Goal: Task Accomplishment & Management: Manage account settings

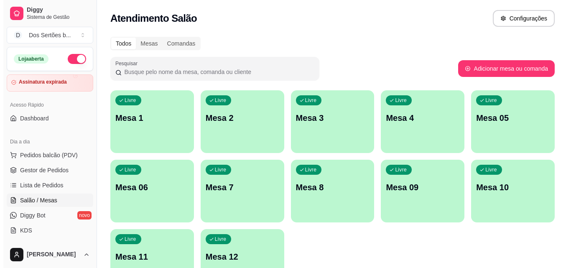
scroll to position [106, 0]
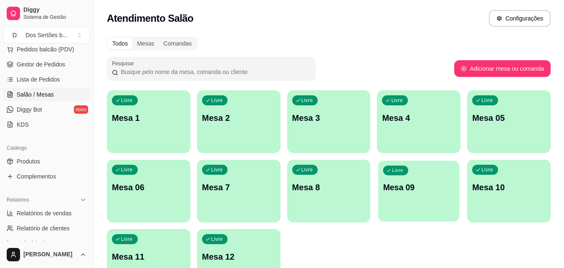
click at [424, 187] on p "Mesa 09" at bounding box center [418, 187] width 71 height 11
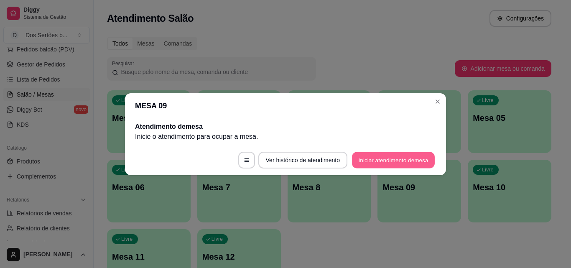
click at [363, 162] on button "Iniciar atendimento de mesa" at bounding box center [393, 160] width 83 height 16
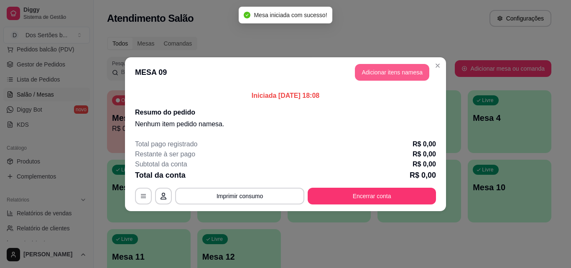
click at [367, 72] on button "Adicionar itens na mesa" at bounding box center [392, 72] width 74 height 17
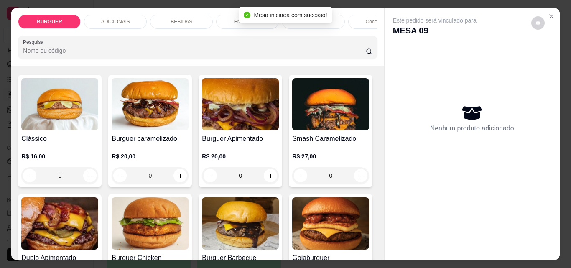
scroll to position [48, 0]
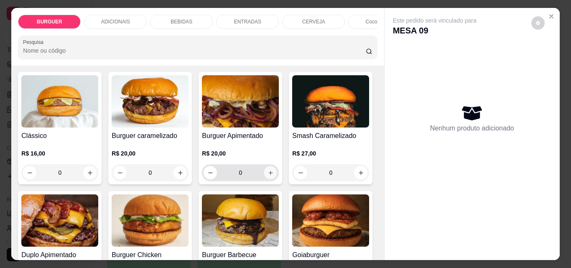
click at [267, 175] on icon "increase-product-quantity" at bounding box center [270, 173] width 6 height 6
type input "1"
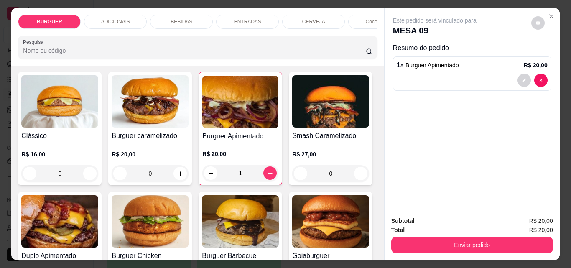
scroll to position [124, 0]
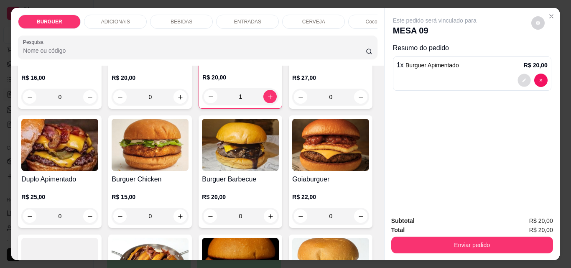
click at [522, 79] on icon "decrease-product-quantity" at bounding box center [523, 80] width 5 height 5
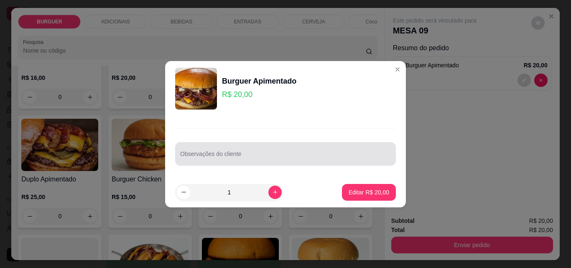
click at [198, 162] on div "Observações do cliente" at bounding box center [285, 153] width 221 height 23
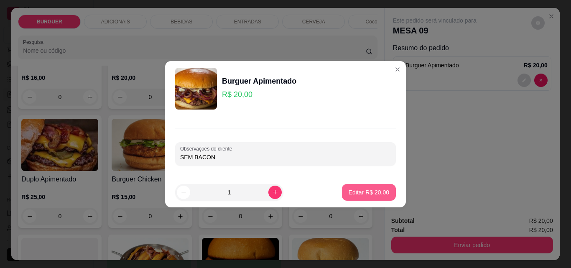
type input "SEM BACON"
click at [361, 188] on p "Editar R$ 20,00" at bounding box center [368, 192] width 39 height 8
type input "0"
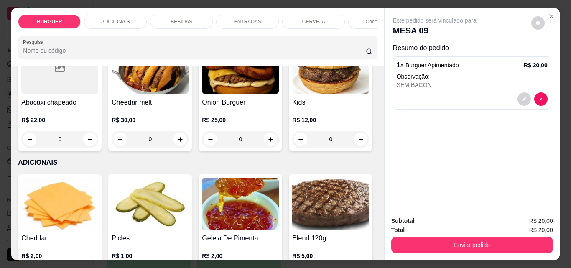
scroll to position [387, 0]
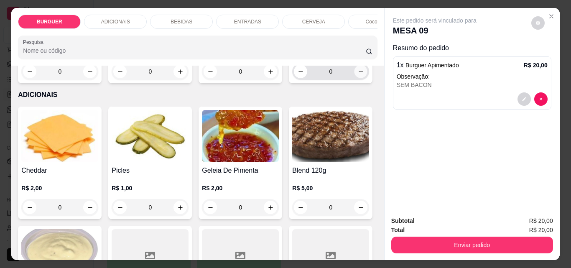
click at [358, 75] on icon "increase-product-quantity" at bounding box center [361, 71] width 6 height 6
type input "1"
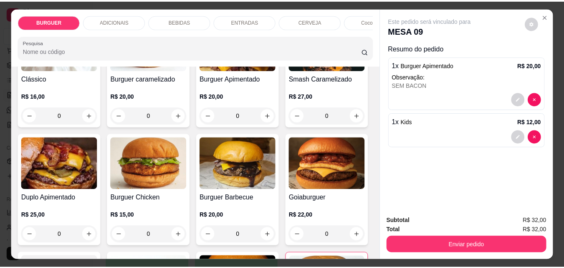
scroll to position [0, 0]
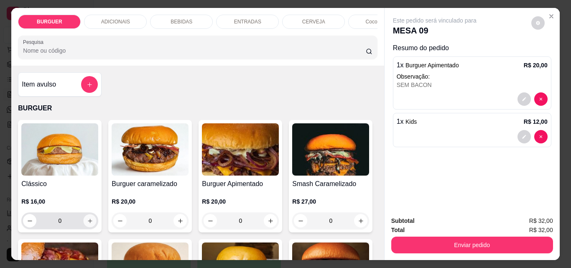
click at [87, 223] on icon "increase-product-quantity" at bounding box center [90, 221] width 6 height 6
type input "1"
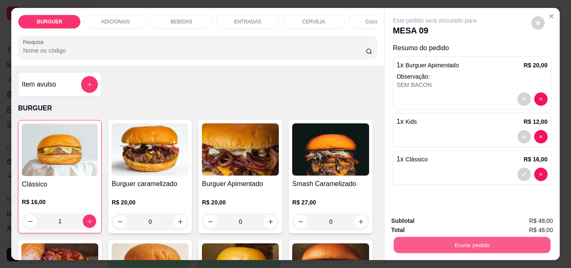
click at [459, 239] on button "Enviar pedido" at bounding box center [471, 244] width 157 height 16
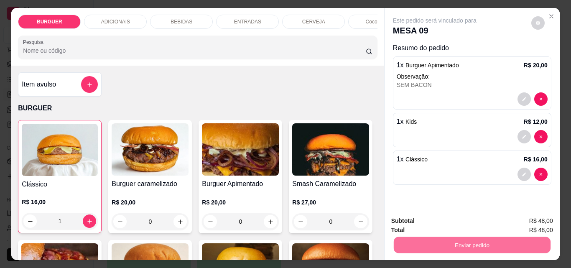
click at [444, 214] on button "Não registrar e enviar pedido" at bounding box center [444, 220] width 84 height 15
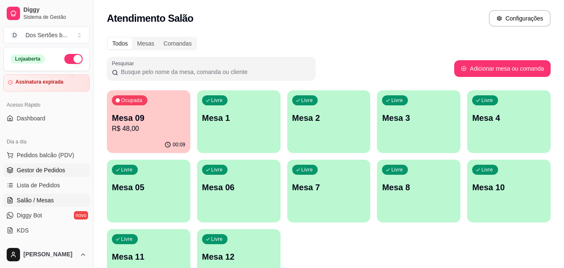
click at [50, 170] on span "Gestor de Pedidos" at bounding box center [41, 170] width 48 height 8
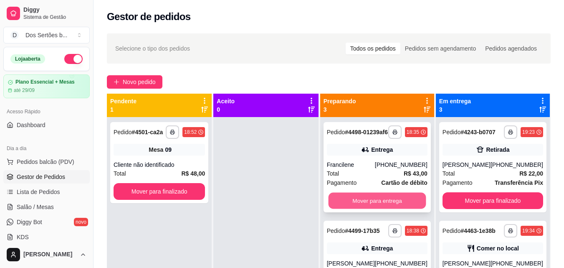
click at [360, 206] on button "Mover para entrega" at bounding box center [377, 201] width 98 height 16
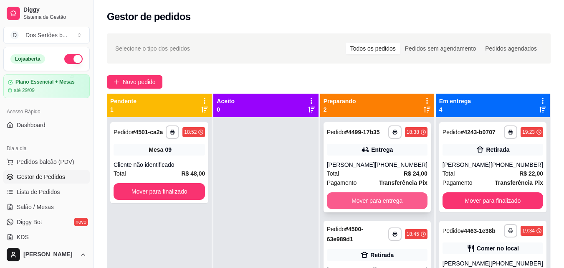
click at [368, 203] on button "Mover para entrega" at bounding box center [377, 200] width 101 height 17
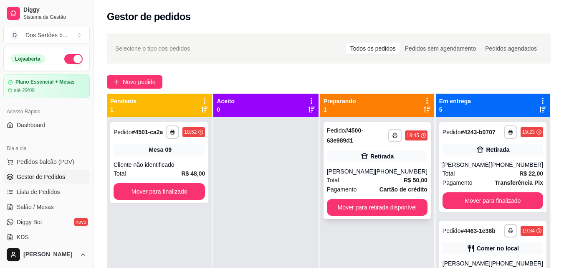
click at [358, 169] on div "[PERSON_NAME]" at bounding box center [351, 171] width 48 height 8
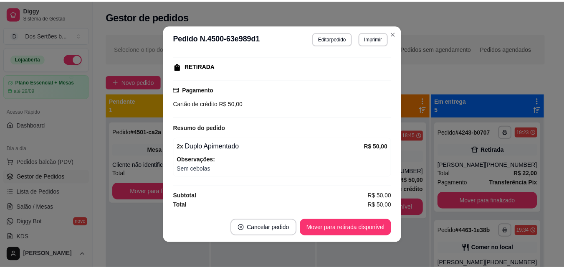
scroll to position [2, 0]
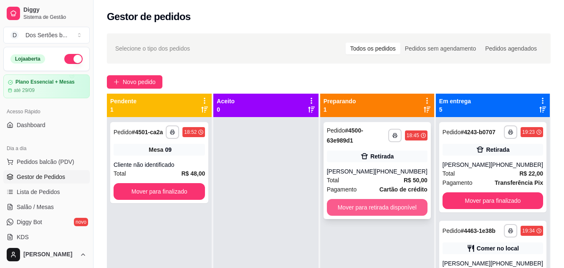
click at [370, 205] on button "Mover para retirada disponível" at bounding box center [377, 207] width 101 height 17
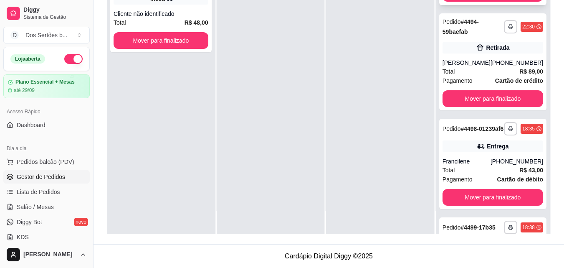
scroll to position [380, 0]
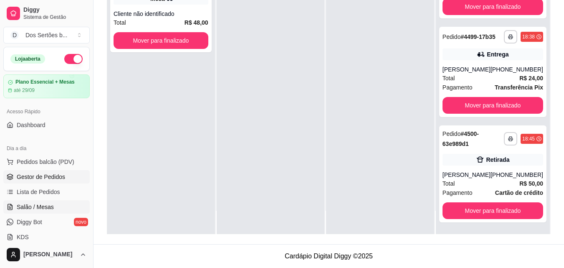
click at [52, 207] on span "Salão / Mesas" at bounding box center [35, 207] width 37 height 8
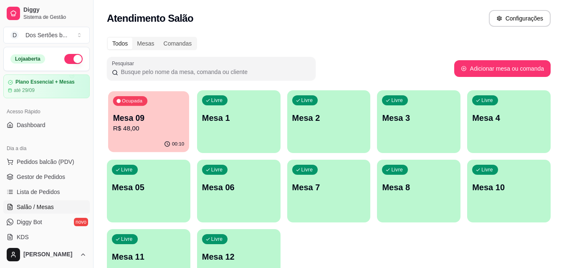
click at [148, 129] on p "R$ 48,00" at bounding box center [148, 129] width 71 height 10
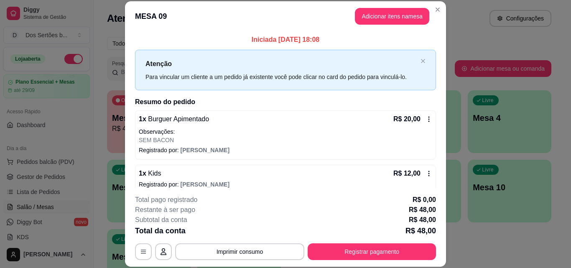
scroll to position [43, 0]
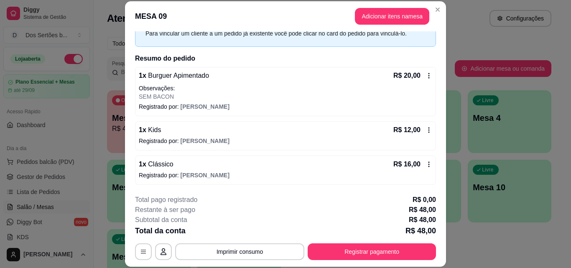
click at [378, 114] on div "1 x Burguer Apimentado R$ 20,00 Observações: SEM BACON Registrado por: [PERSON_…" at bounding box center [285, 91] width 301 height 49
click at [371, 14] on button "Adicionar itens na mesa" at bounding box center [392, 16] width 72 height 16
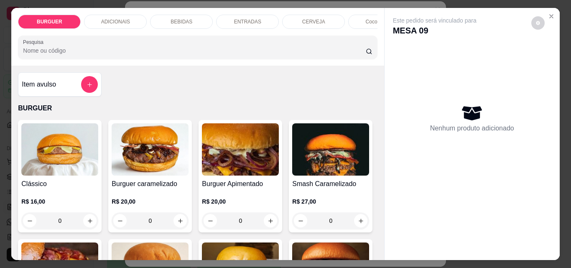
click at [181, 19] on p "BEBIDAS" at bounding box center [181, 21] width 22 height 7
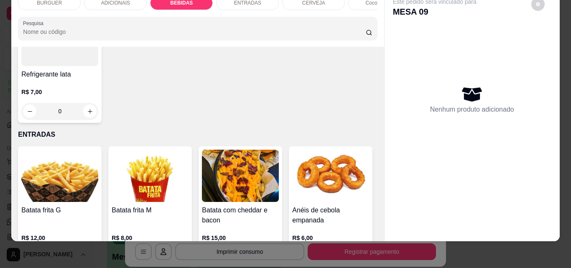
scroll to position [1195, 0]
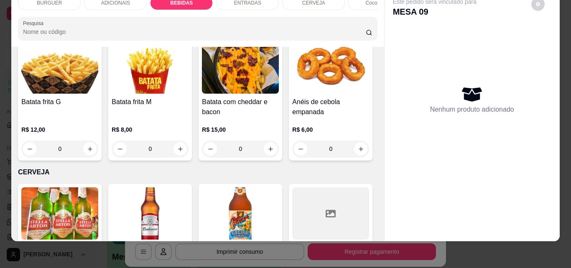
type input "1"
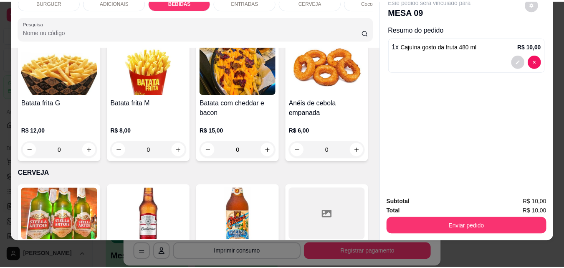
scroll to position [1195, 0]
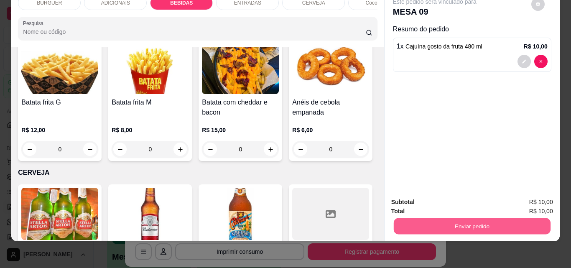
click at [439, 218] on button "Enviar pedido" at bounding box center [471, 226] width 157 height 16
click at [439, 198] on button "Não registrar e enviar pedido" at bounding box center [444, 198] width 84 height 15
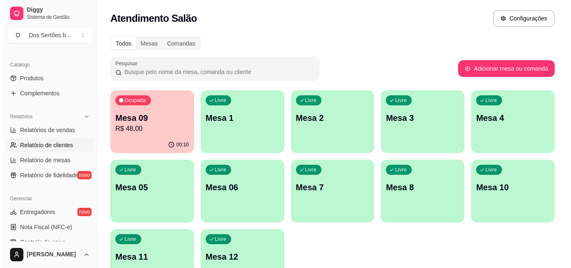
scroll to position [282, 0]
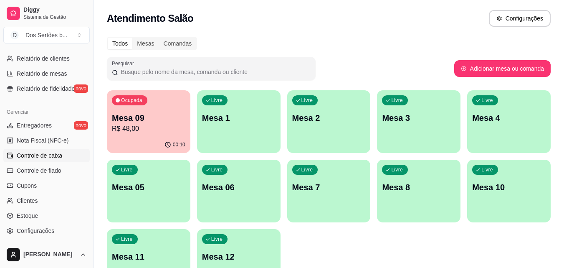
click at [43, 161] on link "Controle de caixa" at bounding box center [46, 155] width 86 height 13
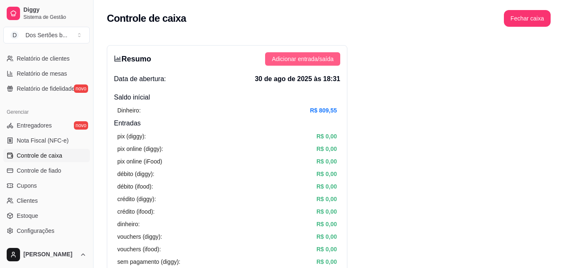
click at [307, 61] on span "Adicionar entrada/saída" at bounding box center [303, 58] width 62 height 9
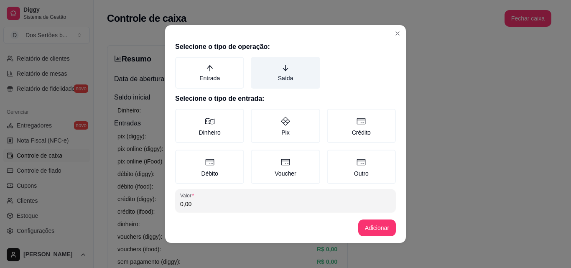
click at [292, 59] on label "Saída" at bounding box center [285, 73] width 69 height 32
click at [257, 59] on button "Saída" at bounding box center [253, 59] width 7 height 7
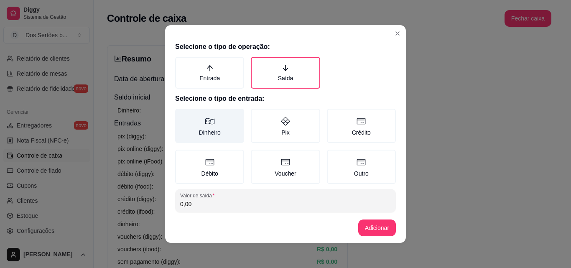
click at [211, 124] on label "Dinheiro" at bounding box center [209, 126] width 69 height 34
click at [181, 115] on button "Dinheiro" at bounding box center [178, 111] width 7 height 7
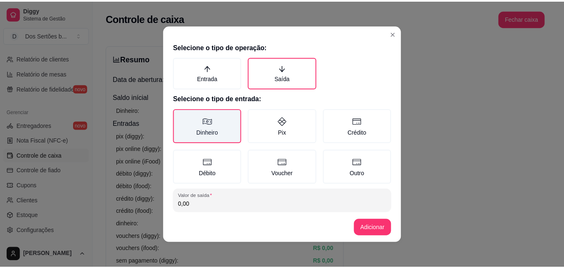
scroll to position [45, 0]
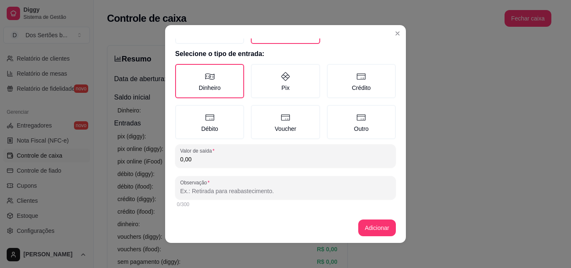
click at [186, 194] on input "Observação" at bounding box center [285, 191] width 211 height 8
type input "l"
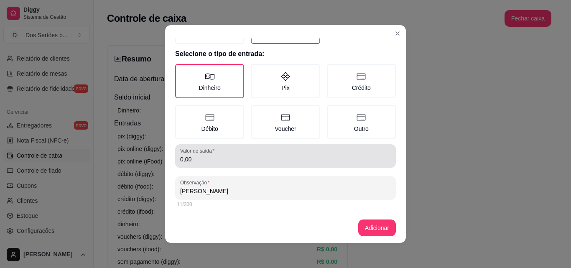
type input "[PERSON_NAME]"
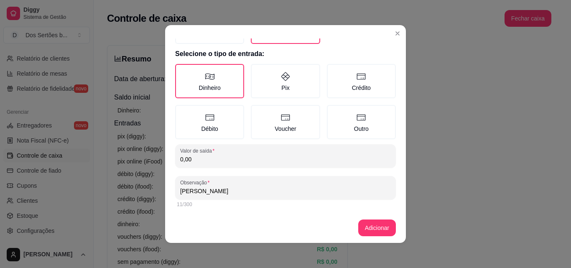
click at [191, 160] on input "0,00" at bounding box center [285, 159] width 211 height 8
type input "600,00"
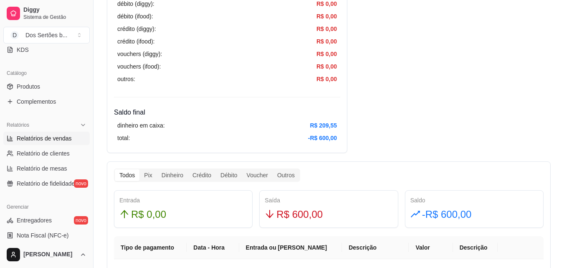
scroll to position [101, 0]
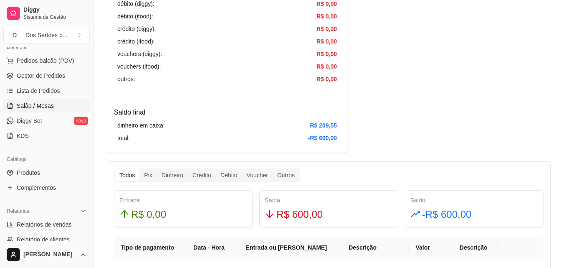
click at [41, 103] on span "Salão / Mesas" at bounding box center [35, 105] width 37 height 8
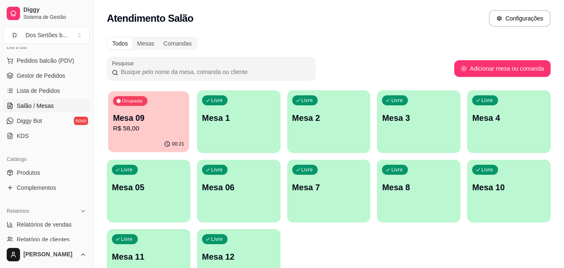
click at [165, 123] on div "Mesa 09 R$ 58,00" at bounding box center [148, 122] width 71 height 21
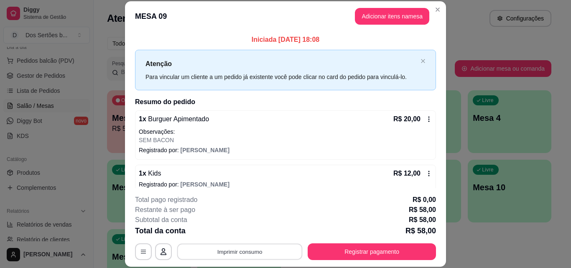
click at [247, 247] on button "Imprimir consumo" at bounding box center [239, 251] width 125 height 16
click at [233, 228] on button "Impressora" at bounding box center [239, 232] width 61 height 13
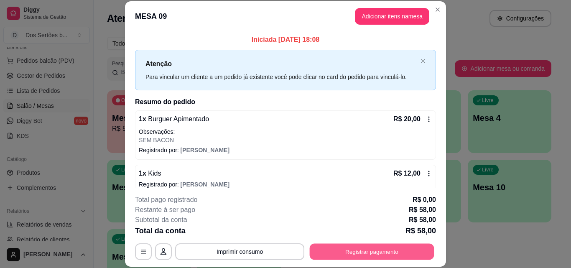
click at [365, 249] on button "Registrar pagamento" at bounding box center [371, 251] width 124 height 16
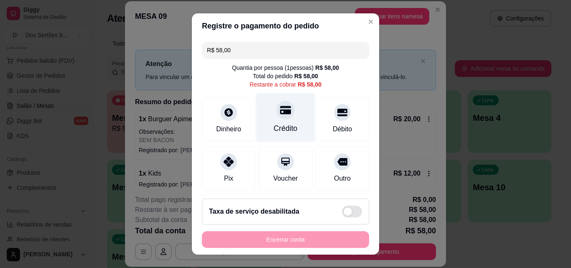
click at [270, 122] on div "Crédito" at bounding box center [285, 117] width 59 height 49
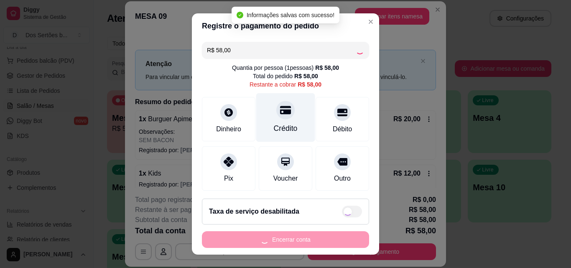
type input "R$ 0,00"
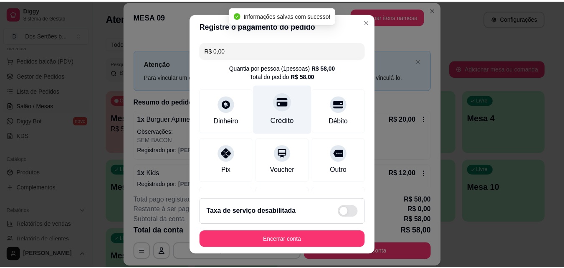
scroll to position [96, 0]
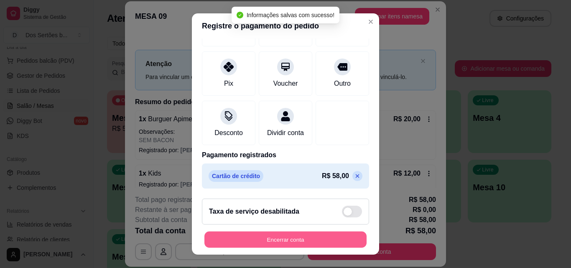
click at [282, 231] on button "Encerrar conta" at bounding box center [285, 239] width 162 height 16
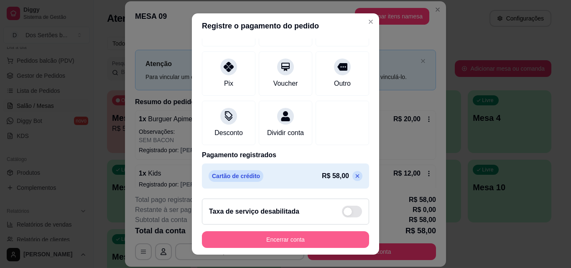
click at [292, 240] on button "Encerrar conta" at bounding box center [285, 239] width 167 height 17
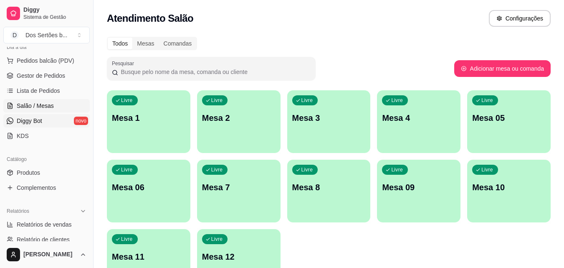
scroll to position [0, 0]
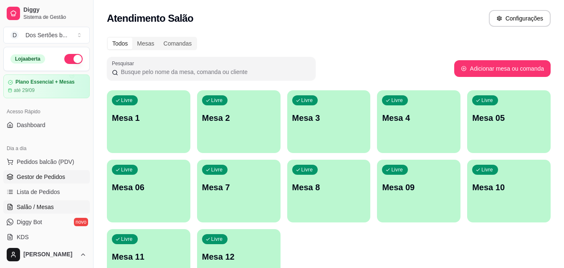
click at [31, 178] on span "Gestor de Pedidos" at bounding box center [41, 176] width 48 height 8
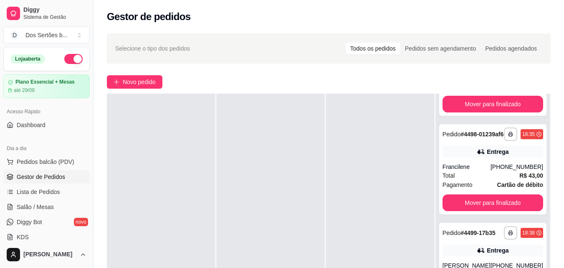
scroll to position [127, 0]
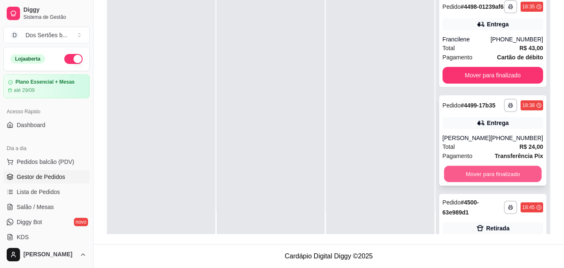
click at [471, 182] on button "Mover para finalizado" at bounding box center [493, 174] width 98 height 16
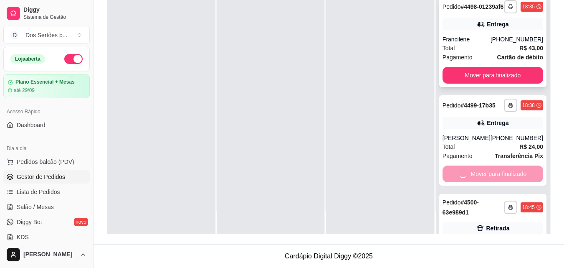
scroll to position [275, 0]
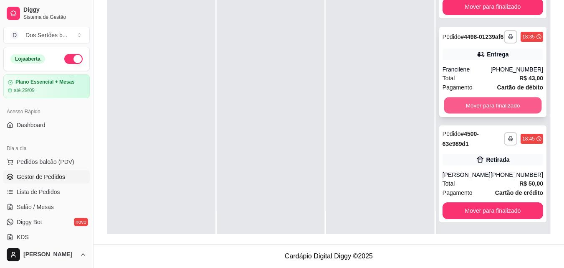
click at [471, 103] on button "Mover para finalizado" at bounding box center [493, 105] width 98 height 16
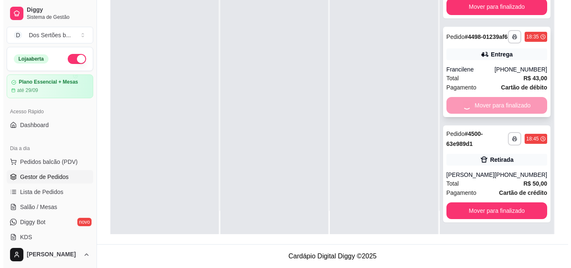
scroll to position [170, 0]
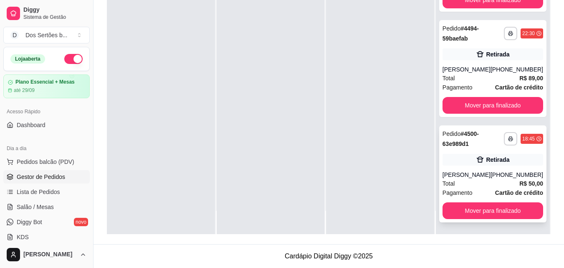
click at [469, 166] on div "**********" at bounding box center [492, 173] width 107 height 97
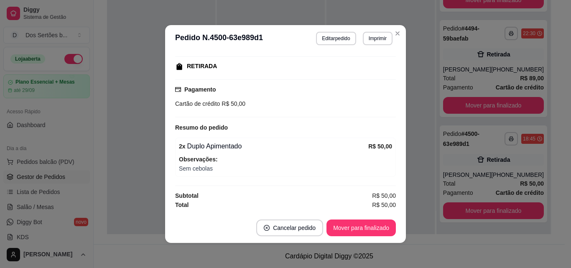
scroll to position [2, 0]
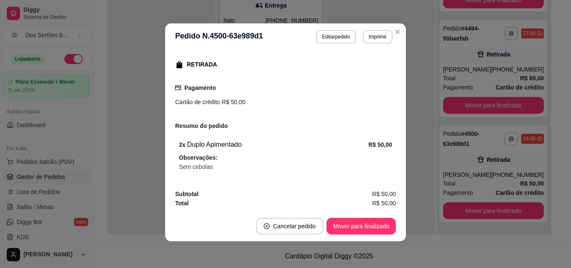
click at [233, 112] on div "Pagamento Cartão de crédito R$ 50,00" at bounding box center [285, 96] width 221 height 38
click at [358, 221] on button "Mover para finalizado" at bounding box center [360, 226] width 67 height 16
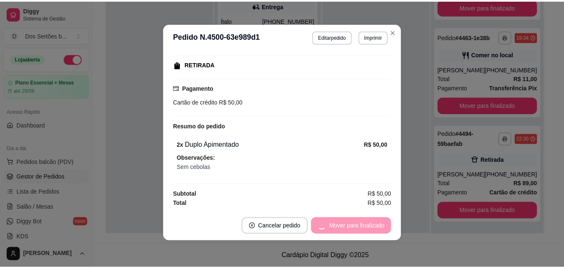
scroll to position [108, 0]
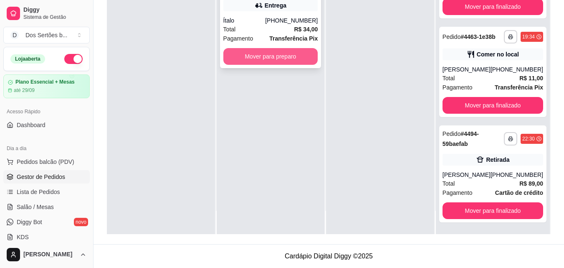
click at [254, 58] on button "Mover para preparo" at bounding box center [270, 56] width 95 height 17
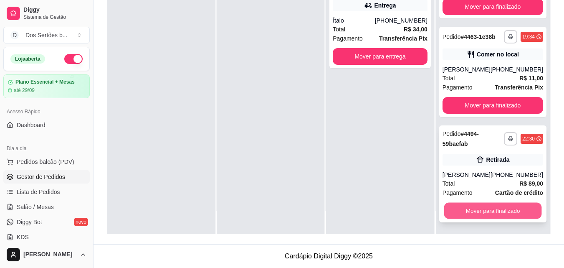
click at [466, 209] on button "Mover para finalizado" at bounding box center [493, 211] width 98 height 16
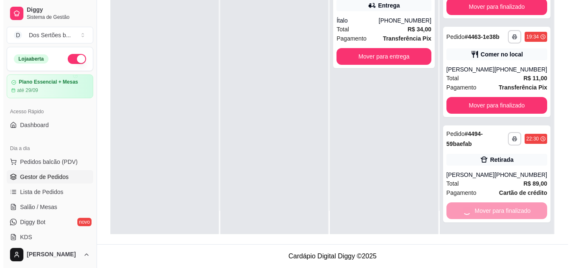
scroll to position [0, 0]
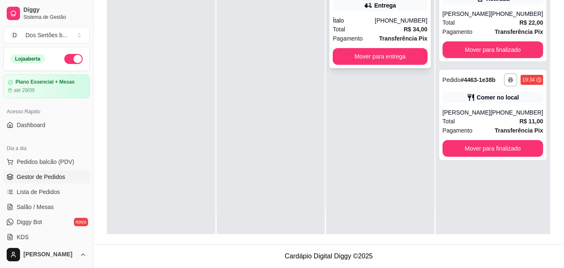
click at [361, 17] on div "Ítalo" at bounding box center [354, 20] width 42 height 8
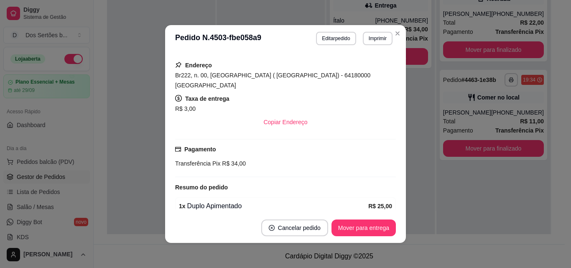
scroll to position [196, 0]
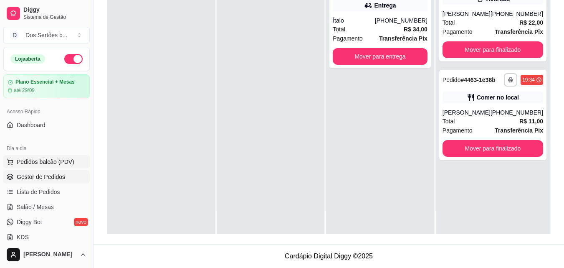
click at [32, 165] on span "Pedidos balcão (PDV)" at bounding box center [46, 161] width 58 height 8
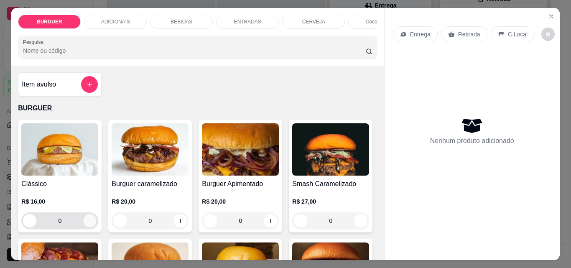
click at [86, 219] on button "increase-product-quantity" at bounding box center [90, 220] width 13 height 13
type input "1"
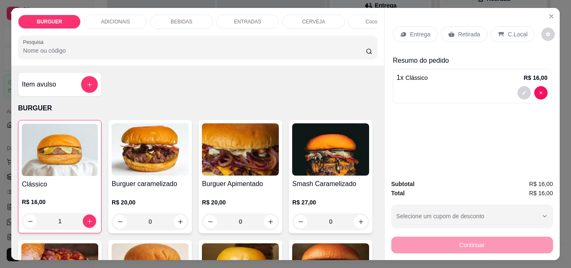
click at [460, 30] on p "Retirada" at bounding box center [469, 34] width 22 height 8
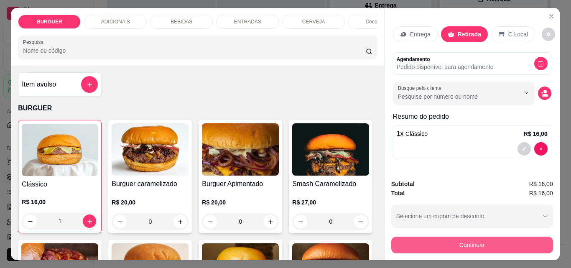
click at [445, 238] on button "Continuar" at bounding box center [472, 244] width 162 height 17
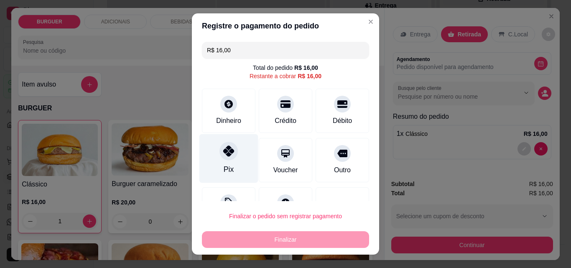
click at [224, 155] on icon at bounding box center [228, 150] width 11 height 11
type input "R$ 0,00"
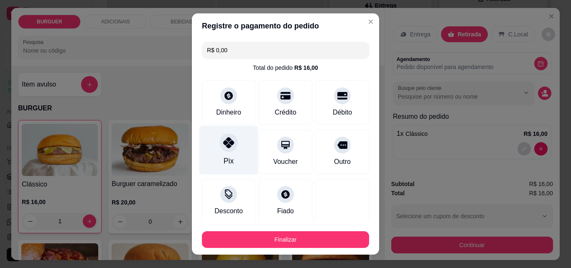
scroll to position [49, 0]
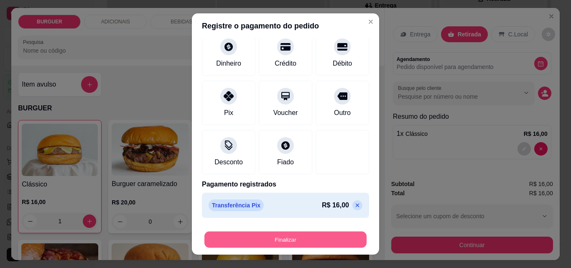
click at [244, 235] on button "Finalizar" at bounding box center [285, 239] width 162 height 16
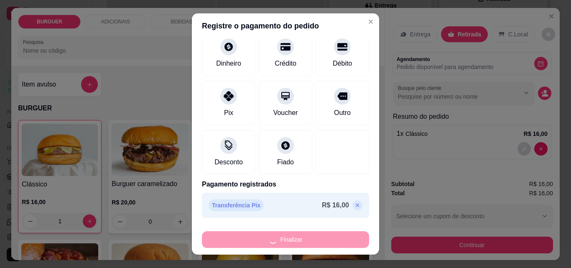
type input "0"
type input "-R$ 16,00"
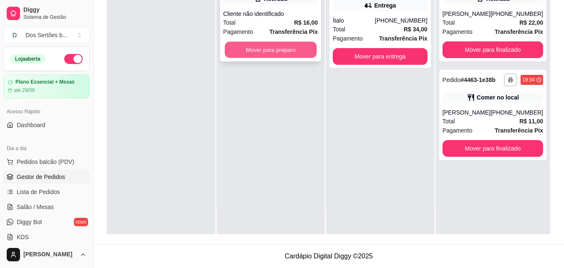
click at [244, 50] on button "Mover para preparo" at bounding box center [271, 50] width 92 height 16
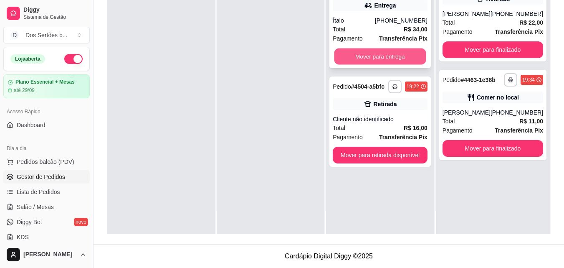
click at [356, 55] on button "Mover para entrega" at bounding box center [381, 56] width 92 height 16
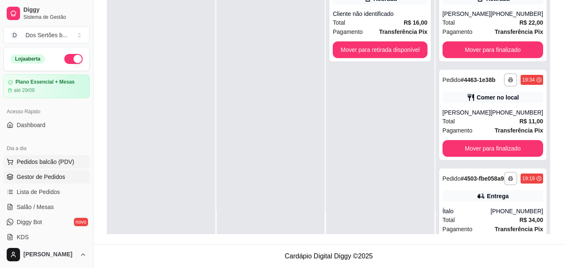
click at [38, 157] on span "Pedidos balcão (PDV)" at bounding box center [46, 161] width 58 height 8
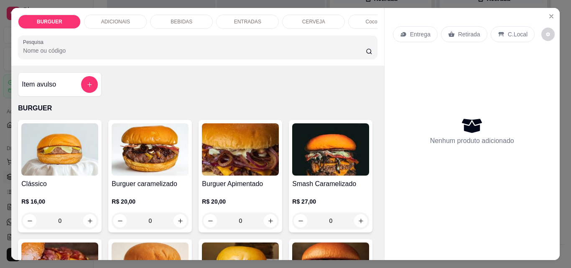
scroll to position [103, 0]
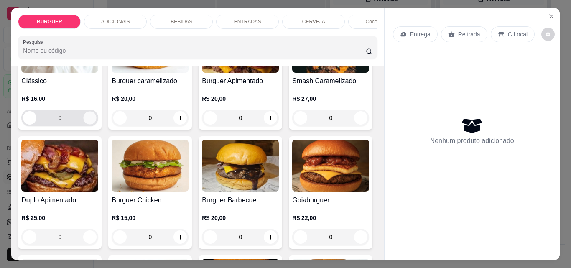
click at [84, 120] on button "increase-product-quantity" at bounding box center [90, 118] width 13 height 13
type input "1"
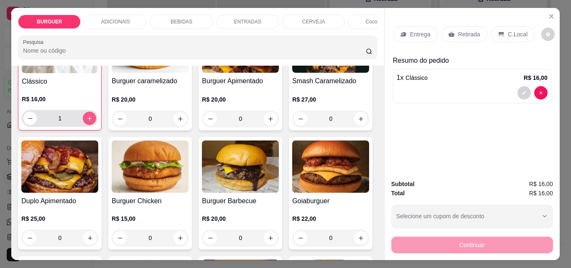
scroll to position [103, 0]
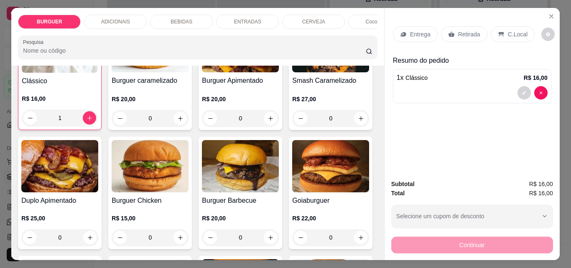
click at [115, 15] on div "ADICIONAIS" at bounding box center [115, 22] width 63 height 14
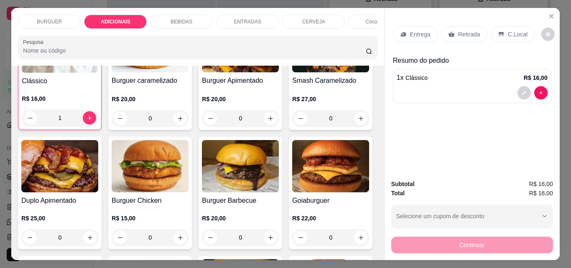
scroll to position [22, 0]
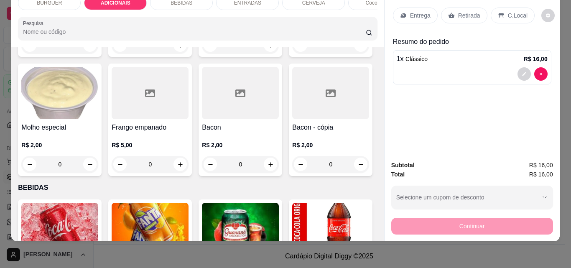
click at [165, 1] on div "BEBIDAS" at bounding box center [181, 3] width 63 height 14
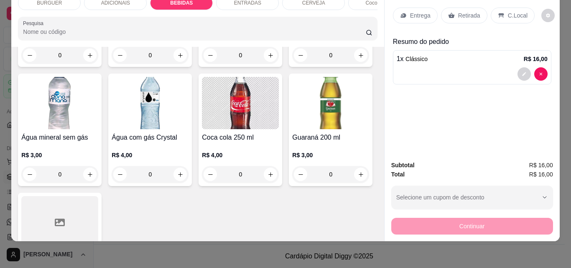
type input "1"
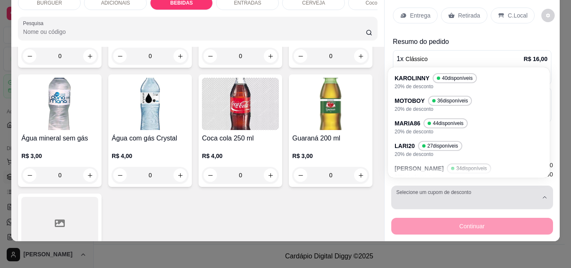
click at [452, 198] on div "button" at bounding box center [467, 197] width 142 height 17
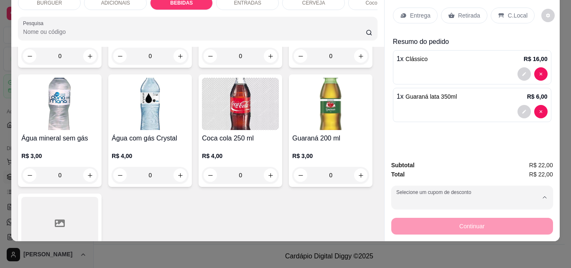
click at [405, 102] on p "MOTOBOY" at bounding box center [411, 104] width 29 height 8
type input "67fba114fb27f8bab9211f9e"
select select "67fba114fb27f8bab9211f9e"
click at [453, 10] on div "Retirada" at bounding box center [464, 16] width 46 height 16
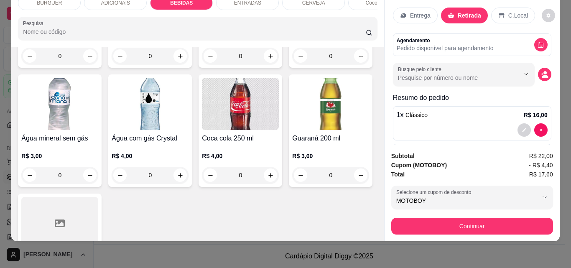
click at [508, 11] on p "C.Local" at bounding box center [518, 15] width 20 height 8
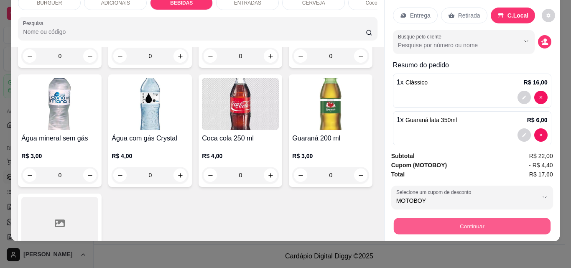
click at [453, 221] on button "Continuar" at bounding box center [471, 226] width 157 height 16
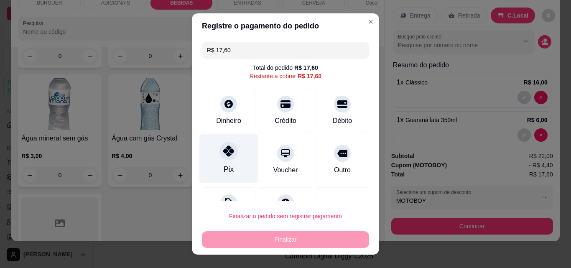
click at [230, 146] on div at bounding box center [228, 151] width 18 height 18
type input "R$ 0,00"
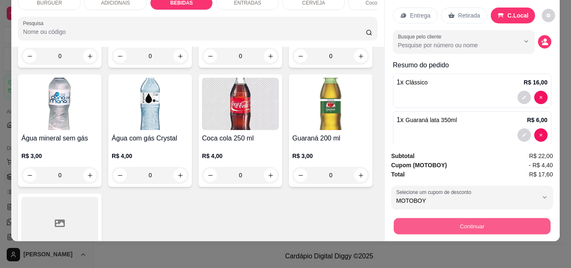
click at [460, 218] on button "Continuar" at bounding box center [471, 226] width 157 height 16
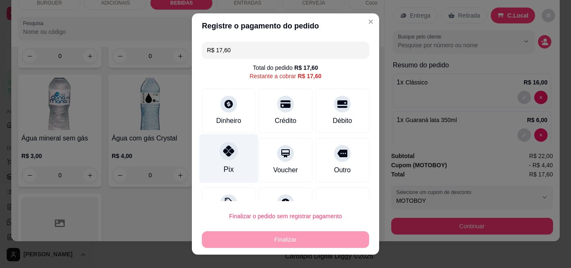
click at [220, 163] on div "Pix" at bounding box center [228, 158] width 59 height 49
type input "R$ 0,00"
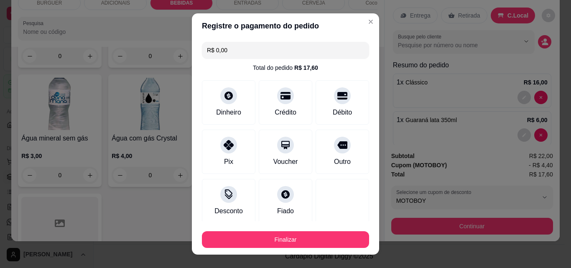
scroll to position [49, 0]
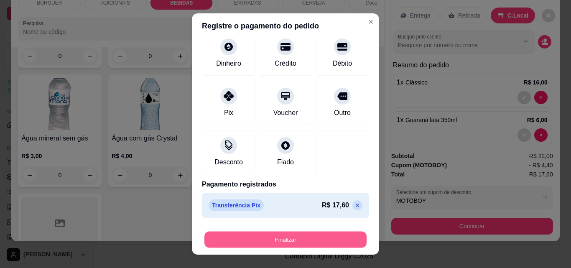
click at [320, 238] on button "Finalizar" at bounding box center [285, 239] width 162 height 16
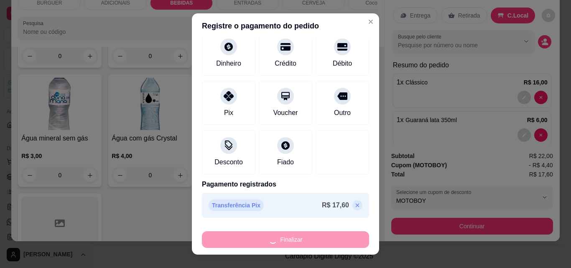
type input "0"
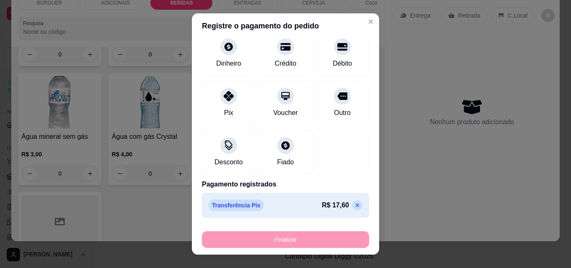
type input "-R$ 17,60"
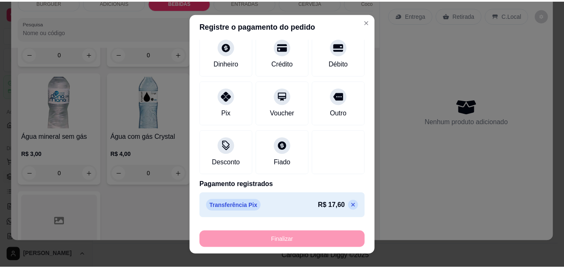
scroll to position [904, 0]
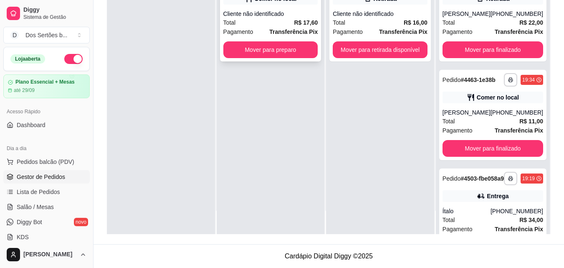
click at [274, 15] on div "Cliente não identificado" at bounding box center [270, 14] width 95 height 8
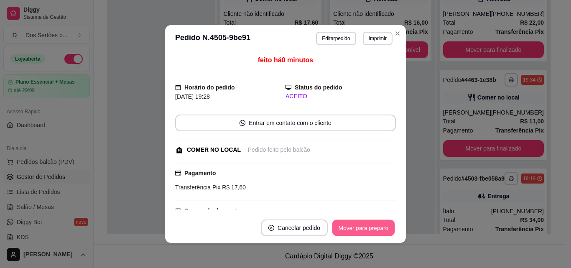
click at [366, 228] on button "Mover para preparo" at bounding box center [363, 228] width 63 height 16
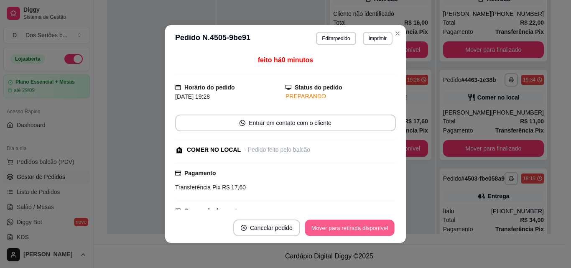
click at [366, 228] on button "Mover para retirada disponível" at bounding box center [348, 228] width 89 height 16
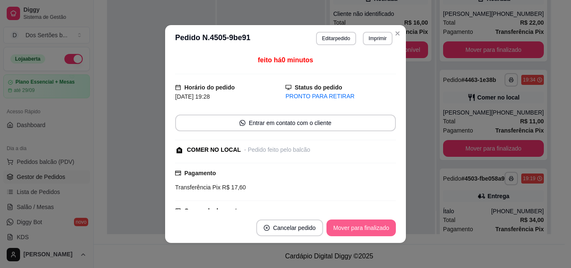
click at [367, 228] on button "Mover para finalizado" at bounding box center [360, 227] width 69 height 17
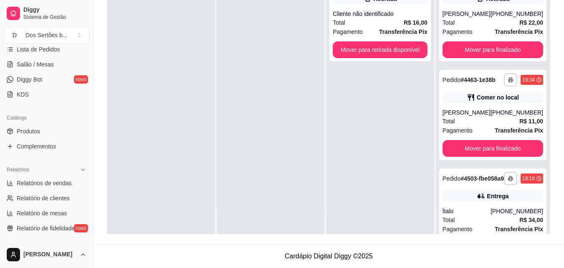
scroll to position [56, 0]
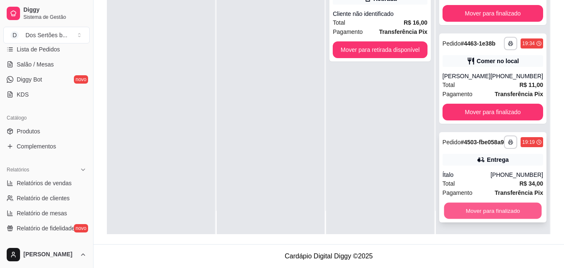
click at [496, 209] on button "Mover para finalizado" at bounding box center [493, 211] width 98 height 16
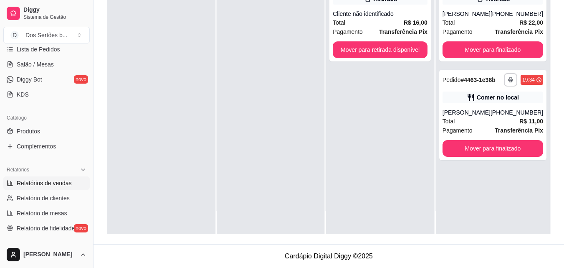
click at [63, 183] on span "Relatórios de vendas" at bounding box center [44, 183] width 55 height 8
select select "ALL"
select select "0"
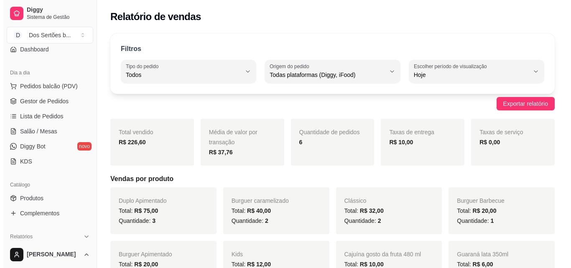
scroll to position [59, 0]
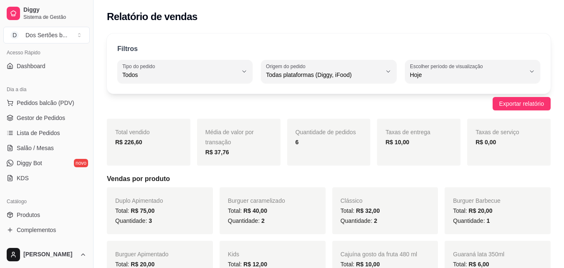
click at [85, 48] on div "Acesso Rápido Dashboard" at bounding box center [46, 59] width 93 height 33
click at [58, 115] on span "Gestor de Pedidos" at bounding box center [41, 118] width 48 height 8
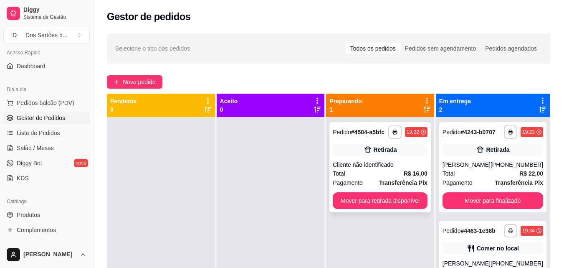
click at [347, 175] on div "Total R$ 16,00" at bounding box center [380, 173] width 95 height 9
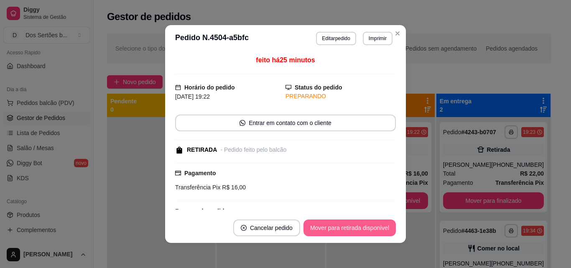
click at [339, 224] on button "Mover para retirada disponível" at bounding box center [349, 227] width 92 height 17
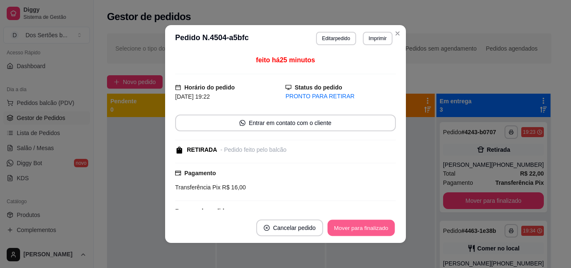
click at [373, 225] on button "Mover para finalizado" at bounding box center [360, 228] width 67 height 16
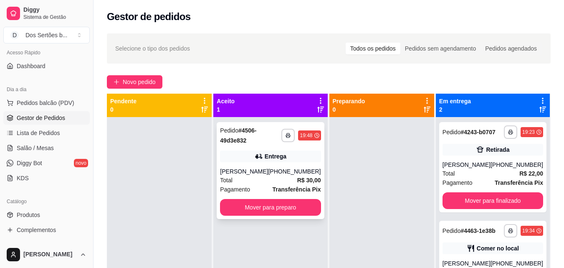
click at [299, 157] on div "Entrega" at bounding box center [270, 156] width 101 height 12
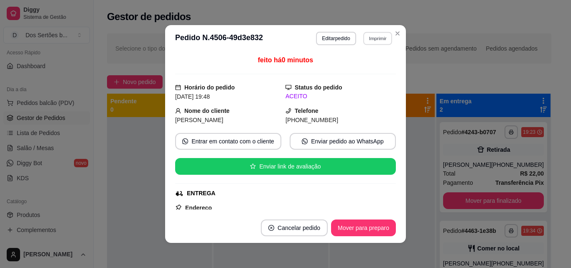
click at [367, 33] on button "Imprimir" at bounding box center [377, 38] width 29 height 13
click at [347, 65] on button "Impressora" at bounding box center [359, 67] width 58 height 13
click at [352, 226] on button "Mover para preparo" at bounding box center [363, 228] width 63 height 16
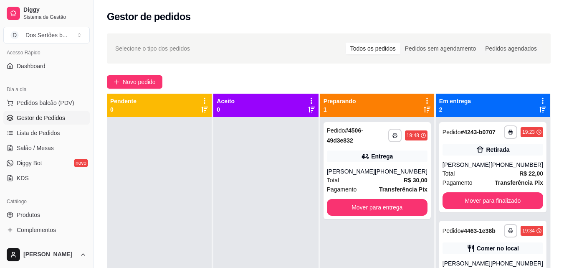
click at [43, 113] on link "Gestor de Pedidos" at bounding box center [46, 117] width 86 height 13
click at [27, 109] on button "Pedidos balcão (PDV)" at bounding box center [46, 102] width 86 height 13
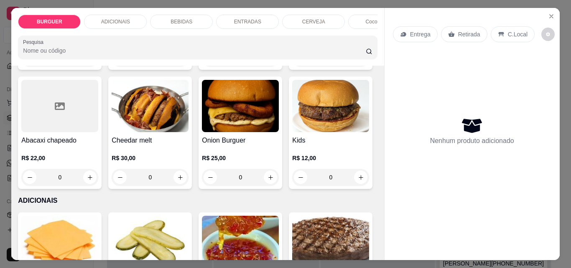
scroll to position [277, 0]
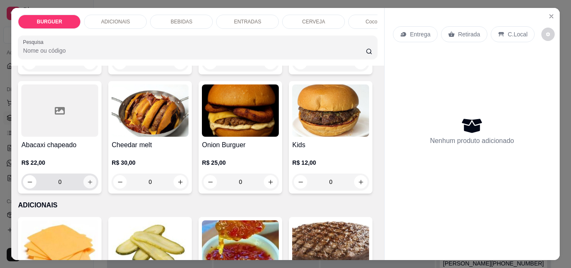
click at [93, 185] on icon "increase-product-quantity" at bounding box center [90, 182] width 6 height 6
type input "1"
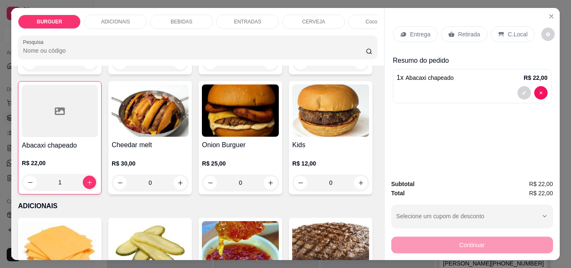
click at [501, 32] on div "C.Local" at bounding box center [512, 34] width 44 height 16
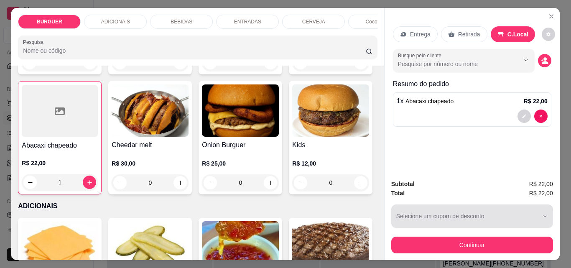
click at [413, 212] on div "button" at bounding box center [467, 216] width 142 height 17
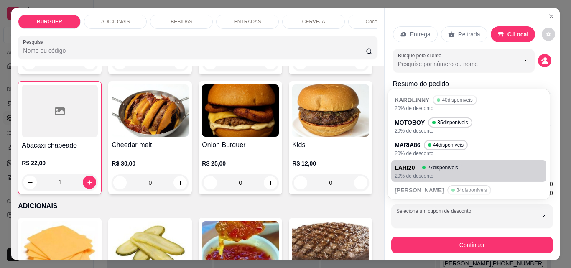
scroll to position [22, 0]
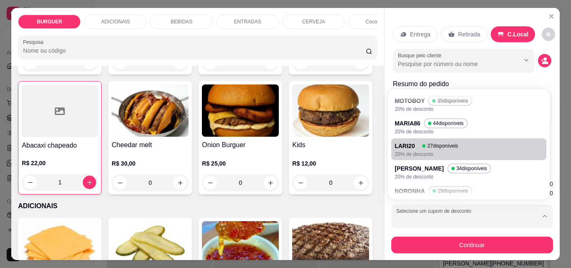
click at [338, 115] on div "Clássico R$ 16,00 0 Burguer caramelizado R$ 20,00 0 Burguer Apimentado R$ 20,00…" at bounding box center [197, 18] width 359 height 351
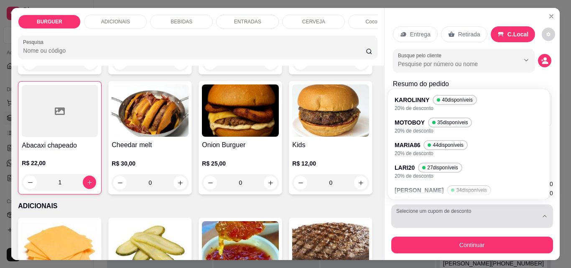
click at [414, 204] on button "Selecione um cupom de desconto" at bounding box center [472, 215] width 162 height 23
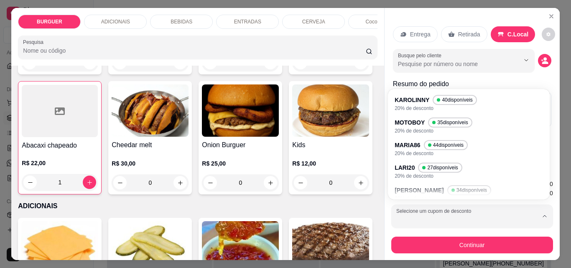
click at [397, 199] on div "KAROLINNY 40 disponíveis 20% de desconto MOTOBOY 35 disponíveis 20% de desconto…" at bounding box center [469, 144] width 162 height 110
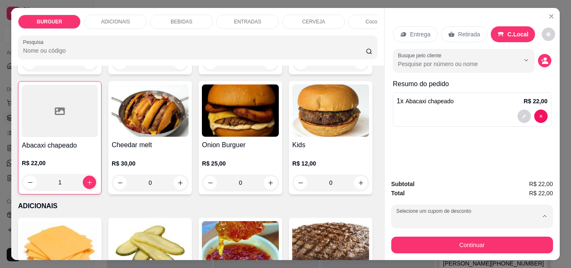
click at [398, 193] on p "[PERSON_NAME]" at bounding box center [420, 190] width 47 height 8
type input "68766cb1e29708dea30ba97e"
select select "68766cb1e29708dea30ba97e"
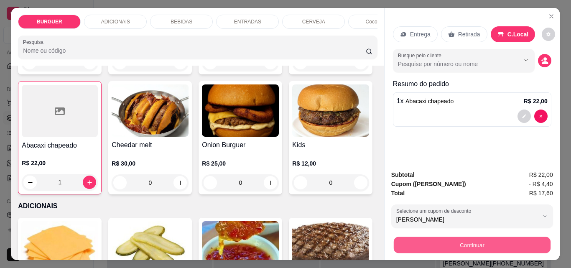
click at [418, 239] on button "Continuar" at bounding box center [471, 244] width 157 height 16
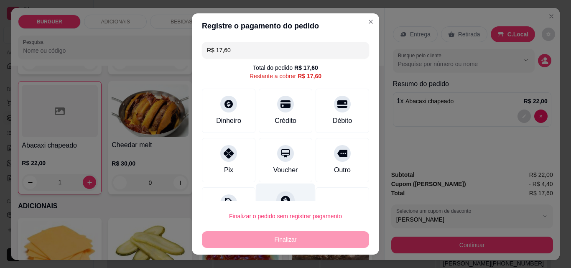
click at [276, 192] on div at bounding box center [285, 200] width 18 height 18
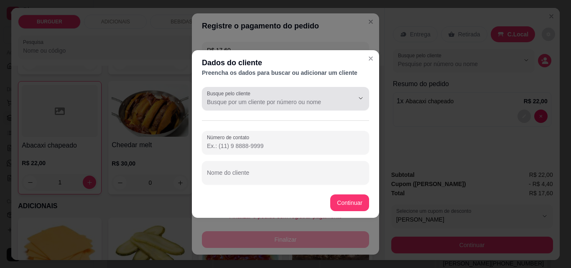
click at [216, 96] on label "Busque pelo cliente" at bounding box center [230, 93] width 46 height 7
click at [216, 98] on input "Busque pelo cliente" at bounding box center [274, 102] width 134 height 8
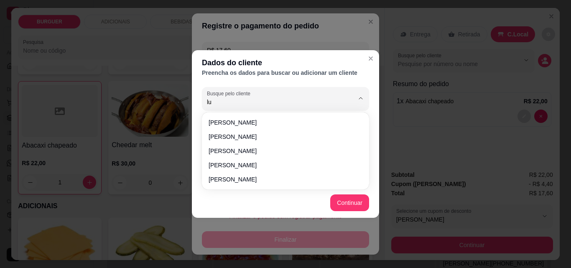
type input "l"
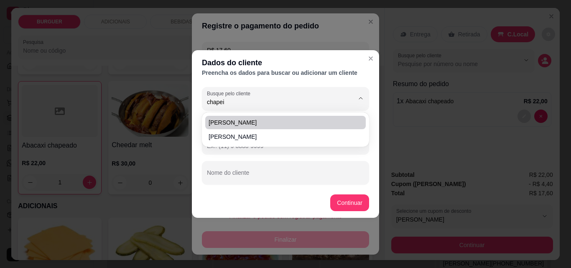
click at [223, 120] on span "[PERSON_NAME]" at bounding box center [280, 122] width 145 height 8
type input "[PERSON_NAME]"
type input "[PHONE_NUMBER]"
type input "[PERSON_NAME]"
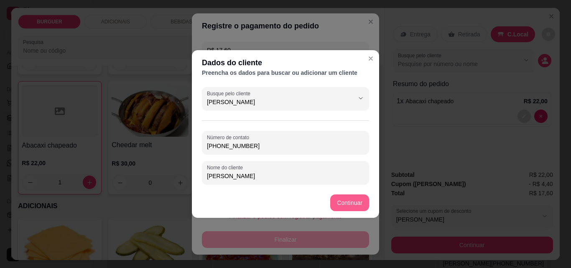
type input "[PERSON_NAME]"
type input "R$ 0,00"
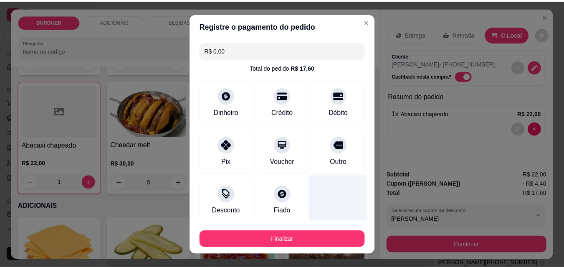
scroll to position [49, 0]
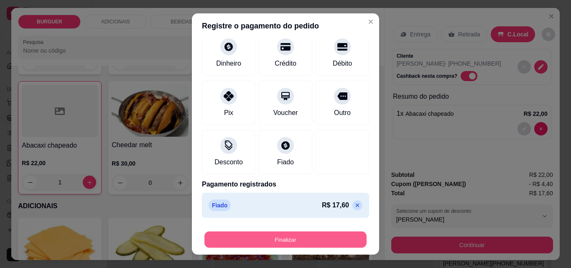
click at [285, 234] on button "Finalizar" at bounding box center [285, 239] width 162 height 16
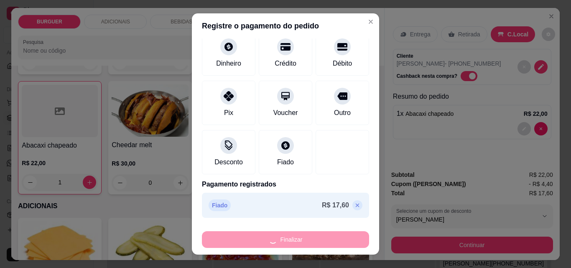
type input "0"
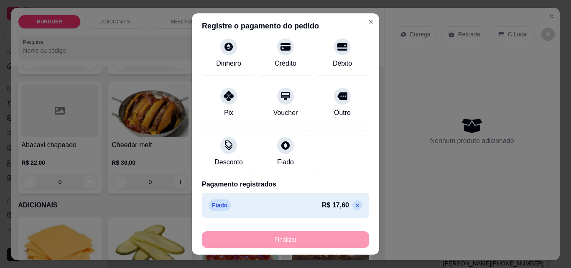
type input "-R$ 17,60"
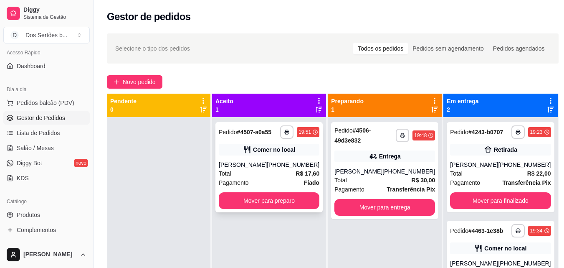
click at [240, 162] on div "[PERSON_NAME]" at bounding box center [243, 164] width 48 height 8
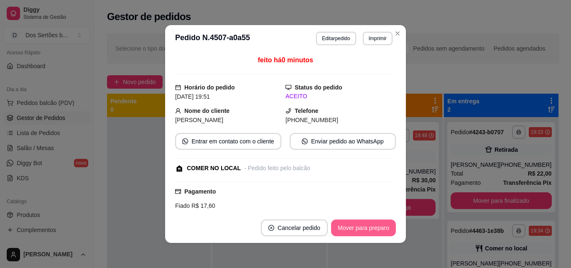
click at [356, 220] on button "Mover para preparo" at bounding box center [363, 227] width 65 height 17
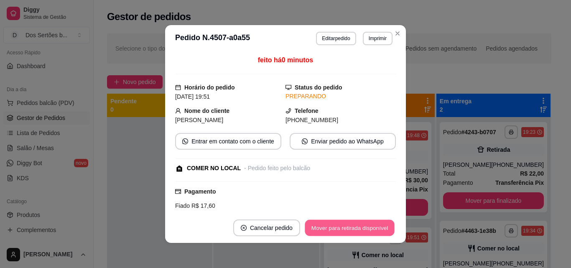
click at [370, 226] on button "Mover para retirada disponível" at bounding box center [348, 228] width 89 height 16
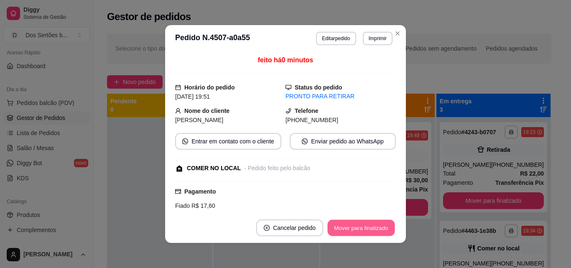
click at [370, 226] on button "Mover para finalizado" at bounding box center [360, 228] width 67 height 16
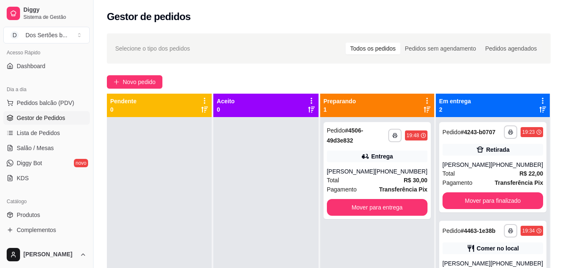
click at [31, 194] on div "Catálogo Produtos Complementos" at bounding box center [46, 215] width 93 height 48
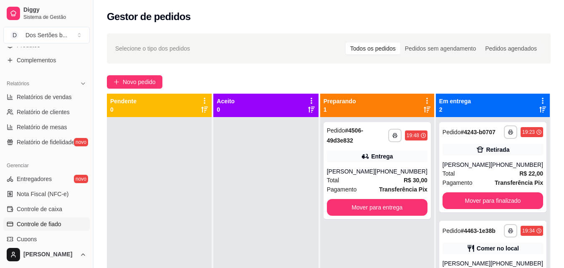
click at [48, 226] on span "Controle de fiado" at bounding box center [39, 224] width 45 height 8
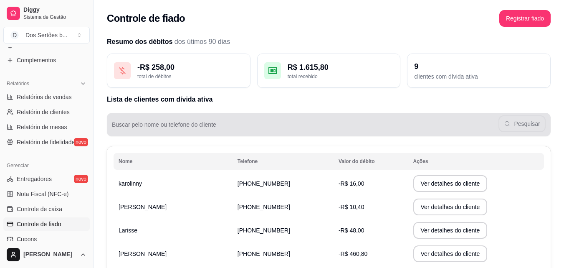
scroll to position [25, 0]
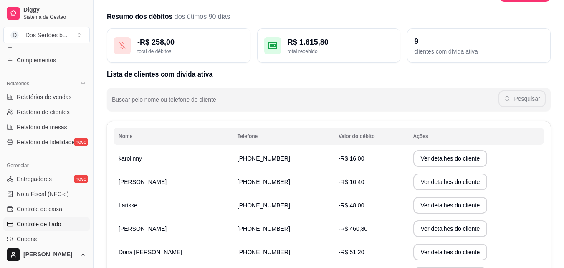
click at [253, 122] on div "Nome Telefone Valor do débito Ações karolinny [PHONE_NUMBER] -R$ 16,00 Ver deta…" at bounding box center [329, 207] width 444 height 172
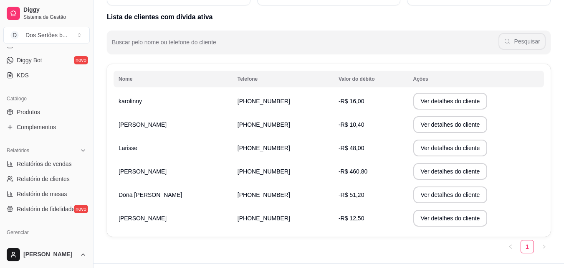
scroll to position [145, 0]
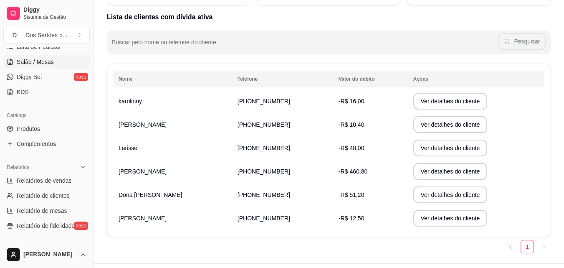
click at [42, 61] on span "Salão / Mesas" at bounding box center [35, 62] width 37 height 8
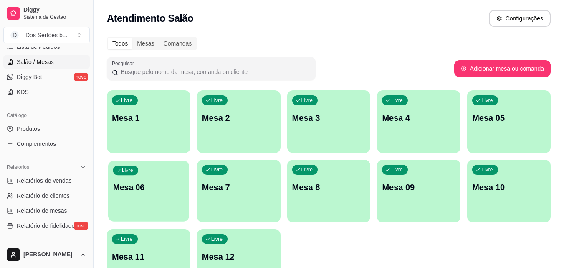
click at [142, 199] on div "Livre Mesa 06" at bounding box center [148, 185] width 81 height 51
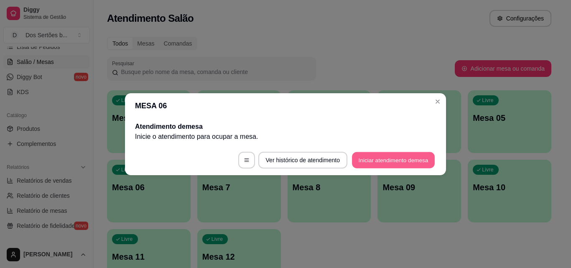
click at [373, 158] on button "Iniciar atendimento de mesa" at bounding box center [393, 160] width 83 height 16
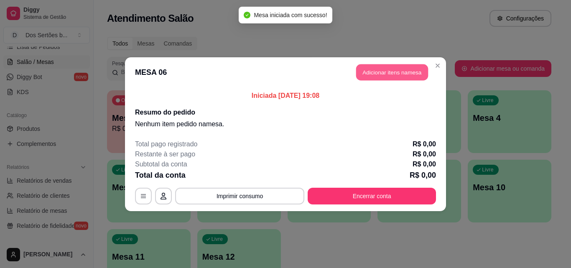
click at [374, 72] on button "Adicionar itens na mesa" at bounding box center [392, 72] width 72 height 16
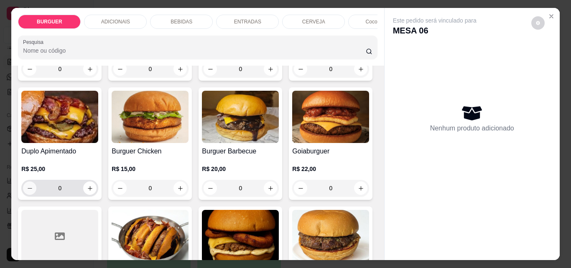
scroll to position [260, 0]
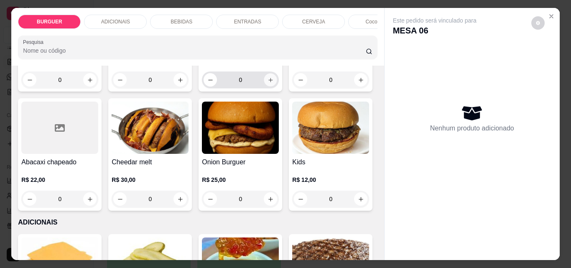
click at [267, 83] on icon "increase-product-quantity" at bounding box center [270, 80] width 6 height 6
type input "1"
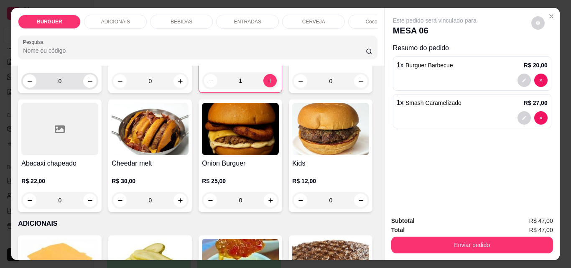
scroll to position [235, 0]
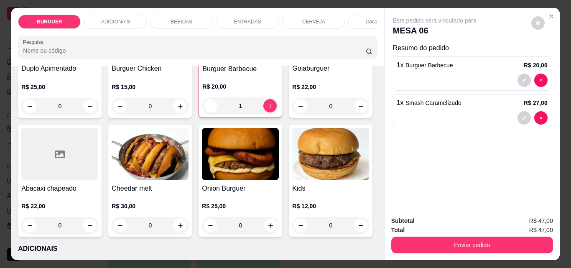
type input "0"
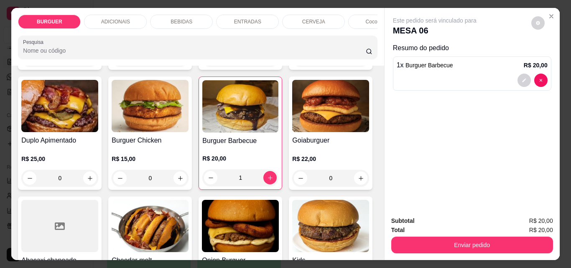
scroll to position [38, 0]
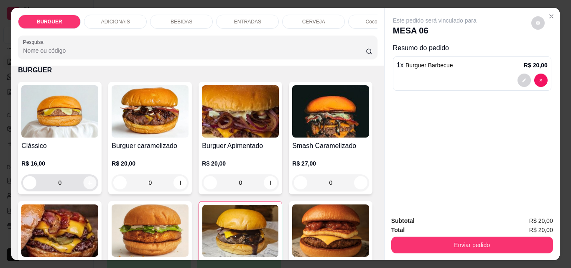
click at [87, 185] on icon "increase-product-quantity" at bounding box center [90, 183] width 6 height 6
type input "1"
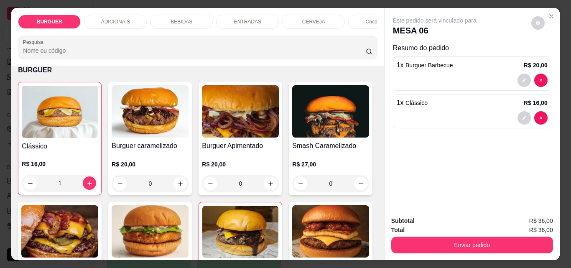
click at [238, 18] on p "ENTRADAS" at bounding box center [247, 21] width 27 height 7
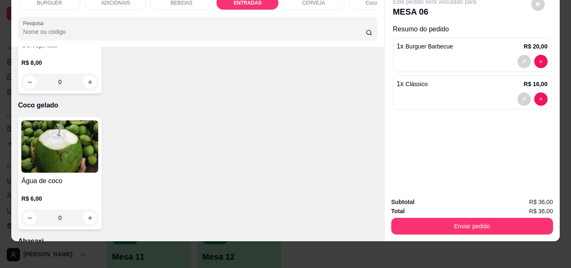
type input "1"
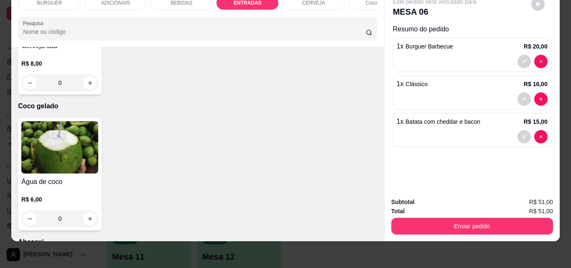
click at [160, 2] on div "BEBIDAS" at bounding box center [181, 3] width 63 height 14
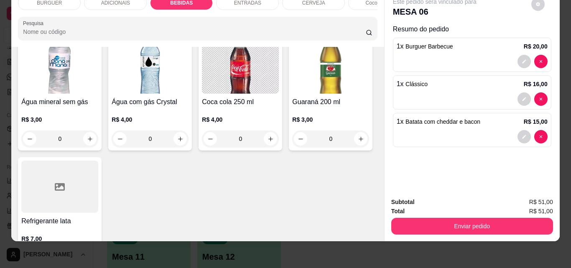
scroll to position [1063, 0]
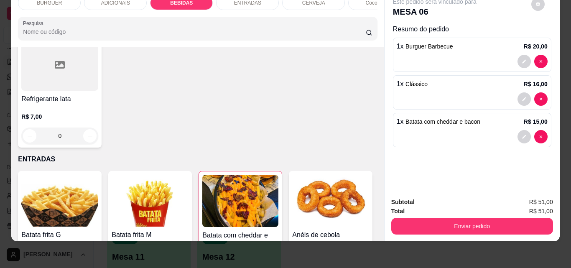
type input "2"
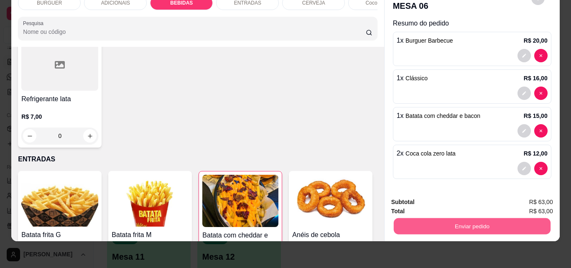
click at [462, 218] on button "Enviar pedido" at bounding box center [471, 226] width 157 height 16
click at [438, 197] on button "Não registrar e enviar pedido" at bounding box center [444, 198] width 84 height 15
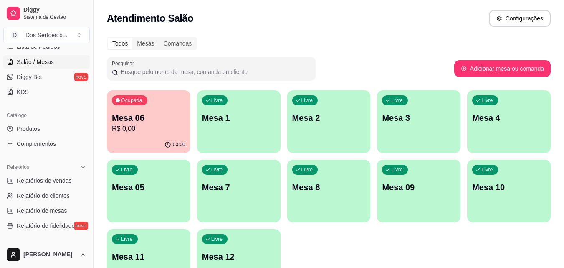
click at [131, 254] on p "Mesa 11" at bounding box center [149, 257] width 74 height 12
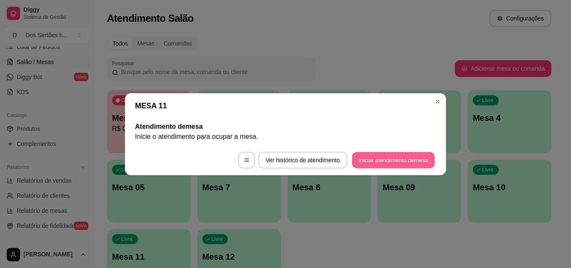
click at [381, 155] on button "Iniciar atendimento de mesa" at bounding box center [393, 160] width 83 height 16
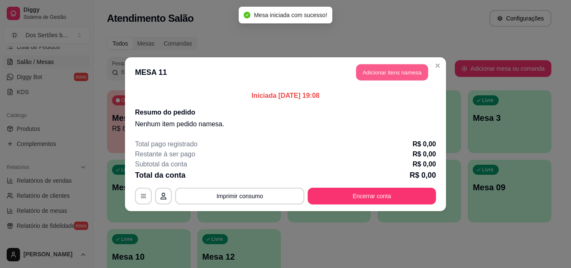
click at [378, 74] on button "Adicionar itens na mesa" at bounding box center [392, 72] width 72 height 16
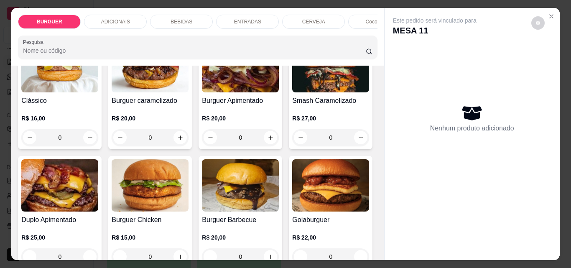
scroll to position [127, 0]
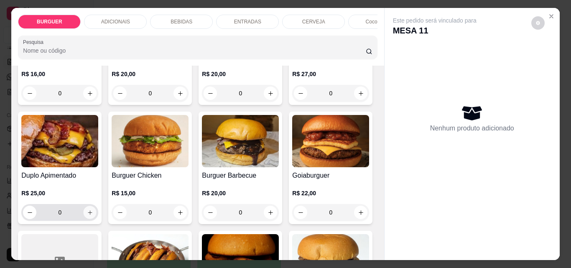
click at [93, 213] on icon "increase-product-quantity" at bounding box center [90, 212] width 6 height 6
type input "1"
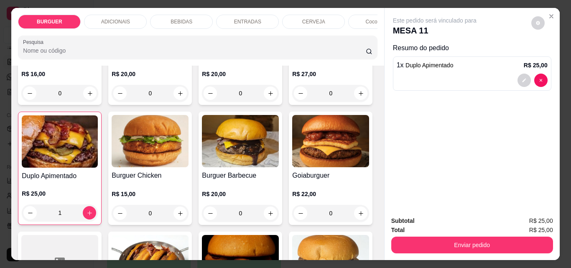
click at [234, 18] on p "ENTRADAS" at bounding box center [247, 21] width 27 height 7
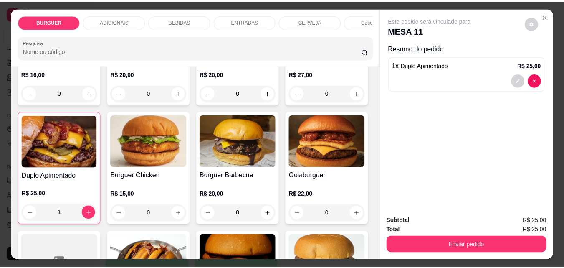
scroll to position [22, 0]
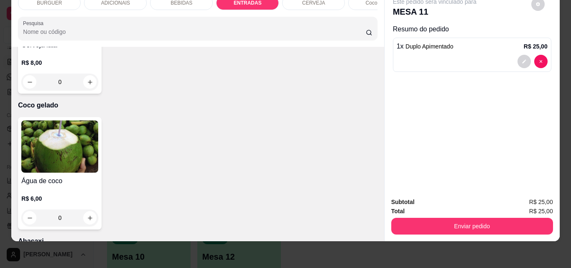
type input "1"
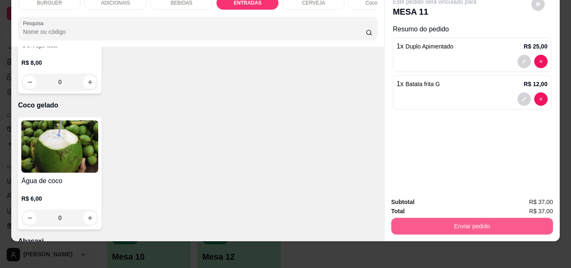
click at [425, 218] on button "Enviar pedido" at bounding box center [472, 226] width 162 height 17
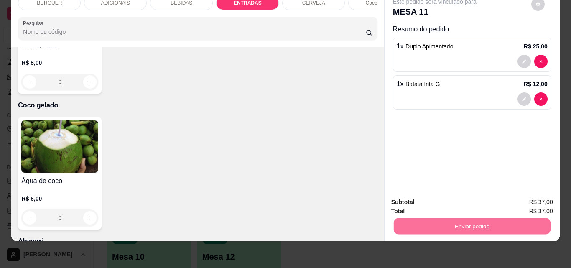
click at [423, 197] on button "Não registrar e enviar pedido" at bounding box center [444, 198] width 84 height 15
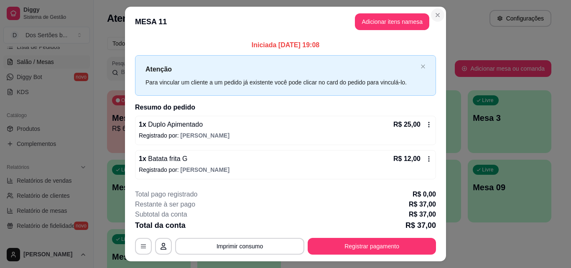
click at [433, 8] on section "**********" at bounding box center [285, 134] width 321 height 254
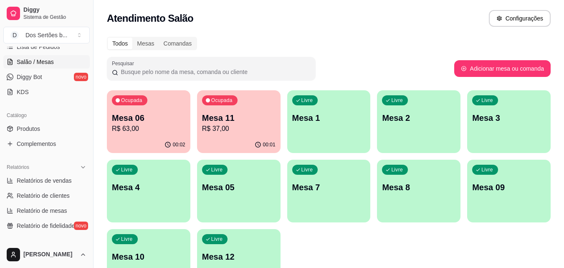
scroll to position [0, 0]
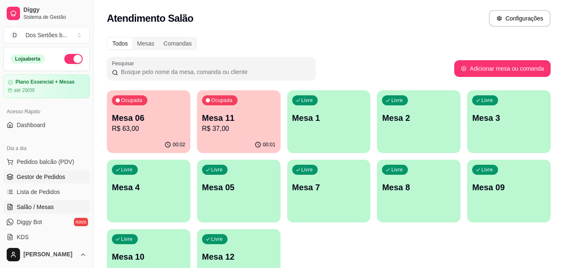
click at [29, 177] on span "Gestor de Pedidos" at bounding box center [41, 176] width 48 height 8
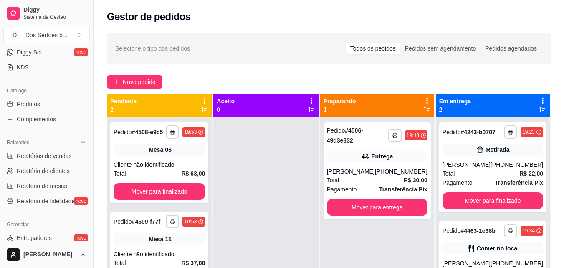
scroll to position [333, 0]
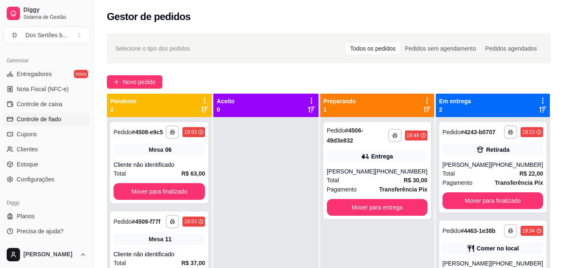
click at [15, 119] on link "Controle de fiado" at bounding box center [46, 118] width 86 height 13
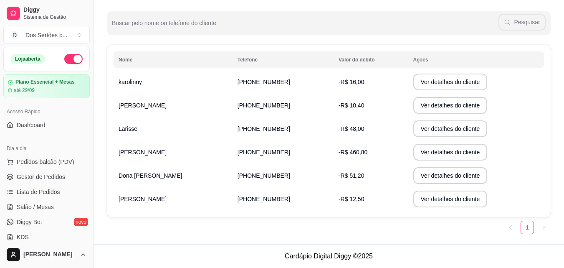
click at [65, 169] on ul "Pedidos balcão (PDV) Gestor de Pedidos Lista de Pedidos Salão / Mesas Diggy Bot…" at bounding box center [46, 199] width 86 height 89
click at [64, 171] on link "Gestor de Pedidos" at bounding box center [46, 176] width 86 height 13
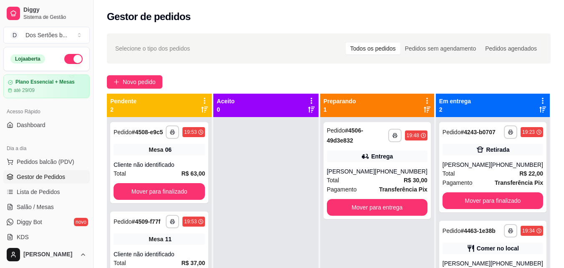
click at [64, 171] on link "Gestor de Pedidos" at bounding box center [46, 176] width 86 height 13
click at [357, 203] on button "Mover para entrega" at bounding box center [377, 207] width 101 height 17
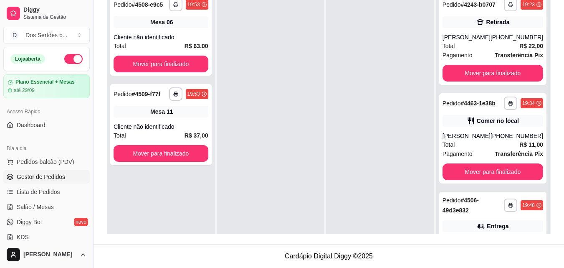
scroll to position [56, 0]
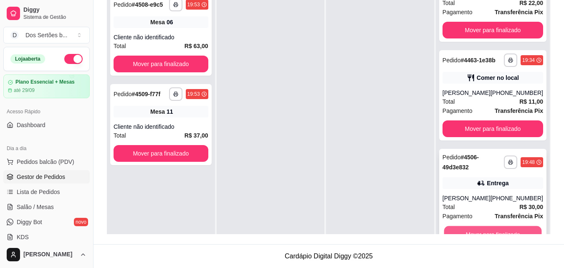
click at [511, 227] on button "Mover para finalizado" at bounding box center [493, 234] width 98 height 16
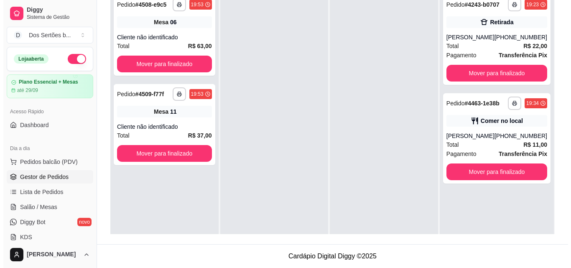
scroll to position [0, 0]
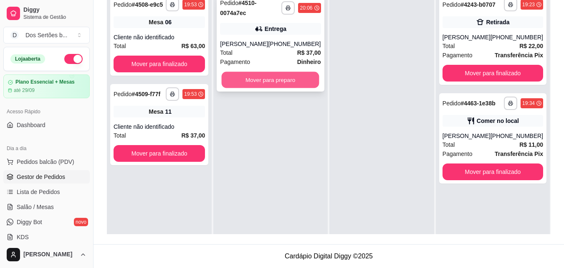
click at [265, 79] on button "Mover para preparo" at bounding box center [271, 80] width 98 height 16
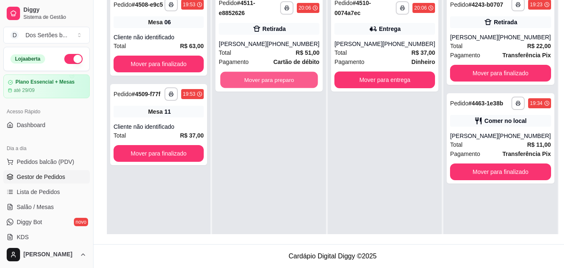
click at [265, 79] on button "Mover para preparo" at bounding box center [270, 80] width 98 height 16
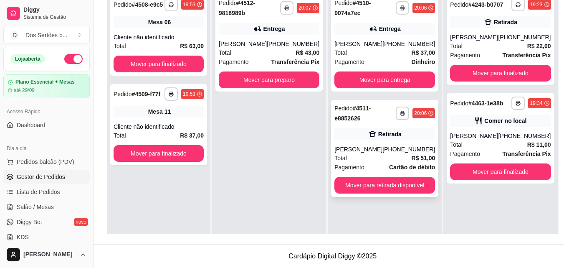
click at [401, 136] on div "Retirada" at bounding box center [385, 134] width 101 height 12
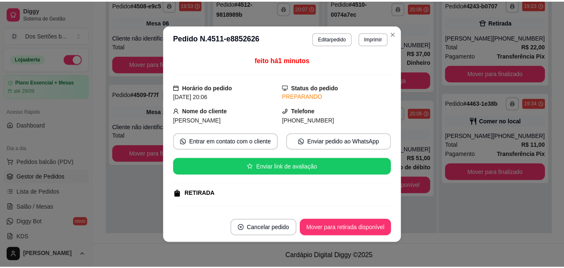
scroll to position [135, 0]
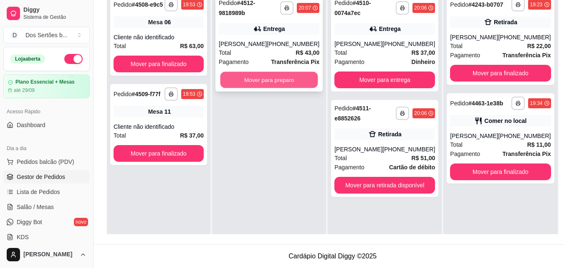
click at [258, 81] on button "Mover para preparo" at bounding box center [270, 80] width 98 height 16
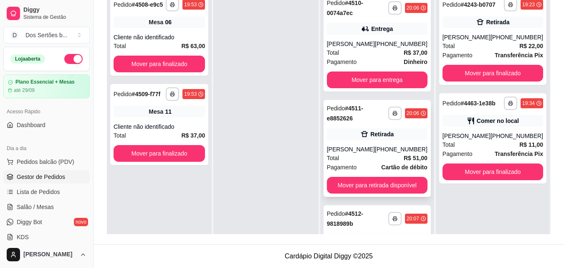
scroll to position [56, 0]
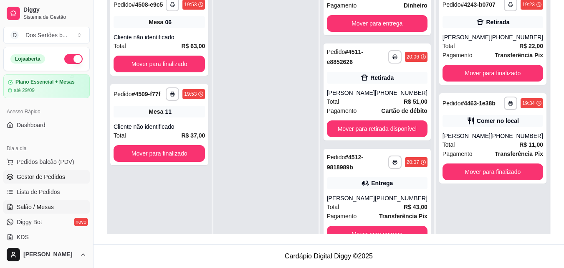
click at [45, 208] on span "Salão / Mesas" at bounding box center [35, 207] width 37 height 8
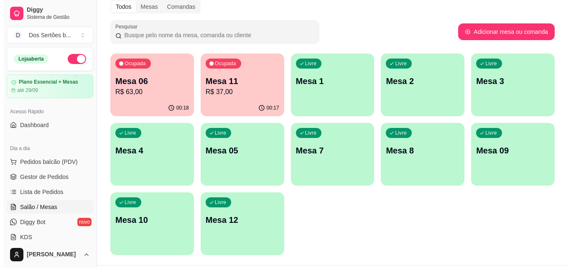
scroll to position [58, 0]
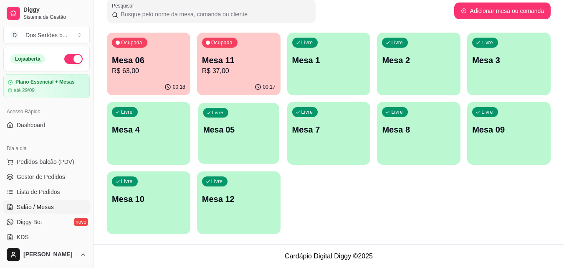
click at [213, 144] on div "Livre Mesa 05" at bounding box center [238, 128] width 81 height 51
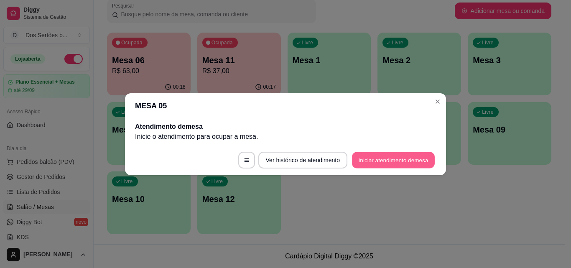
click at [376, 161] on button "Iniciar atendimento de mesa" at bounding box center [393, 160] width 83 height 16
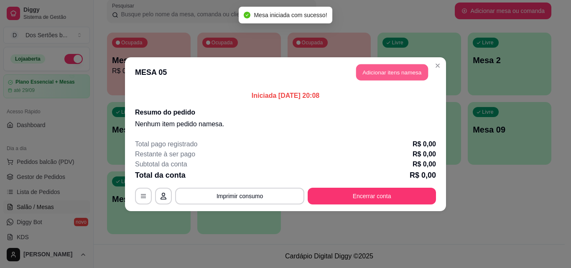
click at [364, 72] on button "Adicionar itens na mesa" at bounding box center [392, 72] width 72 height 16
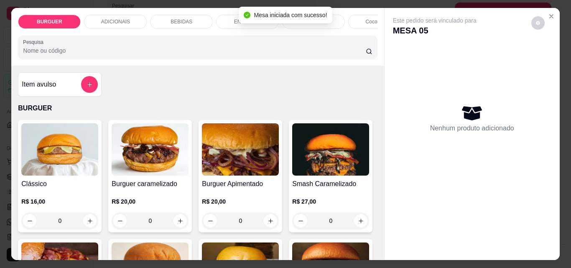
scroll to position [86, 0]
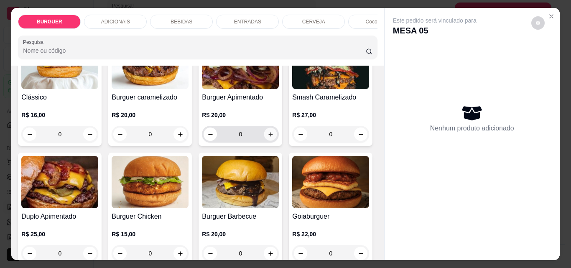
click at [268, 136] on icon "increase-product-quantity" at bounding box center [270, 134] width 4 height 4
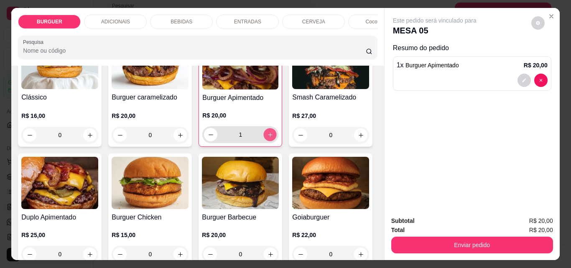
click at [267, 138] on icon "increase-product-quantity" at bounding box center [270, 135] width 6 height 6
type input "2"
click at [521, 79] on icon "decrease-product-quantity" at bounding box center [523, 80] width 5 height 5
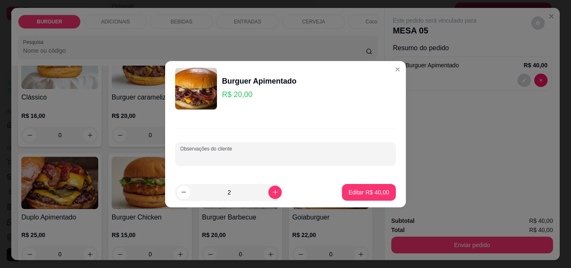
click at [218, 154] on input "Observações do cliente" at bounding box center [285, 157] width 211 height 8
type input "1 sem bacon"
click at [353, 188] on p "Editar R$ 40,00" at bounding box center [368, 192] width 41 height 8
type input "0"
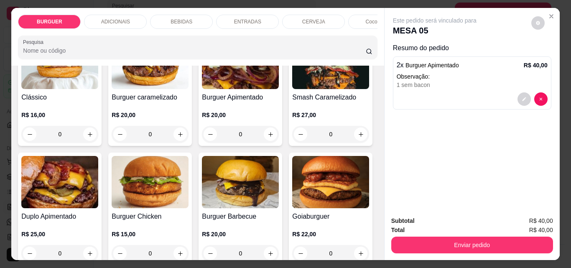
click at [174, 23] on div "BEBIDAS" at bounding box center [181, 22] width 63 height 14
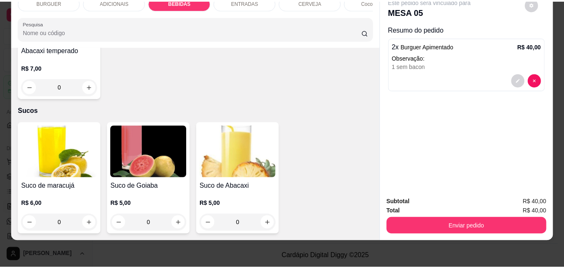
scroll to position [2285, 0]
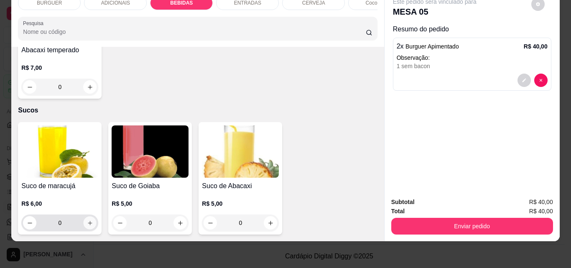
click at [89, 220] on icon "increase-product-quantity" at bounding box center [90, 223] width 6 height 6
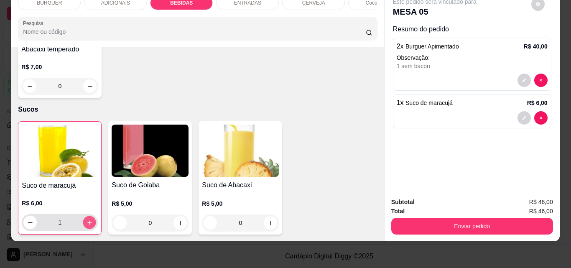
click at [89, 219] on icon "increase-product-quantity" at bounding box center [89, 222] width 6 height 6
type input "2"
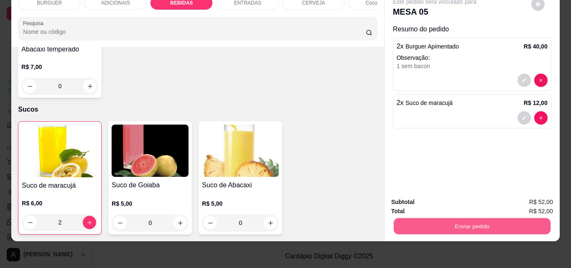
click at [439, 218] on button "Enviar pedido" at bounding box center [471, 226] width 157 height 16
click at [421, 201] on button "Não registrar e enviar pedido" at bounding box center [444, 198] width 84 height 15
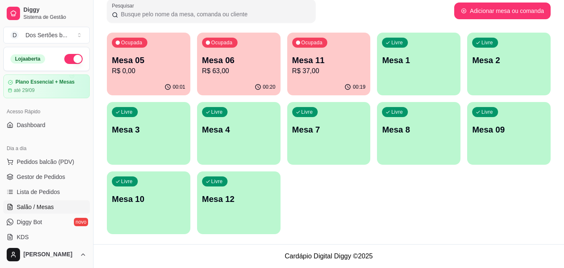
click at [429, 2] on div "Pesquisar" at bounding box center [281, 10] width 348 height 23
click at [42, 179] on span "Gestor de Pedidos" at bounding box center [41, 176] width 48 height 8
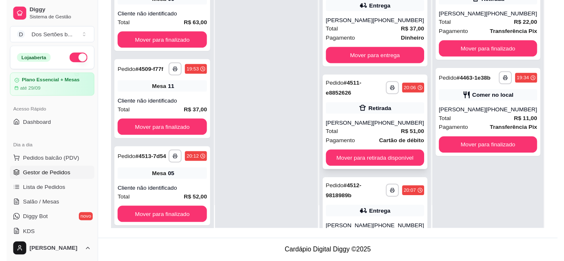
scroll to position [56, 0]
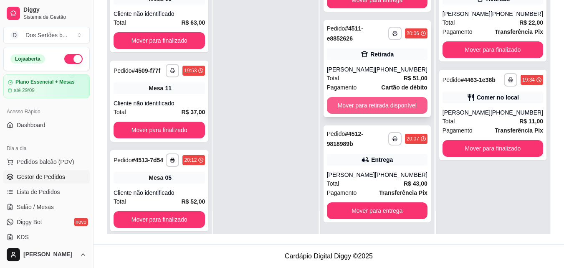
click at [353, 99] on button "Mover para retirada disponível" at bounding box center [377, 105] width 101 height 17
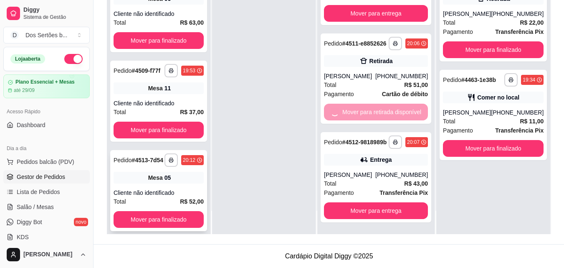
scroll to position [0, 0]
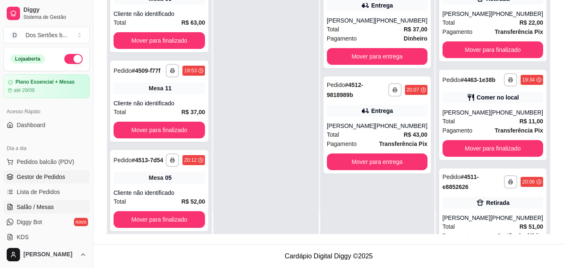
click at [47, 205] on span "Salão / Mesas" at bounding box center [35, 207] width 37 height 8
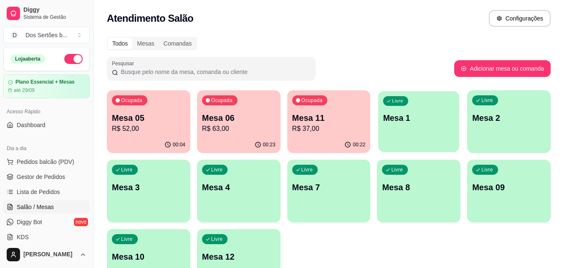
click at [403, 130] on div "Livre Mesa 1" at bounding box center [418, 116] width 81 height 51
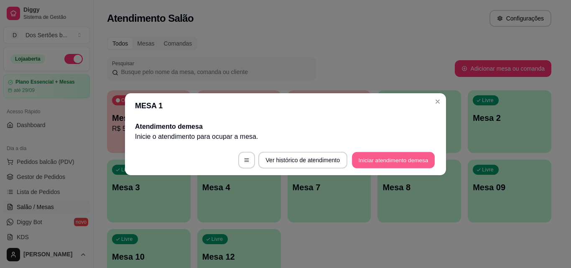
click at [382, 157] on button "Iniciar atendimento de mesa" at bounding box center [393, 160] width 83 height 16
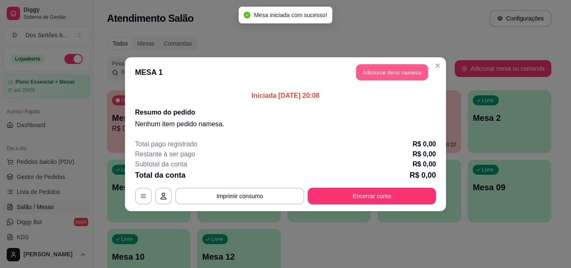
click at [362, 70] on button "Adicionar itens na mesa" at bounding box center [392, 72] width 72 height 16
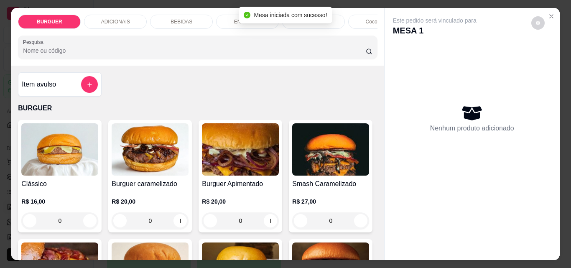
scroll to position [52, 0]
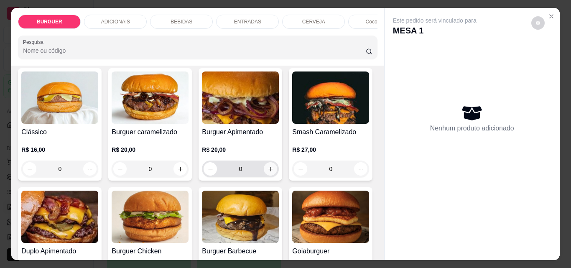
click at [264, 168] on button "increase-product-quantity" at bounding box center [270, 168] width 13 height 13
type input "1"
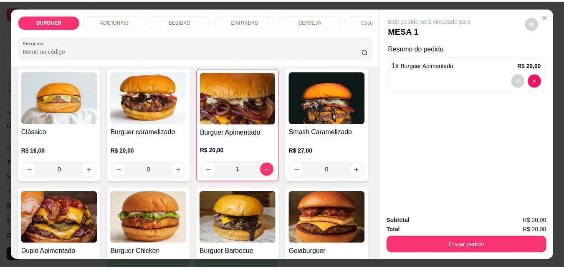
scroll to position [124, 0]
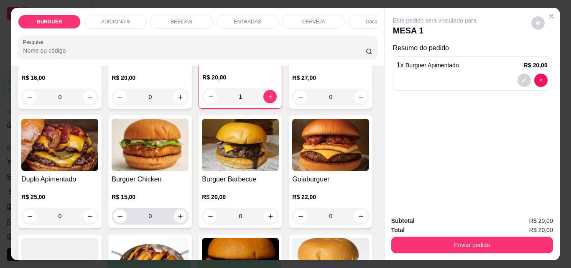
click at [187, 223] on button "increase-product-quantity" at bounding box center [180, 216] width 13 height 13
type input "1"
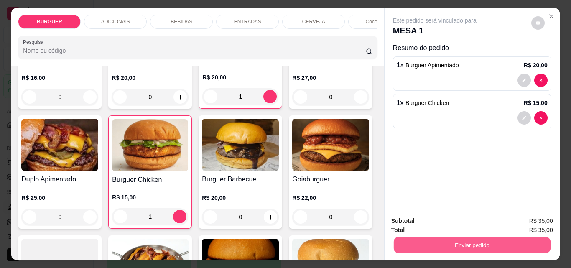
click at [453, 236] on button "Enviar pedido" at bounding box center [471, 244] width 157 height 16
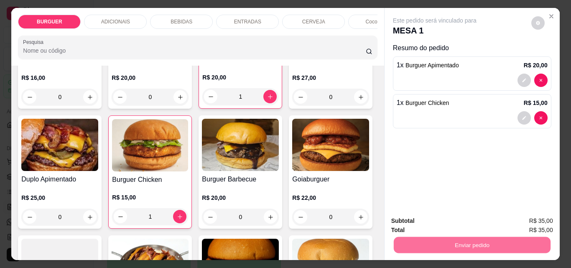
click at [423, 214] on button "Não registrar e enviar pedido" at bounding box center [444, 220] width 84 height 15
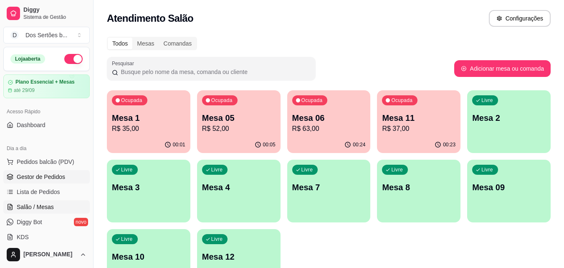
click at [74, 175] on link "Gestor de Pedidos" at bounding box center [46, 176] width 86 height 13
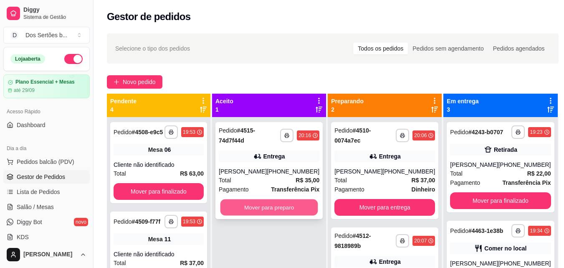
click at [257, 207] on button "Mover para preparo" at bounding box center [270, 207] width 98 height 16
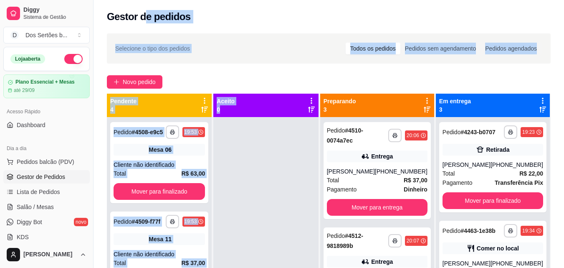
drag, startPoint x: 257, startPoint y: 207, endPoint x: 145, endPoint y: -36, distance: 267.8
click at [145, 0] on html "**********" at bounding box center [282, 134] width 564 height 268
click at [255, 176] on div at bounding box center [265, 251] width 105 height 268
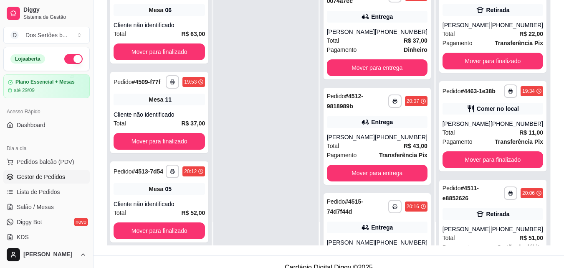
scroll to position [120, 0]
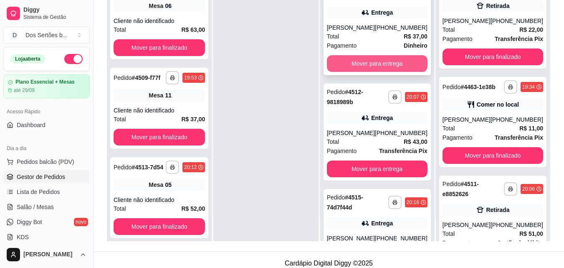
click at [367, 60] on button "Mover para entrega" at bounding box center [377, 63] width 101 height 17
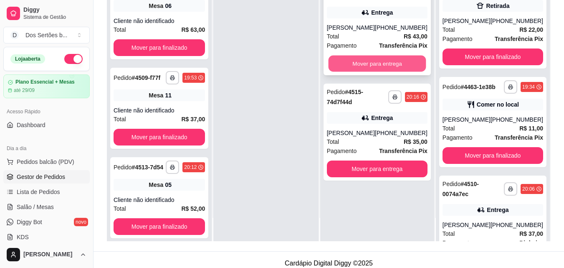
click at [383, 62] on button "Mover para entrega" at bounding box center [377, 64] width 98 height 16
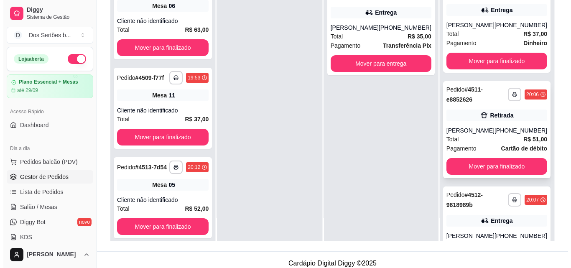
scroll to position [212, 0]
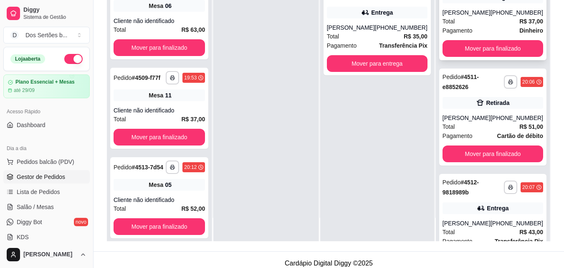
click at [475, 35] on div "Pagamento Dinheiro" at bounding box center [493, 30] width 101 height 9
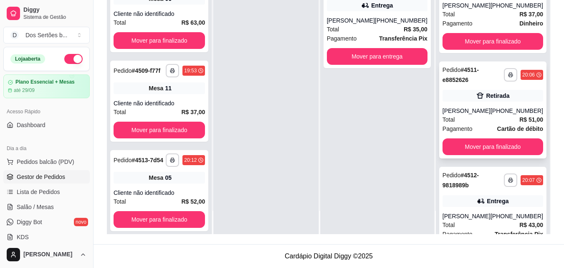
scroll to position [267, 0]
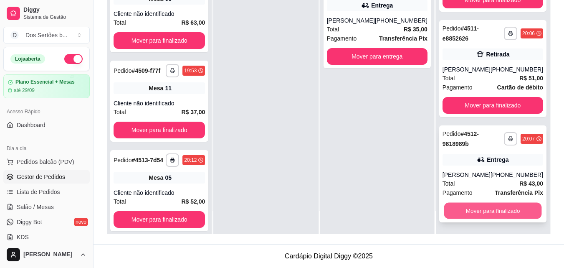
click at [496, 210] on button "Mover para finalizado" at bounding box center [493, 211] width 98 height 16
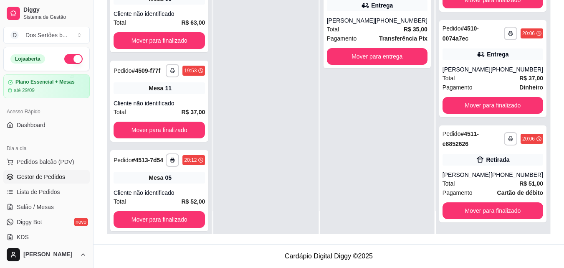
scroll to position [162, 0]
click at [45, 205] on span "Salão / Mesas" at bounding box center [35, 207] width 37 height 8
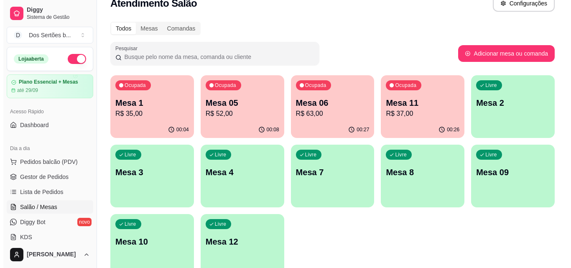
scroll to position [58, 0]
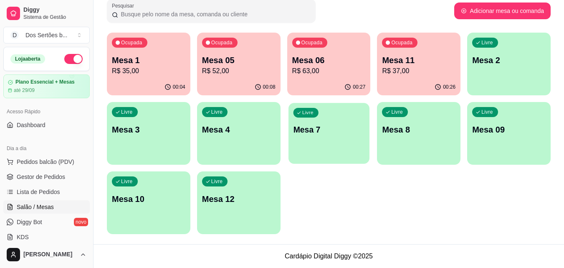
click at [333, 134] on p "Mesa 7" at bounding box center [328, 129] width 71 height 11
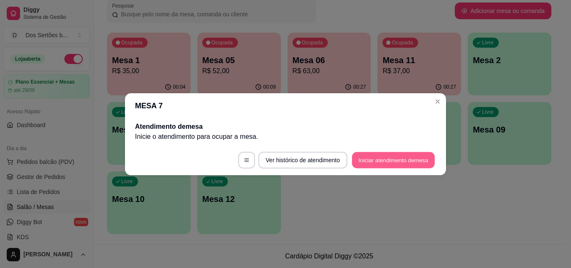
click at [367, 154] on button "Iniciar atendimento de mesa" at bounding box center [393, 160] width 83 height 16
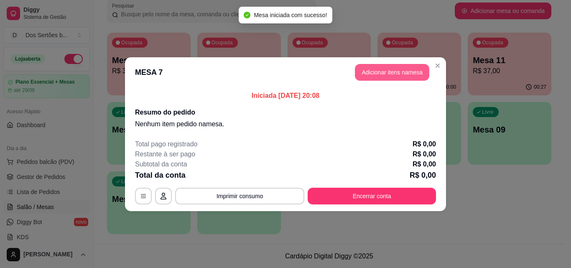
click at [378, 65] on button "Adicionar itens na mesa" at bounding box center [392, 72] width 74 height 17
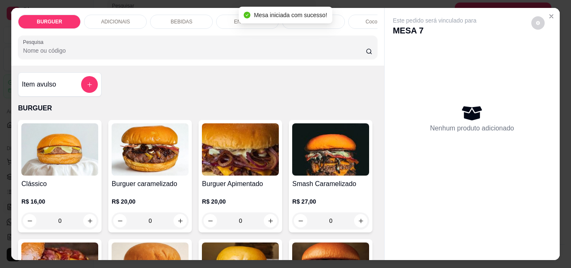
scroll to position [54, 0]
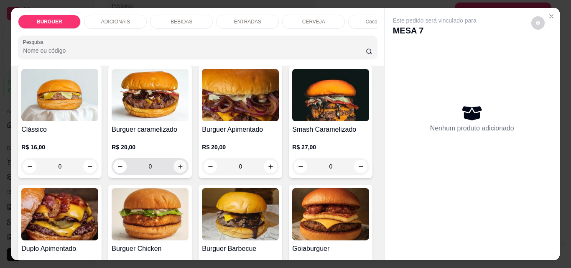
click at [177, 168] on icon "increase-product-quantity" at bounding box center [180, 166] width 6 height 6
type input "1"
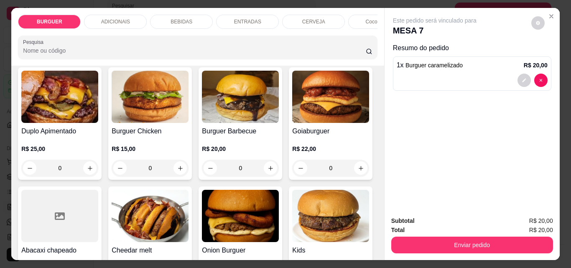
scroll to position [264, 0]
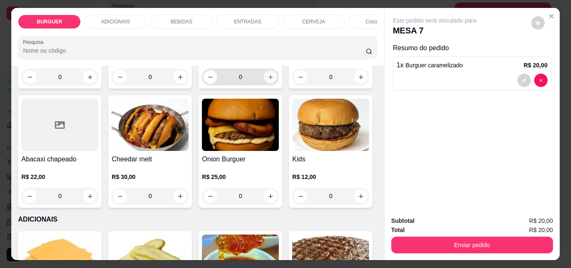
click at [267, 80] on icon "increase-product-quantity" at bounding box center [270, 77] width 6 height 6
type input "1"
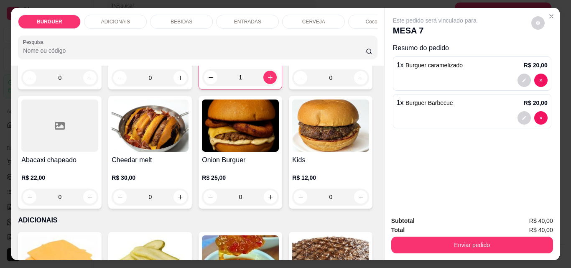
click at [178, 18] on p "BEBIDAS" at bounding box center [181, 21] width 22 height 7
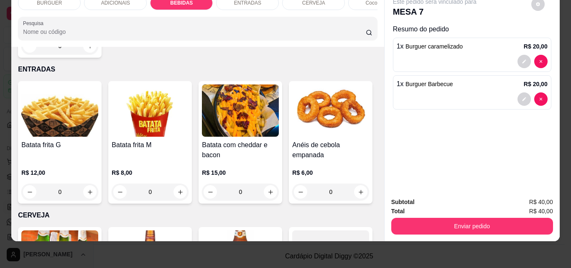
scroll to position [1105, 0]
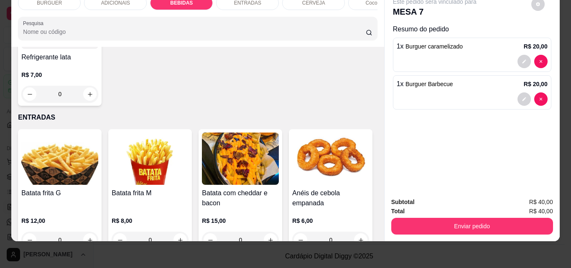
type input "1"
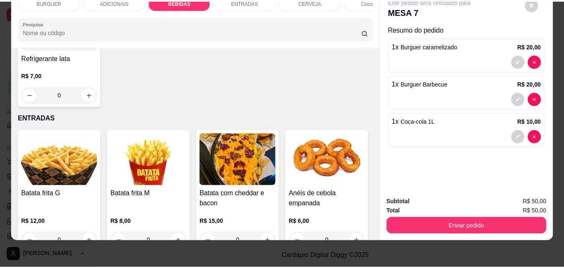
scroll to position [1106, 0]
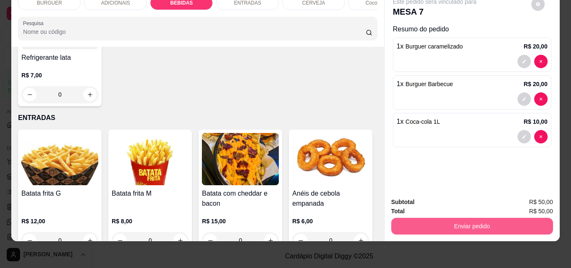
click at [416, 218] on button "Enviar pedido" at bounding box center [472, 226] width 162 height 17
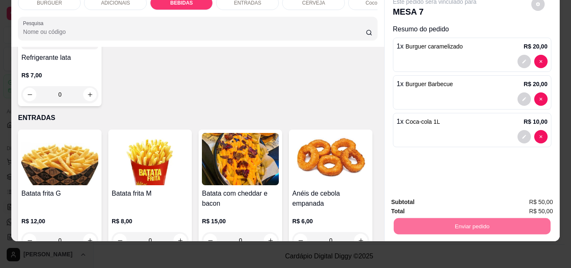
click at [417, 198] on button "Não registrar e enviar pedido" at bounding box center [444, 198] width 84 height 15
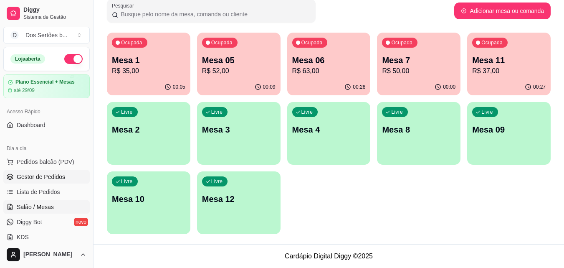
click at [56, 176] on span "Gestor de Pedidos" at bounding box center [41, 176] width 48 height 8
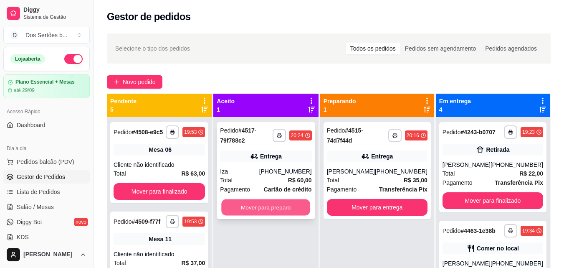
click at [266, 202] on button "Mover para preparo" at bounding box center [266, 207] width 89 height 16
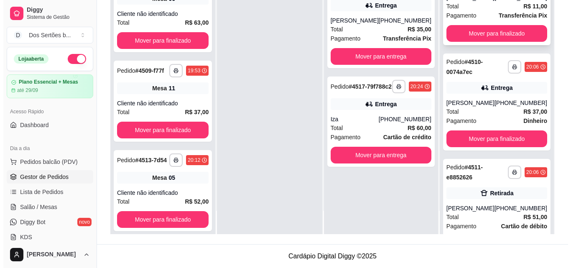
scroll to position [162, 0]
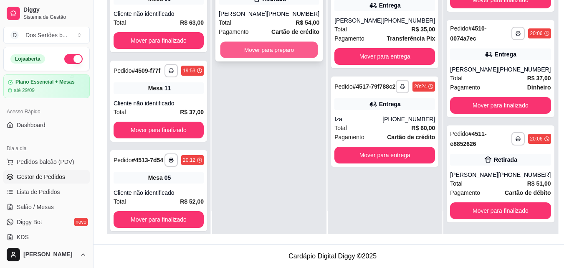
click at [275, 56] on button "Mover para preparo" at bounding box center [270, 50] width 98 height 16
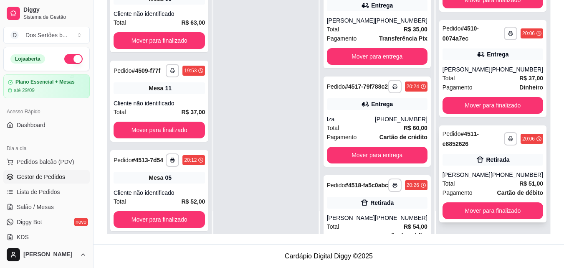
click at [504, 162] on div "Retirada" at bounding box center [493, 160] width 101 height 12
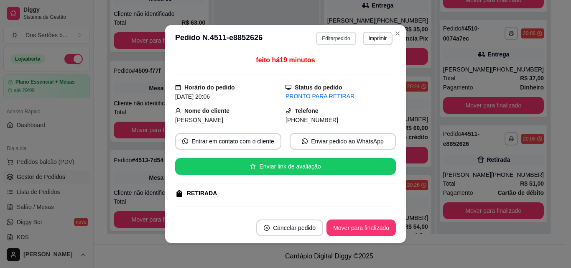
click at [332, 37] on button "Editar pedido" at bounding box center [336, 38] width 40 height 13
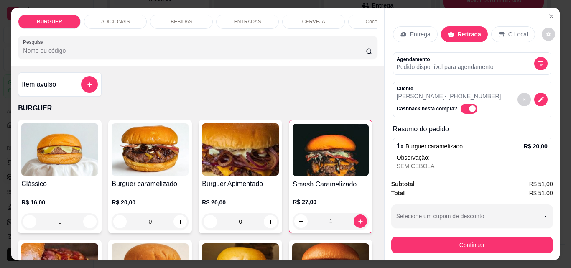
click at [192, 19] on div "BEBIDAS" at bounding box center [181, 22] width 63 height 14
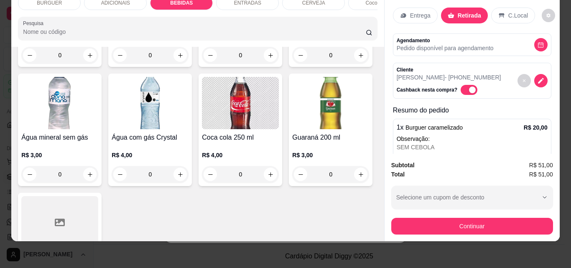
scroll to position [1025, 0]
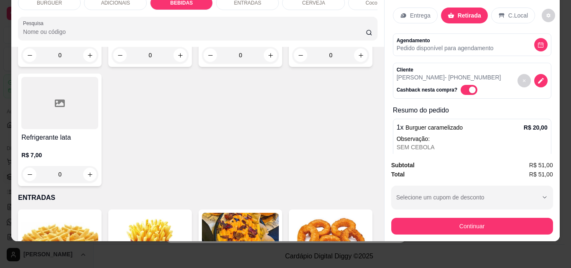
type input "1"
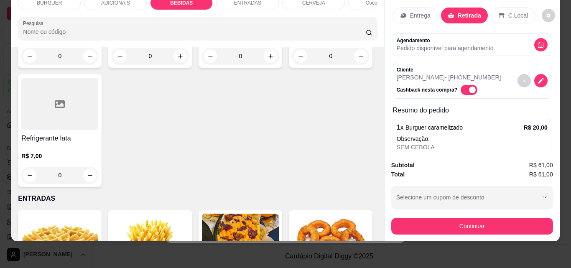
scroll to position [142, 0]
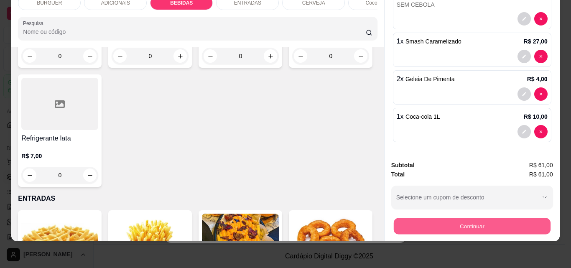
click at [417, 218] on button "Continuar" at bounding box center [471, 226] width 157 height 16
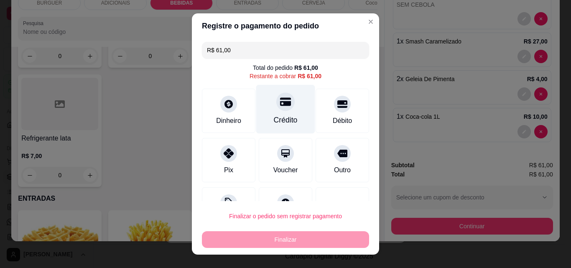
click at [293, 121] on div "Crédito" at bounding box center [285, 109] width 59 height 49
type input "R$ 0,00"
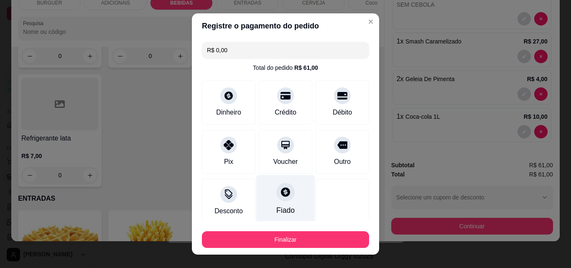
scroll to position [49, 0]
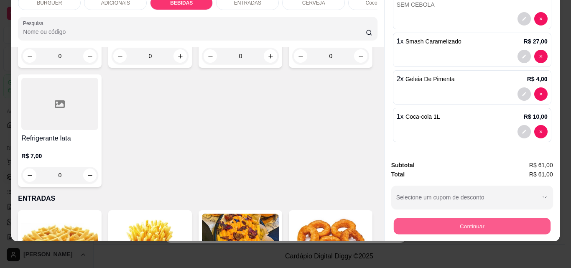
click at [424, 221] on button "Continuar" at bounding box center [471, 226] width 157 height 16
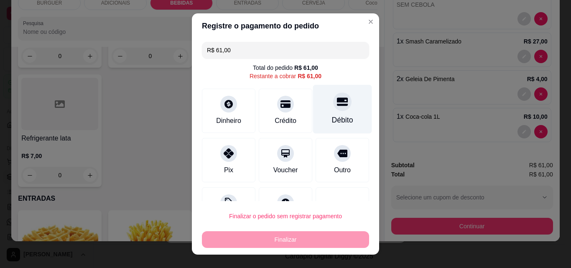
click at [335, 110] on div "Débito" at bounding box center [342, 109] width 59 height 49
type input "R$ 0,00"
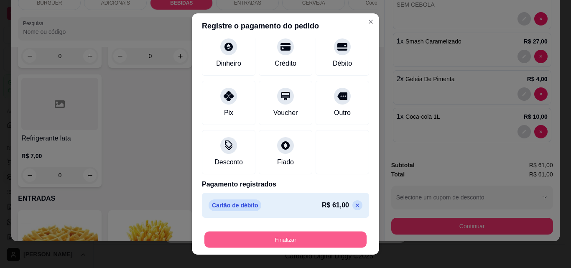
click at [313, 244] on button "Finalizar" at bounding box center [285, 239] width 162 height 16
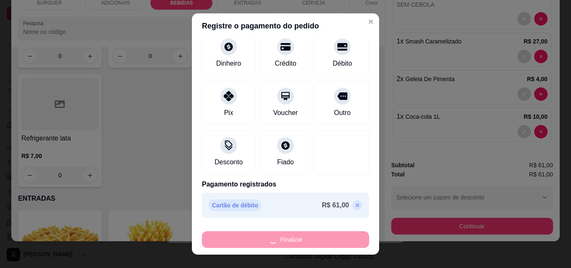
type input "0"
type input "-R$ 61,00"
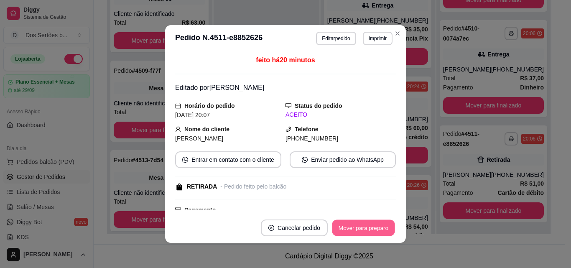
click at [345, 227] on button "Mover para preparo" at bounding box center [363, 228] width 63 height 16
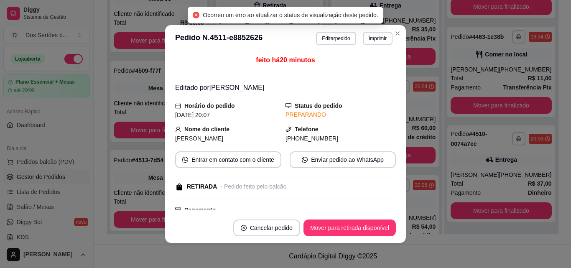
scroll to position [56, 0]
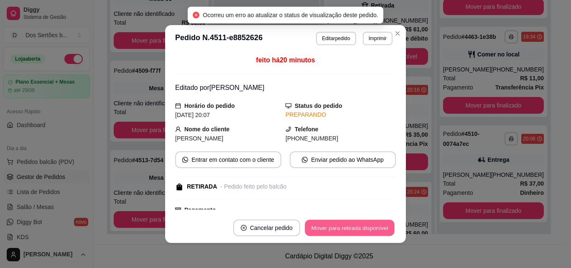
click at [345, 227] on button "Mover para retirada disponível" at bounding box center [348, 228] width 89 height 16
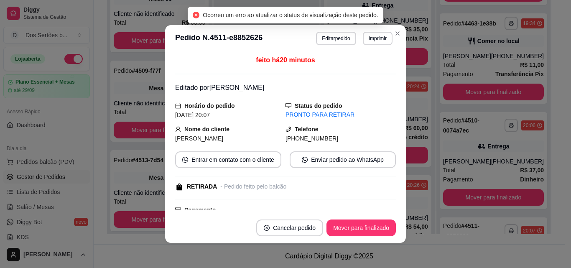
scroll to position [162, 0]
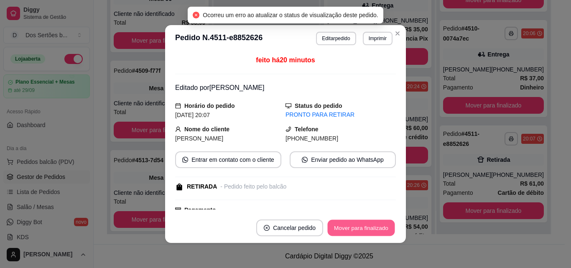
click at [345, 226] on button "Mover para finalizado" at bounding box center [360, 228] width 67 height 16
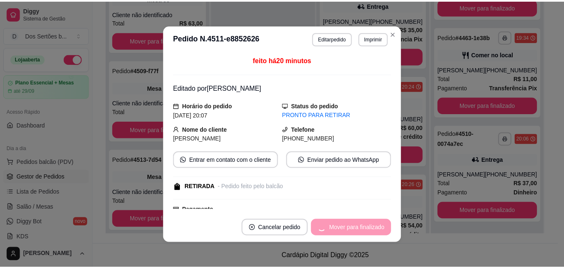
scroll to position [56, 0]
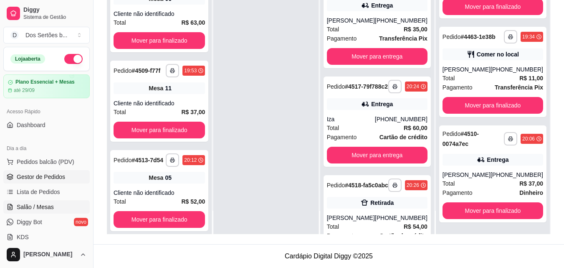
click at [34, 206] on span "Salão / Mesas" at bounding box center [35, 207] width 37 height 8
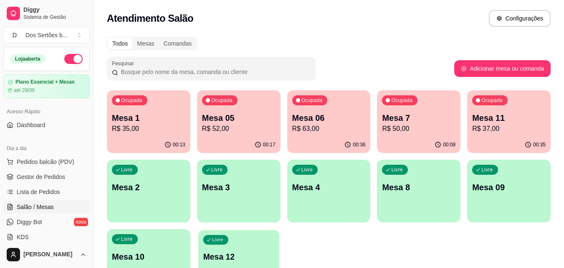
click at [209, 245] on div "Livre Mesa 12" at bounding box center [238, 255] width 81 height 51
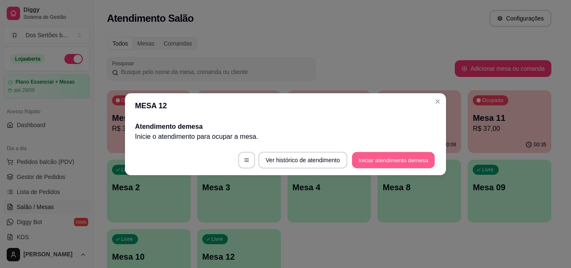
click at [377, 156] on button "Iniciar atendimento de mesa" at bounding box center [393, 160] width 83 height 16
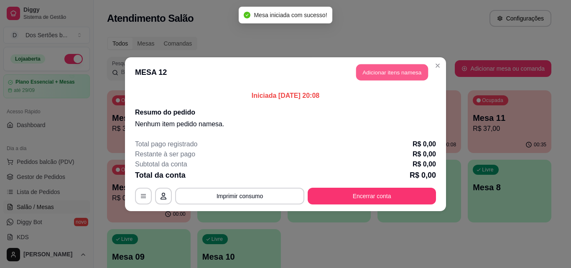
click at [367, 72] on button "Adicionar itens na mesa" at bounding box center [392, 72] width 72 height 16
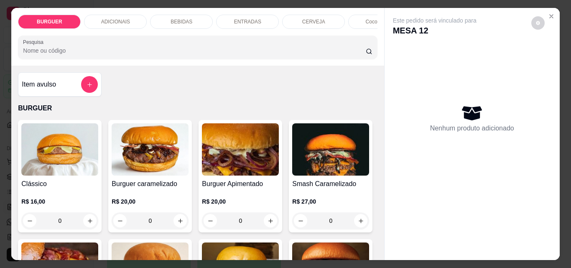
click at [170, 21] on p "BEBIDAS" at bounding box center [181, 21] width 22 height 7
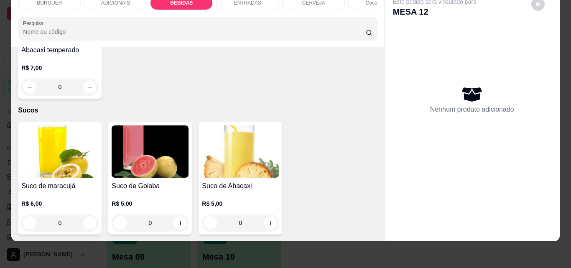
scroll to position [1873, 0]
type input "1"
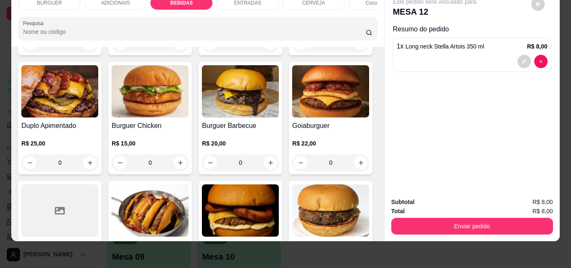
scroll to position [113, 0]
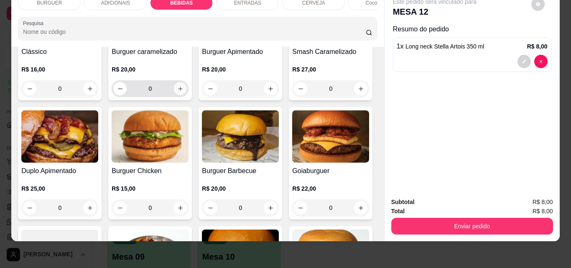
click at [178, 89] on icon "increase-product-quantity" at bounding box center [180, 88] width 4 height 4
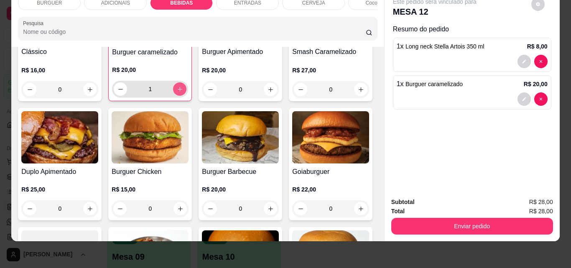
click at [177, 89] on icon "increase-product-quantity" at bounding box center [180, 89] width 6 height 6
type input "2"
click at [223, 3] on div "ENTRADAS" at bounding box center [247, 3] width 63 height 14
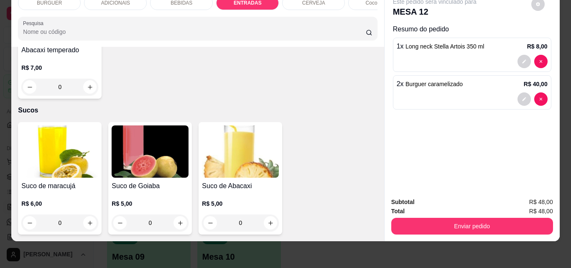
scroll to position [2287, 0]
click at [178, 220] on icon "increase-product-quantity" at bounding box center [180, 223] width 6 height 6
type input "1"
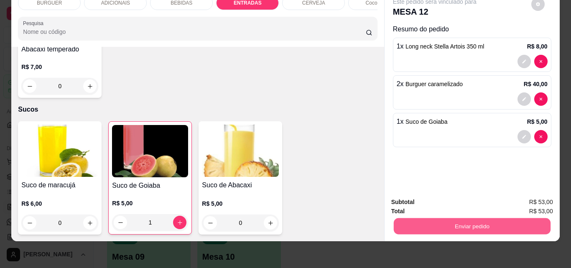
click at [436, 223] on button "Enviar pedido" at bounding box center [471, 226] width 157 height 16
click at [431, 197] on button "Não registrar e enviar pedido" at bounding box center [444, 198] width 84 height 15
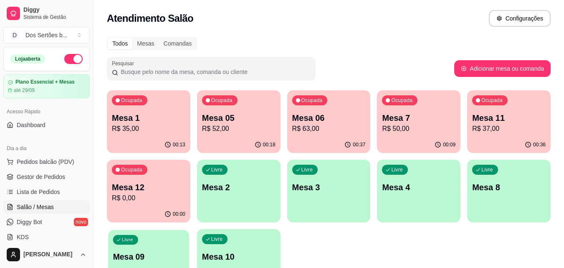
click at [151, 250] on div "Livre Mesa 09" at bounding box center [148, 255] width 81 height 51
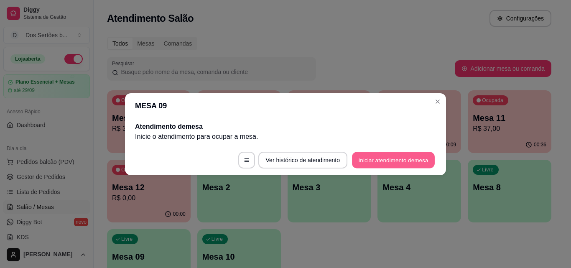
click at [381, 155] on button "Iniciar atendimento de mesa" at bounding box center [393, 160] width 83 height 16
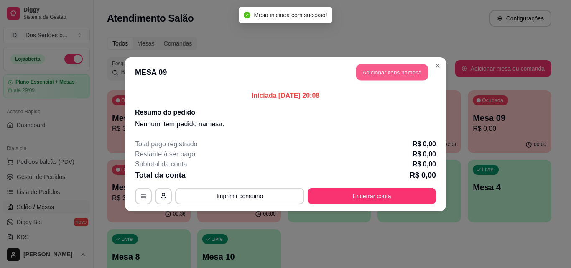
click at [390, 74] on button "Adicionar itens na mesa" at bounding box center [392, 72] width 72 height 16
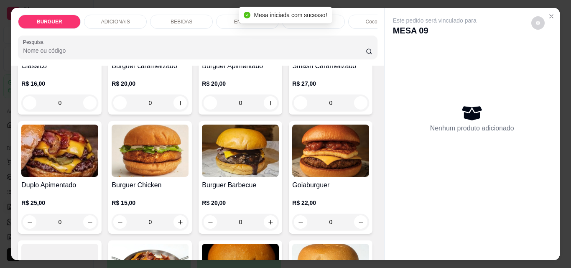
scroll to position [217, 0]
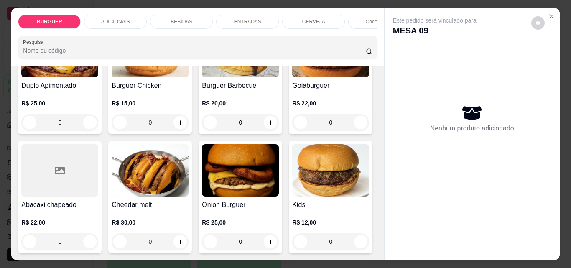
click at [358, 7] on icon "increase-product-quantity" at bounding box center [361, 3] width 6 height 6
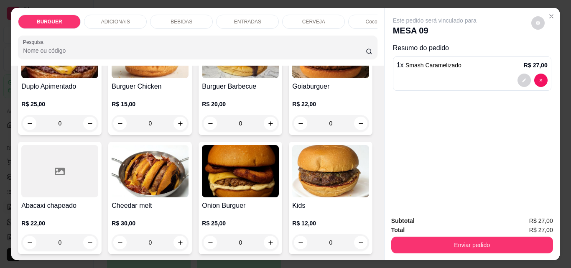
scroll to position [218, 0]
click at [357, 7] on icon "increase-product-quantity" at bounding box center [360, 3] width 6 height 6
type input "2"
click at [175, 15] on div "BEBIDAS" at bounding box center [181, 22] width 63 height 14
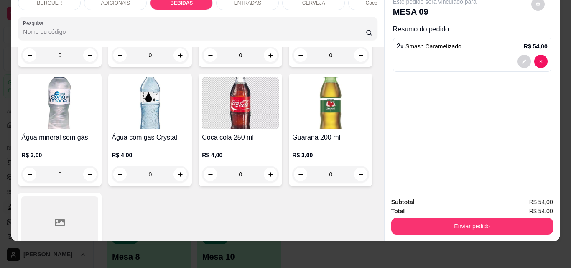
scroll to position [1046, 0]
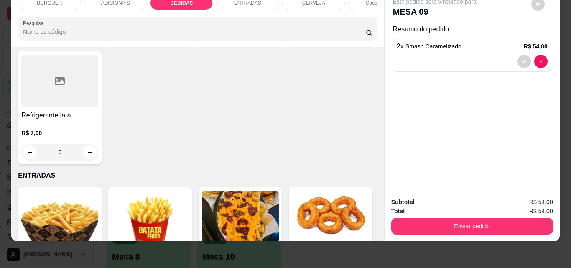
type input "1"
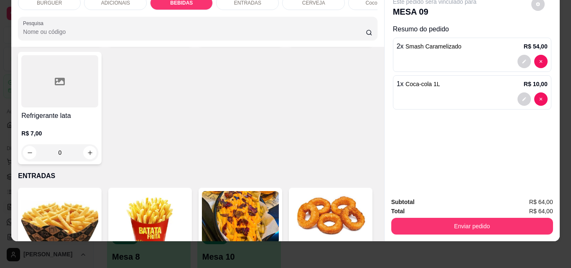
scroll to position [854, 0]
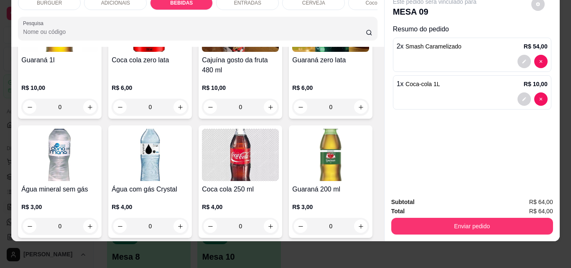
click at [225, 0] on div "ENTRADAS" at bounding box center [247, 3] width 63 height 14
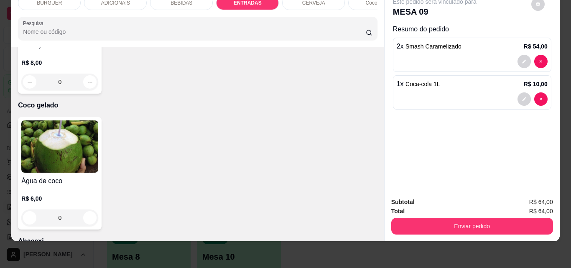
type input "1"
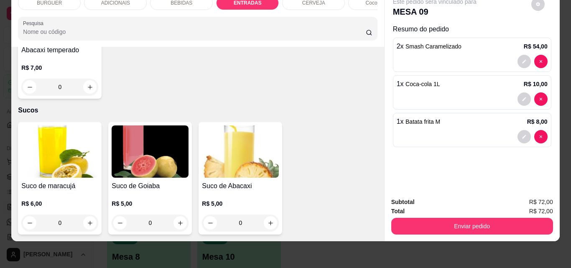
scroll to position [2287, 0]
click at [179, 220] on icon "increase-product-quantity" at bounding box center [180, 223] width 6 height 6
type input "1"
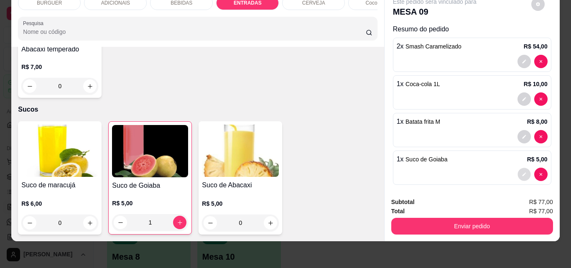
click at [521, 172] on icon "decrease-product-quantity" at bounding box center [523, 174] width 5 height 5
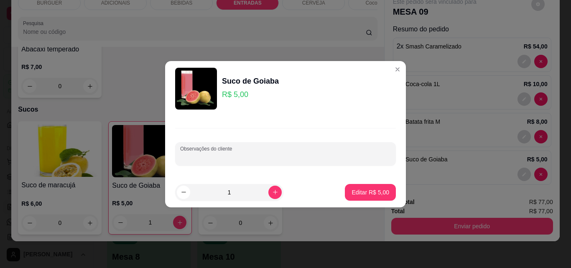
click at [238, 157] on input "Observações do cliente" at bounding box center [285, 157] width 211 height 8
type input "acerola"
click at [355, 191] on p "Editar R$ 5,00" at bounding box center [370, 192] width 36 height 8
type input "0"
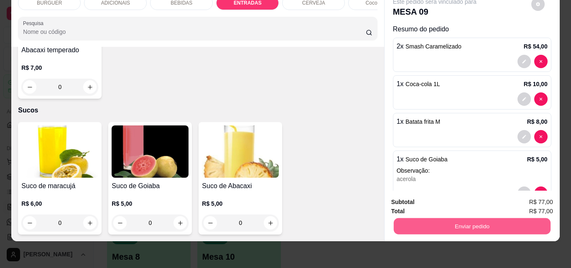
click at [439, 226] on button "Enviar pedido" at bounding box center [471, 226] width 157 height 16
click at [416, 199] on button "Não registrar e enviar pedido" at bounding box center [444, 198] width 84 height 15
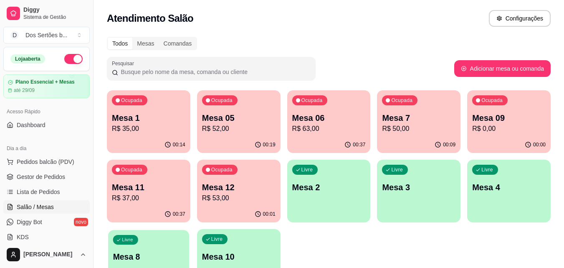
click at [167, 257] on p "Mesa 8" at bounding box center [148, 256] width 71 height 11
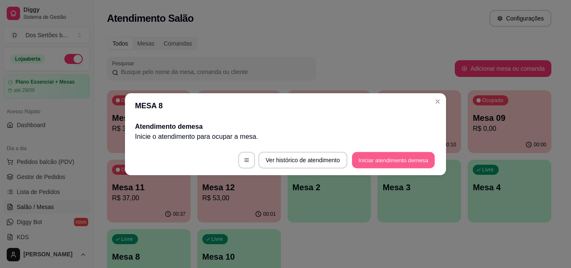
click at [382, 163] on button "Iniciar atendimento de mesa" at bounding box center [393, 160] width 83 height 16
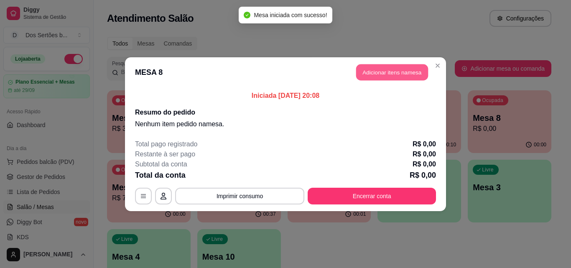
click at [378, 70] on button "Adicionar itens na mesa" at bounding box center [392, 72] width 72 height 16
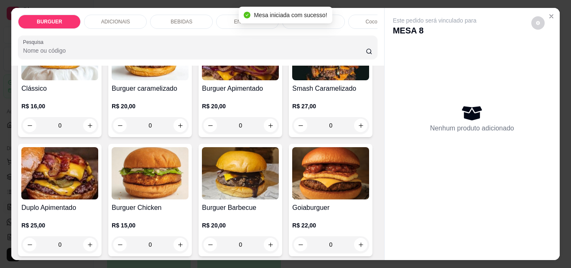
scroll to position [158, 0]
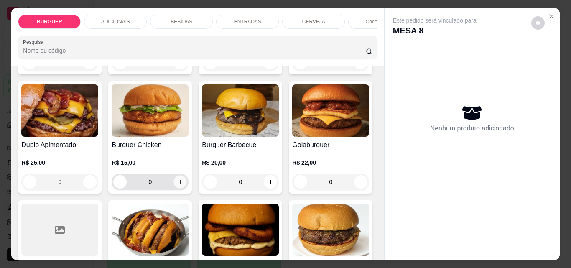
click at [182, 184] on icon "increase-product-quantity" at bounding box center [180, 182] width 4 height 4
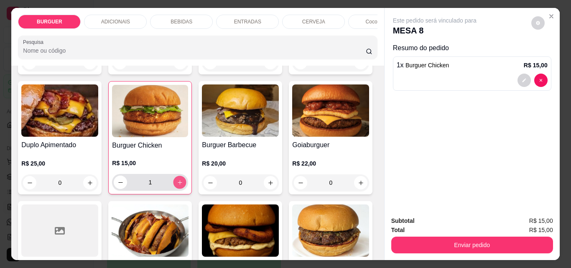
click at [183, 185] on icon "increase-product-quantity" at bounding box center [180, 182] width 6 height 6
type input "2"
click at [178, 18] on p "BEBIDAS" at bounding box center [181, 21] width 22 height 7
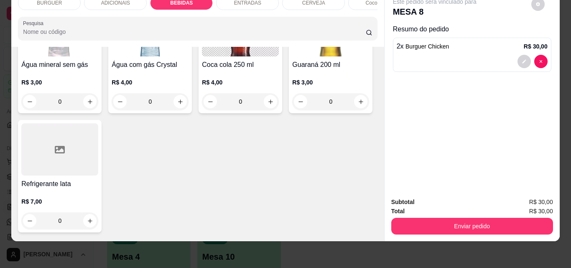
scroll to position [981, 0]
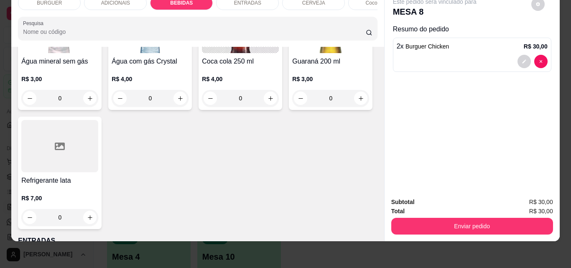
type input "1"
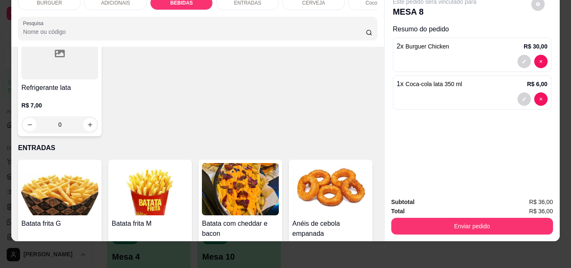
click at [248, 2] on div "ENTRADAS" at bounding box center [247, 3] width 63 height 14
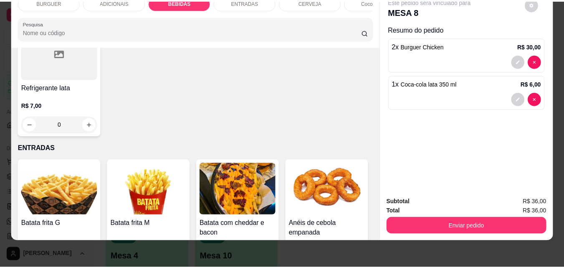
scroll to position [1528, 0]
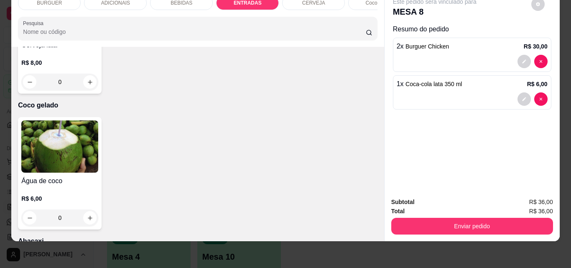
type input "1"
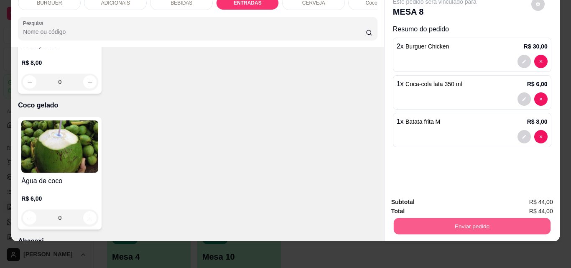
click at [435, 218] on button "Enviar pedido" at bounding box center [471, 226] width 157 height 16
click at [451, 202] on button "Não registrar e enviar pedido" at bounding box center [444, 198] width 84 height 15
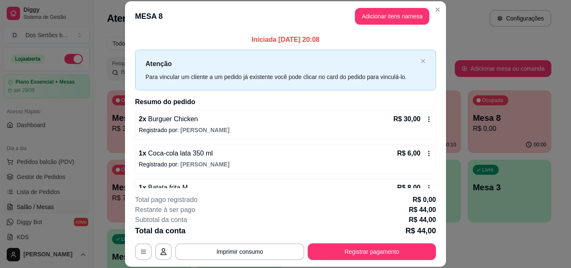
click at [436, 2] on header "MESA 8 Adicionar itens na mesa" at bounding box center [285, 16] width 321 height 30
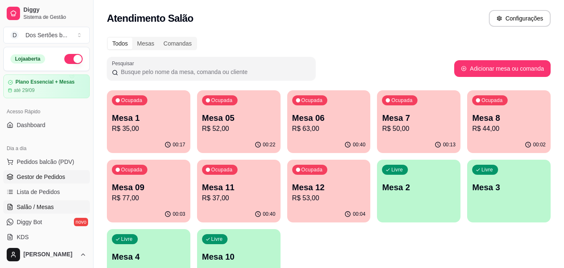
click at [16, 173] on link "Gestor de Pedidos" at bounding box center [46, 176] width 86 height 13
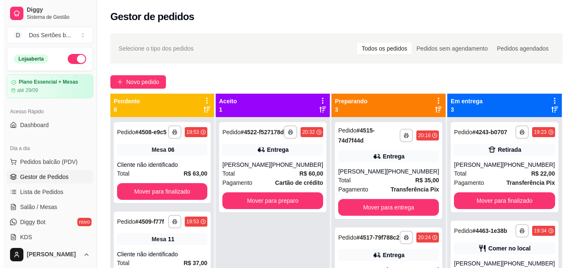
scroll to position [23, 0]
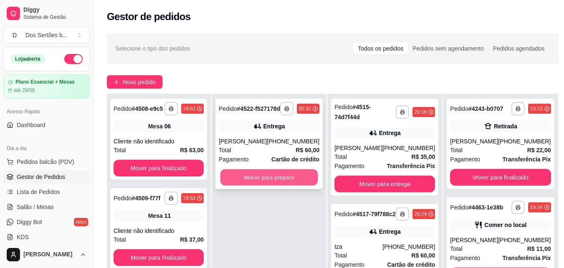
click at [274, 185] on button "Mover para preparo" at bounding box center [270, 177] width 98 height 16
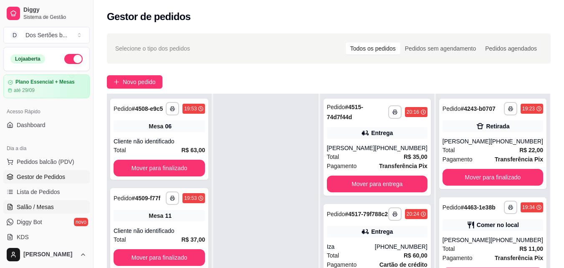
click at [35, 204] on span "Salão / Mesas" at bounding box center [35, 207] width 37 height 8
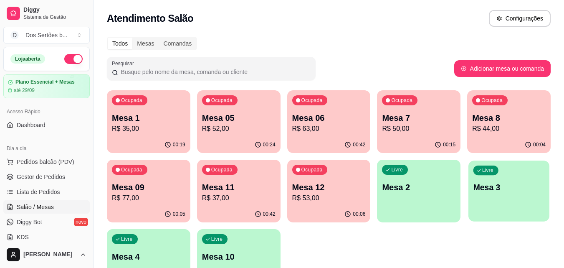
click at [528, 183] on p "Mesa 3" at bounding box center [509, 187] width 71 height 11
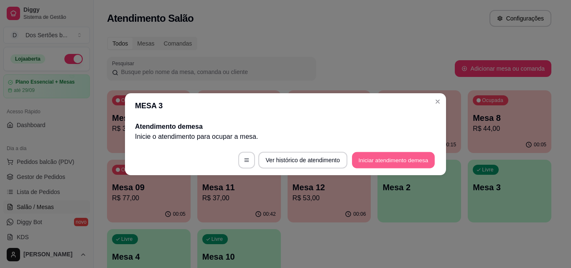
click at [383, 155] on button "Iniciar atendimento de mesa" at bounding box center [393, 160] width 83 height 16
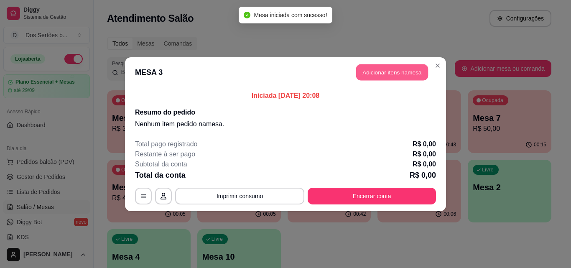
click at [380, 68] on button "Adicionar itens na mesa" at bounding box center [392, 72] width 72 height 16
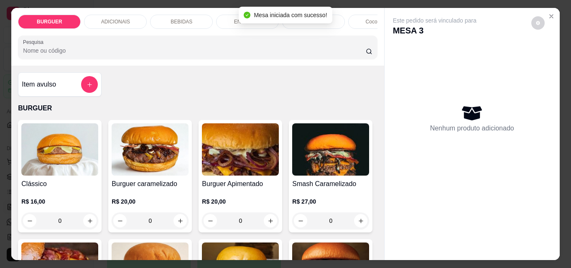
scroll to position [108, 0]
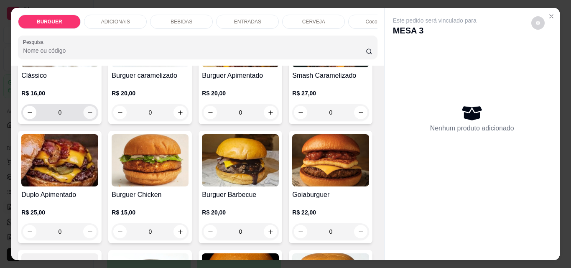
click at [87, 112] on icon "increase-product-quantity" at bounding box center [90, 112] width 6 height 6
type input "1"
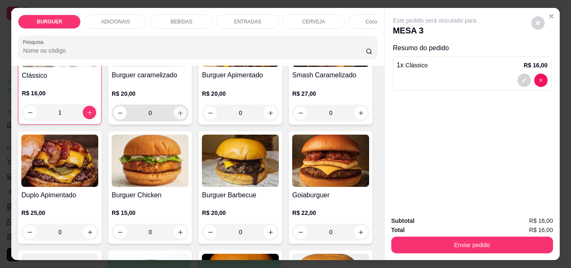
click at [177, 116] on icon "increase-product-quantity" at bounding box center [180, 113] width 6 height 6
type input "1"
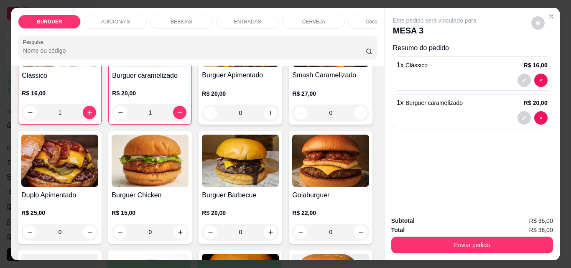
click at [237, 18] on p "ENTRADAS" at bounding box center [247, 21] width 27 height 7
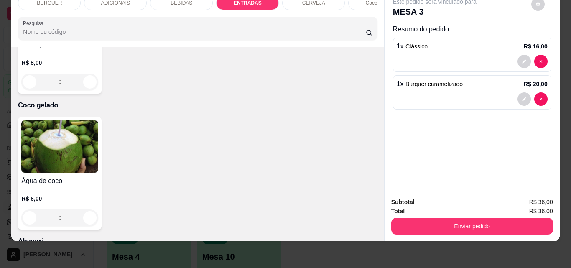
type input "1"
click at [176, 3] on div "BEBIDAS" at bounding box center [181, 3] width 63 height 14
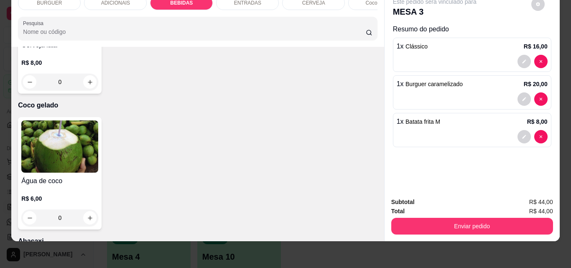
scroll to position [905, 0]
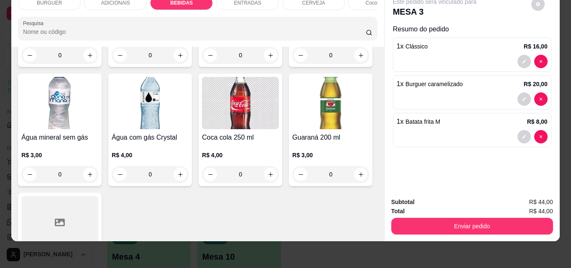
type input "1"
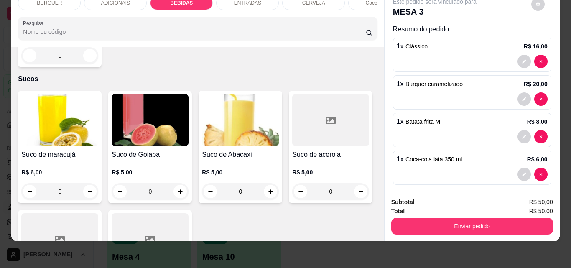
scroll to position [1870, 0]
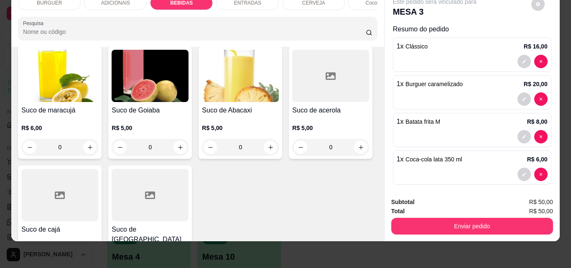
type input "1"
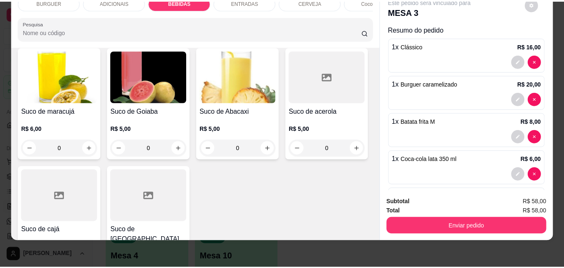
scroll to position [1870, 0]
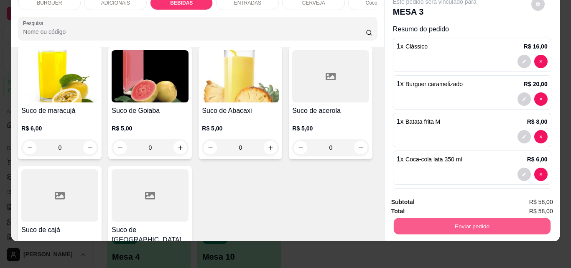
click at [439, 221] on button "Enviar pedido" at bounding box center [471, 226] width 157 height 16
click at [423, 196] on button "Não registrar e enviar pedido" at bounding box center [444, 199] width 87 height 16
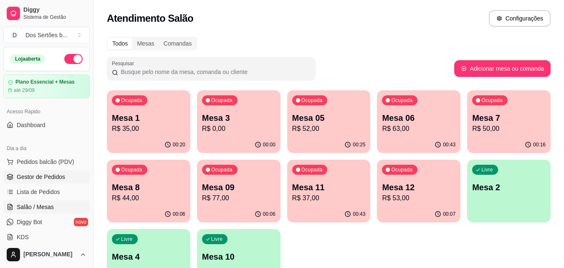
click at [65, 173] on link "Gestor de Pedidos" at bounding box center [46, 176] width 86 height 13
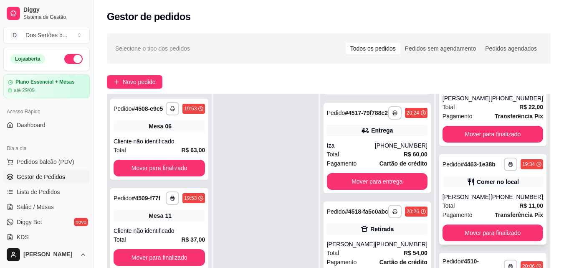
scroll to position [127, 0]
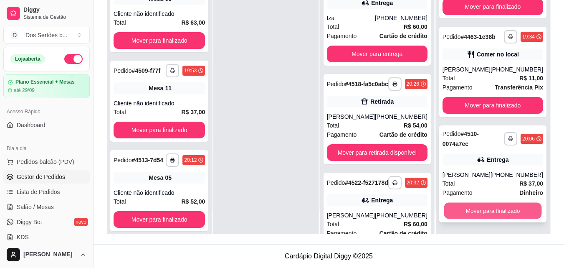
click at [469, 209] on button "Mover para finalizado" at bounding box center [493, 211] width 98 height 16
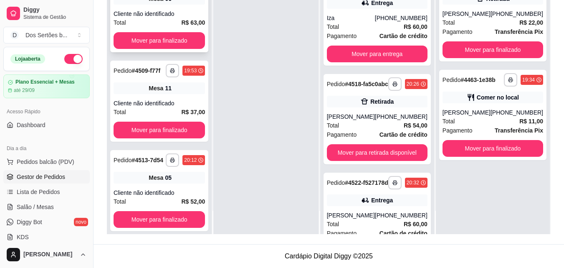
scroll to position [0, 0]
click at [38, 204] on span "Salão / Mesas" at bounding box center [35, 207] width 37 height 8
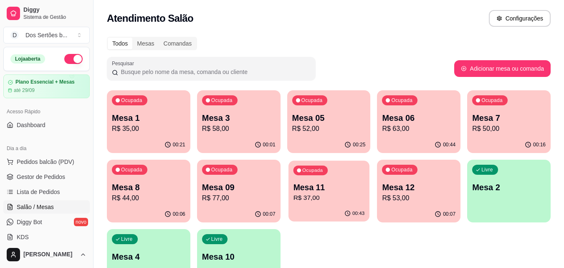
click at [329, 198] on p "R$ 37,00" at bounding box center [328, 198] width 71 height 10
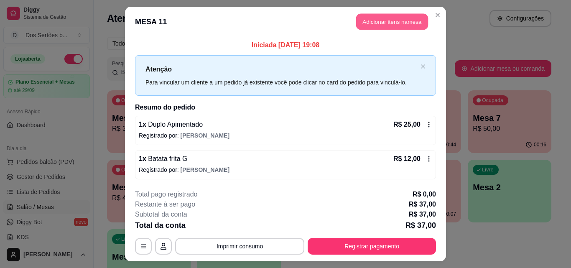
click at [375, 17] on button "Adicionar itens na mesa" at bounding box center [392, 22] width 72 height 16
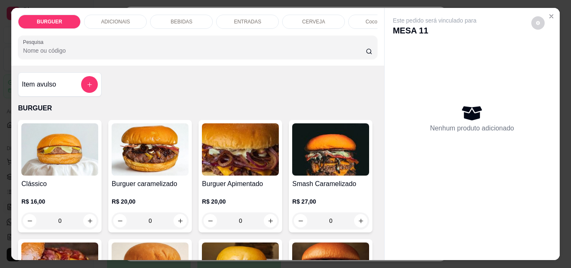
click at [188, 16] on div "BEBIDAS" at bounding box center [181, 22] width 63 height 14
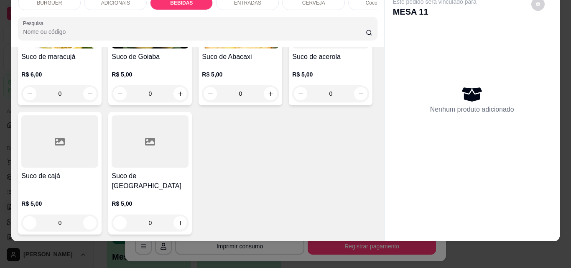
scroll to position [2404, 0]
click at [358, 97] on icon "increase-product-quantity" at bounding box center [361, 94] width 6 height 6
type input "1"
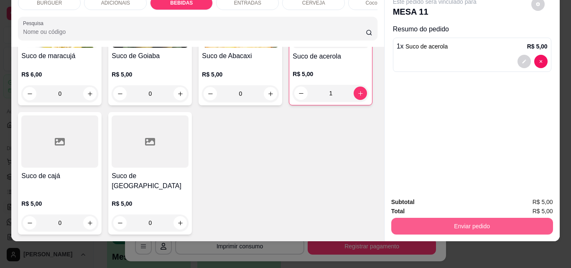
click at [406, 218] on button "Enviar pedido" at bounding box center [472, 226] width 162 height 17
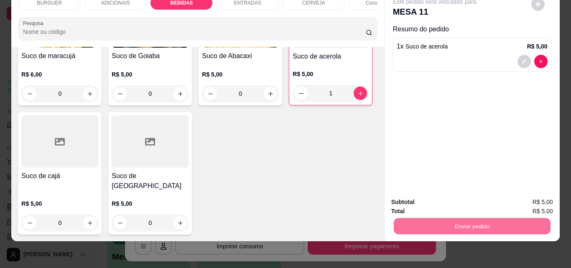
click at [417, 192] on button "Não registrar e enviar pedido" at bounding box center [444, 198] width 84 height 15
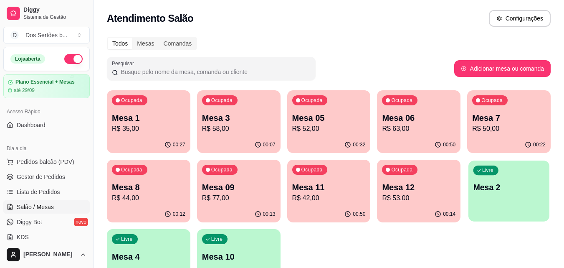
click at [482, 211] on div "Livre Mesa 2" at bounding box center [509, 185] width 81 height 51
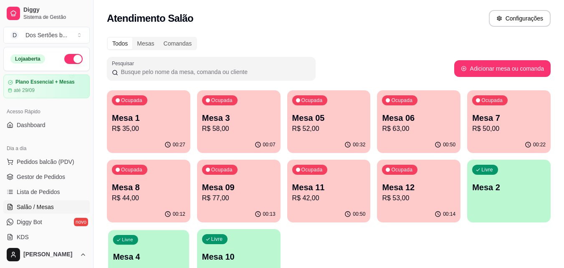
click at [151, 256] on p "Mesa 4" at bounding box center [148, 256] width 71 height 11
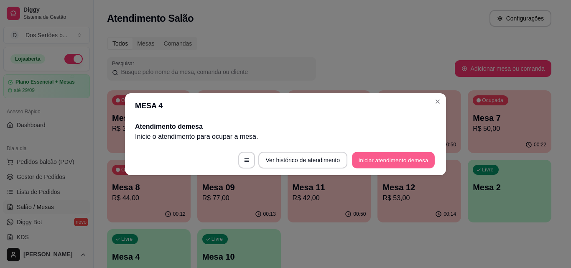
click at [388, 159] on button "Iniciar atendimento de mesa" at bounding box center [393, 160] width 83 height 16
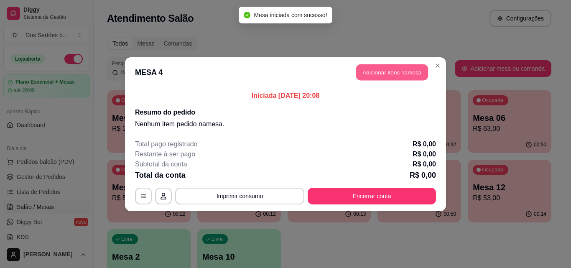
click at [388, 70] on button "Adicionar itens na mesa" at bounding box center [392, 72] width 72 height 16
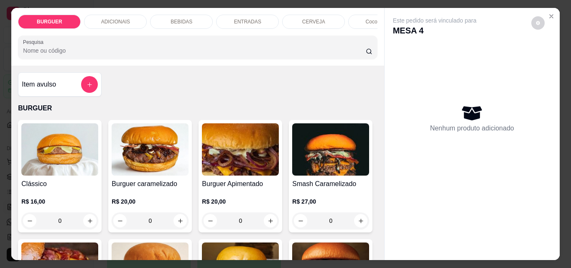
scroll to position [54, 0]
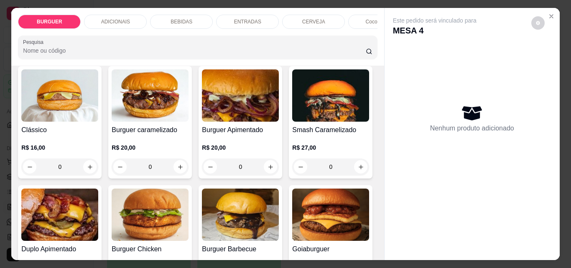
click at [190, 16] on div "BEBIDAS" at bounding box center [181, 22] width 63 height 14
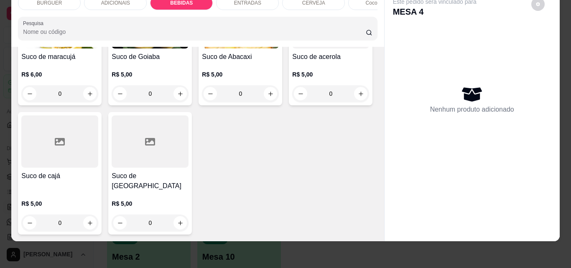
scroll to position [2404, 0]
click at [93, 220] on icon "increase-product-quantity" at bounding box center [90, 223] width 6 height 6
type input "1"
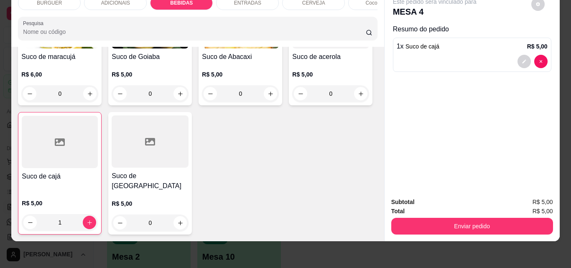
click at [227, 2] on div "ENTRADAS" at bounding box center [247, 3] width 63 height 14
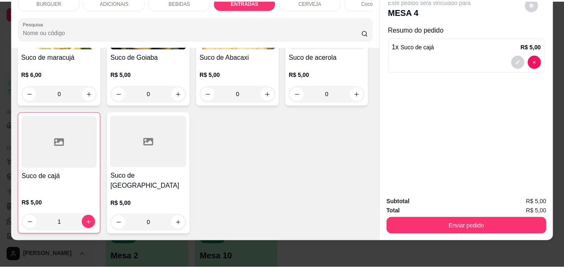
scroll to position [1526, 0]
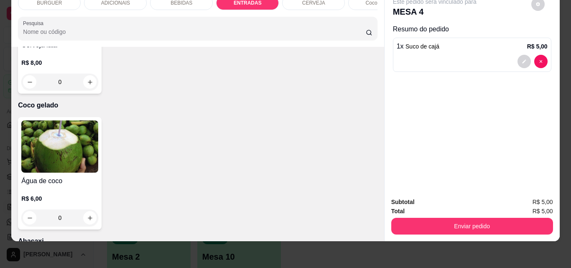
type input "1"
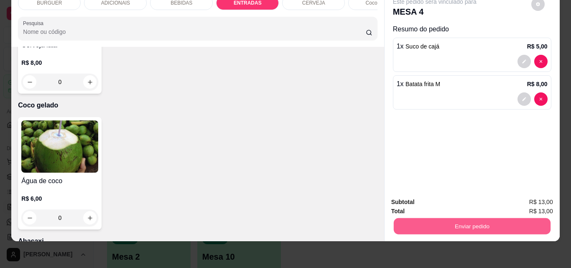
click at [412, 223] on button "Enviar pedido" at bounding box center [471, 226] width 157 height 16
click at [413, 199] on button "Não registrar e enviar pedido" at bounding box center [444, 198] width 84 height 15
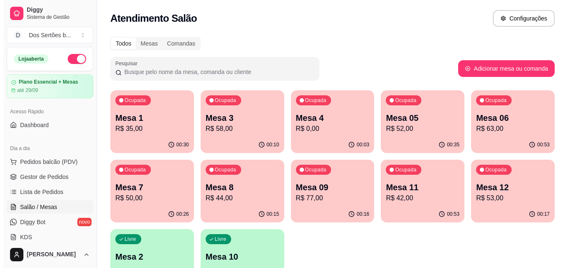
scroll to position [10, 0]
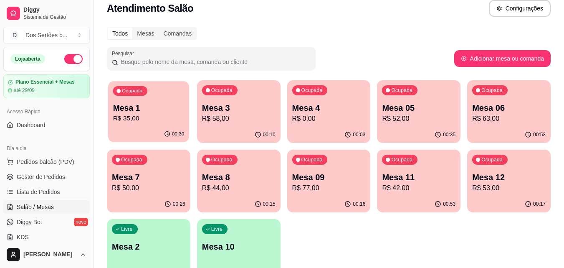
click at [151, 94] on div "Ocupada Mesa 1 R$ 35,00" at bounding box center [148, 103] width 81 height 45
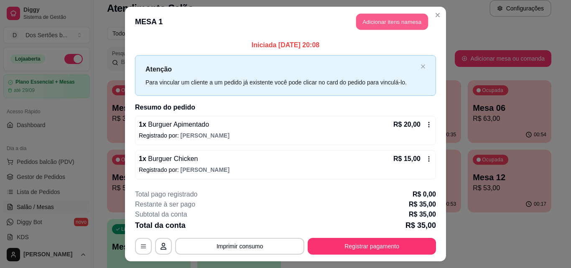
click at [393, 20] on button "Adicionar itens na mesa" at bounding box center [392, 22] width 72 height 16
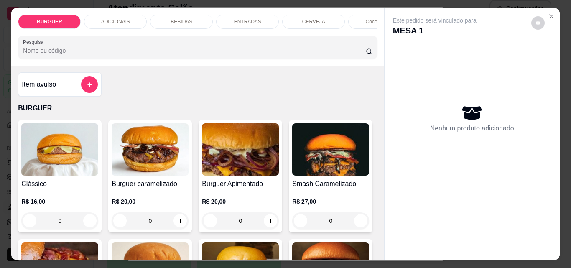
drag, startPoint x: 239, startPoint y: 142, endPoint x: 338, endPoint y: 114, distance: 102.4
click at [338, 113] on p "BURGUER" at bounding box center [197, 108] width 359 height 10
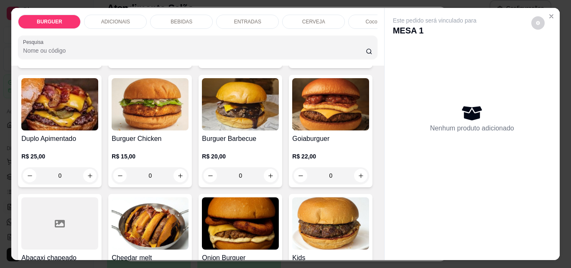
click at [173, 20] on p "BEBIDAS" at bounding box center [181, 21] width 22 height 7
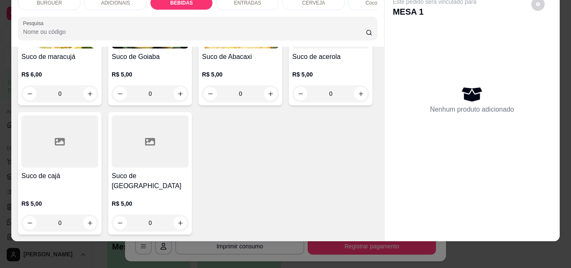
scroll to position [2404, 0]
click at [87, 96] on icon "increase-product-quantity" at bounding box center [90, 94] width 6 height 6
type input "1"
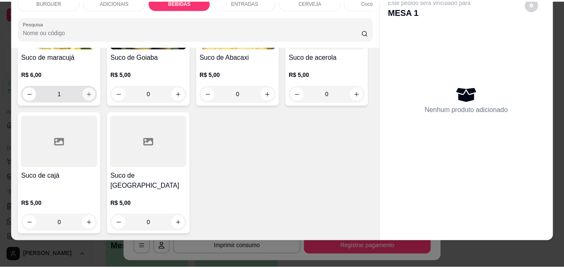
scroll to position [2405, 0]
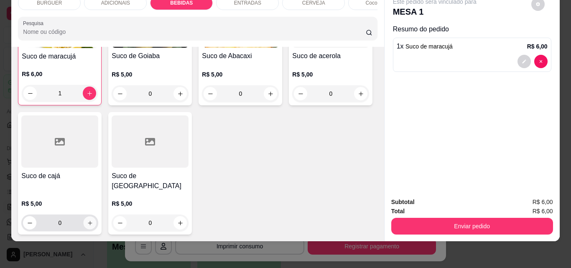
click at [96, 221] on button "increase-product-quantity" at bounding box center [90, 222] width 13 height 13
type input "1"
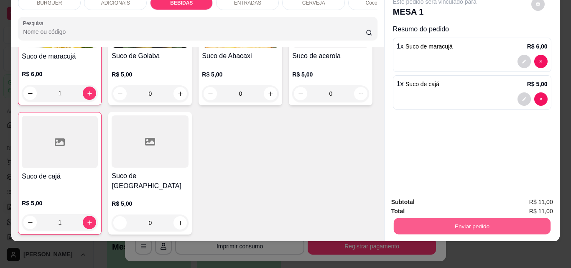
click at [451, 219] on button "Enviar pedido" at bounding box center [471, 226] width 157 height 16
click at [419, 193] on button "Não registrar e enviar pedido" at bounding box center [444, 198] width 84 height 15
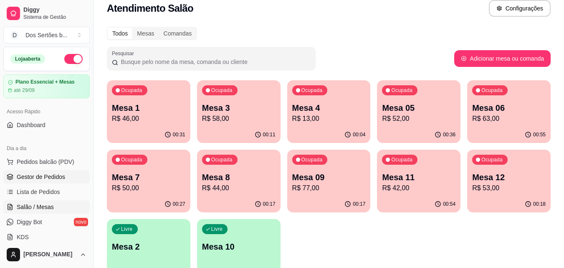
click at [33, 173] on span "Gestor de Pedidos" at bounding box center [41, 176] width 48 height 8
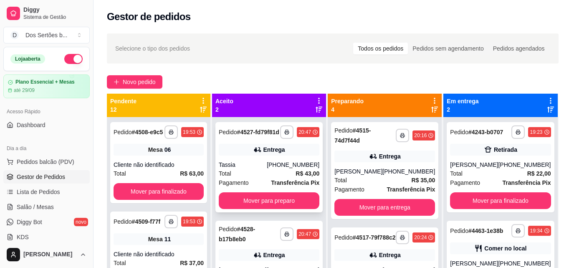
scroll to position [23, 0]
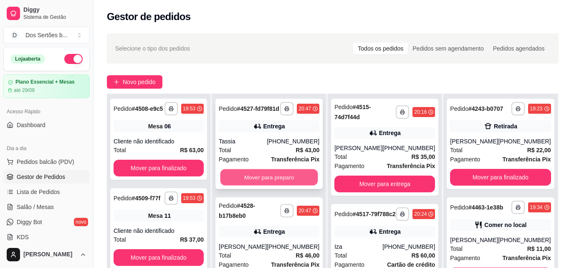
click at [261, 179] on button "Mover para preparo" at bounding box center [270, 177] width 98 height 16
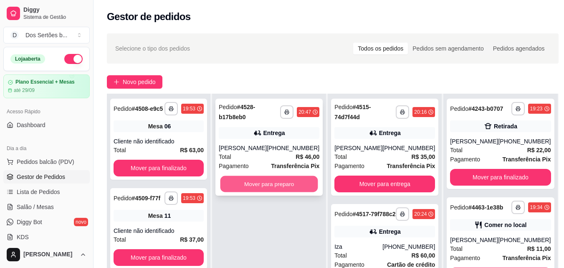
click at [281, 177] on button "Mover para preparo" at bounding box center [270, 184] width 98 height 16
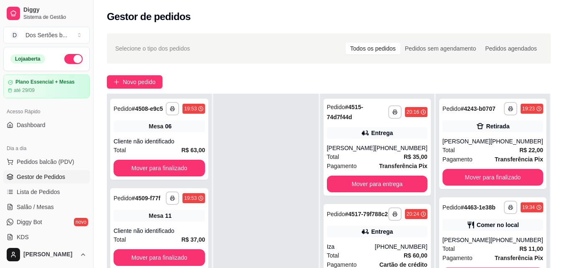
scroll to position [127, 0]
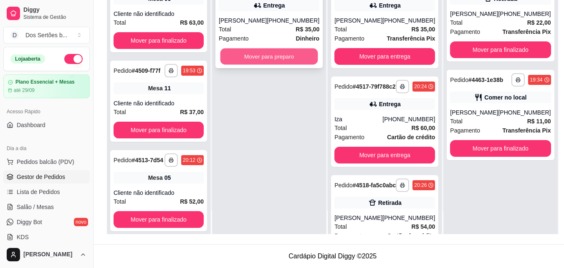
click at [276, 61] on button "Mover para preparo" at bounding box center [270, 56] width 98 height 16
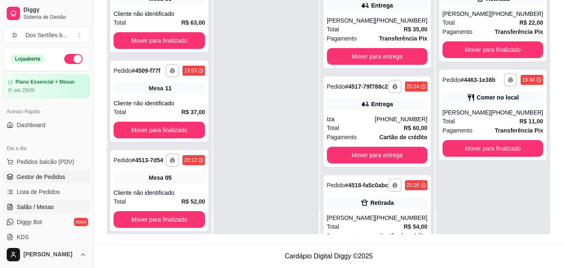
click at [51, 208] on span "Salão / Mesas" at bounding box center [35, 207] width 37 height 8
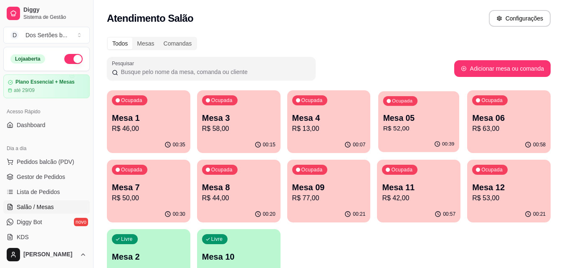
click at [448, 133] on p "R$ 52,00" at bounding box center [418, 129] width 71 height 10
click at [58, 174] on span "Gestor de Pedidos" at bounding box center [41, 176] width 48 height 8
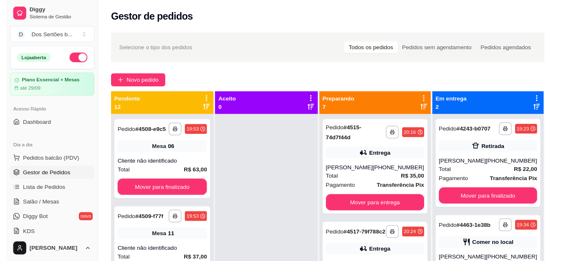
scroll to position [234, 0]
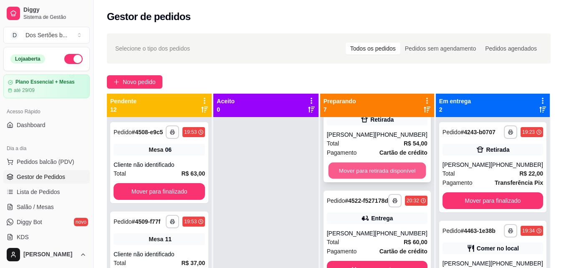
click at [402, 179] on button "Mover para retirada disponível" at bounding box center [377, 170] width 98 height 16
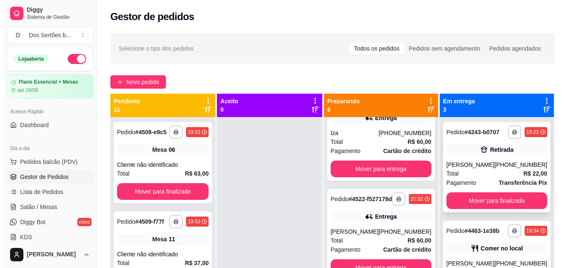
scroll to position [56, 0]
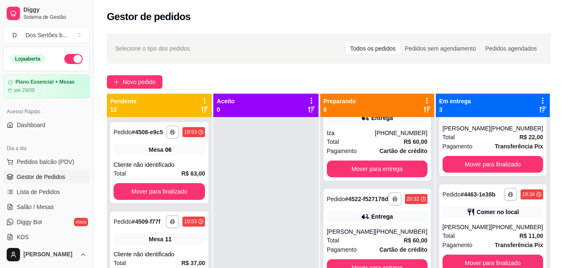
drag, startPoint x: 303, startPoint y: 190, endPoint x: 276, endPoint y: 209, distance: 33.5
click at [276, 209] on div at bounding box center [265, 251] width 105 height 268
click at [49, 203] on span "Salão / Mesas" at bounding box center [35, 207] width 37 height 8
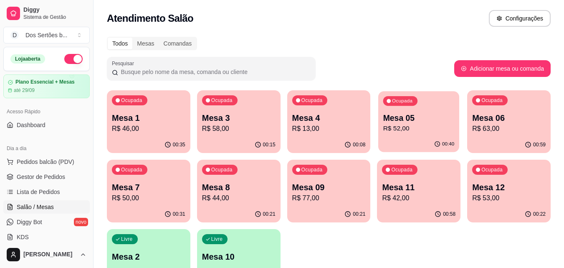
click at [441, 107] on div "Ocupada Mesa 05 R$ 52,00" at bounding box center [418, 113] width 81 height 45
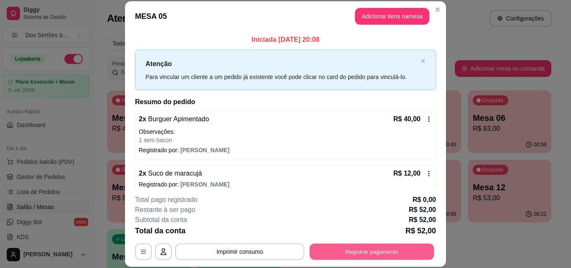
click at [378, 253] on button "Registrar pagamento" at bounding box center [371, 251] width 124 height 16
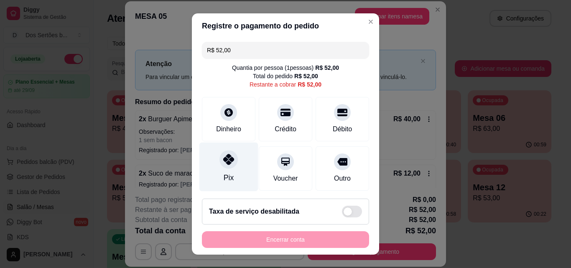
click at [223, 155] on icon at bounding box center [228, 159] width 11 height 11
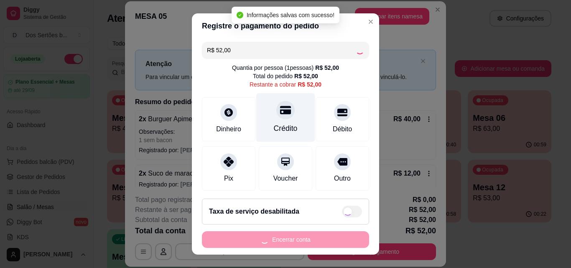
type input "R$ 0,00"
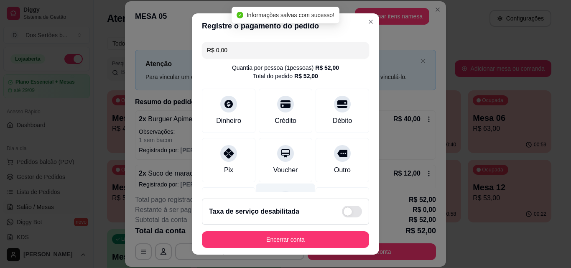
scroll to position [89, 0]
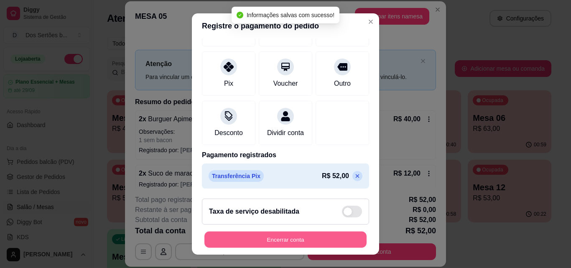
click at [327, 236] on button "Encerrar conta" at bounding box center [285, 239] width 162 height 16
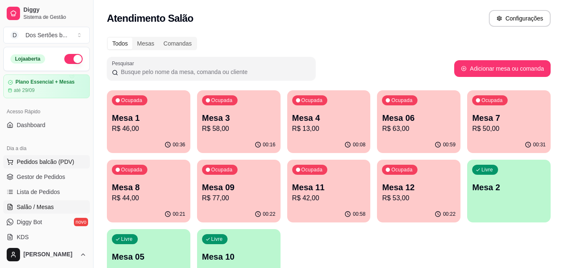
click at [44, 166] on button "Pedidos balcão (PDV)" at bounding box center [46, 161] width 86 height 13
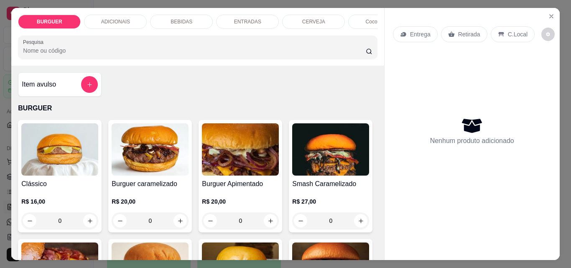
scroll to position [30, 0]
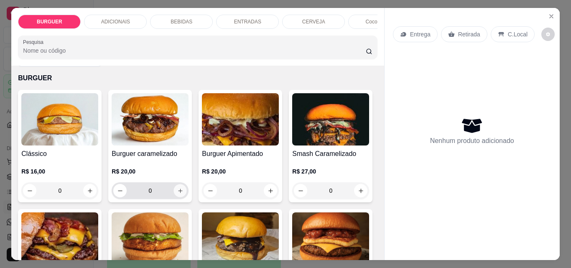
click at [178, 193] on icon "increase-product-quantity" at bounding box center [180, 191] width 6 height 6
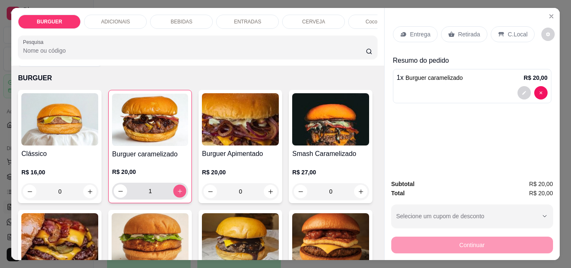
click at [177, 193] on icon "increase-product-quantity" at bounding box center [180, 191] width 6 height 6
type input "2"
click at [518, 92] on button "decrease-product-quantity" at bounding box center [523, 92] width 13 height 13
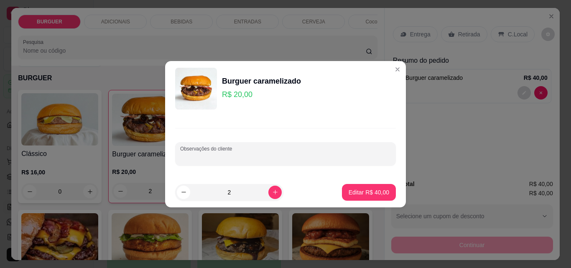
click at [284, 156] on input "Observações do cliente" at bounding box center [285, 157] width 211 height 8
type input "s"
type input "1 sem cebola e com adicional de carne"
click at [363, 191] on p "Editar R$ 40,00" at bounding box center [368, 192] width 39 height 8
type input "0"
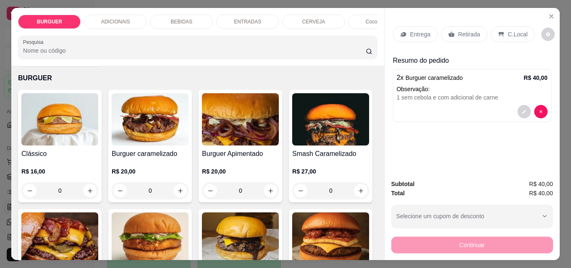
click at [180, 18] on p "BEBIDAS" at bounding box center [181, 21] width 22 height 7
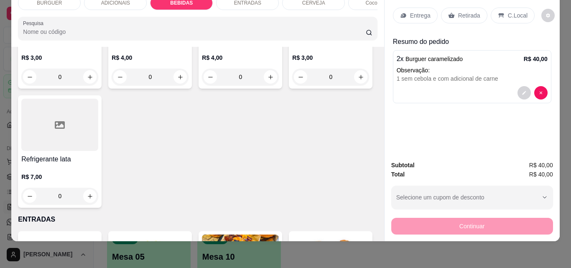
scroll to position [1007, 0]
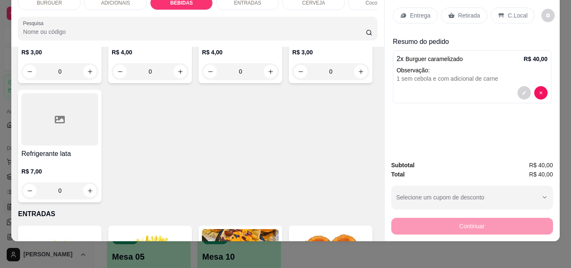
type input "1"
click at [226, 0] on div "ENTRADAS" at bounding box center [247, 3] width 63 height 14
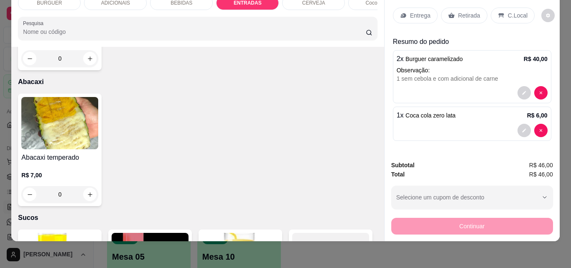
scroll to position [1847, 0]
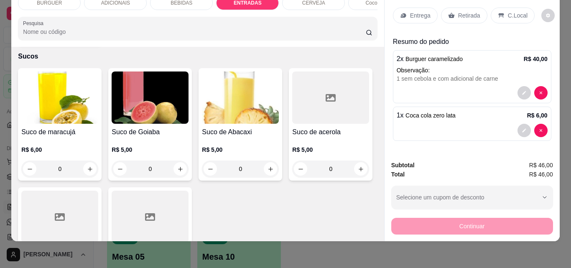
click at [118, 2] on div "ADICIONAIS" at bounding box center [115, 3] width 63 height 14
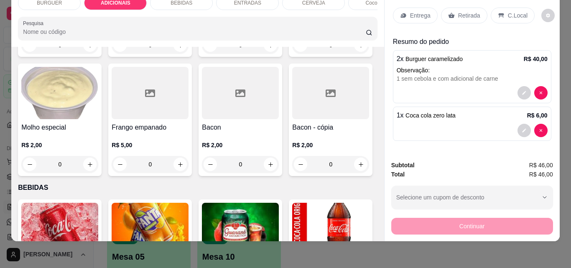
scroll to position [618, 0]
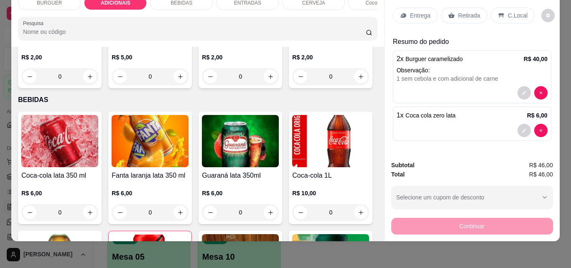
type input "1"
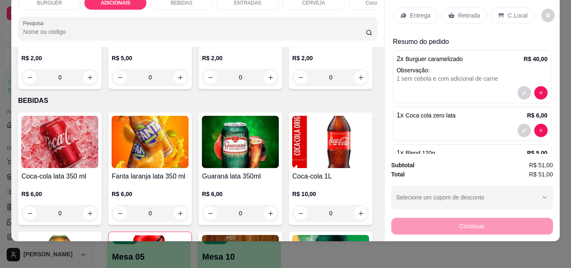
scroll to position [36, 0]
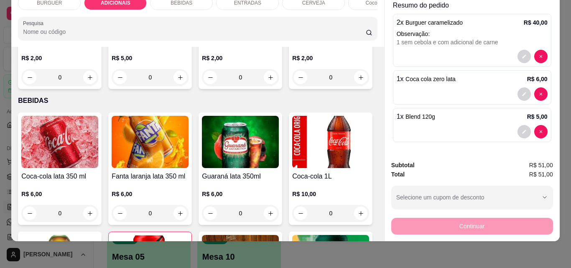
drag, startPoint x: 457, startPoint y: 91, endPoint x: 348, endPoint y: 51, distance: 116.4
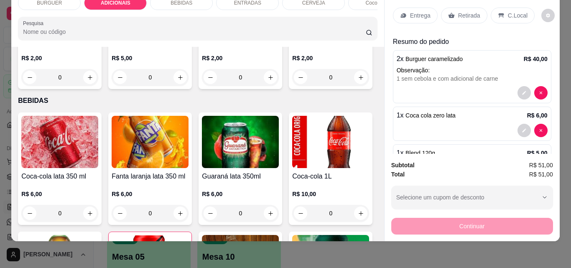
click at [458, 11] on p "Retirada" at bounding box center [469, 15] width 22 height 8
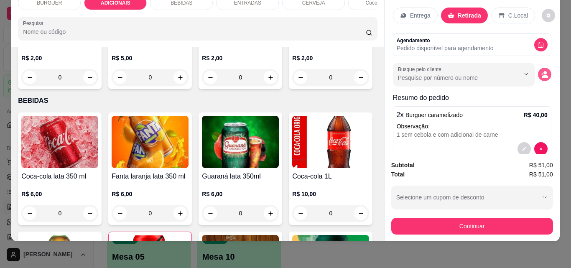
click at [539, 71] on button "decrease-product-quantity" at bounding box center [544, 74] width 13 height 13
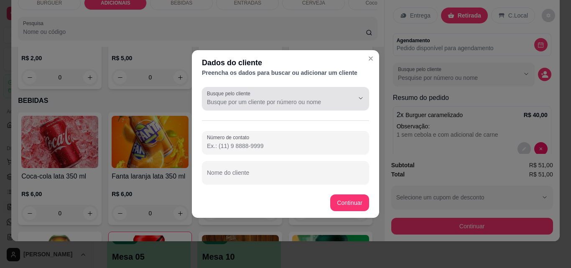
click at [302, 107] on div "Busque pelo cliente" at bounding box center [285, 98] width 167 height 23
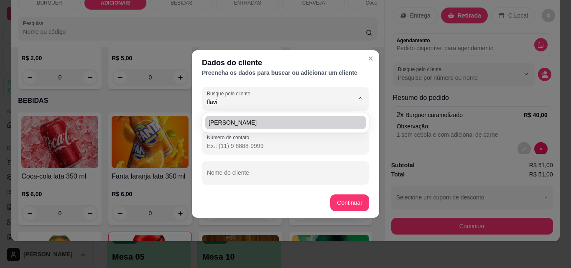
click at [212, 116] on li "[PERSON_NAME]" at bounding box center [285, 122] width 160 height 13
type input "[PERSON_NAME]"
type input "[PHONE_NUMBER]"
type input "[PERSON_NAME]"
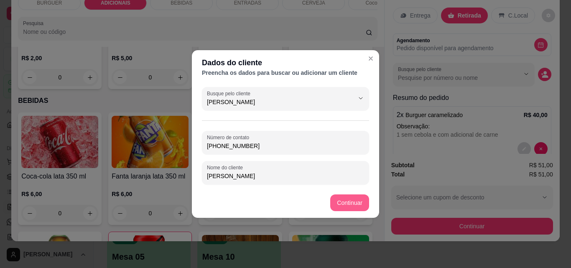
type input "[PERSON_NAME]"
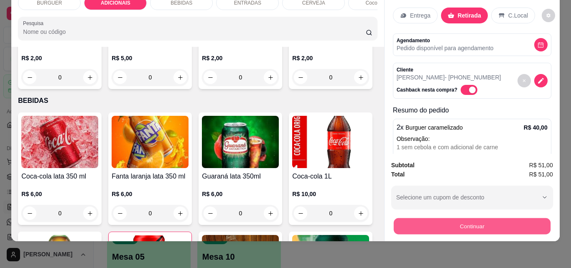
click at [441, 218] on button "Continuar" at bounding box center [471, 226] width 157 height 16
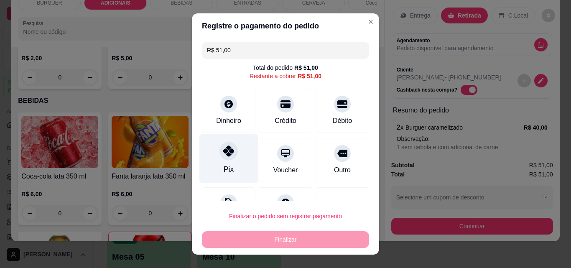
click at [230, 153] on div at bounding box center [228, 151] width 18 height 18
type input "R$ 0,00"
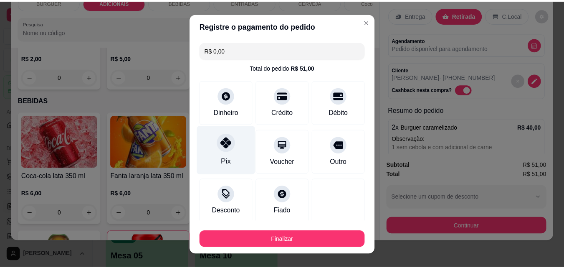
scroll to position [49, 0]
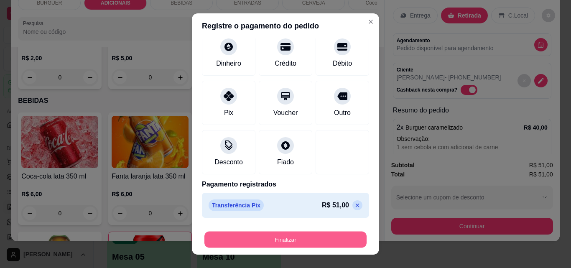
click at [272, 237] on button "Finalizar" at bounding box center [285, 239] width 162 height 16
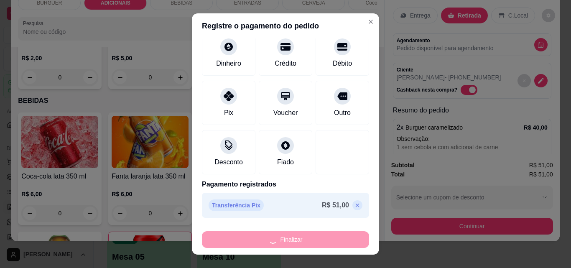
type input "0"
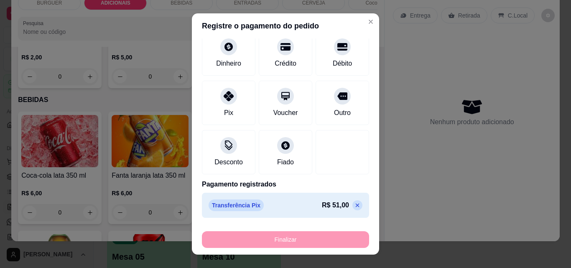
type input "-R$ 51,00"
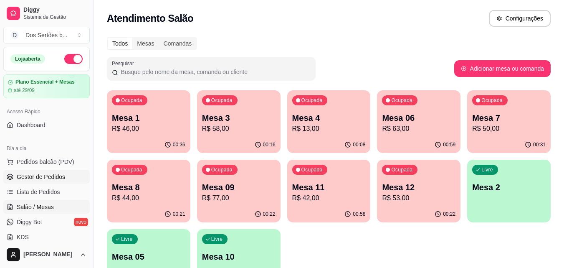
click at [52, 176] on span "Gestor de Pedidos" at bounding box center [41, 176] width 48 height 8
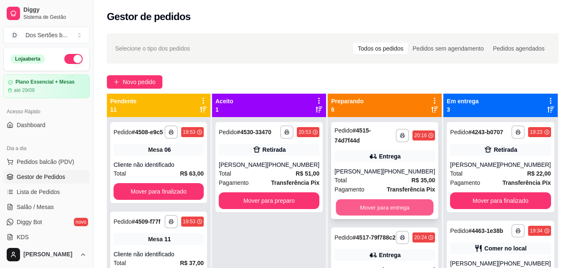
click at [358, 202] on button "Mover para entrega" at bounding box center [385, 207] width 98 height 16
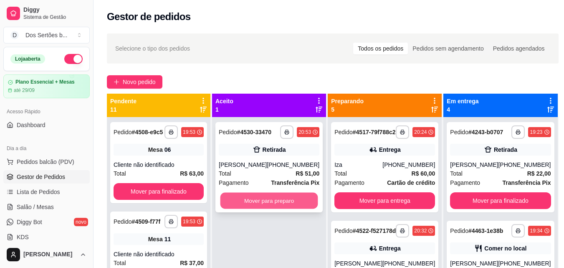
click at [267, 200] on button "Mover para preparo" at bounding box center [270, 201] width 98 height 16
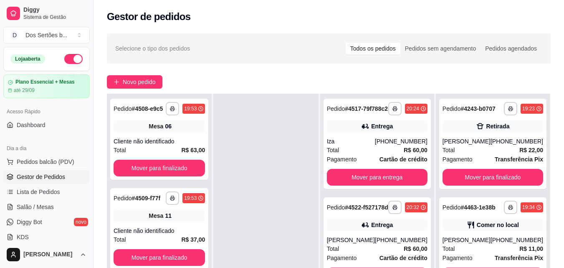
scroll to position [127, 0]
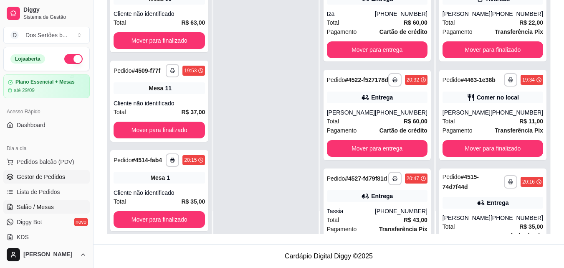
click at [52, 200] on link "Salão / Mesas" at bounding box center [46, 206] width 86 height 13
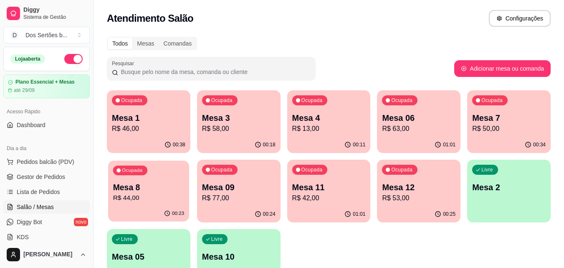
click at [145, 184] on p "Mesa 8" at bounding box center [148, 187] width 71 height 11
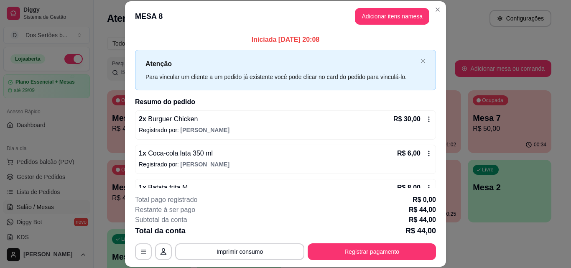
scroll to position [23, 0]
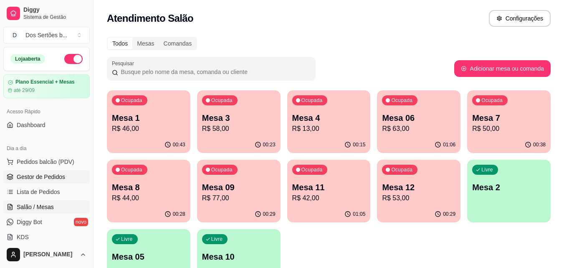
click at [37, 175] on span "Gestor de Pedidos" at bounding box center [41, 176] width 48 height 8
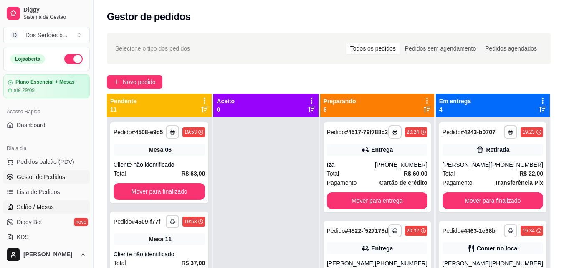
click at [33, 205] on span "Salão / Mesas" at bounding box center [35, 207] width 37 height 8
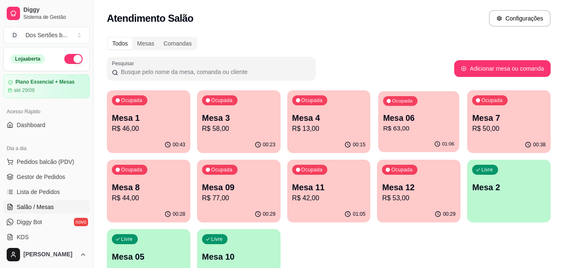
click at [415, 129] on p "R$ 63,00" at bounding box center [418, 129] width 71 height 10
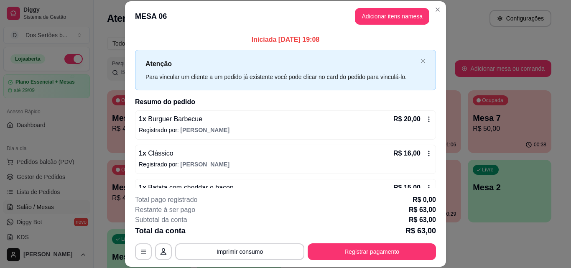
scroll to position [29, 0]
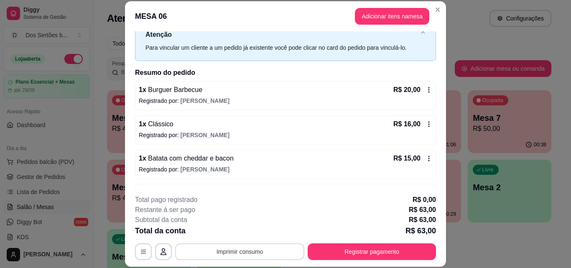
click at [264, 251] on button "Imprimir consumo" at bounding box center [239, 251] width 129 height 17
click at [240, 232] on button "Impressora" at bounding box center [239, 232] width 61 height 13
click at [233, 247] on button "Imprimir consumo" at bounding box center [239, 251] width 125 height 16
click at [223, 233] on button "Impressora" at bounding box center [239, 232] width 58 height 13
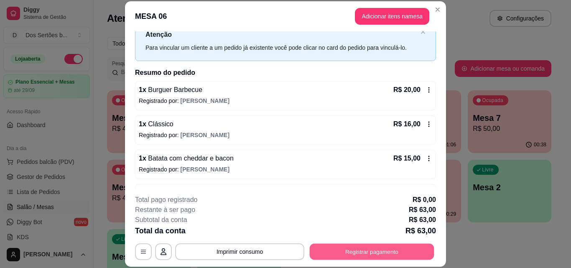
click at [349, 244] on button "Registrar pagamento" at bounding box center [371, 251] width 124 height 16
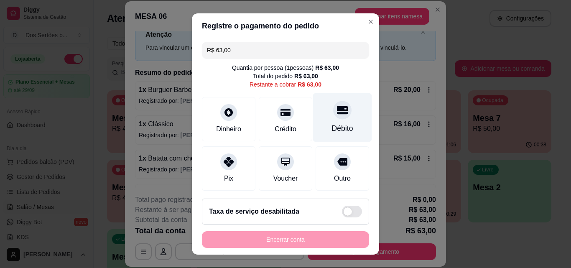
click at [333, 119] on div at bounding box center [342, 110] width 18 height 18
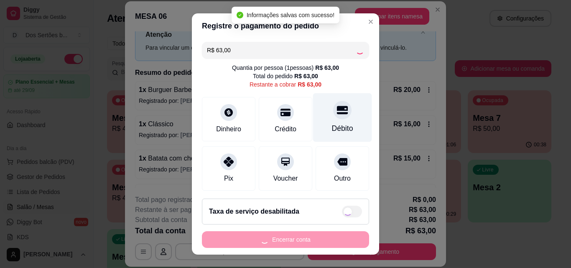
type input "R$ 0,00"
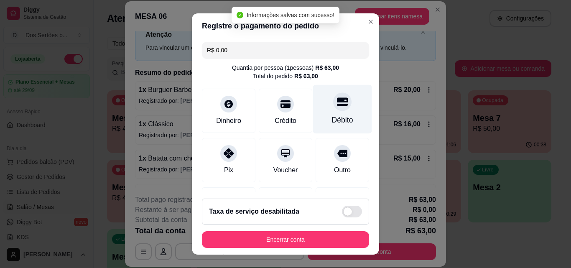
scroll to position [96, 0]
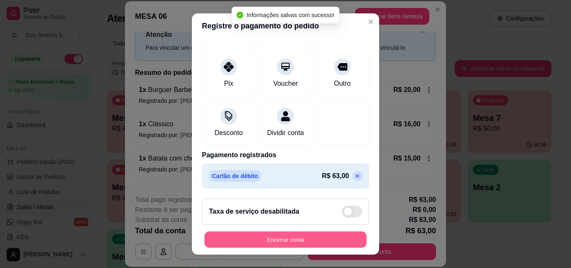
click at [310, 236] on button "Encerrar conta" at bounding box center [285, 239] width 162 height 16
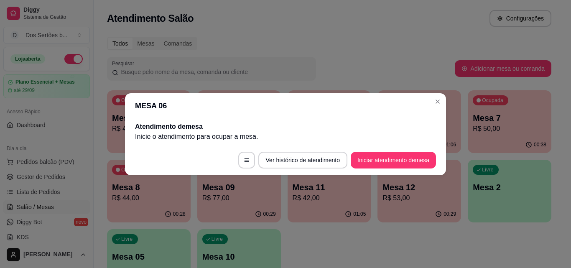
scroll to position [0, 0]
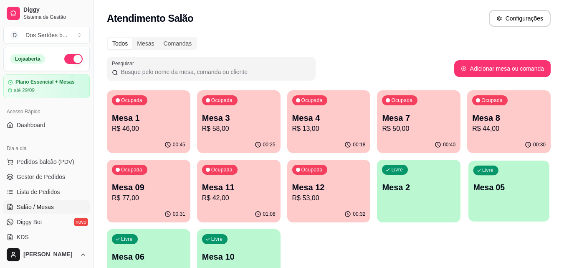
click at [507, 193] on p "Mesa 05" at bounding box center [509, 187] width 71 height 11
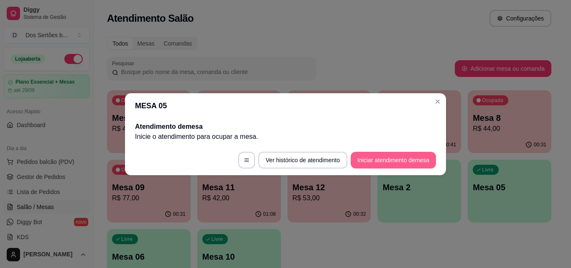
click at [378, 155] on button "Iniciar atendimento de mesa" at bounding box center [392, 160] width 85 height 17
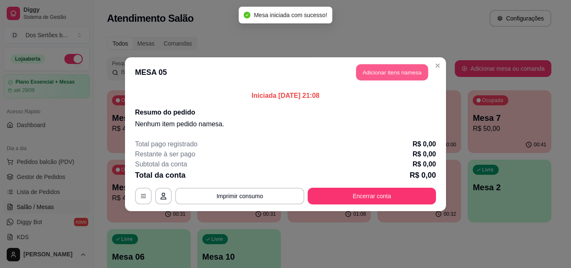
click at [375, 71] on button "Adicionar itens na mesa" at bounding box center [392, 72] width 72 height 16
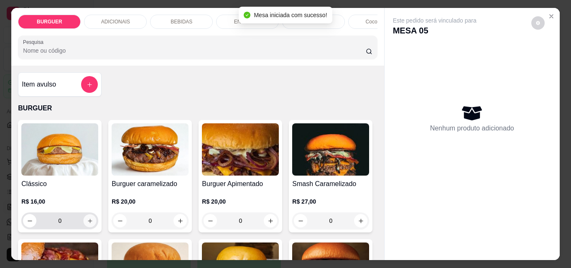
click at [88, 218] on button "increase-product-quantity" at bounding box center [90, 220] width 13 height 13
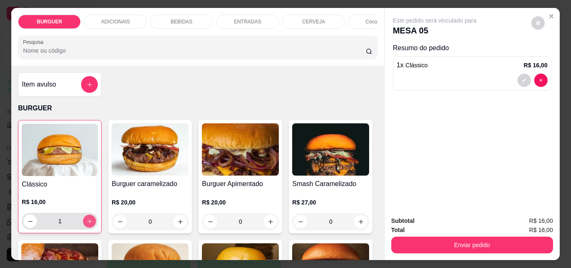
click at [88, 218] on button "increase-product-quantity" at bounding box center [89, 221] width 13 height 13
type input "2"
click at [183, 15] on div "BEBIDAS" at bounding box center [181, 22] width 63 height 14
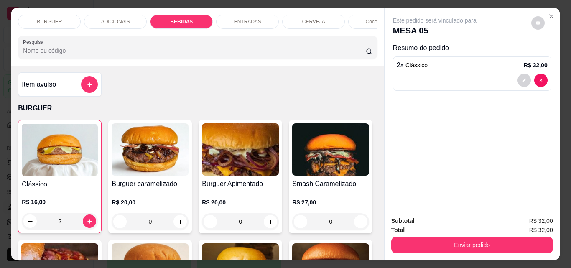
scroll to position [22, 0]
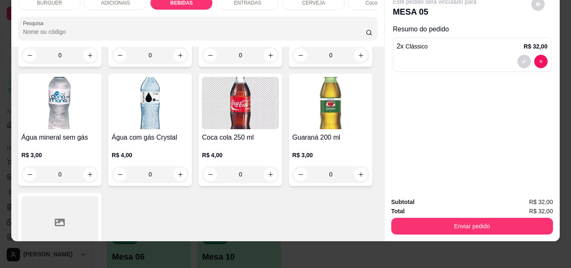
type input "1"
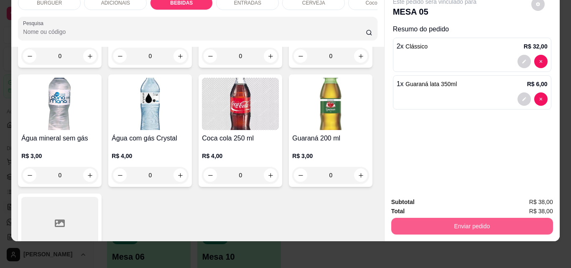
click at [435, 219] on button "Enviar pedido" at bounding box center [472, 226] width 162 height 17
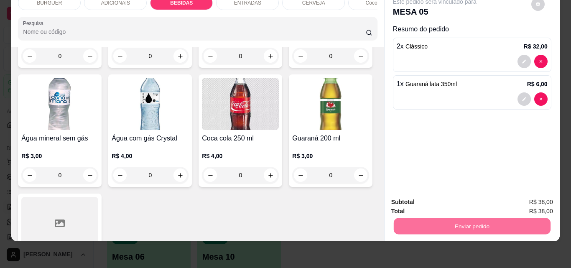
click at [424, 198] on button "Não registrar e enviar pedido" at bounding box center [444, 198] width 84 height 15
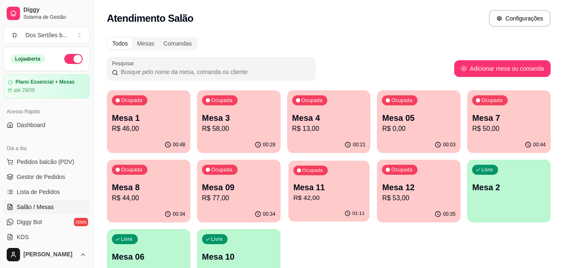
click at [342, 201] on p "R$ 42,00" at bounding box center [328, 198] width 71 height 10
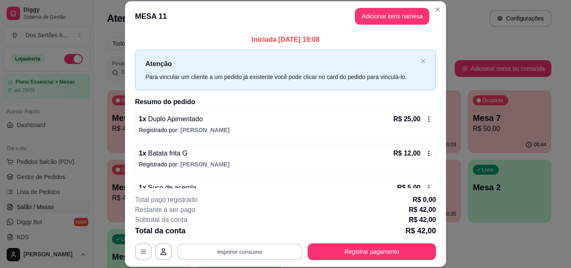
click at [246, 245] on button "Imprimir consumo" at bounding box center [239, 251] width 125 height 16
click at [231, 233] on button "Impressora" at bounding box center [239, 232] width 58 height 13
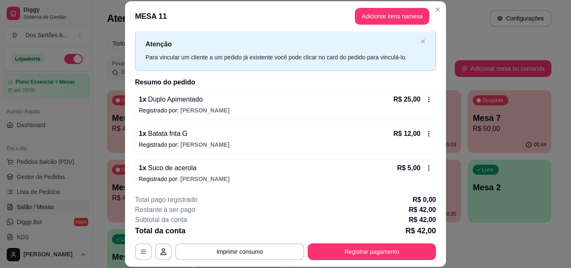
click at [263, 189] on footer "**********" at bounding box center [285, 227] width 321 height 79
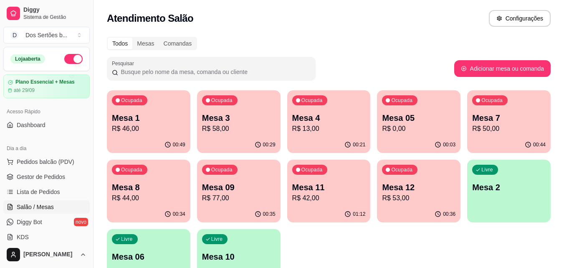
click at [181, 122] on p "Mesa 1" at bounding box center [149, 118] width 74 height 12
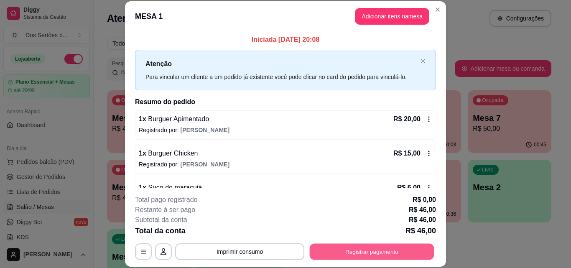
click at [346, 249] on button "Registrar pagamento" at bounding box center [371, 251] width 124 height 16
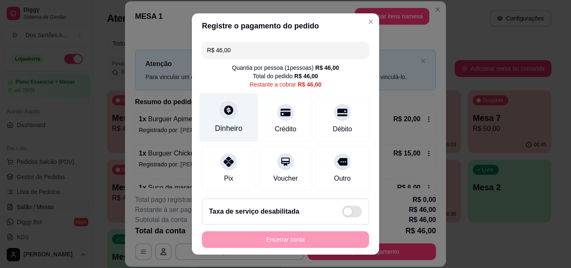
click at [229, 118] on div "Dinheiro" at bounding box center [228, 117] width 59 height 49
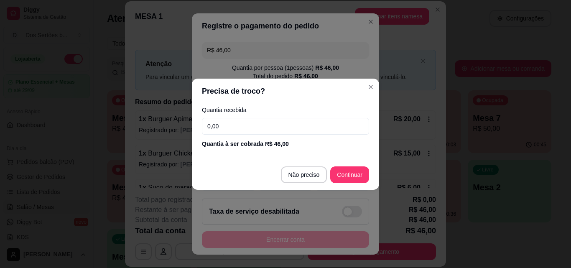
click at [232, 125] on input "0,00" at bounding box center [285, 126] width 167 height 17
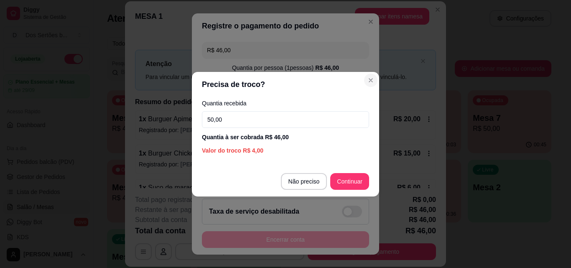
type input "50,00"
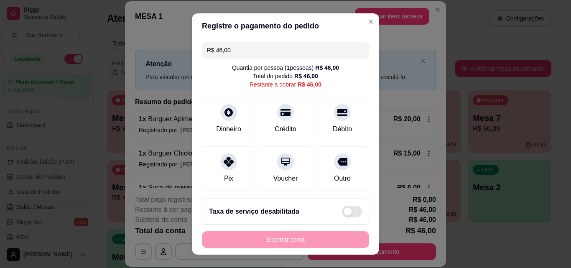
scroll to position [61, 0]
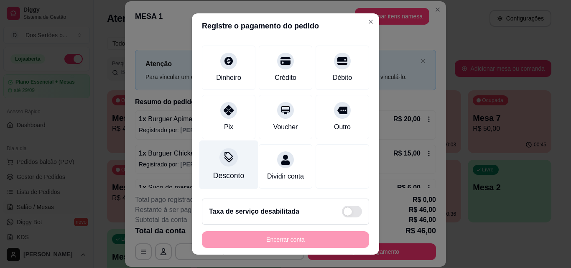
click at [221, 170] on div "Desconto" at bounding box center [228, 175] width 31 height 11
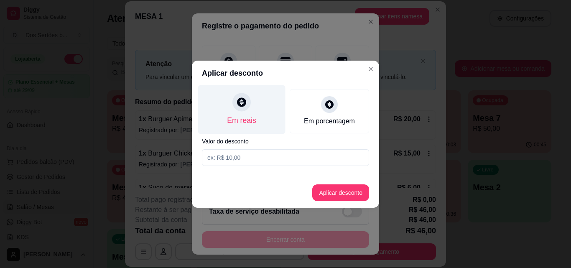
click at [256, 102] on div "Em reais" at bounding box center [241, 109] width 87 height 49
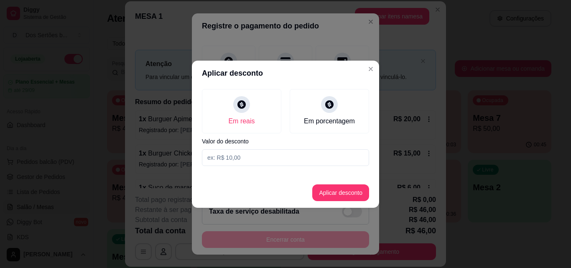
click at [221, 157] on input at bounding box center [285, 157] width 167 height 17
type input "1,00"
click at [339, 193] on button "Aplicar desconto" at bounding box center [340, 192] width 55 height 16
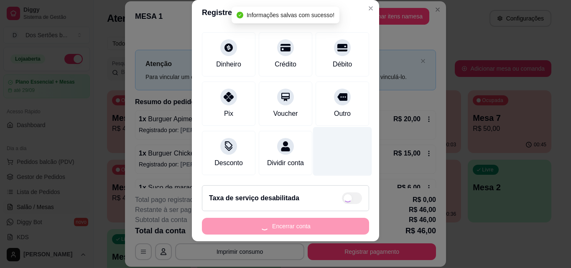
scroll to position [70, 0]
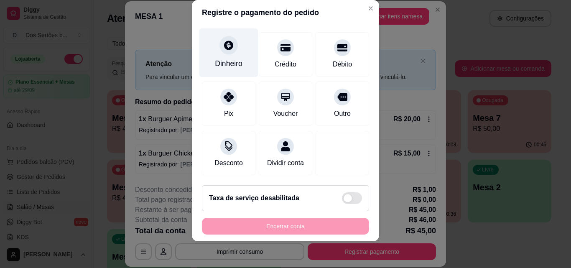
click at [232, 42] on div "Dinheiro" at bounding box center [228, 52] width 59 height 49
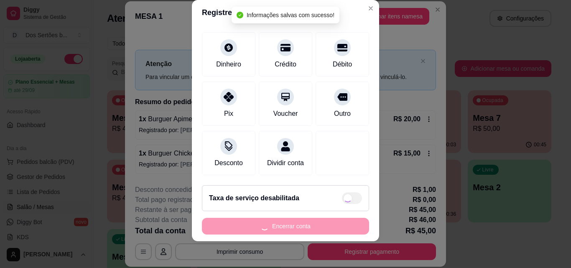
type input "R$ 0,00"
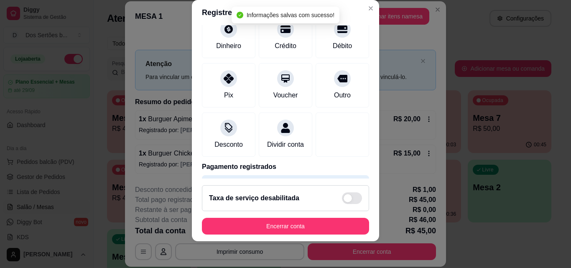
scroll to position [61, 0]
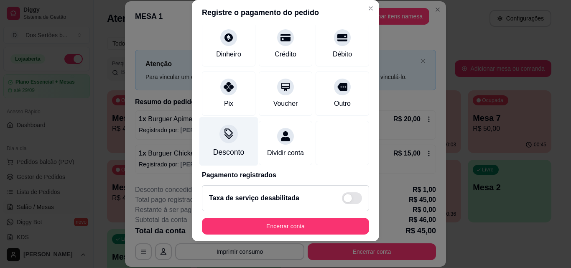
drag, startPoint x: 366, startPoint y: 171, endPoint x: 218, endPoint y: 137, distance: 151.6
click at [223, 137] on icon at bounding box center [228, 133] width 11 height 11
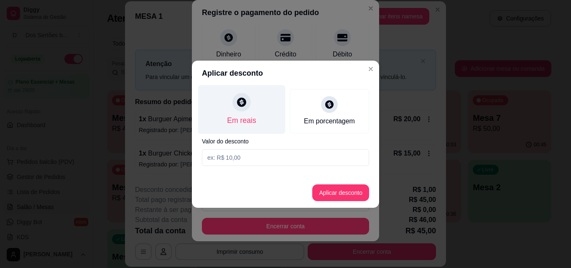
click at [238, 119] on div "Em reais" at bounding box center [241, 120] width 29 height 11
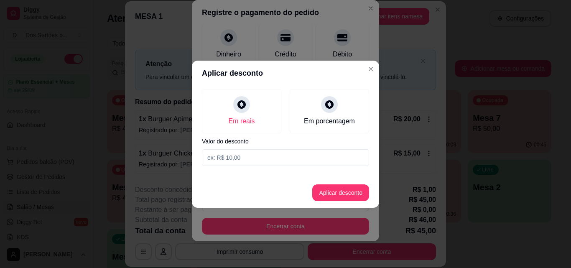
click at [228, 157] on input at bounding box center [285, 157] width 167 height 17
type input "1,00"
click at [330, 189] on button "Aplicar desconto" at bounding box center [340, 192] width 55 height 16
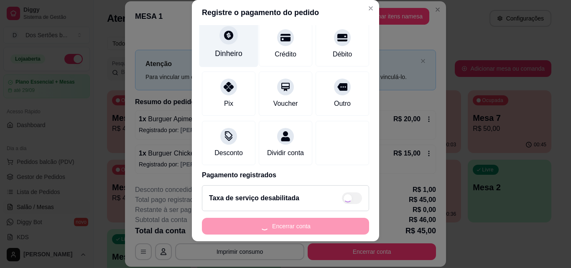
click at [226, 51] on div "Dinheiro" at bounding box center [229, 53] width 28 height 11
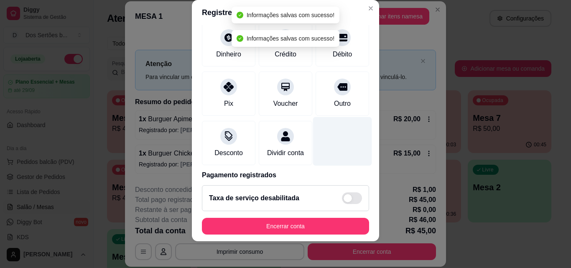
scroll to position [137, 0]
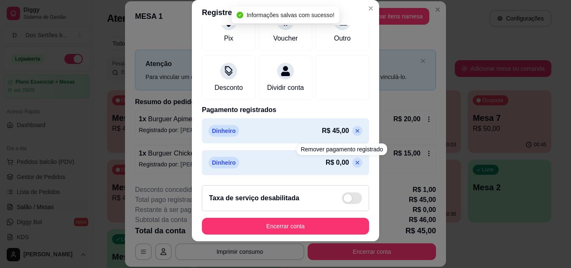
click at [354, 162] on icon at bounding box center [357, 162] width 7 height 7
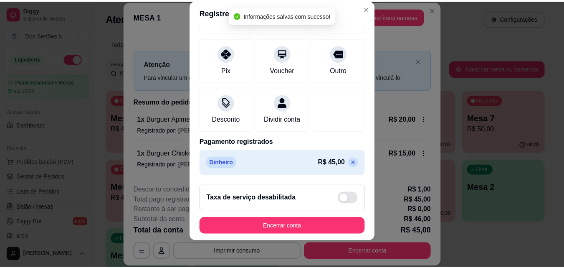
scroll to position [105, 0]
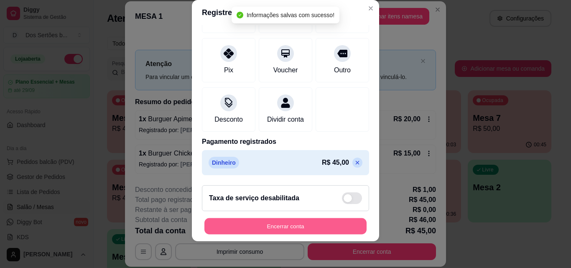
click at [308, 223] on button "Encerrar conta" at bounding box center [285, 226] width 162 height 16
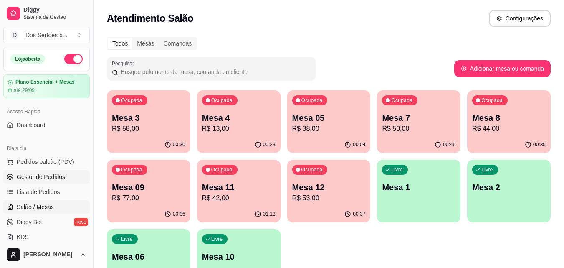
click at [41, 180] on span "Gestor de Pedidos" at bounding box center [41, 176] width 48 height 8
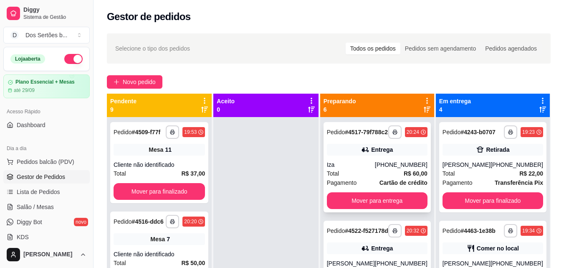
scroll to position [15, 0]
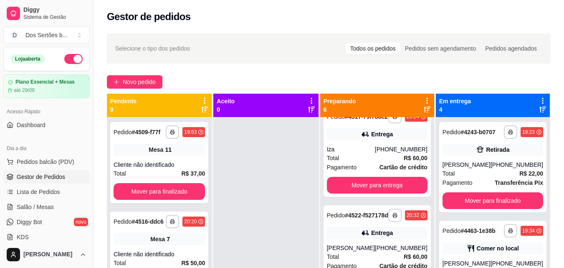
click at [437, 248] on div "**********" at bounding box center [493, 251] width 114 height 268
click at [429, 243] on div "**********" at bounding box center [377, 251] width 114 height 268
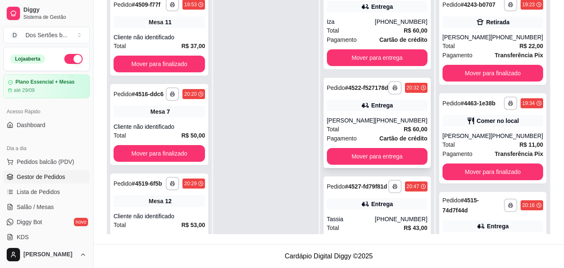
scroll to position [99, 0]
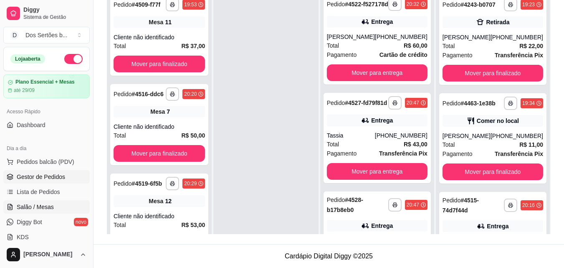
click at [28, 210] on span "Salão / Mesas" at bounding box center [35, 207] width 37 height 8
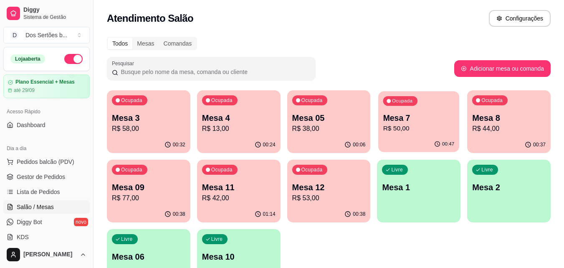
click at [392, 129] on p "R$ 50,00" at bounding box center [418, 129] width 71 height 10
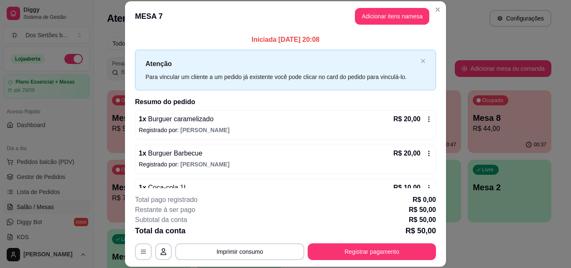
scroll to position [23, 0]
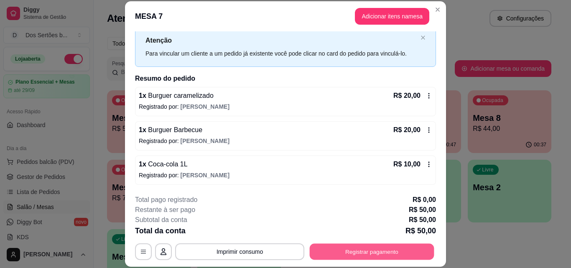
click at [377, 248] on button "Registrar pagamento" at bounding box center [371, 251] width 124 height 16
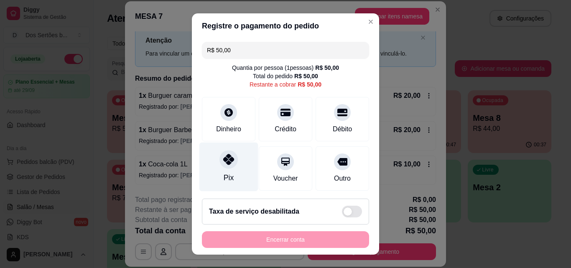
click at [234, 158] on div "Pix" at bounding box center [228, 166] width 59 height 49
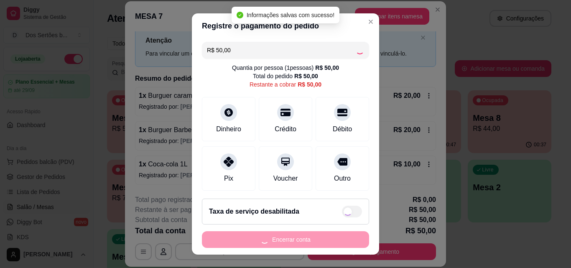
scroll to position [61, 0]
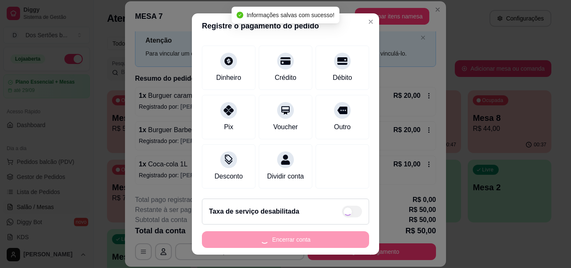
type input "R$ 0,00"
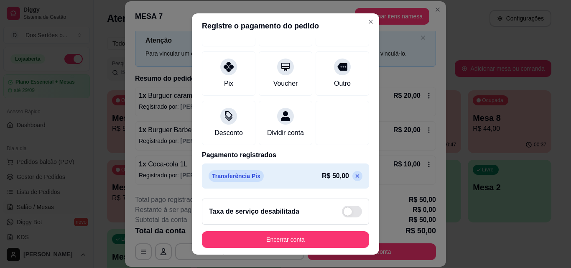
scroll to position [96, 0]
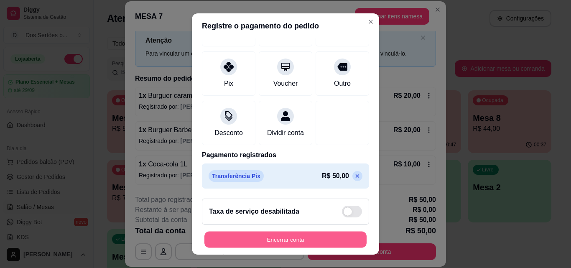
click at [320, 238] on button "Encerrar conta" at bounding box center [285, 239] width 162 height 16
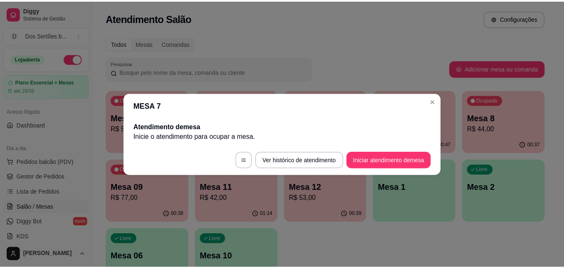
scroll to position [0, 0]
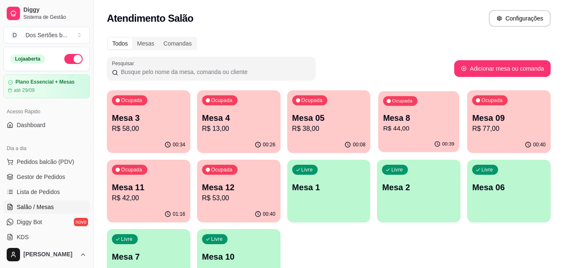
click at [406, 117] on p "Mesa 8" at bounding box center [418, 117] width 71 height 11
click at [50, 187] on link "Lista de Pedidos" at bounding box center [46, 191] width 86 height 13
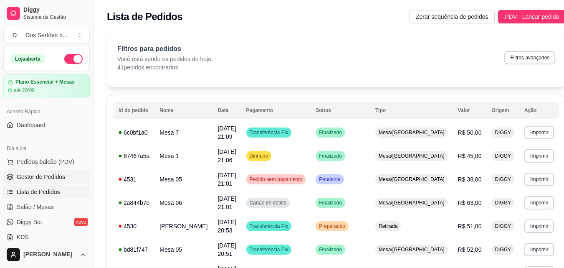
click at [55, 180] on span "Gestor de Pedidos" at bounding box center [41, 176] width 48 height 8
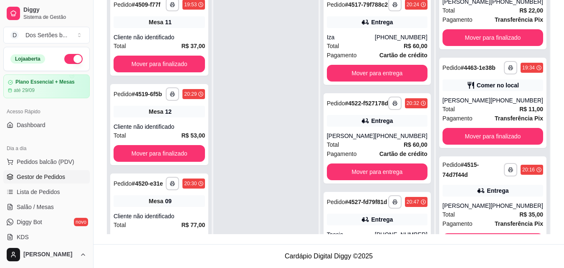
scroll to position [162, 0]
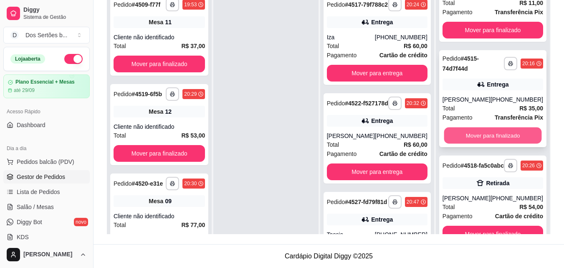
click at [473, 127] on button "Mover para finalizado" at bounding box center [493, 135] width 98 height 16
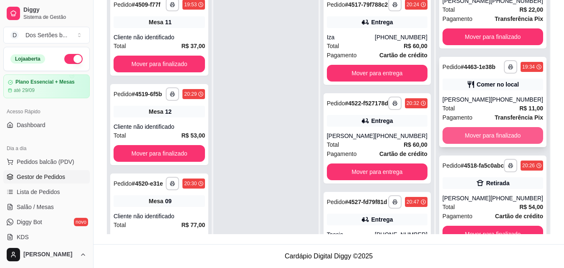
scroll to position [56, 0]
click at [469, 127] on button "Mover para finalizado" at bounding box center [493, 135] width 101 height 17
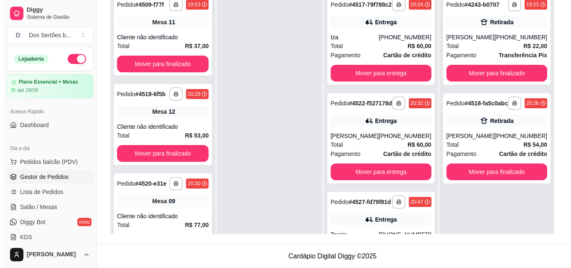
scroll to position [234, 0]
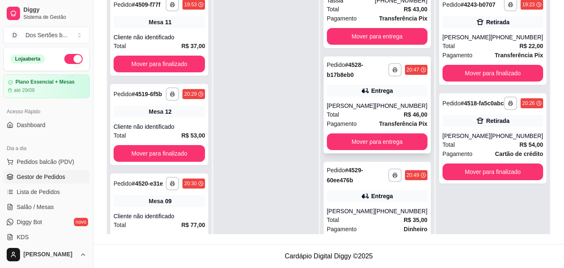
click at [369, 80] on div "Pedido # 4528-b17b8eb0" at bounding box center [357, 70] width 61 height 20
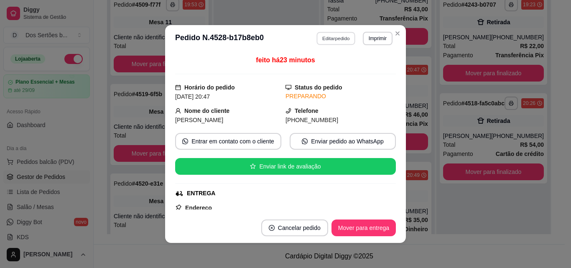
click at [327, 36] on button "Editar pedido" at bounding box center [336, 38] width 39 height 13
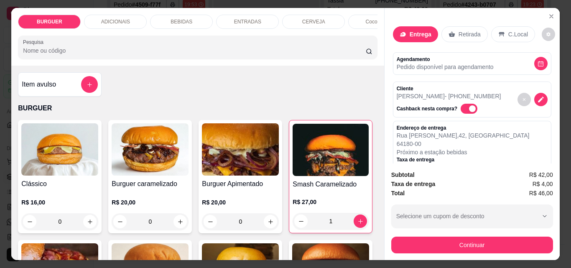
scroll to position [129, 0]
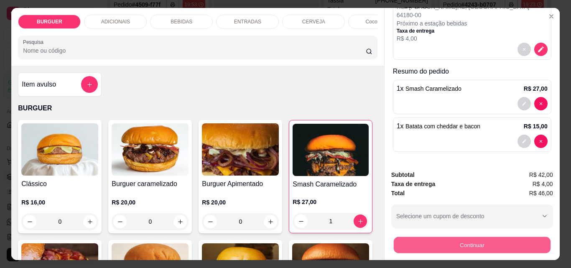
click at [525, 239] on button "Continuar" at bounding box center [471, 244] width 157 height 16
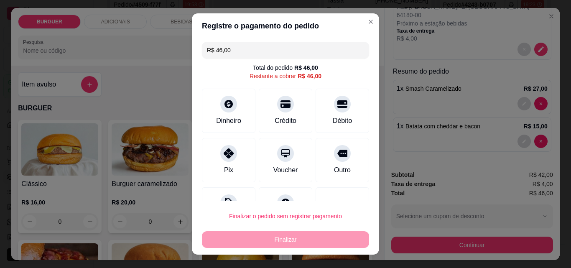
click at [227, 52] on input "R$ 46,00" at bounding box center [285, 50] width 157 height 17
click at [223, 146] on icon at bounding box center [228, 150] width 11 height 11
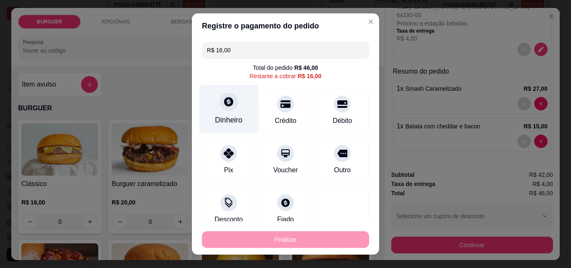
click at [237, 118] on div "Dinheiro" at bounding box center [229, 119] width 28 height 11
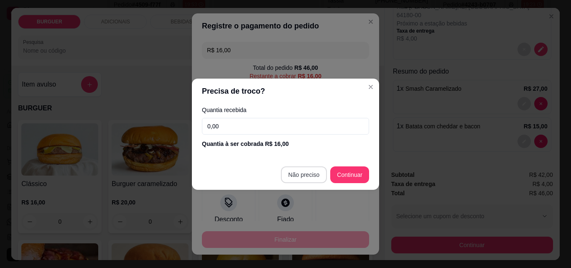
type input "R$ 0,00"
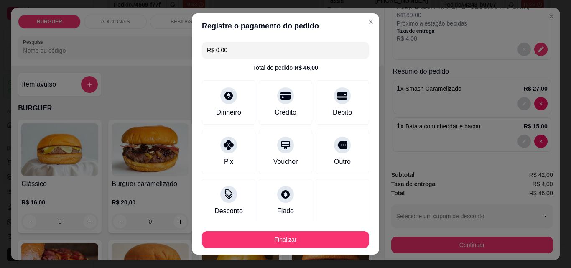
click at [363, 188] on div "R$ 0,00 Total do pedido R$ 46,00 Dinheiro Crédito Débito Pix Voucher Outro Desc…" at bounding box center [285, 129] width 187 height 183
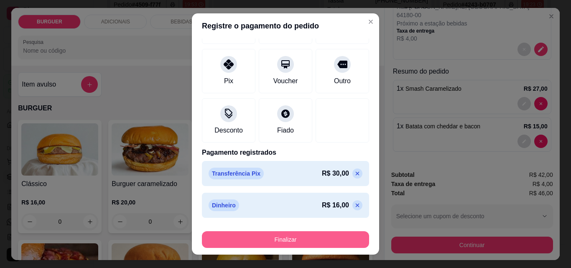
click at [310, 234] on button "Finalizar" at bounding box center [285, 239] width 167 height 17
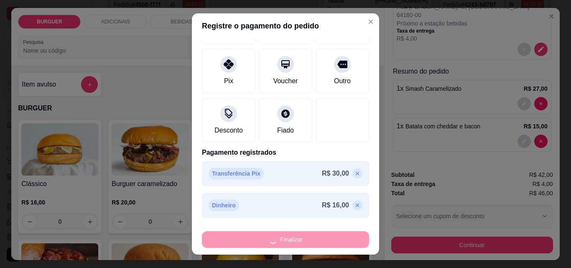
type input "0"
type input "-R$ 46,00"
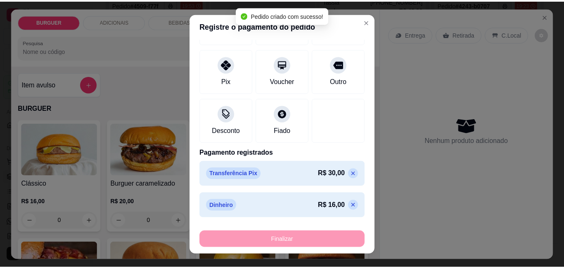
scroll to position [0, 0]
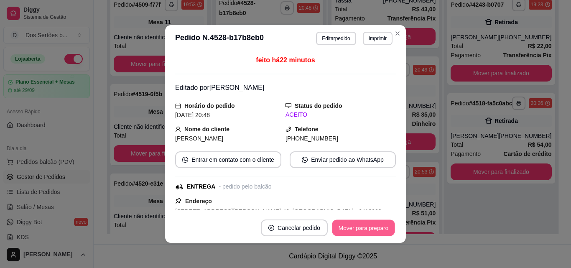
click at [353, 227] on button "Mover para preparo" at bounding box center [363, 228] width 63 height 16
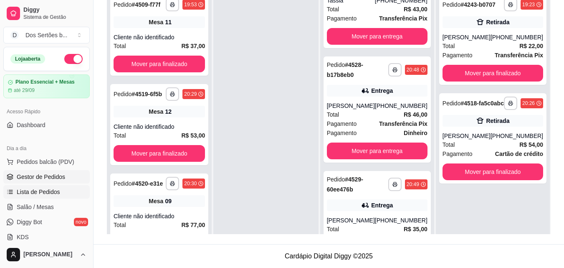
click at [57, 193] on span "Lista de Pedidos" at bounding box center [38, 192] width 43 height 8
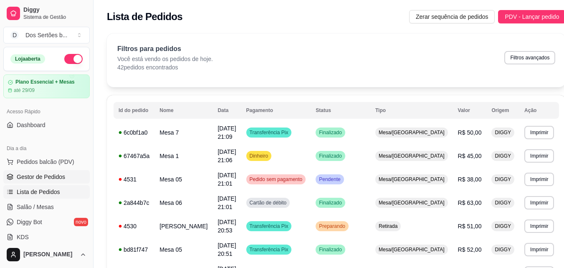
click at [58, 175] on span "Gestor de Pedidos" at bounding box center [41, 176] width 48 height 8
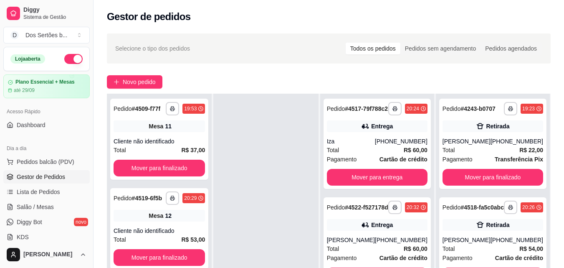
scroll to position [95, 0]
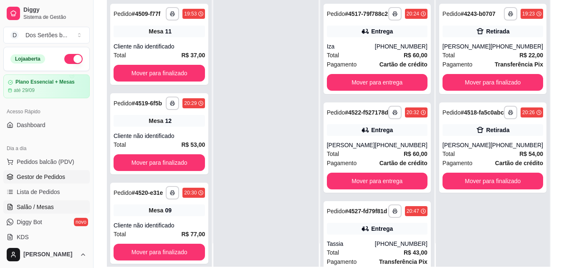
click at [48, 210] on span "Salão / Mesas" at bounding box center [35, 207] width 37 height 8
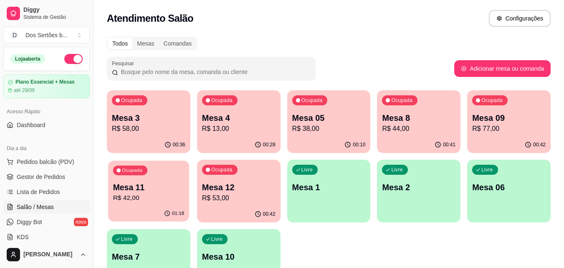
click at [151, 206] on div "01:18" at bounding box center [148, 213] width 81 height 16
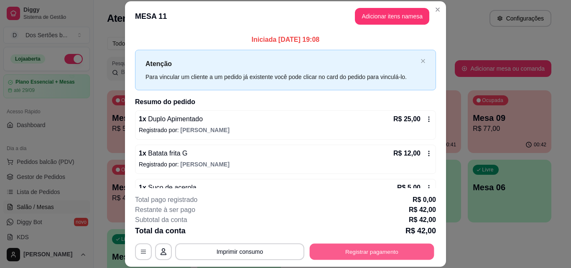
click at [361, 248] on button "Registrar pagamento" at bounding box center [371, 251] width 124 height 16
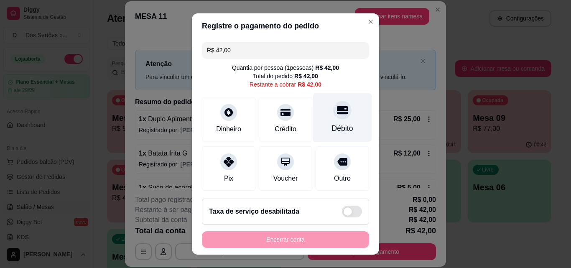
click at [337, 112] on icon at bounding box center [342, 109] width 11 height 11
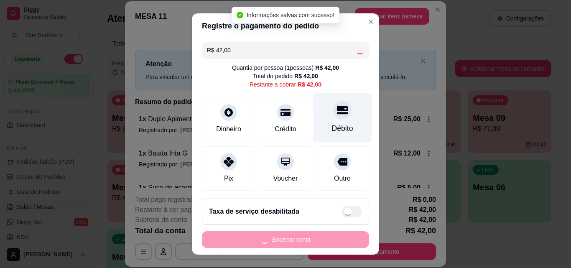
type input "R$ 0,00"
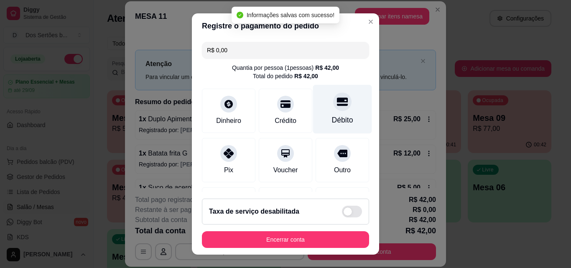
scroll to position [96, 0]
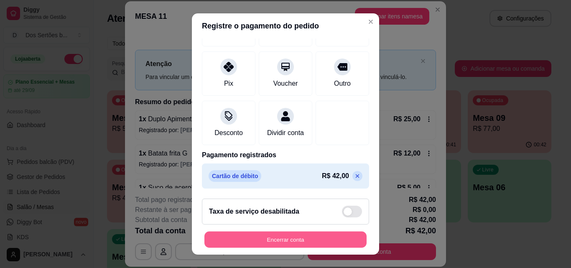
click at [308, 237] on button "Encerrar conta" at bounding box center [285, 239] width 162 height 16
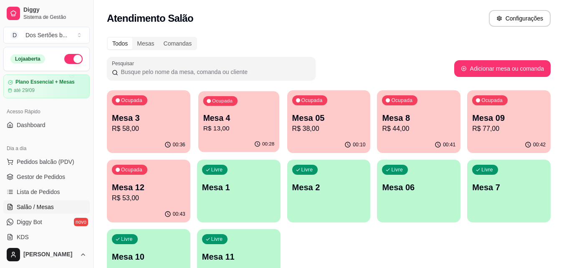
click at [240, 129] on p "R$ 13,00" at bounding box center [238, 129] width 71 height 10
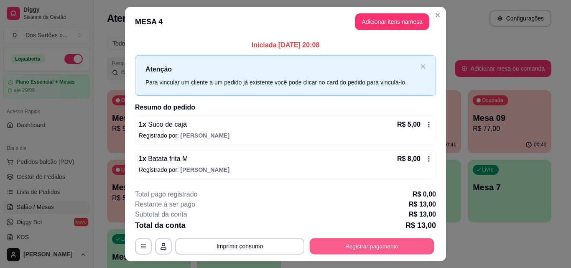
click at [345, 246] on button "Registrar pagamento" at bounding box center [371, 246] width 124 height 16
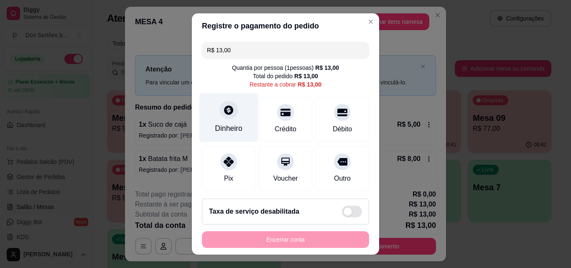
click at [224, 112] on icon at bounding box center [228, 109] width 9 height 9
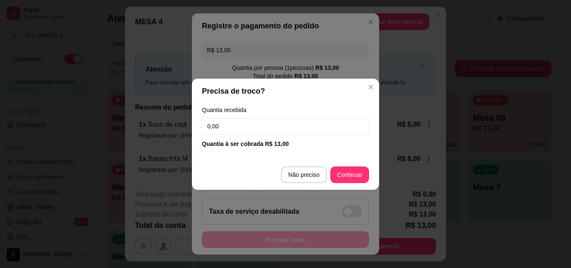
click at [229, 121] on input "0,00" at bounding box center [285, 126] width 167 height 17
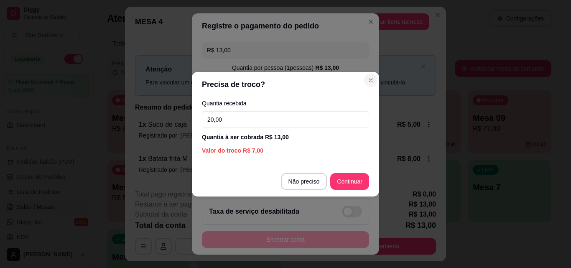
type input "20,00"
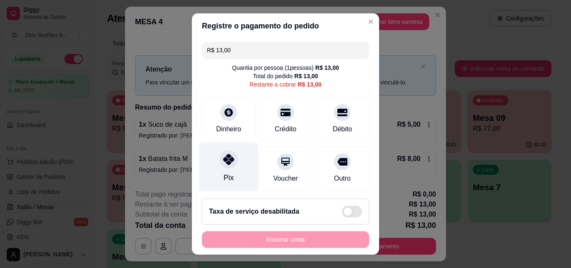
click at [236, 163] on div "Pix" at bounding box center [228, 166] width 59 height 49
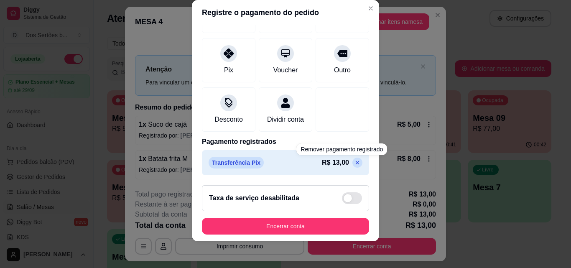
click at [355, 162] on icon at bounding box center [357, 163] width 4 height 4
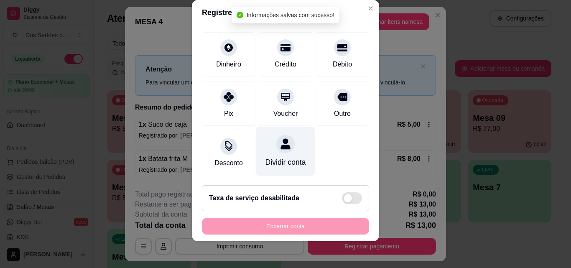
scroll to position [0, 0]
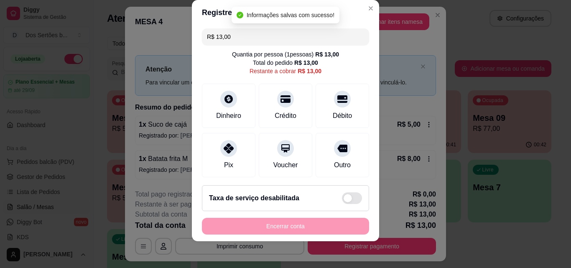
click at [241, 42] on input "R$ 13,00" at bounding box center [285, 36] width 157 height 17
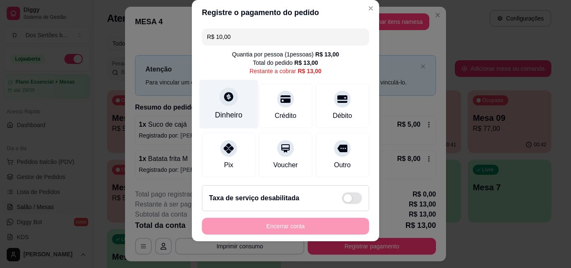
type input "R$ 10,00"
click at [233, 95] on div "Dinheiro" at bounding box center [228, 104] width 59 height 49
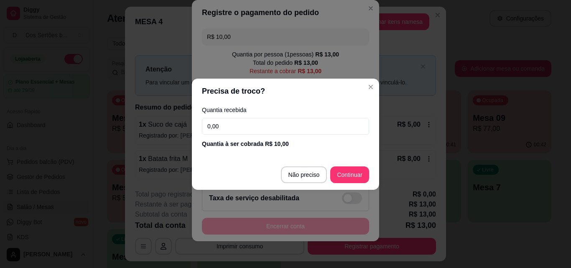
click at [243, 123] on input "0,00" at bounding box center [285, 126] width 167 height 17
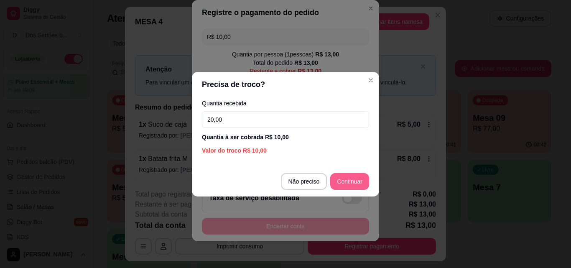
type input "20,00"
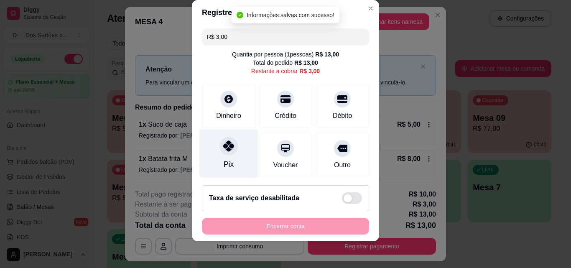
click at [229, 143] on div at bounding box center [228, 146] width 18 height 18
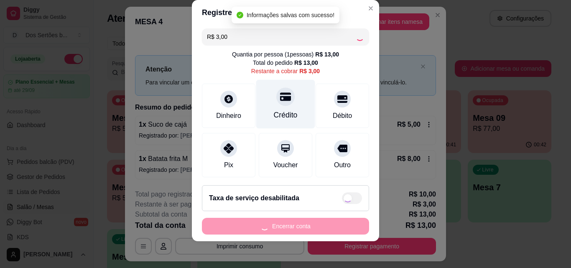
type input "R$ 0,00"
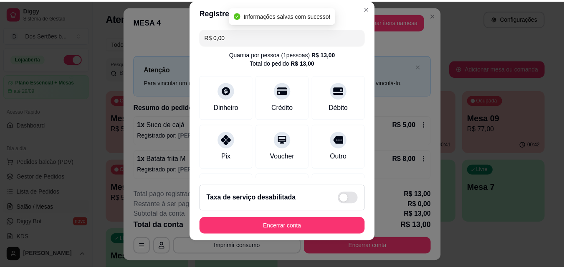
scroll to position [128, 0]
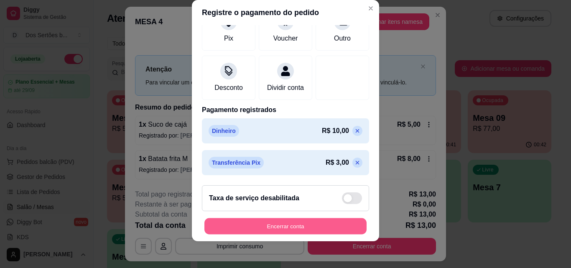
click at [294, 223] on button "Encerrar conta" at bounding box center [285, 226] width 162 height 16
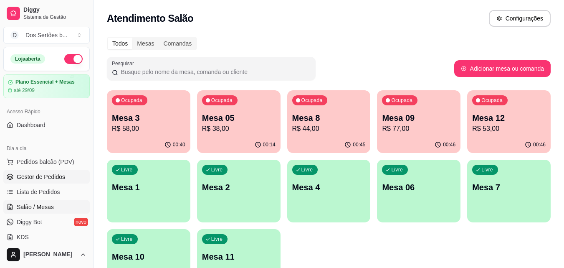
click at [21, 181] on link "Gestor de Pedidos" at bounding box center [46, 176] width 86 height 13
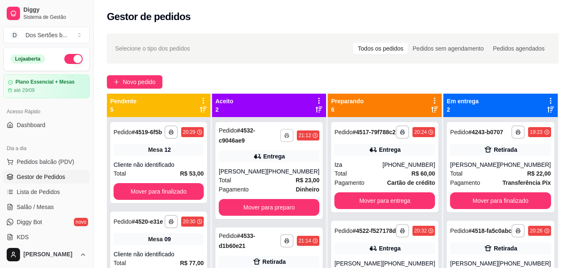
scroll to position [23, 0]
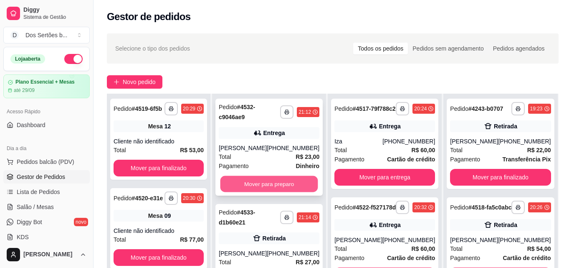
click at [257, 180] on button "Mover para preparo" at bounding box center [270, 184] width 98 height 16
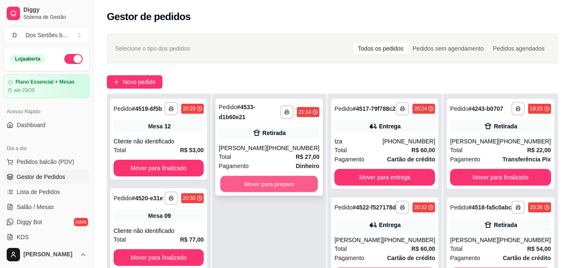
click at [284, 186] on button "Mover para preparo" at bounding box center [270, 184] width 98 height 16
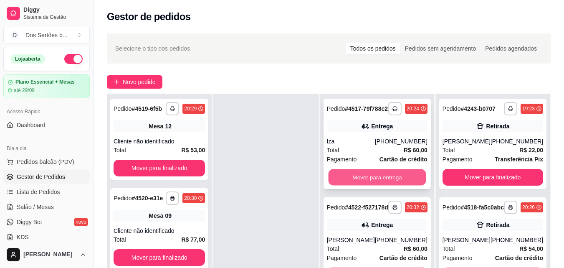
click at [353, 180] on button "Mover para entrega" at bounding box center [377, 177] width 98 height 16
click at [386, 180] on button "Mover para entrega" at bounding box center [377, 177] width 98 height 16
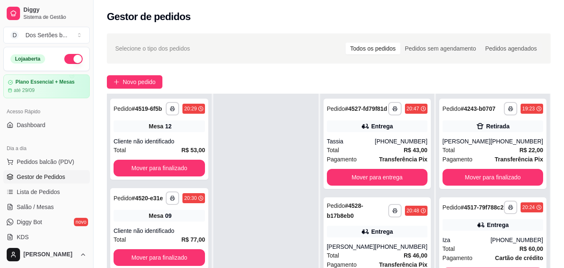
scroll to position [89, 0]
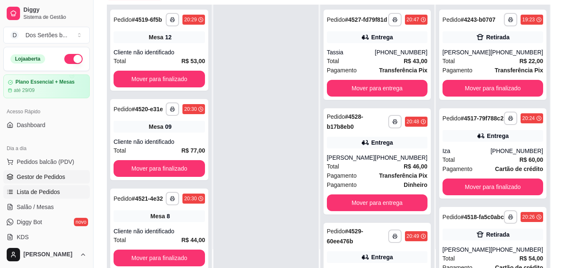
click at [50, 187] on link "Lista de Pedidos" at bounding box center [46, 191] width 86 height 13
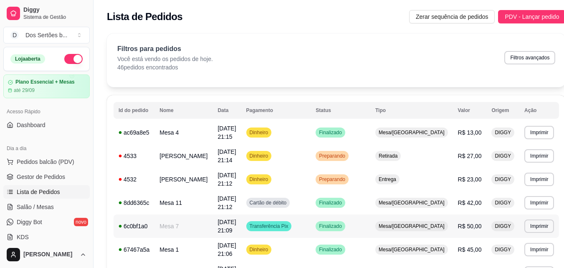
click at [282, 223] on span "Transferência Pix" at bounding box center [269, 226] width 42 height 7
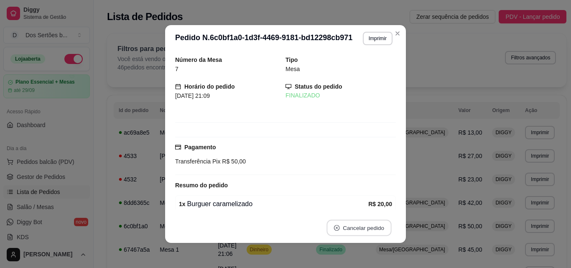
click at [338, 222] on button "Cancelar pedido" at bounding box center [358, 228] width 65 height 16
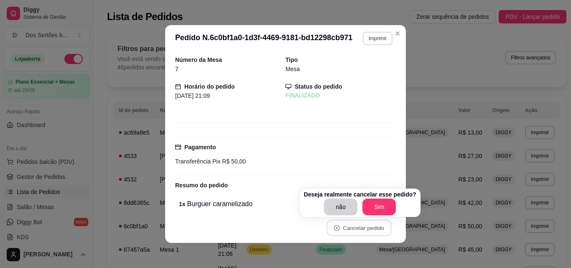
click at [368, 36] on button "Imprimir" at bounding box center [378, 38] width 30 height 13
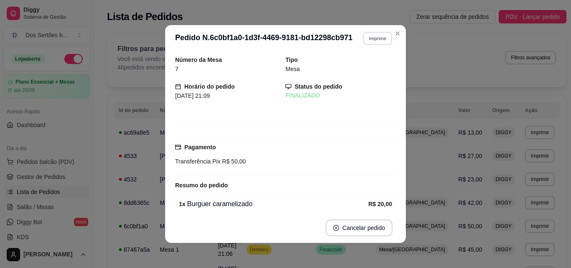
click at [375, 38] on button "Imprimir" at bounding box center [377, 38] width 29 height 13
click at [365, 66] on button "Impressora" at bounding box center [359, 67] width 58 height 13
click at [364, 228] on button "Cancelar pedido" at bounding box center [358, 227] width 67 height 17
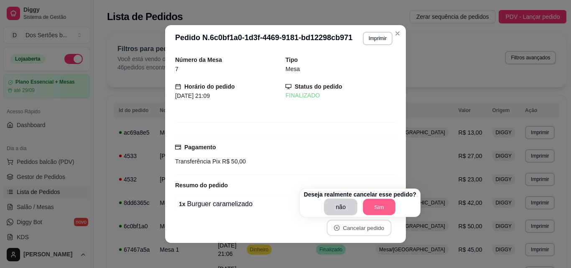
click at [375, 207] on button "Sim" at bounding box center [379, 207] width 33 height 16
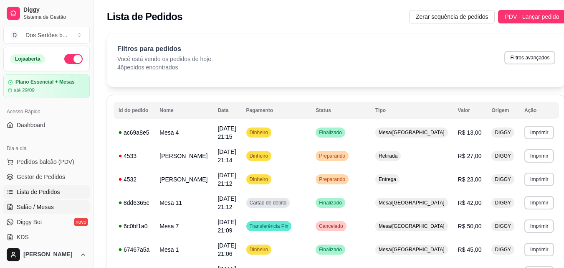
click at [51, 205] on span "Salão / Mesas" at bounding box center [35, 207] width 37 height 8
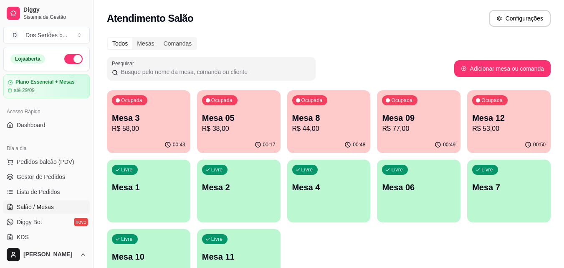
click at [510, 189] on p "Mesa 7" at bounding box center [509, 187] width 74 height 12
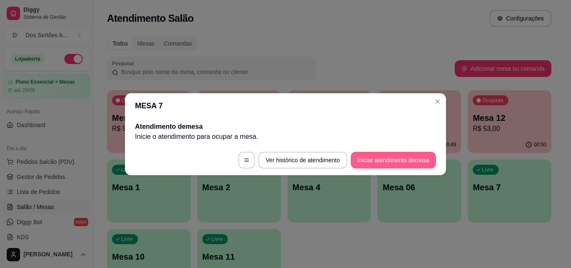
click at [375, 157] on button "Iniciar atendimento de mesa" at bounding box center [392, 160] width 85 height 17
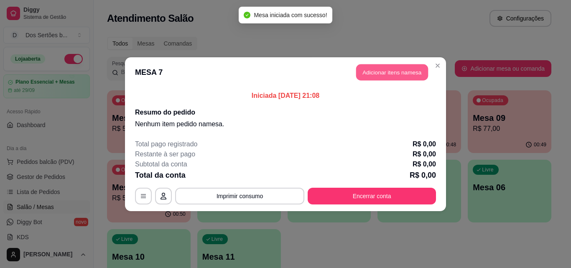
click at [379, 69] on button "Adicionar itens na mesa" at bounding box center [392, 72] width 72 height 16
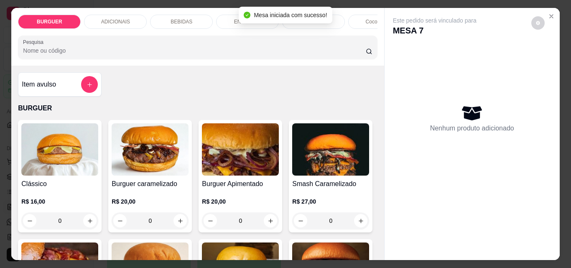
scroll to position [84, 0]
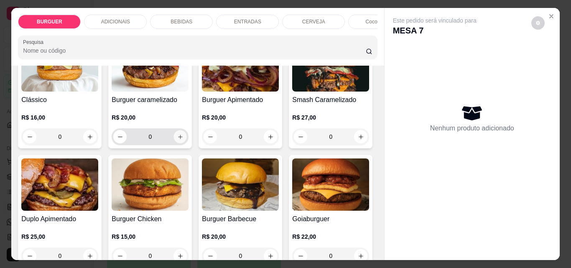
click at [178, 138] on icon "increase-product-quantity" at bounding box center [180, 137] width 6 height 6
type input "1"
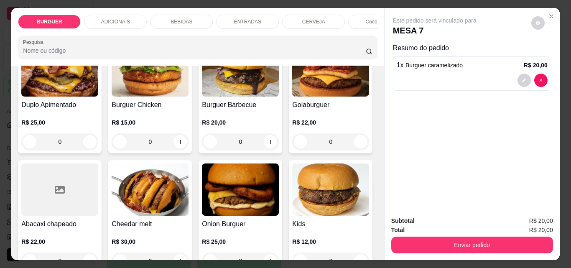
scroll to position [280, 0]
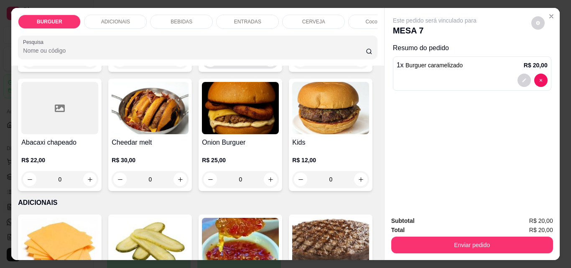
click at [267, 63] on icon "increase-product-quantity" at bounding box center [270, 60] width 6 height 6
type input "1"
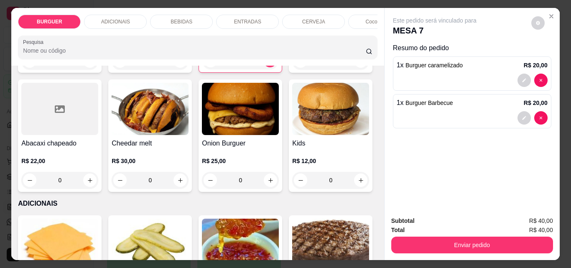
click at [196, 15] on div "BEBIDAS" at bounding box center [181, 22] width 63 height 14
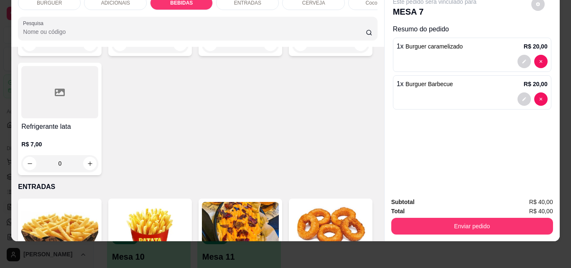
scroll to position [1092, 0]
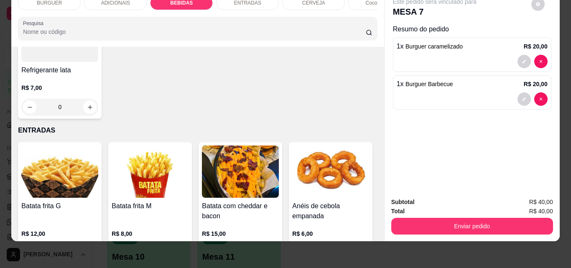
type input "1"
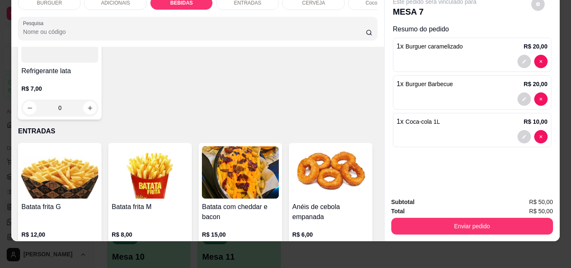
scroll to position [1093, 0]
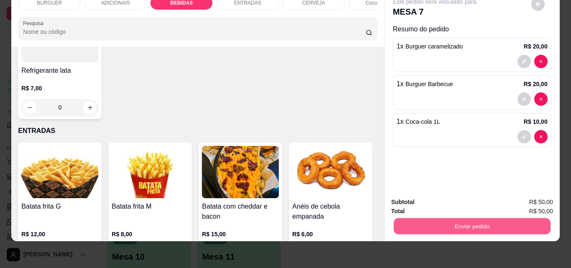
click at [482, 218] on button "Enviar pedido" at bounding box center [471, 226] width 157 height 16
click at [441, 195] on button "Não registrar e enviar pedido" at bounding box center [444, 199] width 87 height 16
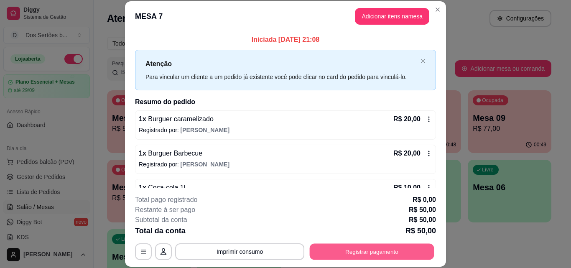
click at [378, 248] on button "Registrar pagamento" at bounding box center [371, 251] width 124 height 16
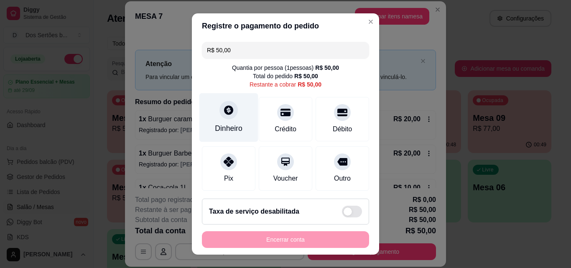
click at [228, 122] on div "Dinheiro" at bounding box center [228, 117] width 59 height 49
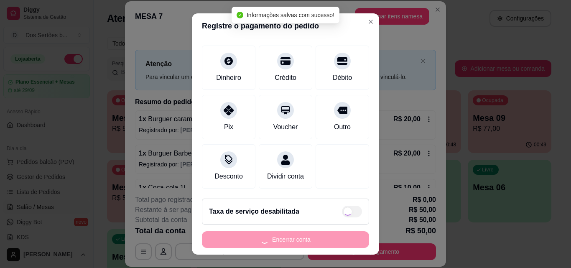
type input "R$ 0,00"
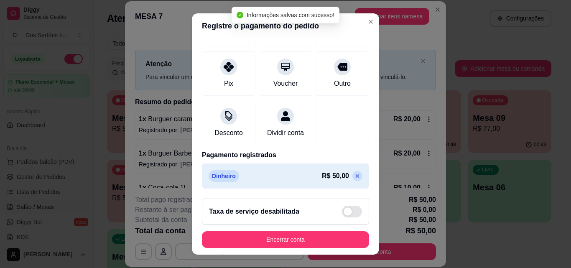
scroll to position [13, 0]
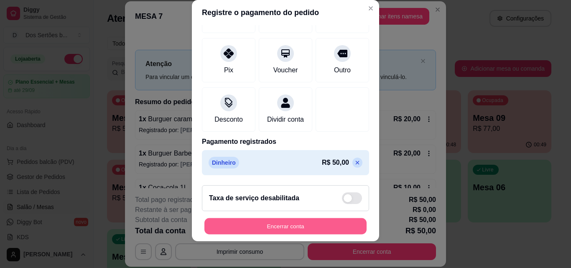
click at [277, 223] on button "Encerrar conta" at bounding box center [285, 226] width 162 height 16
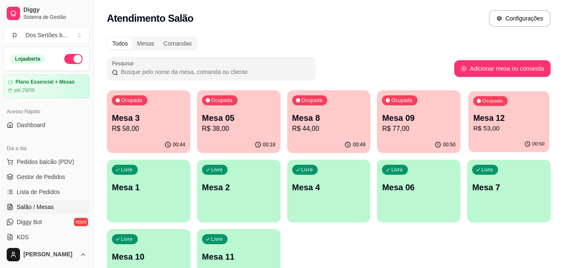
click at [525, 125] on p "R$ 53,00" at bounding box center [509, 129] width 71 height 10
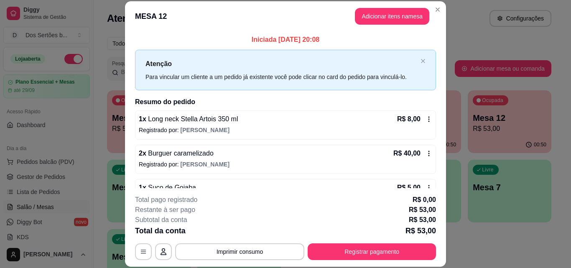
scroll to position [23, 0]
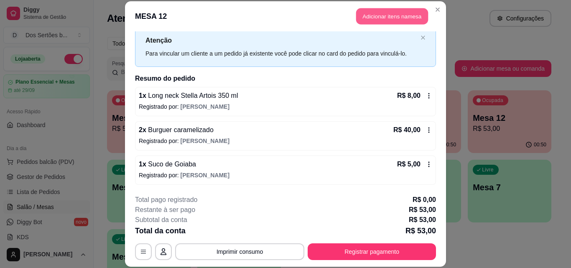
click at [374, 13] on button "Adicionar itens na mesa" at bounding box center [392, 16] width 72 height 16
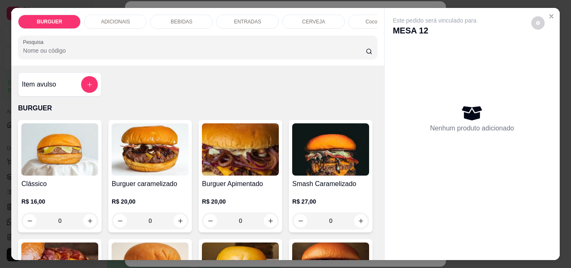
click at [192, 22] on div "BEBIDAS" at bounding box center [181, 22] width 63 height 14
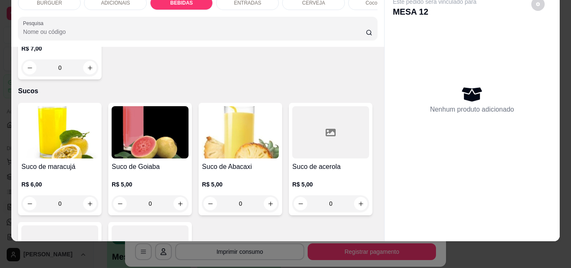
scroll to position [1859, 0]
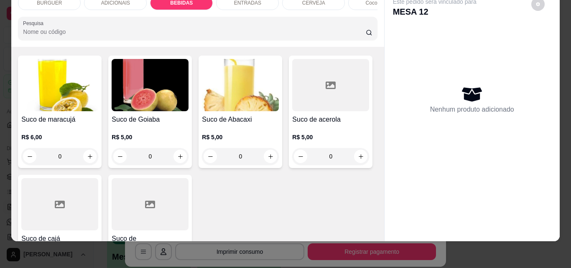
type input "1"
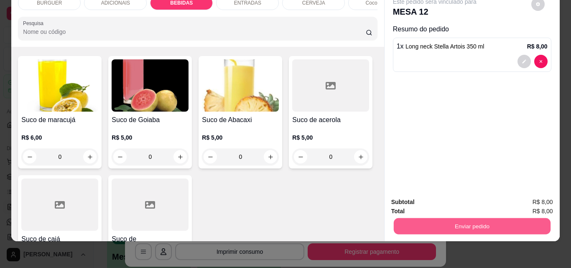
click at [437, 218] on button "Enviar pedido" at bounding box center [471, 226] width 157 height 16
click at [420, 198] on button "Não registrar e enviar pedido" at bounding box center [444, 198] width 84 height 15
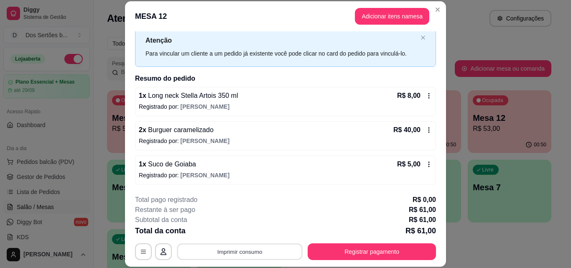
click at [225, 259] on button "Imprimir consumo" at bounding box center [239, 251] width 125 height 16
click at [228, 233] on button "Impressora" at bounding box center [239, 232] width 58 height 13
click at [228, 233] on div "Total da conta R$ 61,00" at bounding box center [285, 231] width 301 height 12
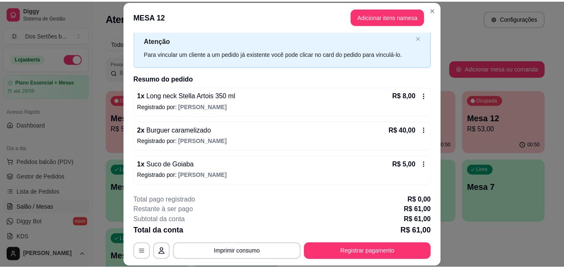
scroll to position [58, 0]
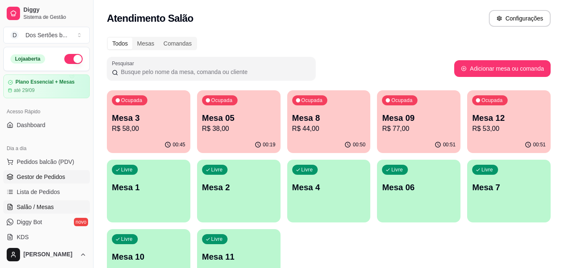
click at [35, 175] on span "Gestor de Pedidos" at bounding box center [41, 176] width 48 height 8
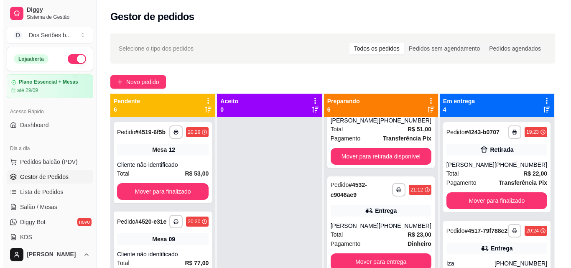
scroll to position [390, 0]
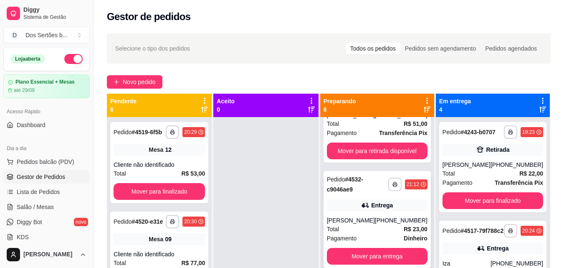
click at [351, 207] on div "**********" at bounding box center [377, 219] width 107 height 97
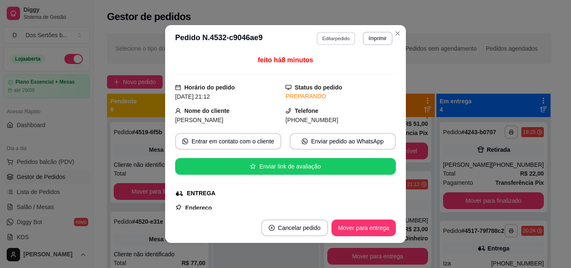
click at [332, 38] on button "Editar pedido" at bounding box center [336, 38] width 39 height 13
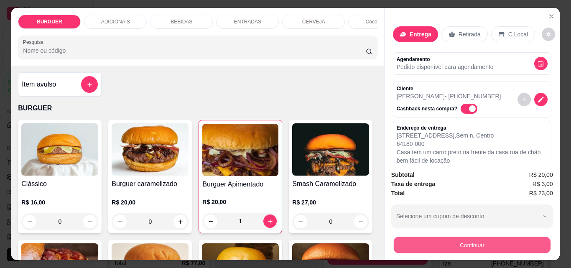
click at [465, 240] on button "Continuar" at bounding box center [471, 244] width 157 height 16
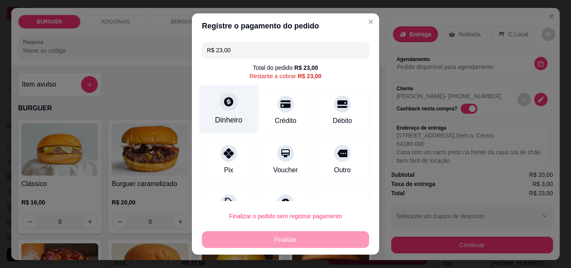
click at [236, 119] on div "Dinheiro" at bounding box center [229, 119] width 28 height 11
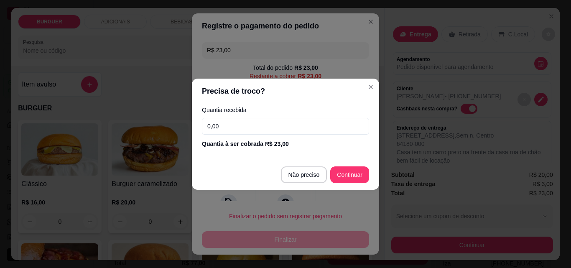
click at [236, 123] on input "0,00" at bounding box center [285, 126] width 167 height 17
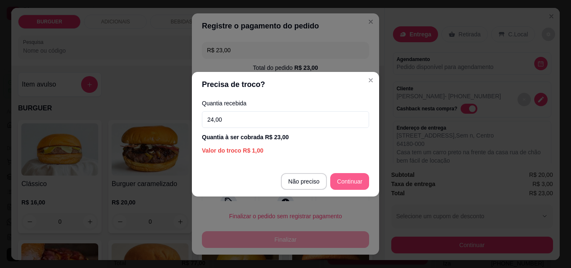
type input "24,00"
type input "R$ 0,00"
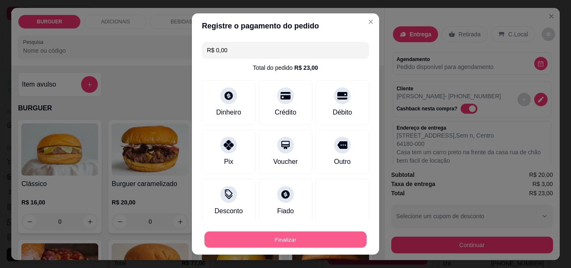
click at [320, 237] on button "Finalizar" at bounding box center [285, 239] width 162 height 16
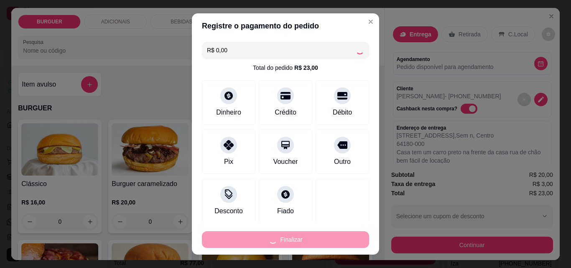
type input "0"
type input "-R$ 23,00"
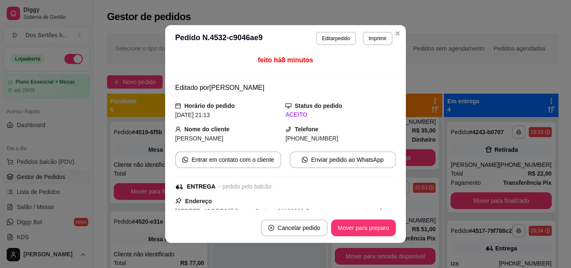
scroll to position [284, 0]
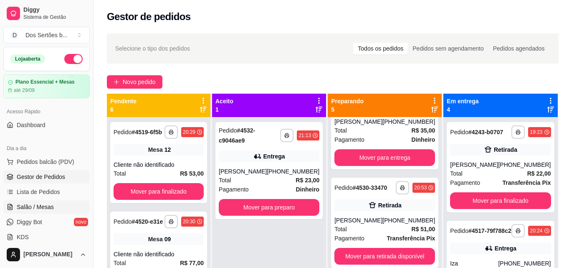
click at [49, 208] on span "Salão / Mesas" at bounding box center [35, 207] width 37 height 8
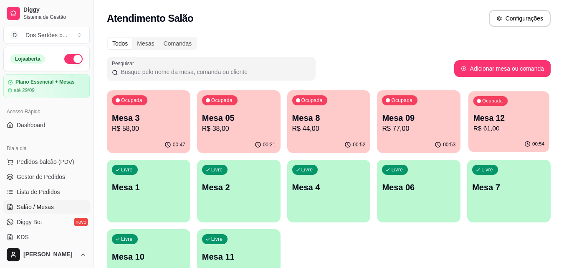
click at [481, 137] on div "00:54" at bounding box center [509, 144] width 81 height 16
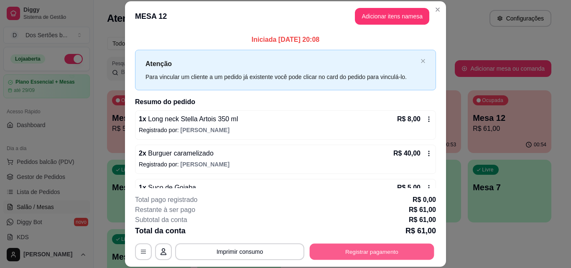
click at [386, 252] on button "Registrar pagamento" at bounding box center [371, 251] width 124 height 16
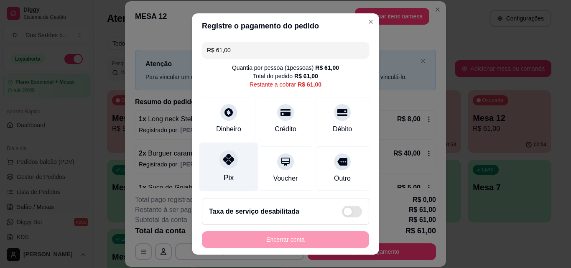
click at [220, 153] on div at bounding box center [228, 159] width 18 height 18
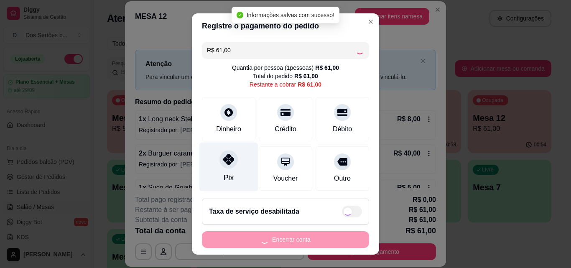
type input "R$ 0,00"
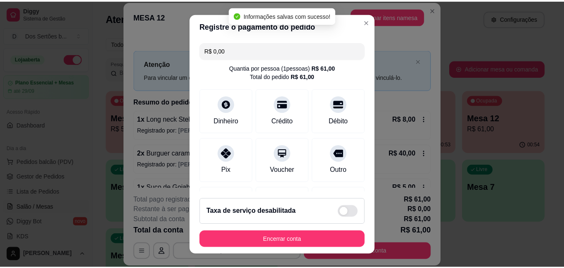
scroll to position [96, 0]
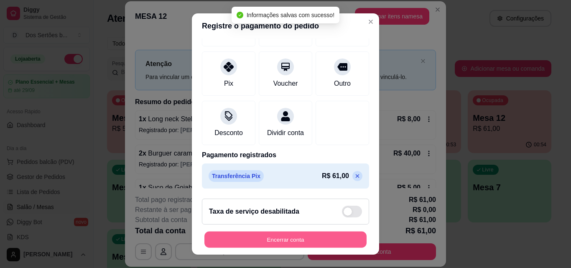
click at [322, 238] on button "Encerrar conta" at bounding box center [285, 239] width 162 height 16
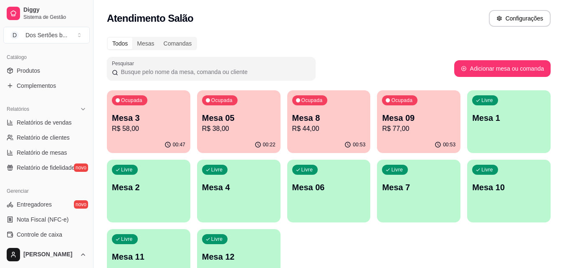
scroll to position [208, 0]
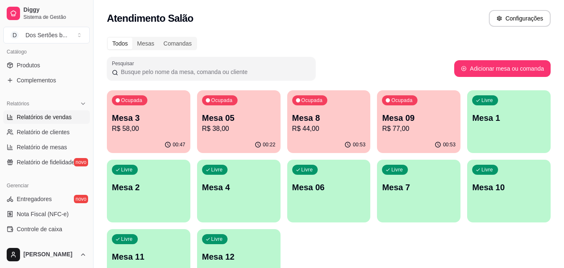
click at [40, 118] on span "Relatórios de vendas" at bounding box center [44, 117] width 55 height 8
select select "ALL"
select select "0"
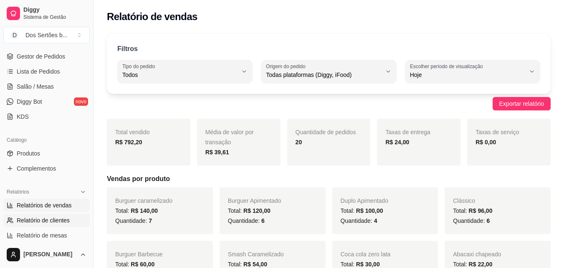
scroll to position [45, 0]
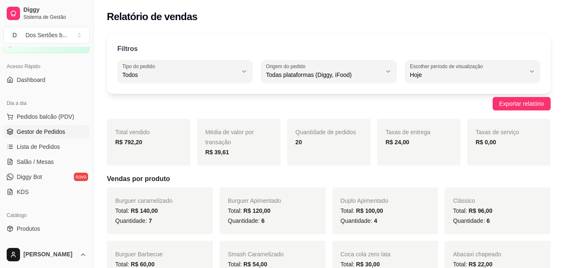
click at [54, 132] on span "Gestor de Pedidos" at bounding box center [41, 131] width 48 height 8
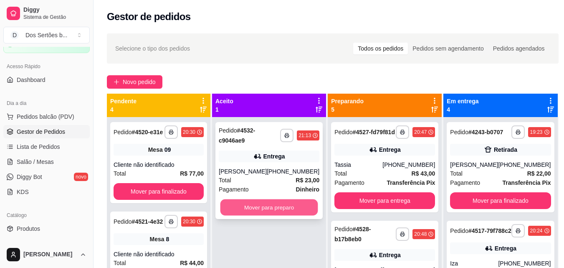
click at [252, 203] on button "Mover para preparo" at bounding box center [270, 207] width 98 height 16
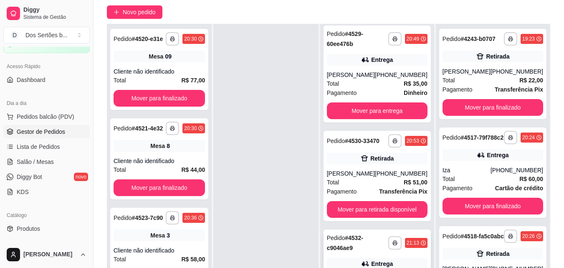
scroll to position [110, 0]
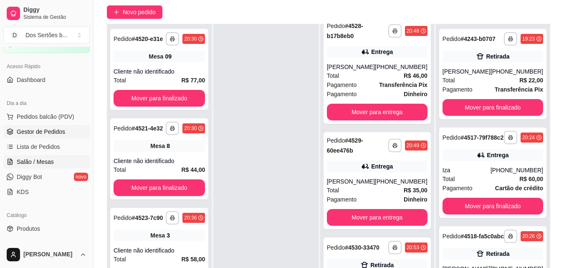
click at [69, 166] on link "Salão / Mesas" at bounding box center [46, 161] width 86 height 13
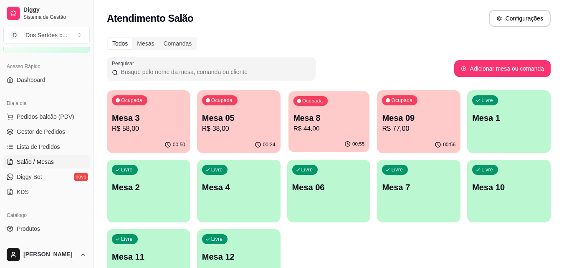
click at [346, 128] on p "R$ 44,00" at bounding box center [328, 129] width 71 height 10
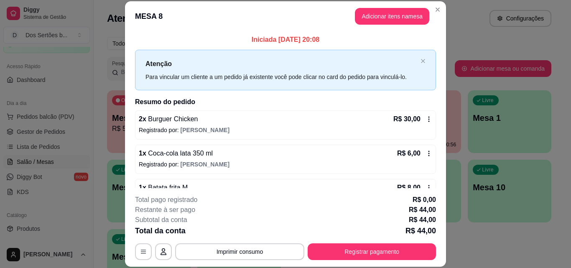
scroll to position [10, 0]
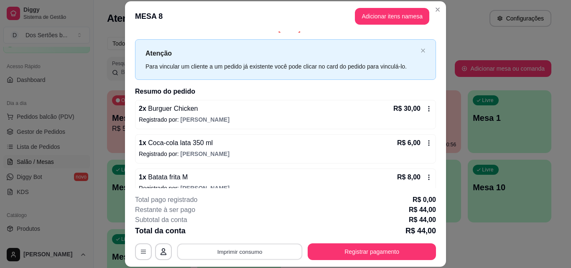
click at [270, 256] on button "Imprimir consumo" at bounding box center [239, 251] width 125 height 16
click at [239, 229] on button "Impressora" at bounding box center [239, 232] width 58 height 13
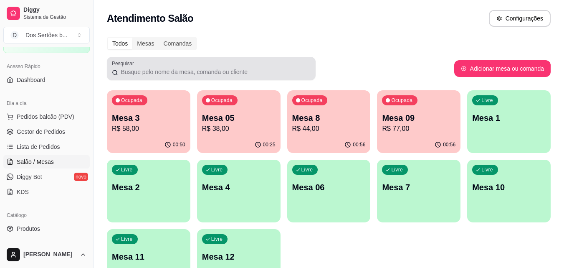
scroll to position [58, 0]
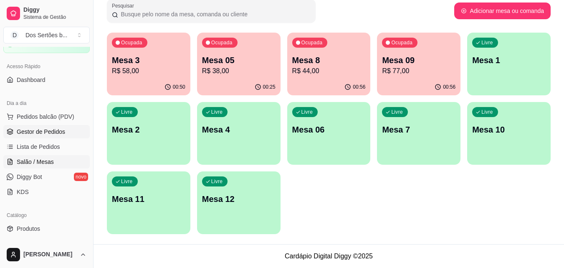
click at [41, 136] on link "Gestor de Pedidos" at bounding box center [46, 131] width 86 height 13
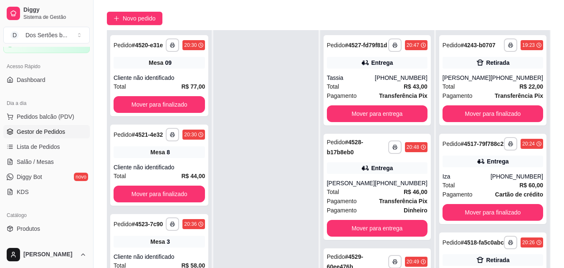
scroll to position [89, 0]
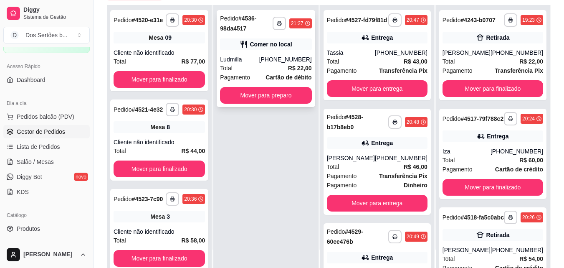
click at [265, 48] on div "Comer no local" at bounding box center [271, 44] width 42 height 8
click at [292, 95] on button "Mover para preparo" at bounding box center [266, 95] width 89 height 16
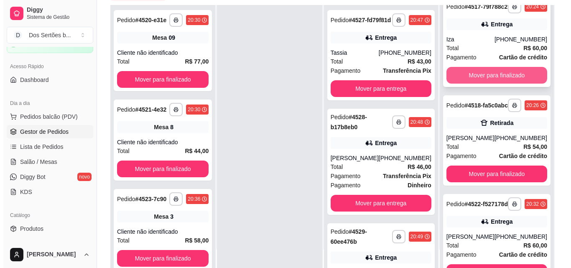
scroll to position [160, 0]
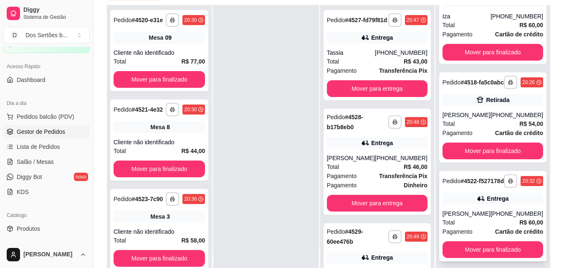
click at [467, 200] on div "Entrega" at bounding box center [493, 199] width 101 height 12
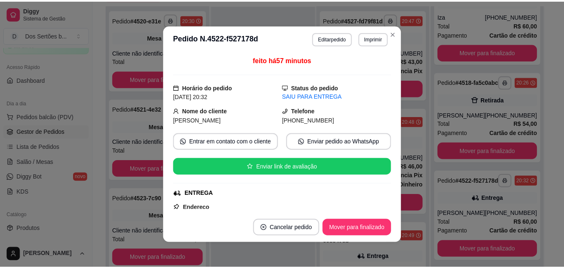
scroll to position [135, 0]
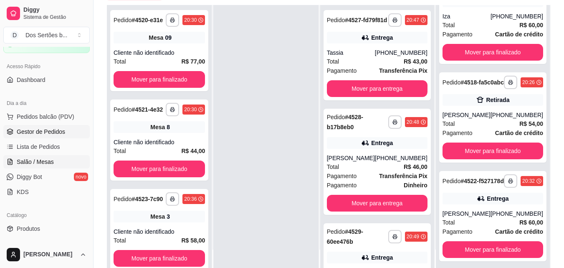
click at [22, 161] on span "Salão / Mesas" at bounding box center [35, 161] width 37 height 8
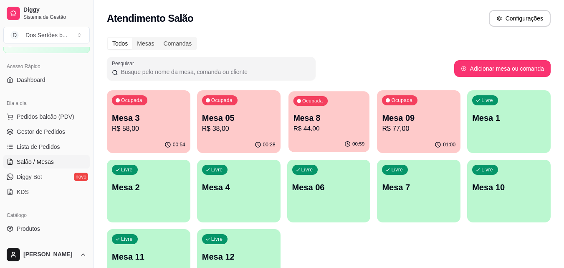
click at [335, 141] on div "00:59" at bounding box center [329, 144] width 81 height 16
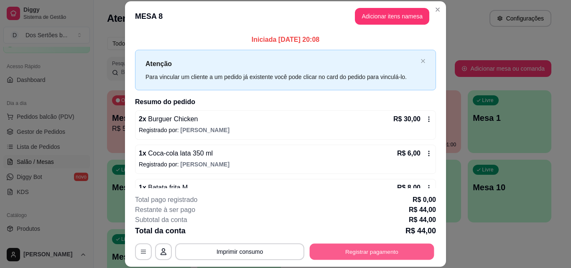
click at [385, 247] on button "Registrar pagamento" at bounding box center [371, 251] width 124 height 16
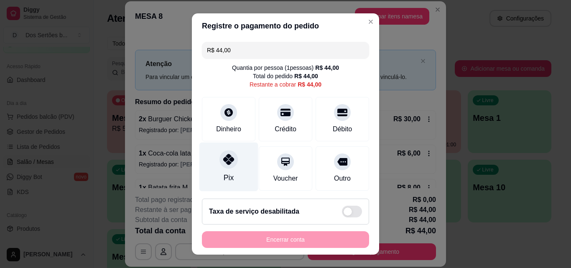
click at [216, 171] on div "Pix" at bounding box center [228, 166] width 59 height 49
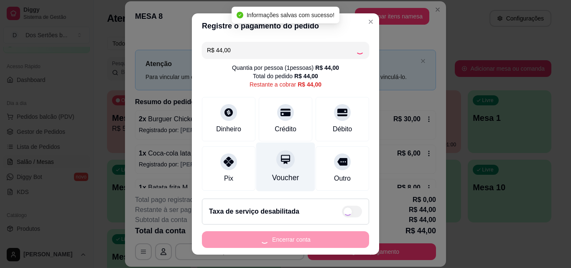
type input "R$ 0,00"
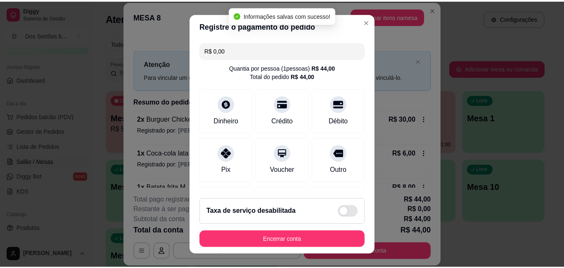
scroll to position [96, 0]
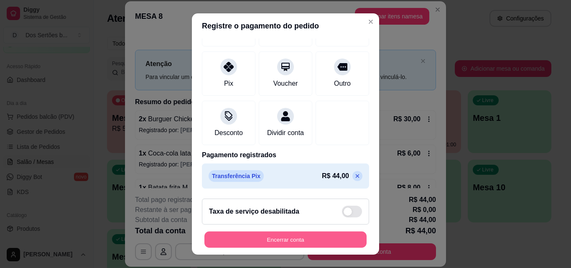
click at [329, 235] on button "Encerrar conta" at bounding box center [285, 239] width 162 height 16
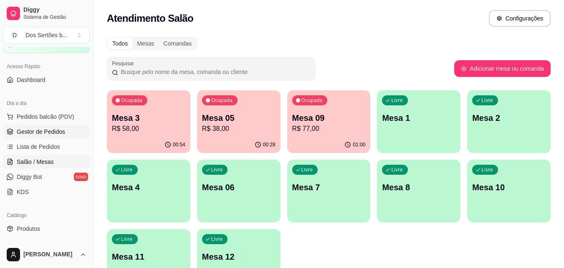
click at [46, 134] on span "Gestor de Pedidos" at bounding box center [41, 131] width 48 height 8
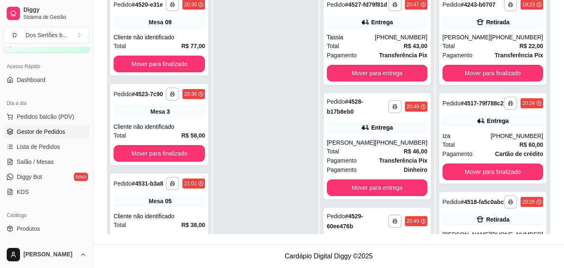
scroll to position [162, 0]
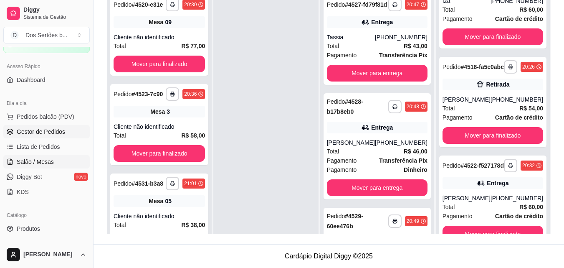
click at [44, 157] on span "Salão / Mesas" at bounding box center [35, 161] width 37 height 8
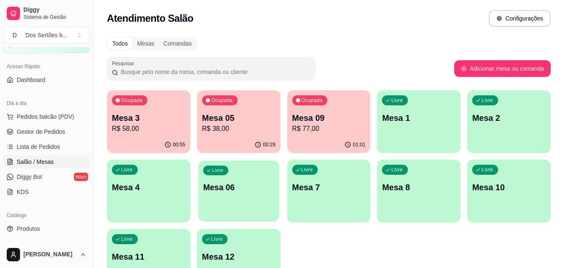
click at [250, 195] on div "Livre Mesa 06" at bounding box center [238, 185] width 81 height 51
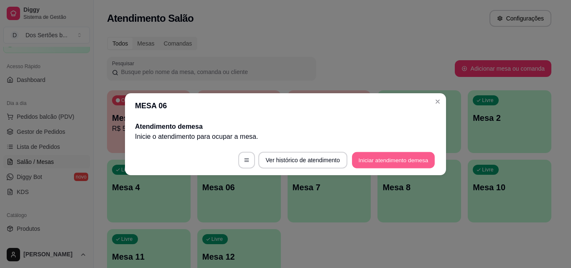
click at [387, 155] on button "Iniciar atendimento de mesa" at bounding box center [393, 160] width 83 height 16
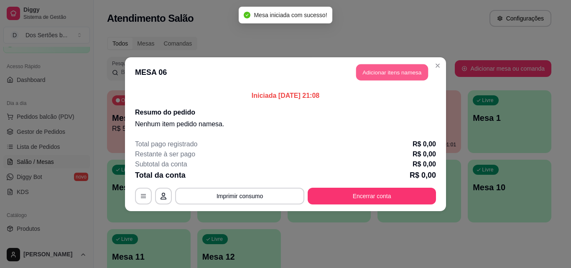
click at [383, 74] on button "Adicionar itens na mesa" at bounding box center [392, 72] width 72 height 16
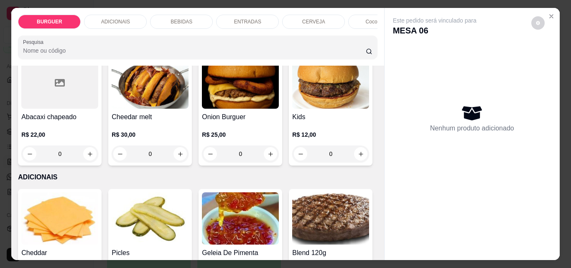
scroll to position [410, 0]
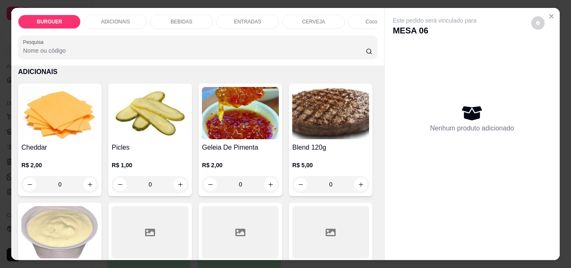
click at [358, 52] on icon "increase-product-quantity" at bounding box center [361, 49] width 6 height 6
type input "1"
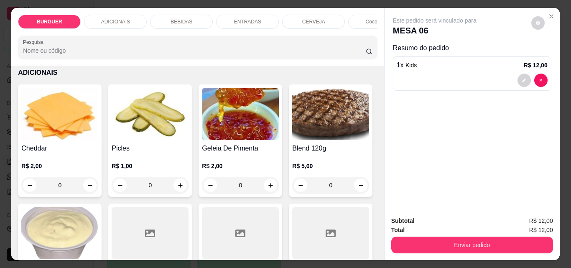
click at [234, 20] on p "ENTRADAS" at bounding box center [247, 21] width 27 height 7
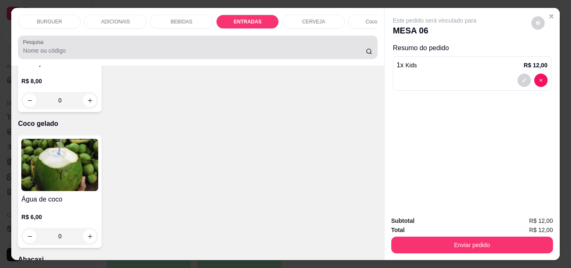
scroll to position [22, 0]
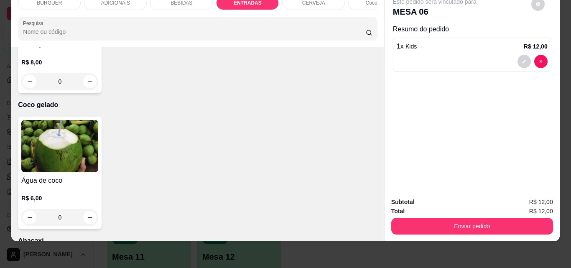
type input "1"
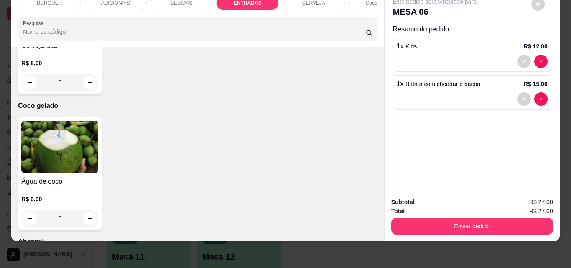
click at [188, 0] on p "BEBIDAS" at bounding box center [181, 3] width 22 height 7
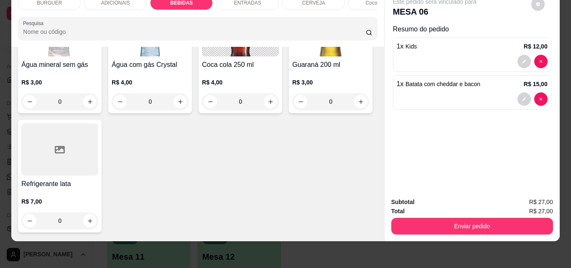
scroll to position [930, 0]
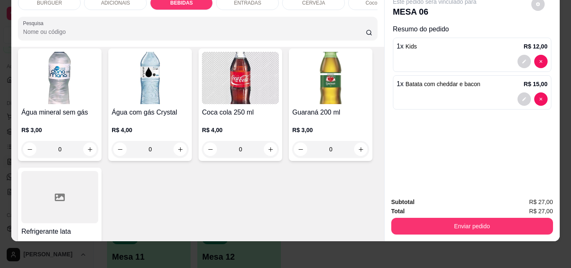
type input "1"
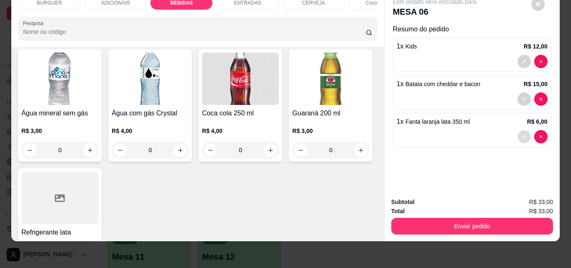
click at [521, 134] on icon "decrease-product-quantity" at bounding box center [523, 136] width 5 height 5
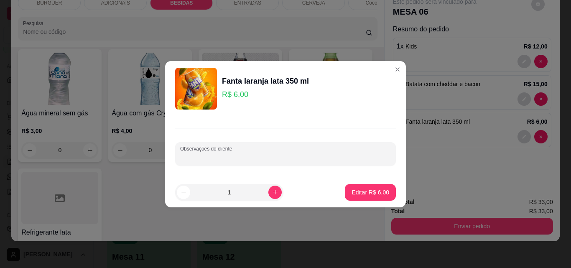
click at [267, 153] on input "Observações do cliente" at bounding box center [285, 157] width 211 height 8
type input "UVA"
click at [375, 192] on p "Editar R$ 6,00" at bounding box center [370, 192] width 36 height 8
type input "0"
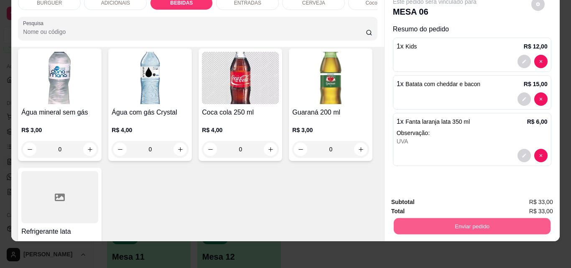
click at [436, 219] on button "Enviar pedido" at bounding box center [471, 226] width 157 height 16
click at [436, 200] on button "Não registrar e enviar pedido" at bounding box center [444, 198] width 84 height 15
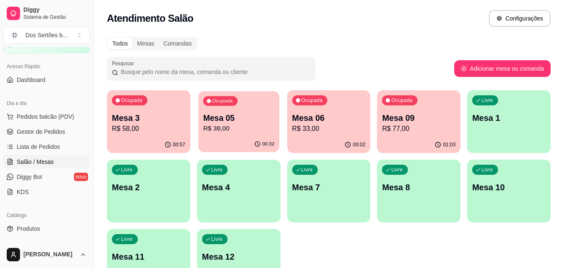
click at [261, 112] on p "Mesa 05" at bounding box center [238, 117] width 71 height 11
click at [150, 122] on p "Mesa 3" at bounding box center [148, 117] width 71 height 11
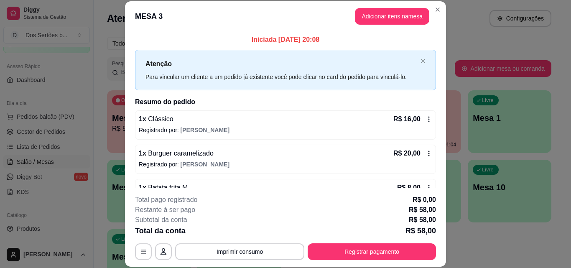
scroll to position [35, 0]
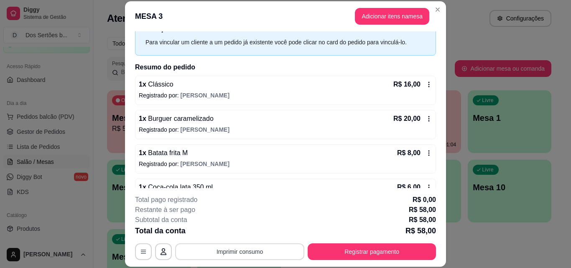
click at [223, 251] on button "Imprimir consumo" at bounding box center [239, 251] width 129 height 17
click at [235, 232] on button "Impressora" at bounding box center [239, 232] width 58 height 13
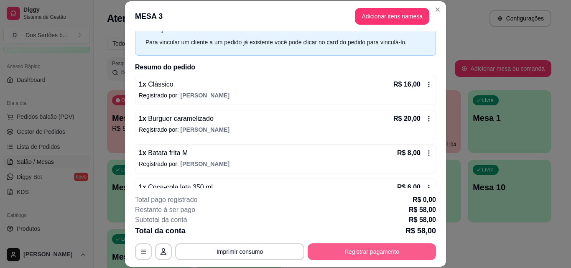
click at [398, 253] on button "Registrar pagamento" at bounding box center [371, 251] width 128 height 17
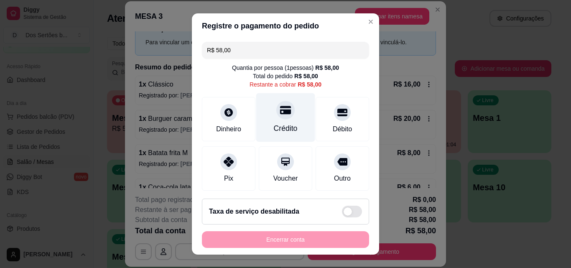
click at [265, 99] on div "Crédito" at bounding box center [285, 117] width 59 height 49
type input "R$ 0,00"
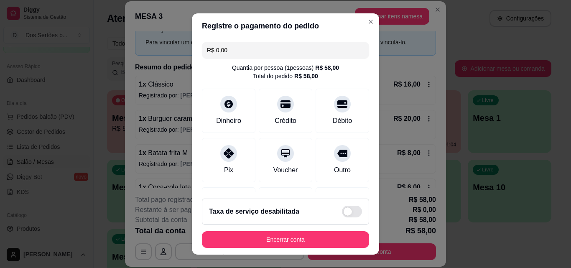
scroll to position [96, 0]
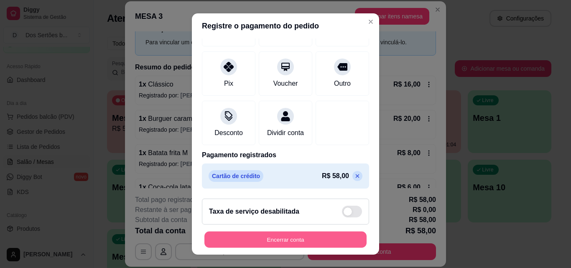
click at [301, 236] on button "Encerrar conta" at bounding box center [285, 239] width 162 height 16
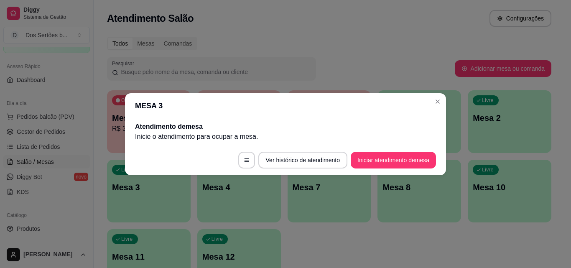
scroll to position [0, 0]
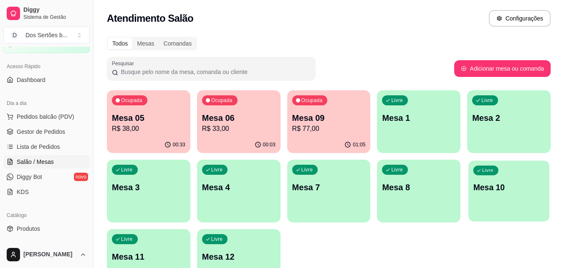
click at [492, 209] on div "Livre Mesa 10" at bounding box center [509, 185] width 81 height 51
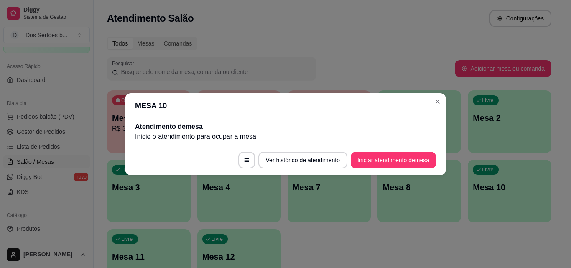
click at [369, 171] on footer "Ver histórico de atendimento Iniciar atendimento de mesa" at bounding box center [285, 160] width 321 height 30
click at [371, 167] on button "Iniciar atendimento de mesa" at bounding box center [393, 160] width 83 height 16
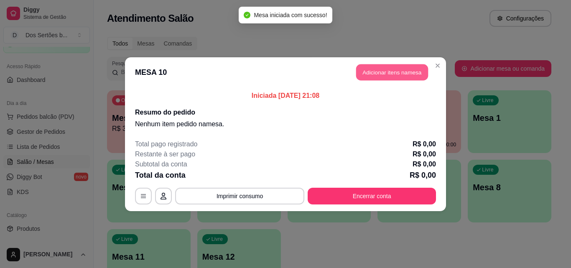
click at [388, 70] on button "Adicionar itens na mesa" at bounding box center [392, 72] width 72 height 16
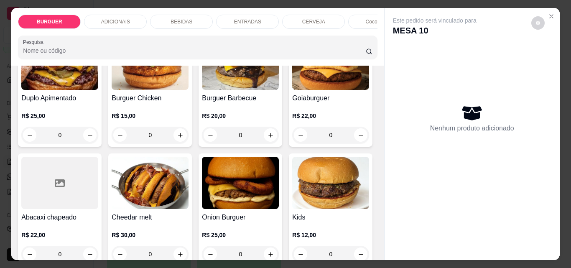
scroll to position [368, 0]
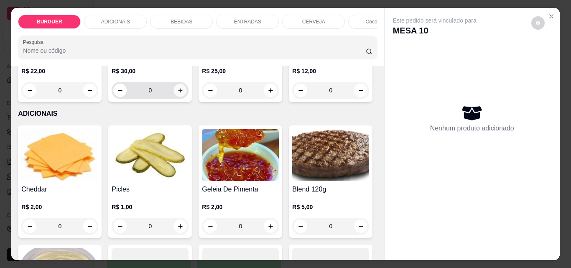
click at [177, 94] on icon "increase-product-quantity" at bounding box center [180, 90] width 6 height 6
type input "1"
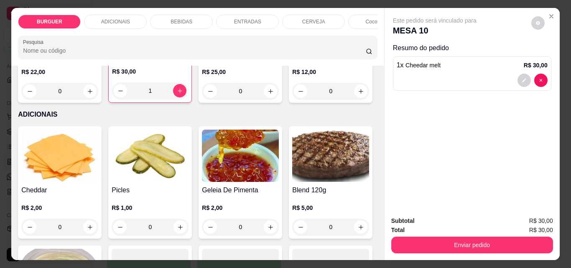
drag, startPoint x: 337, startPoint y: 137, endPoint x: 328, endPoint y: 117, distance: 21.5
click at [264, 98] on button "increase-product-quantity" at bounding box center [270, 91] width 13 height 13
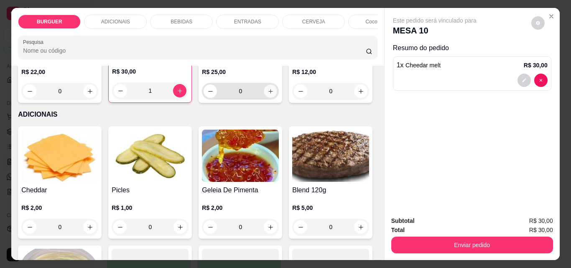
type input "1"
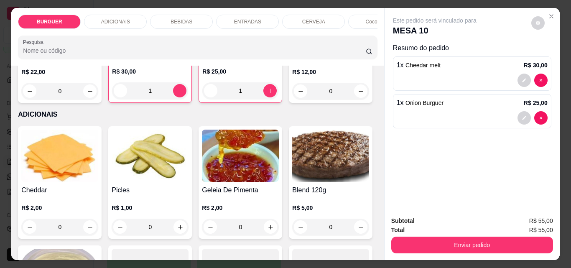
click at [384, 79] on div "Este pedido será vinculado para MESA 10 Resumo do pedido 1 x Cheedar melt R$ 30…" at bounding box center [471, 134] width 175 height 252
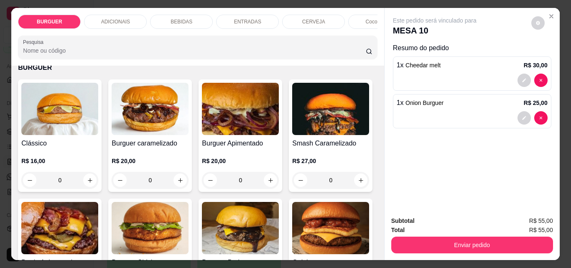
scroll to position [0, 0]
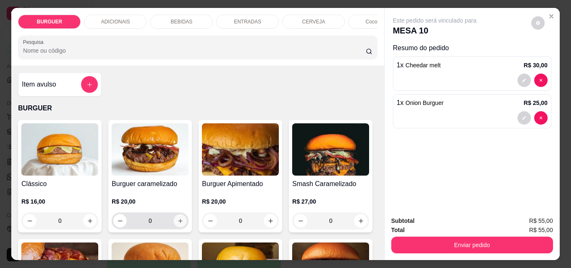
click at [180, 221] on icon "increase-product-quantity" at bounding box center [180, 221] width 6 height 6
type input "1"
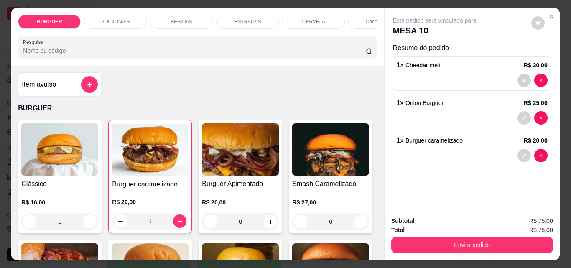
click at [188, 20] on div "BEBIDAS" at bounding box center [181, 22] width 63 height 14
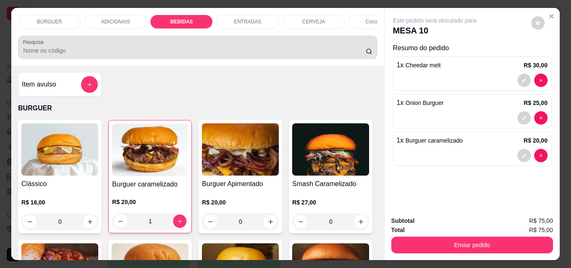
scroll to position [22, 0]
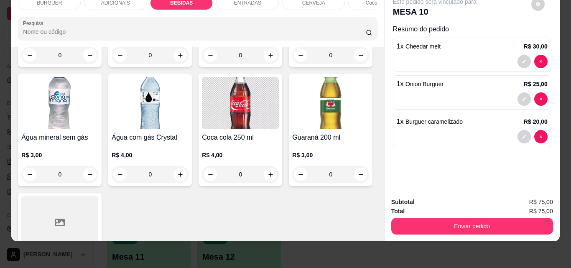
type input "1"
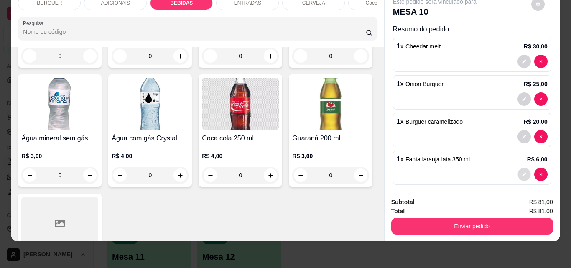
click at [521, 172] on icon "decrease-product-quantity" at bounding box center [523, 174] width 5 height 5
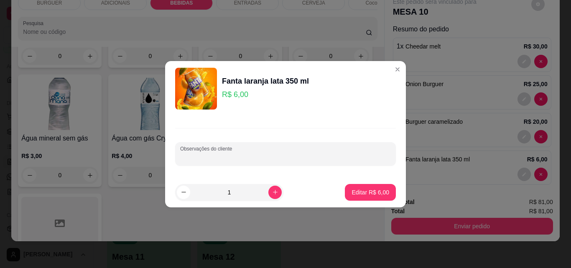
click at [251, 154] on input "Observações do cliente" at bounding box center [285, 157] width 211 height 8
type input "u"
type input "Uva"
click at [357, 195] on p "Editar R$ 6,00" at bounding box center [370, 192] width 38 height 8
type input "0"
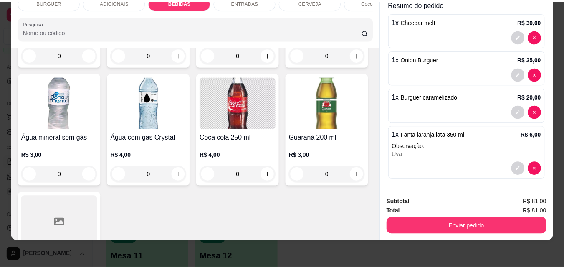
scroll to position [1070, 0]
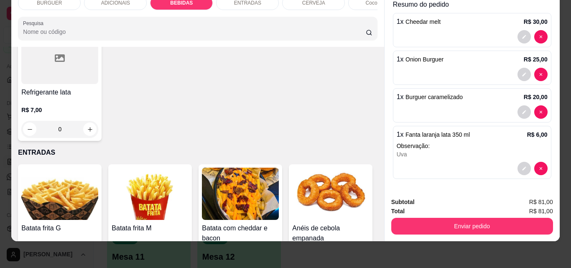
type input "1"
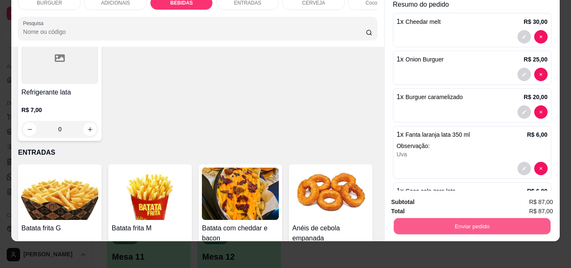
click at [431, 218] on button "Enviar pedido" at bounding box center [471, 226] width 157 height 16
click at [468, 198] on button "Não registrar e enviar pedido" at bounding box center [444, 198] width 84 height 15
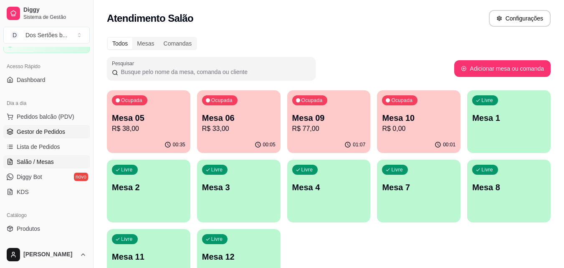
click at [61, 133] on span "Gestor de Pedidos" at bounding box center [41, 131] width 48 height 8
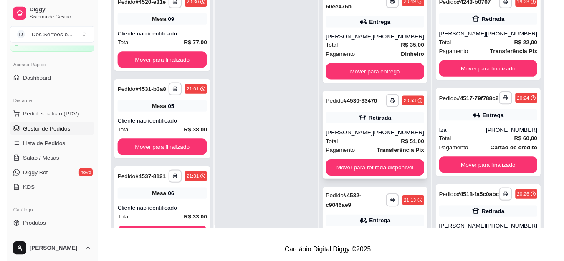
scroll to position [259, 0]
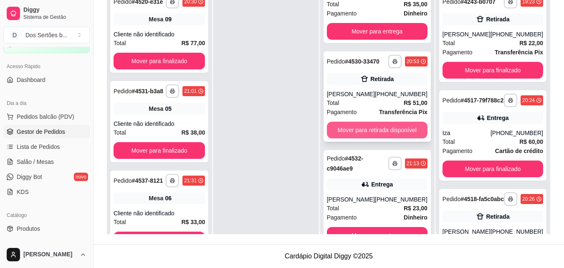
click at [364, 138] on button "Mover para retirada disponível" at bounding box center [377, 130] width 101 height 17
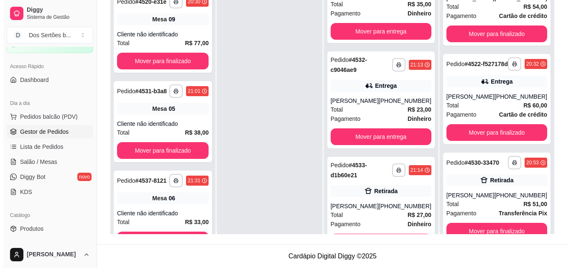
scroll to position [23, 0]
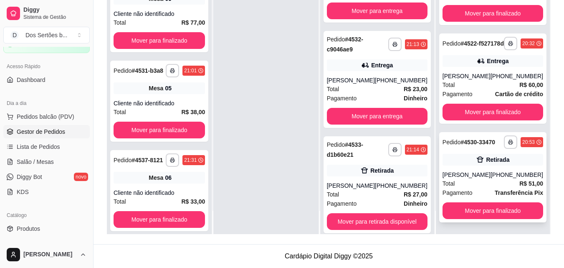
click at [469, 167] on div "**********" at bounding box center [492, 177] width 107 height 90
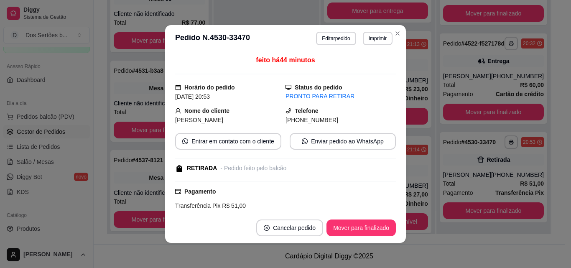
scroll to position [154, 0]
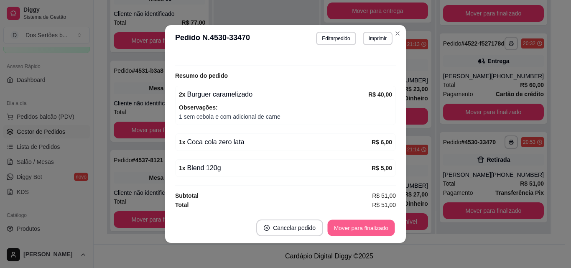
click at [344, 223] on button "Mover para finalizado" at bounding box center [360, 228] width 67 height 16
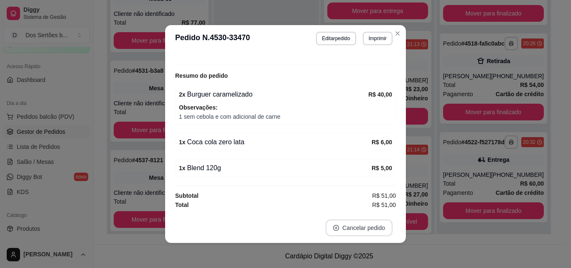
scroll to position [134, 0]
click at [330, 37] on button "Editar pedido" at bounding box center [336, 38] width 39 height 13
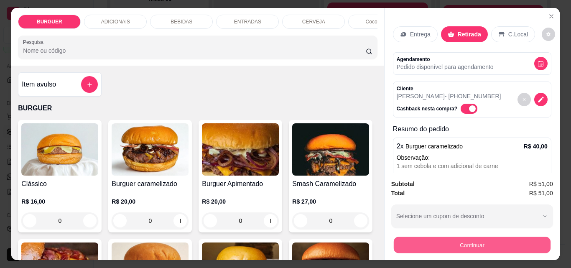
click at [457, 236] on button "Continuar" at bounding box center [471, 244] width 157 height 16
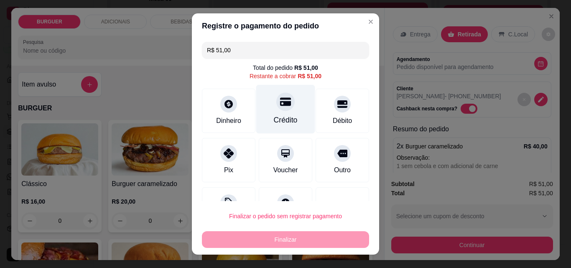
click at [276, 109] on div at bounding box center [285, 101] width 18 height 18
type input "R$ 0,00"
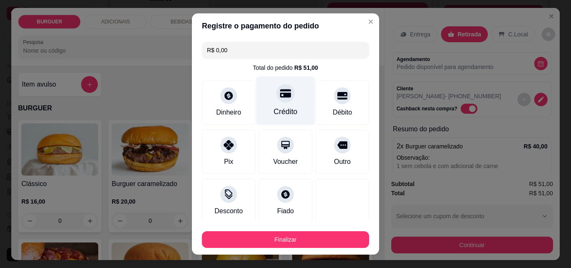
scroll to position [49, 0]
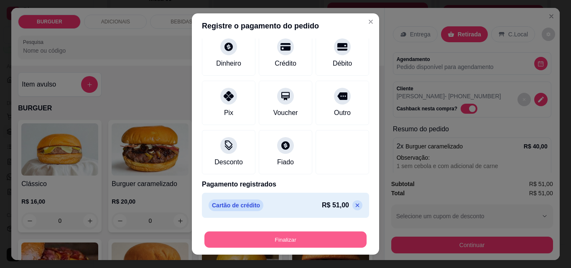
click at [292, 240] on button "Finalizar" at bounding box center [285, 239] width 162 height 16
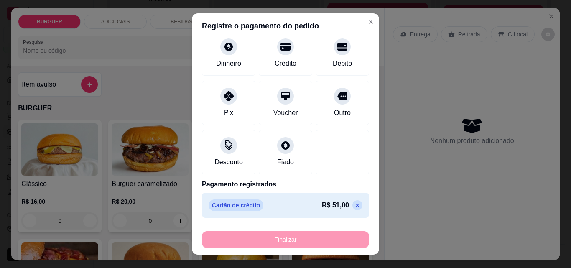
type input "0"
type input "-R$ 51,00"
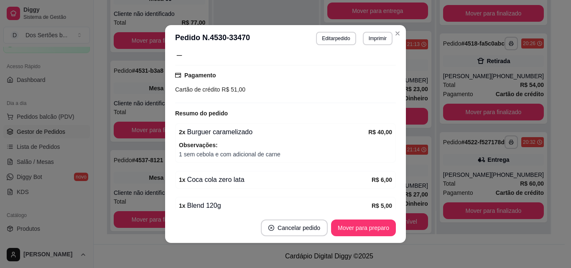
scroll to position [172, 0]
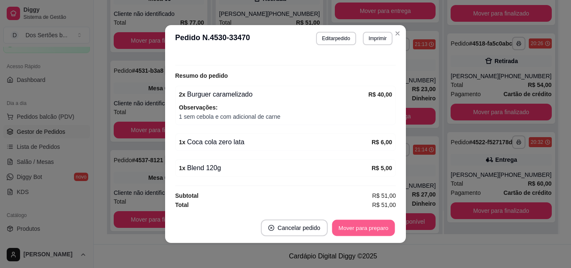
click at [355, 226] on button "Mover para preparo" at bounding box center [363, 228] width 63 height 16
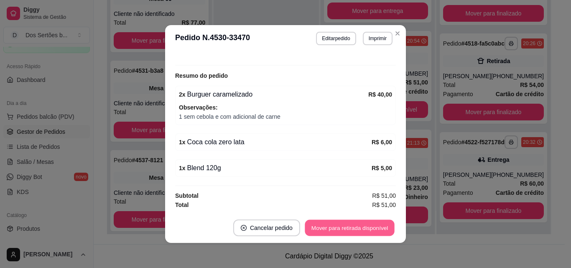
click at [355, 226] on button "Mover para retirada disponível" at bounding box center [348, 228] width 89 height 16
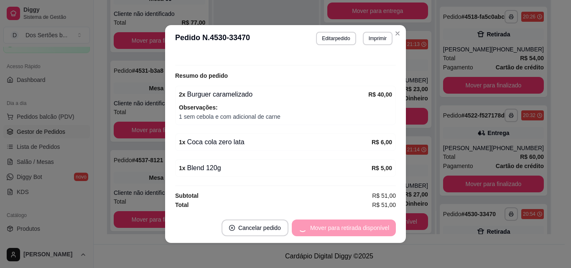
scroll to position [267, 0]
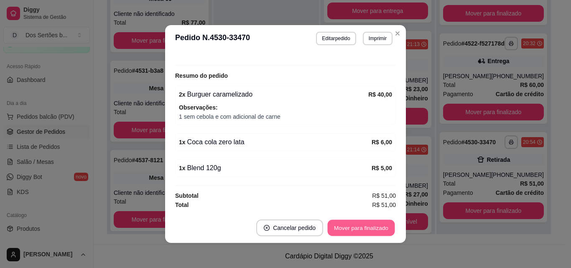
click at [355, 225] on button "Mover para finalizado" at bounding box center [360, 228] width 67 height 16
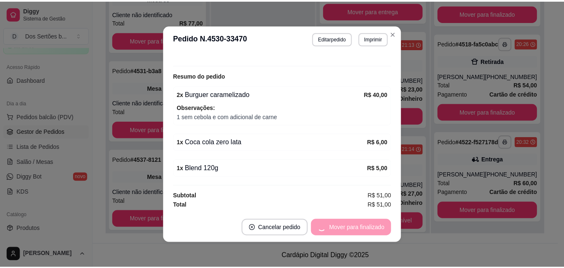
scroll to position [145, 0]
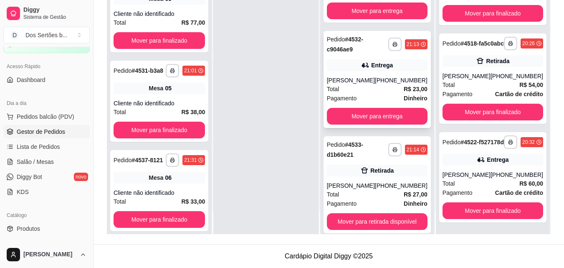
click at [345, 84] on div "[PERSON_NAME]" at bounding box center [351, 80] width 48 height 8
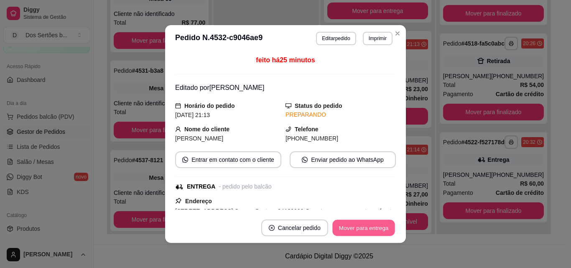
click at [352, 229] on button "Mover para entrega" at bounding box center [363, 228] width 63 height 16
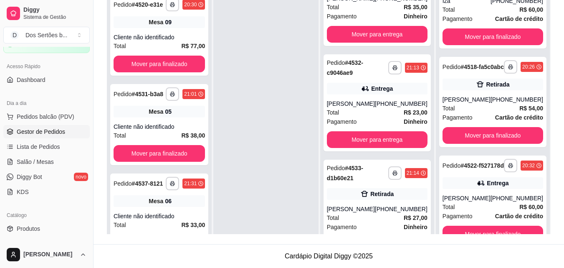
scroll to position [267, 0]
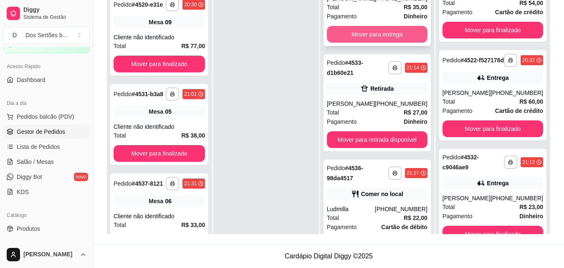
click at [348, 40] on button "Mover para entrega" at bounding box center [377, 34] width 101 height 17
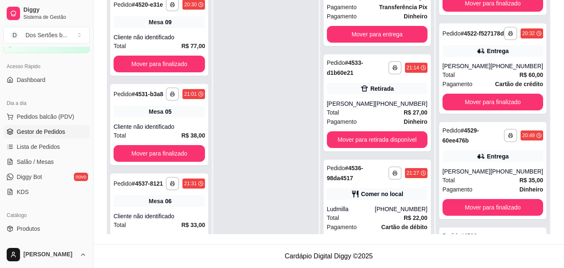
scroll to position [0, 0]
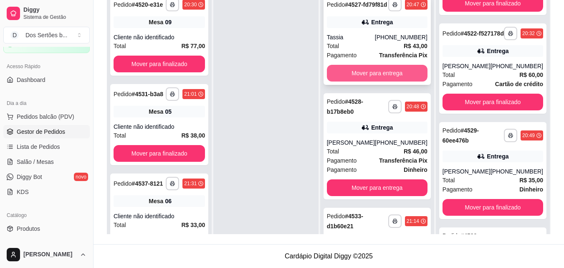
click at [349, 79] on button "Mover para entrega" at bounding box center [377, 73] width 101 height 17
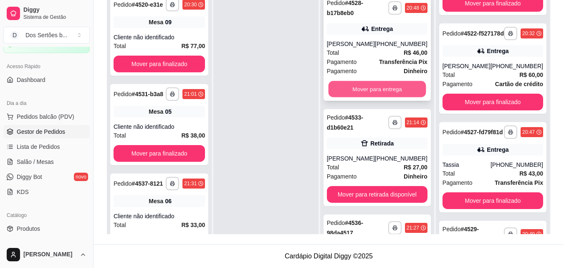
click at [369, 85] on button "Mover para entrega" at bounding box center [377, 89] width 98 height 16
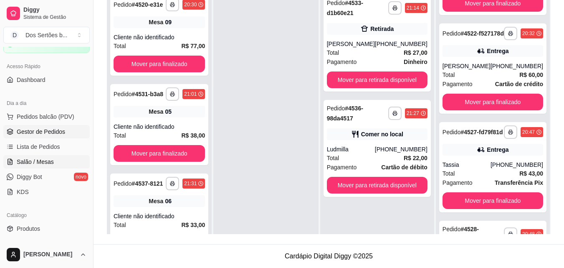
click at [56, 162] on link "Salão / Mesas" at bounding box center [46, 161] width 86 height 13
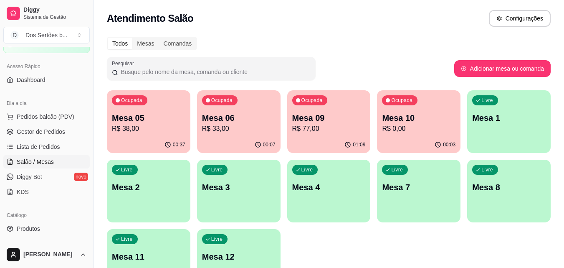
click at [58, 162] on link "Salão / Mesas" at bounding box center [46, 161] width 86 height 13
click at [329, 123] on div "Mesa 09 R$ 77,00" at bounding box center [328, 122] width 71 height 21
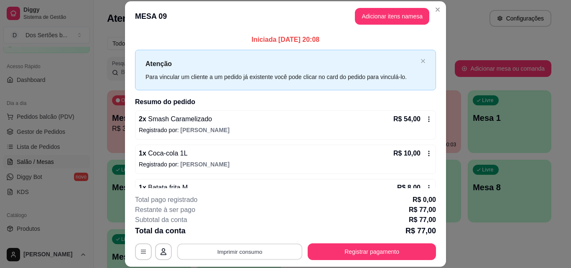
click at [237, 250] on button "Imprimir consumo" at bounding box center [239, 251] width 125 height 16
click at [236, 232] on button "Impressora" at bounding box center [239, 232] width 58 height 13
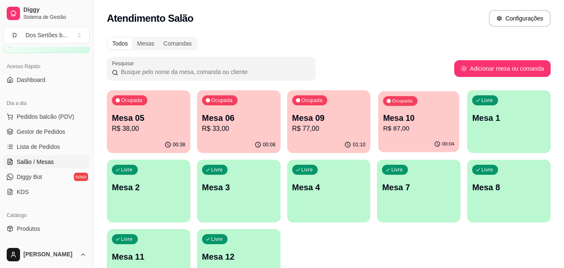
click at [397, 134] on div "Ocupada Mesa 10 R$ 87,00" at bounding box center [418, 113] width 81 height 45
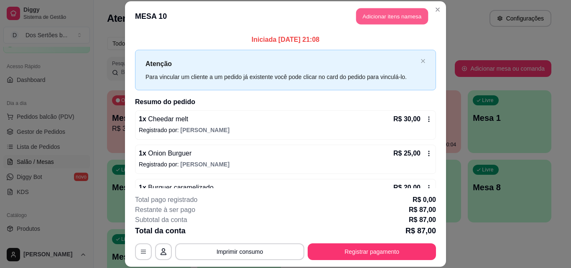
click at [387, 13] on button "Adicionar itens na mesa" at bounding box center [392, 16] width 72 height 16
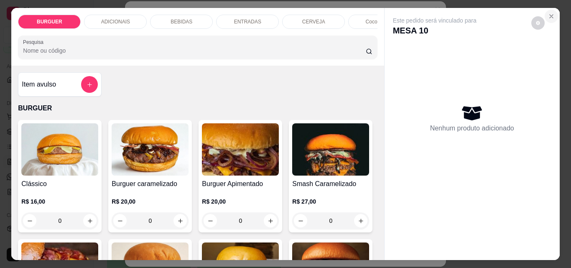
click at [549, 13] on icon "Close" at bounding box center [551, 16] width 7 height 7
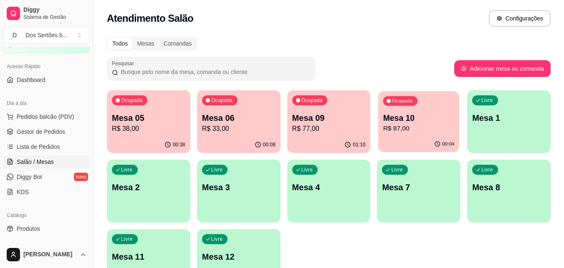
click at [399, 145] on div "00:04" at bounding box center [418, 144] width 81 height 16
click at [333, 136] on div "Ocupada Mesa 09 R$ 77,00" at bounding box center [329, 113] width 84 height 46
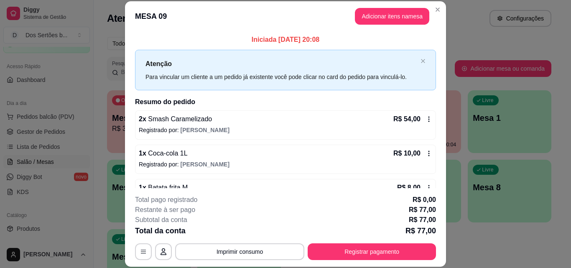
scroll to position [78, 0]
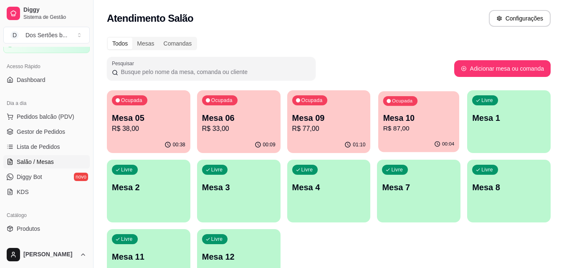
click at [416, 117] on p "Mesa 10" at bounding box center [418, 117] width 71 height 11
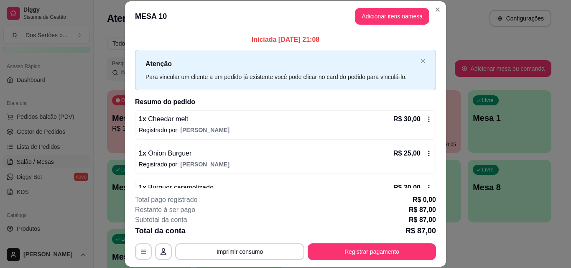
scroll to position [57, 0]
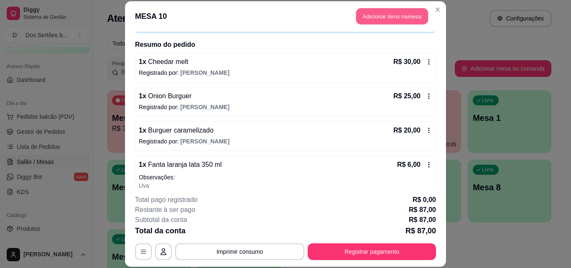
click at [379, 15] on button "Adicionar itens na mesa" at bounding box center [392, 16] width 72 height 16
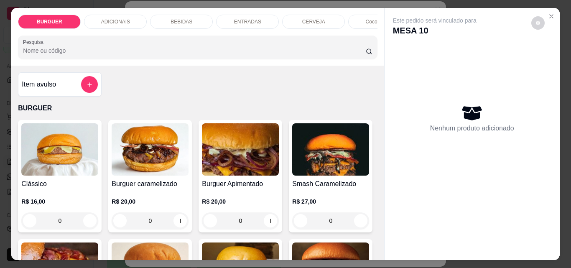
click at [234, 18] on p "ENTRADAS" at bounding box center [247, 21] width 27 height 7
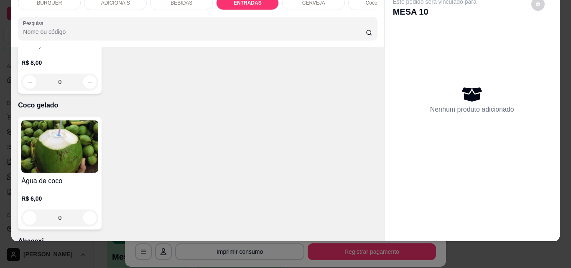
type input "1"
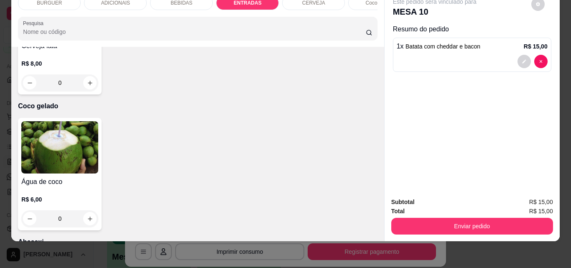
type input "1"
type input "0"
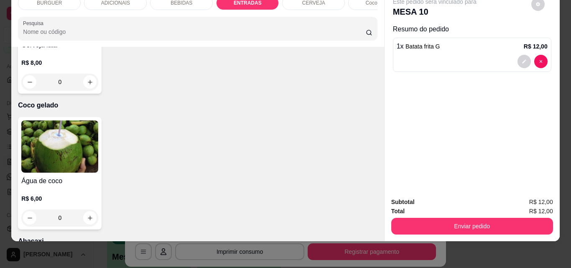
type input "1"
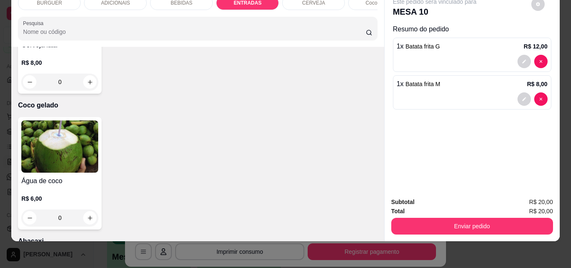
type input "0"
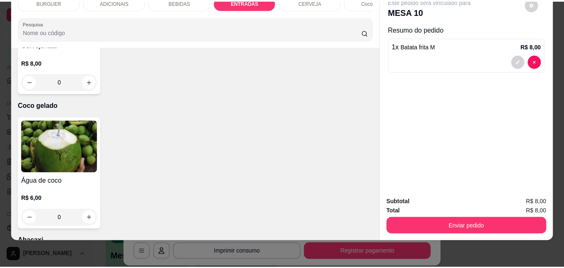
scroll to position [1608, 0]
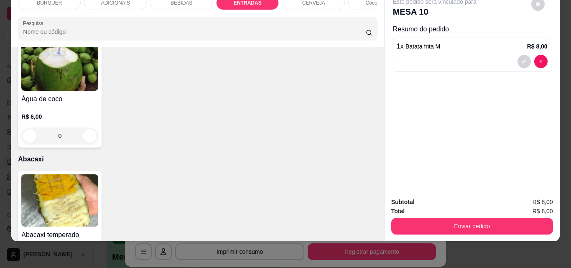
type input "1"
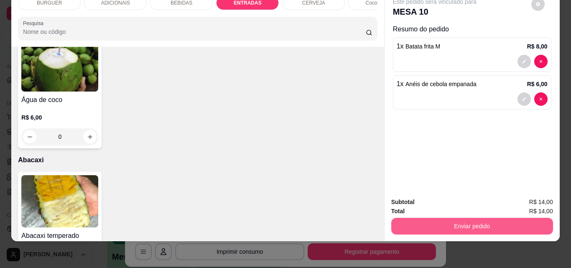
click at [418, 218] on button "Enviar pedido" at bounding box center [472, 226] width 162 height 17
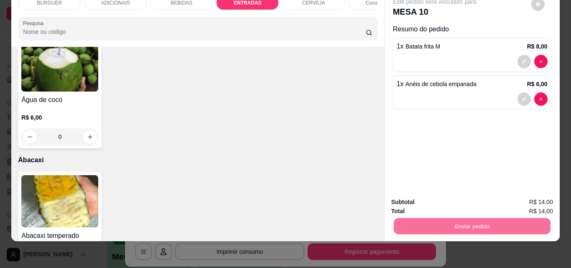
click at [431, 195] on button "Não registrar e enviar pedido" at bounding box center [444, 198] width 84 height 15
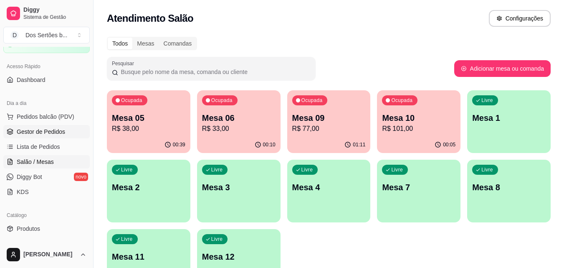
click at [60, 129] on span "Gestor de Pedidos" at bounding box center [41, 131] width 48 height 8
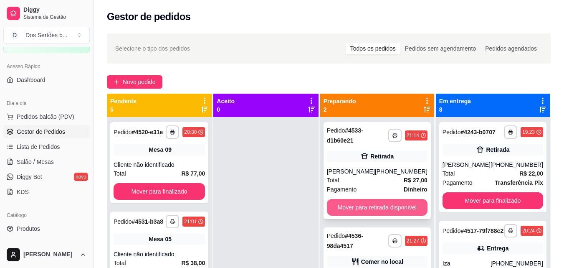
click at [378, 212] on button "Mover para retirada disponível" at bounding box center [377, 207] width 101 height 17
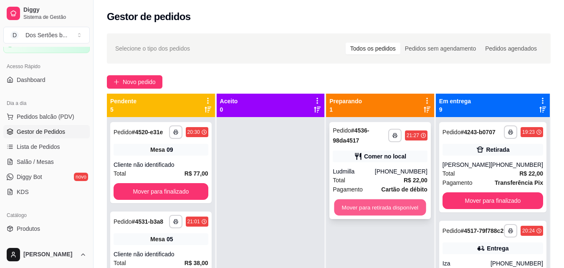
click at [378, 202] on button "Mover para retirada disponível" at bounding box center [381, 207] width 92 height 16
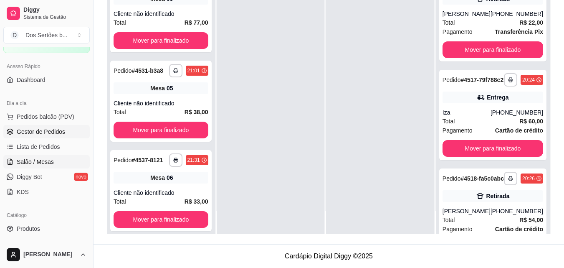
scroll to position [159, 0]
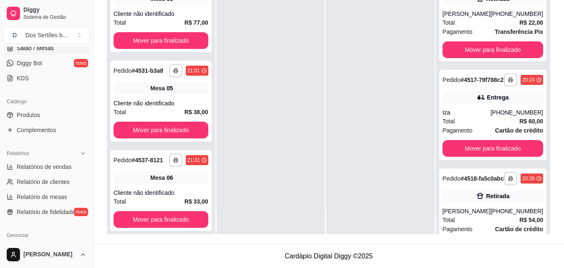
click at [47, 164] on span "Relatórios de vendas" at bounding box center [44, 166] width 55 height 8
select select "ALL"
select select "0"
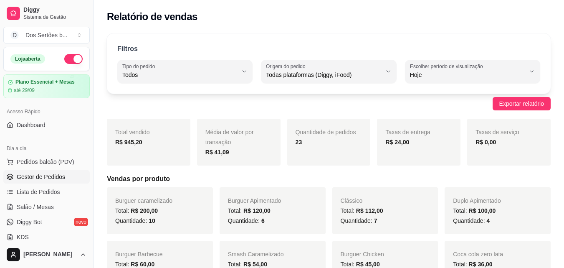
click at [21, 174] on span "Gestor de Pedidos" at bounding box center [41, 176] width 48 height 8
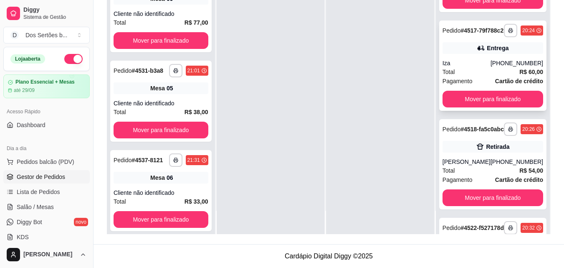
scroll to position [51, 0]
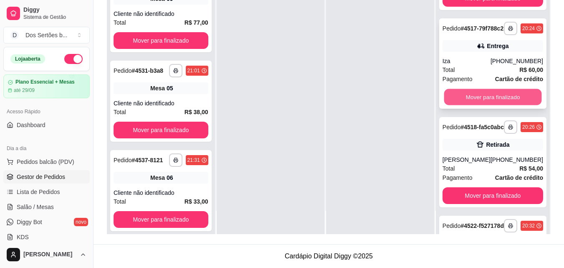
click at [462, 104] on button "Mover para finalizado" at bounding box center [493, 97] width 98 height 16
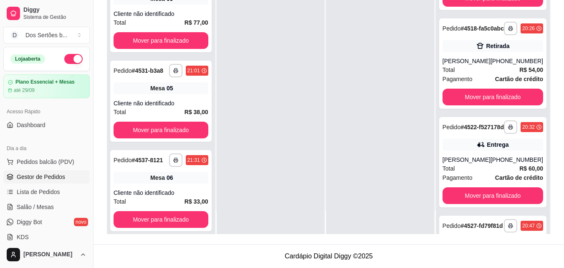
scroll to position [180, 0]
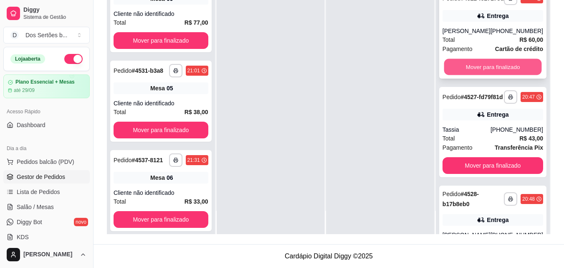
click at [479, 75] on button "Mover para finalizado" at bounding box center [493, 67] width 98 height 16
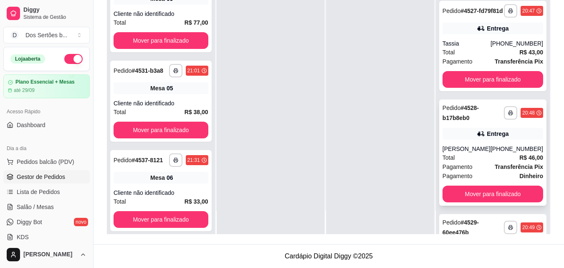
scroll to position [163, 0]
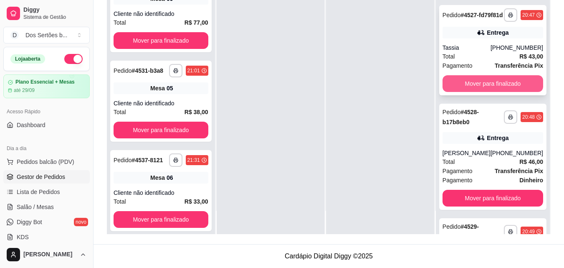
click at [496, 92] on button "Mover para finalizado" at bounding box center [493, 83] width 101 height 17
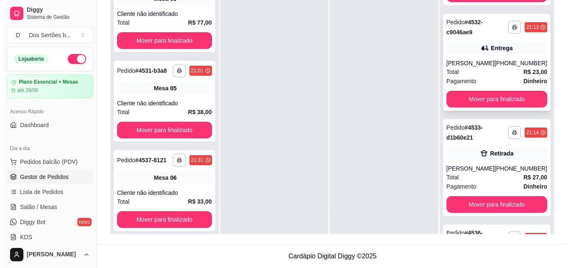
scroll to position [374, 0]
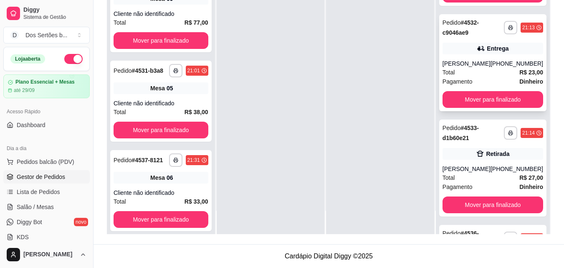
click at [478, 51] on icon at bounding box center [481, 48] width 6 height 5
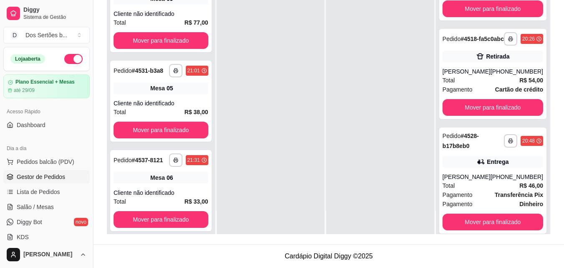
scroll to position [0, 0]
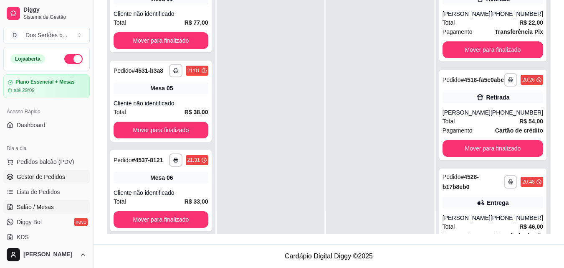
click at [28, 208] on span "Salão / Mesas" at bounding box center [35, 207] width 37 height 8
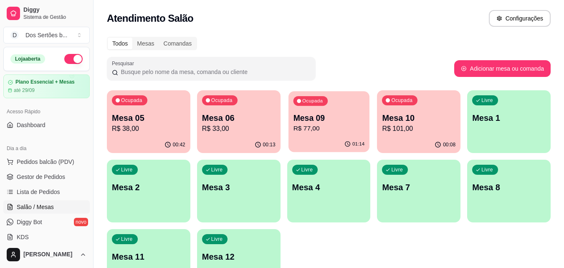
click at [330, 123] on div "Mesa 09 R$ 77,00" at bounding box center [328, 122] width 71 height 21
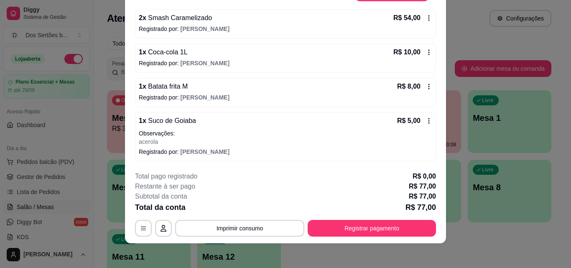
scroll to position [24, 0]
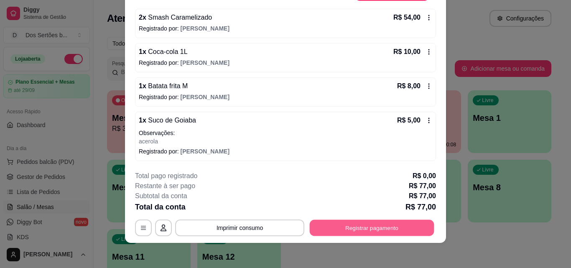
click at [340, 223] on button "Registrar pagamento" at bounding box center [371, 227] width 124 height 16
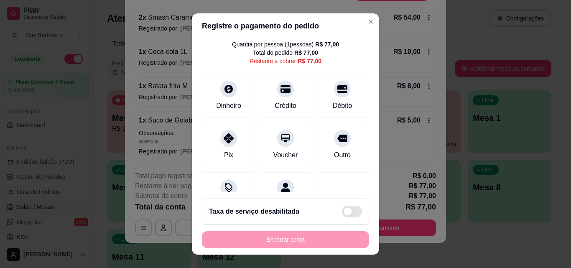
scroll to position [61, 0]
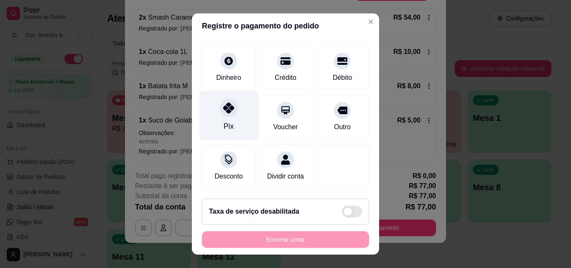
click at [233, 102] on div "Pix" at bounding box center [228, 115] width 59 height 49
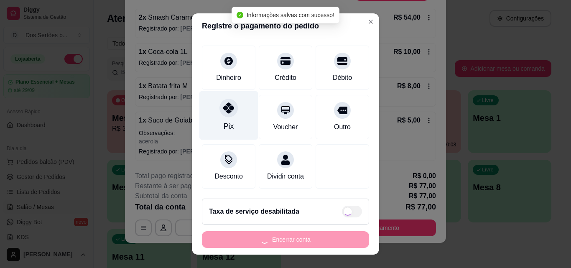
type input "R$ 0,00"
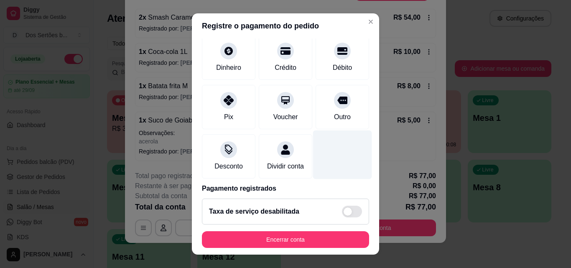
drag, startPoint x: 340, startPoint y: 115, endPoint x: 315, endPoint y: 157, distance: 48.9
click at [315, 157] on div at bounding box center [342, 154] width 59 height 49
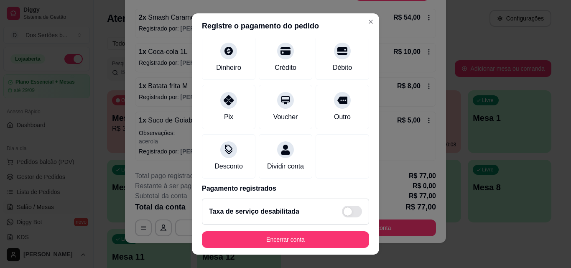
scroll to position [96, 0]
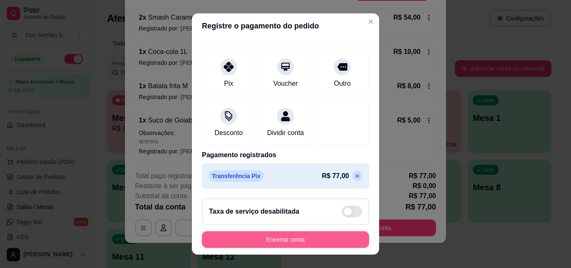
click at [254, 242] on button "Encerrar conta" at bounding box center [285, 239] width 167 height 17
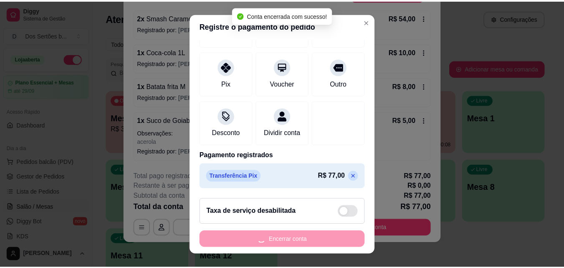
scroll to position [0, 0]
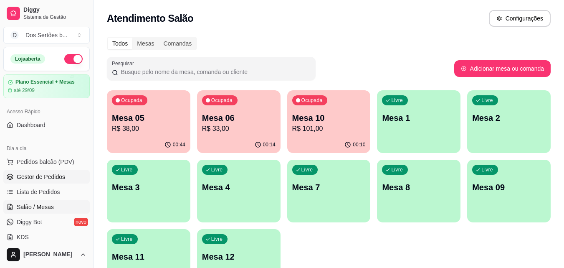
click at [61, 181] on link "Gestor de Pedidos" at bounding box center [46, 176] width 86 height 13
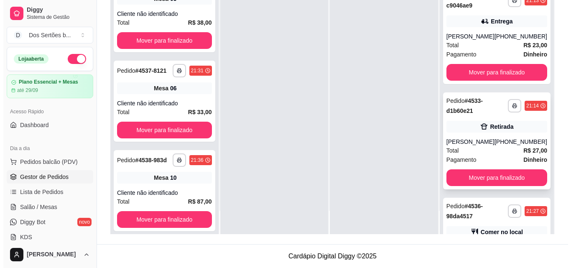
scroll to position [435, 0]
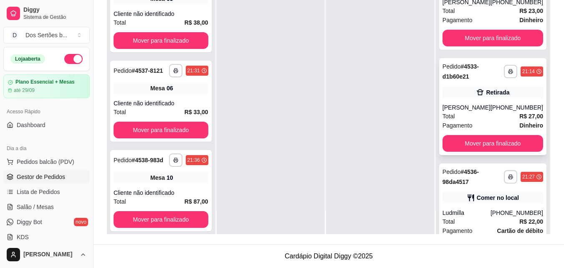
click at [472, 112] on div "[PERSON_NAME]" at bounding box center [467, 107] width 48 height 8
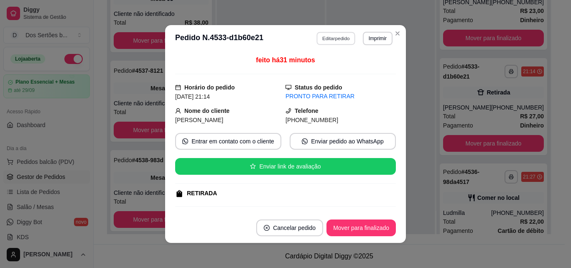
click at [332, 34] on button "Editar pedido" at bounding box center [336, 38] width 39 height 13
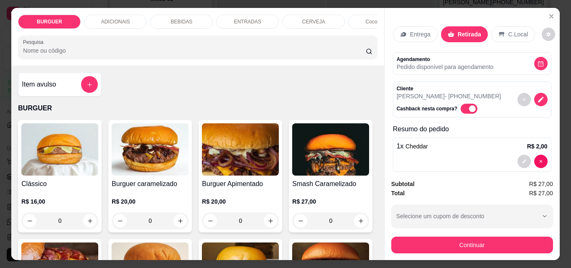
click at [174, 18] on p "BEBIDAS" at bounding box center [181, 21] width 22 height 7
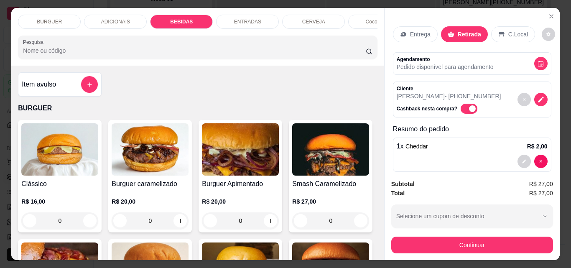
scroll to position [22, 0]
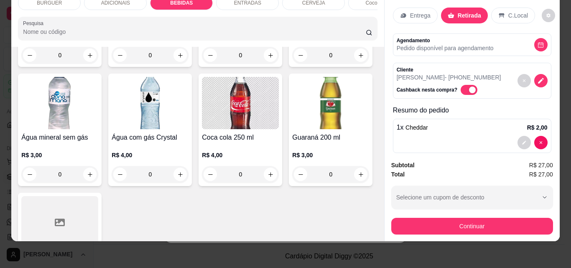
type input "1"
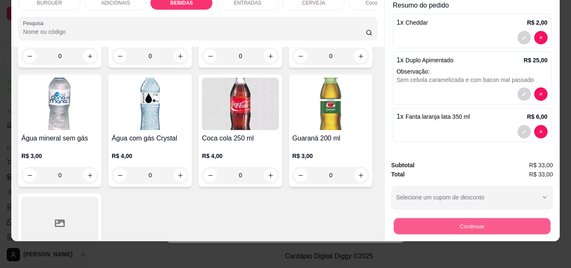
click at [459, 223] on button "Continuar" at bounding box center [471, 226] width 157 height 16
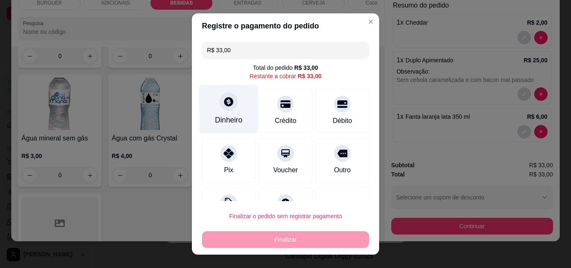
click at [234, 112] on div "Dinheiro" at bounding box center [228, 109] width 59 height 49
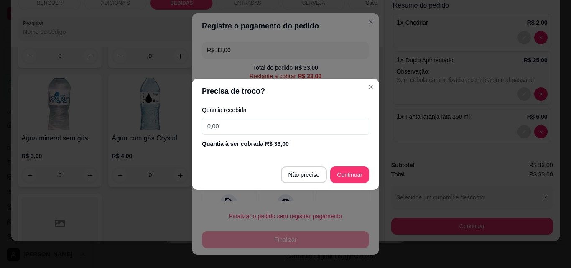
click at [246, 117] on div "Quantia recebida 0,00 Quantia à ser cobrada R$ 33,00" at bounding box center [285, 128] width 187 height 48
click at [238, 121] on input "0,00" at bounding box center [285, 126] width 167 height 17
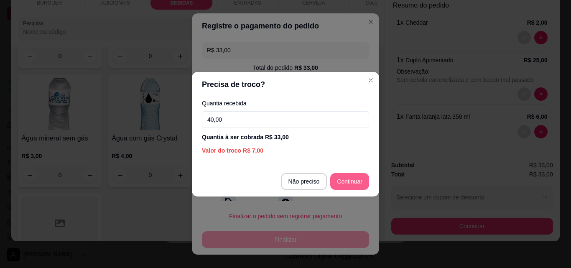
type input "40,00"
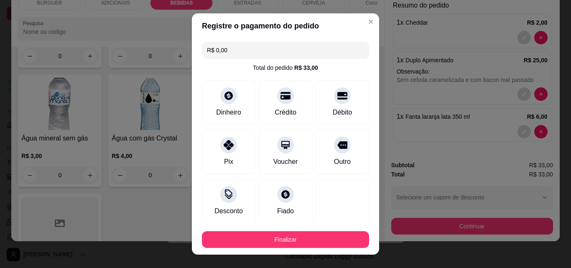
type input "R$ 0,00"
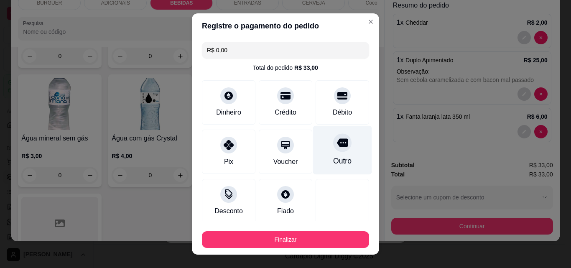
click at [345, 172] on div "Outro" at bounding box center [342, 150] width 59 height 49
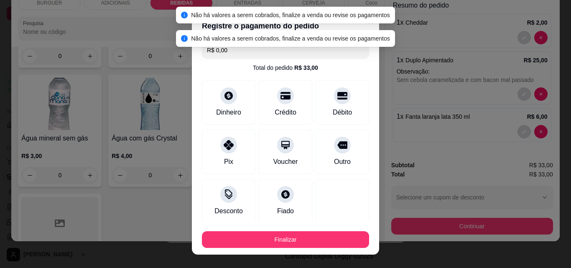
scroll to position [49, 0]
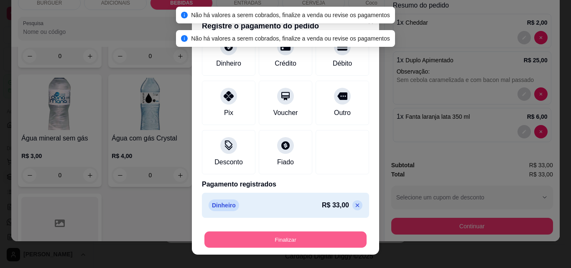
click at [326, 231] on button "Finalizar" at bounding box center [285, 239] width 162 height 16
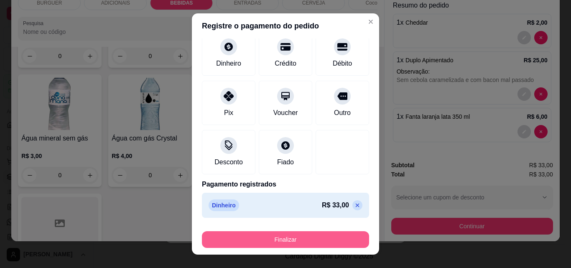
click at [320, 240] on button "Finalizar" at bounding box center [285, 239] width 167 height 17
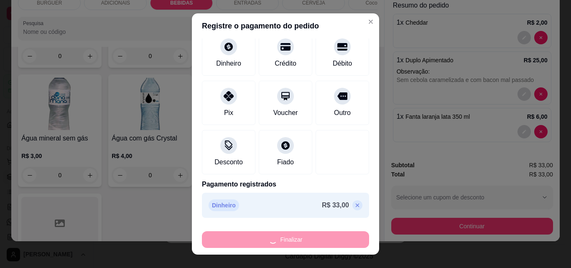
type input "0"
type input "-R$ 33,00"
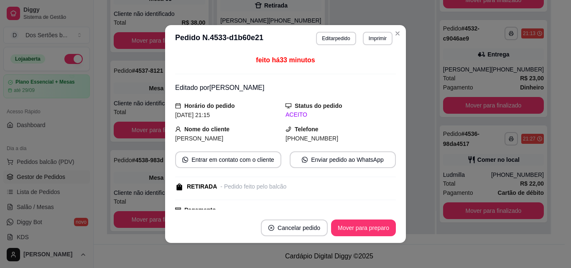
scroll to position [381, 0]
click at [359, 232] on button "Mover para preparo" at bounding box center [363, 228] width 63 height 16
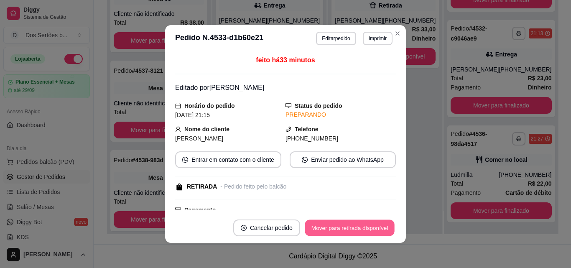
click at [359, 232] on button "Mover para retirada disponível" at bounding box center [348, 228] width 89 height 16
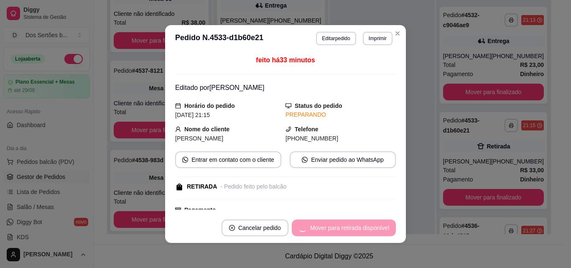
scroll to position [435, 0]
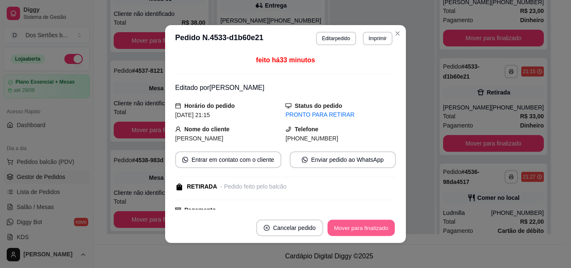
click at [359, 233] on button "Mover para finalizado" at bounding box center [360, 228] width 67 height 16
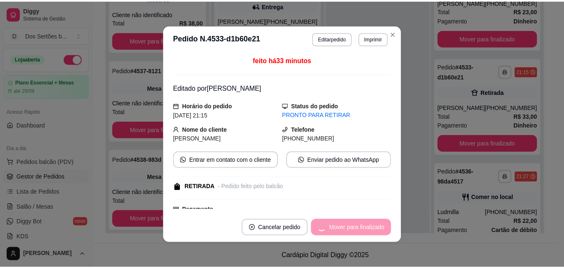
scroll to position [381, 0]
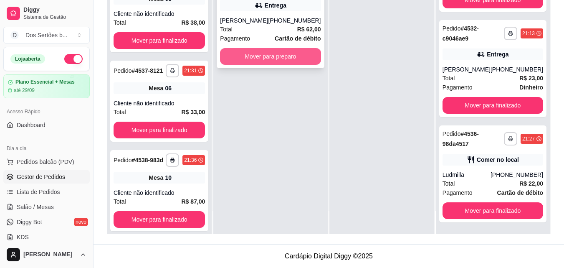
click at [300, 56] on button "Mover para preparo" at bounding box center [270, 56] width 101 height 17
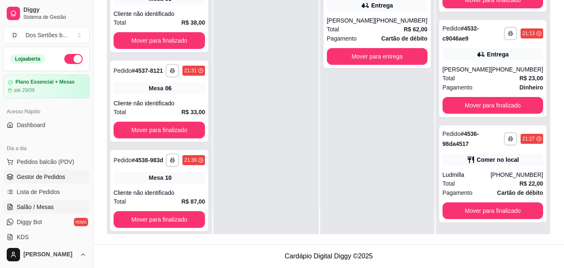
click at [28, 208] on span "Salão / Mesas" at bounding box center [35, 207] width 37 height 8
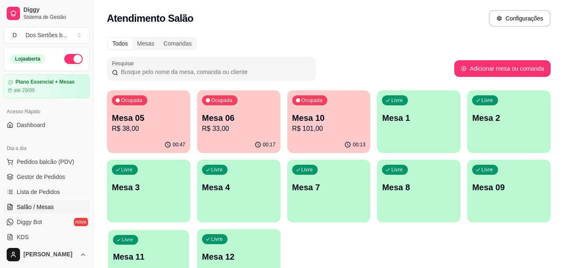
click at [179, 251] on p "Mesa 11" at bounding box center [148, 256] width 71 height 11
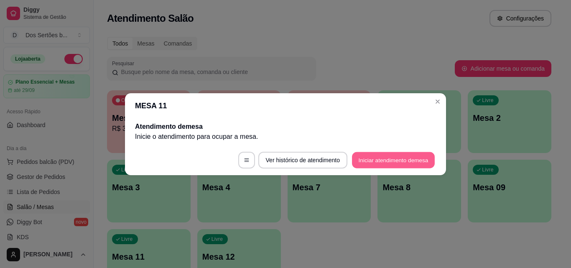
click at [375, 163] on button "Iniciar atendimento de mesa" at bounding box center [393, 160] width 83 height 16
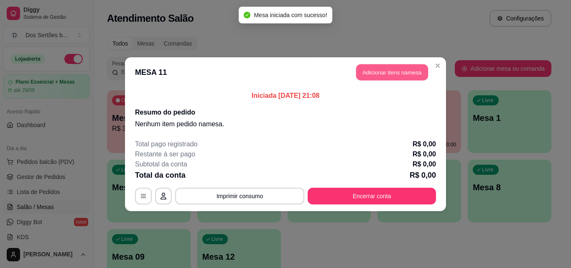
click at [394, 69] on button "Adicionar itens na mesa" at bounding box center [392, 72] width 72 height 16
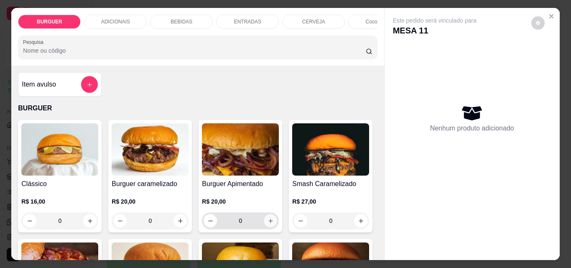
click at [268, 223] on icon "increase-product-quantity" at bounding box center [270, 220] width 4 height 4
type input "1"
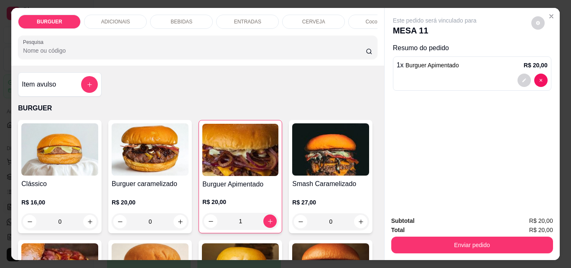
click at [184, 18] on p "BEBIDAS" at bounding box center [181, 21] width 22 height 7
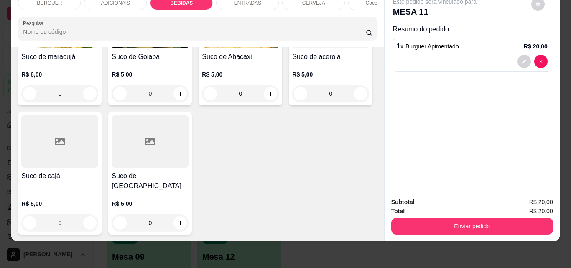
scroll to position [2405, 0]
click at [354, 100] on button "increase-product-quantity" at bounding box center [360, 93] width 13 height 13
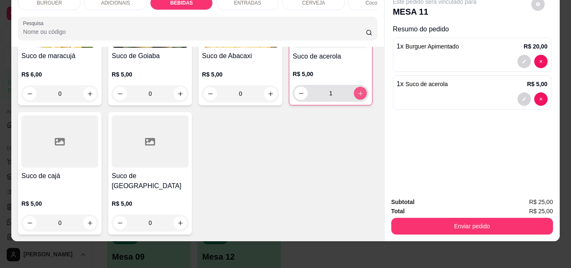
click at [354, 100] on button "increase-product-quantity" at bounding box center [360, 93] width 13 height 13
type input "2"
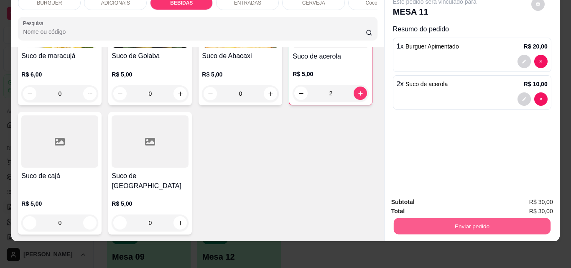
click at [434, 218] on button "Enviar pedido" at bounding box center [471, 226] width 157 height 16
click at [422, 197] on button "Não registrar e enviar pedido" at bounding box center [444, 198] width 84 height 15
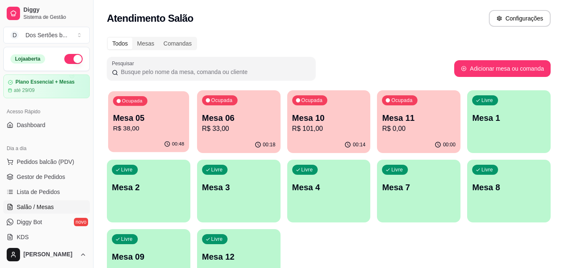
click at [160, 107] on div "Ocupada Mesa 05 R$ 38,00" at bounding box center [148, 113] width 81 height 45
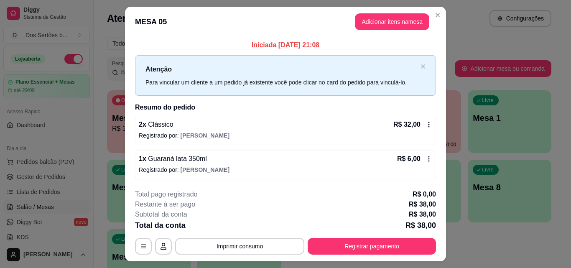
click at [350, 237] on div "**********" at bounding box center [285, 221] width 301 height 65
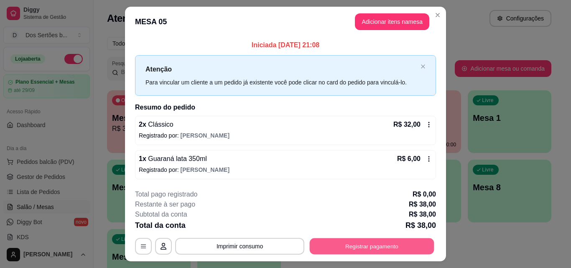
click at [347, 240] on button "Registrar pagamento" at bounding box center [371, 246] width 124 height 16
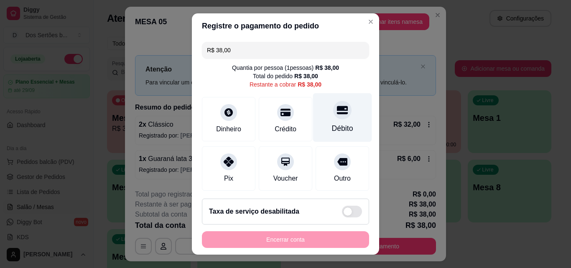
click at [315, 129] on div "Débito" at bounding box center [342, 117] width 59 height 49
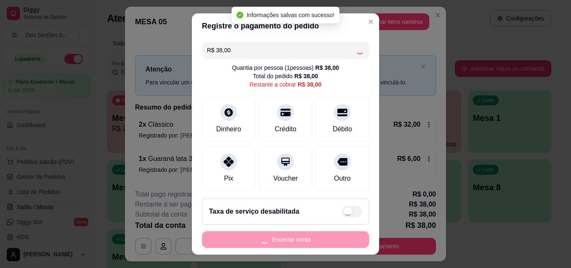
type input "R$ 0,00"
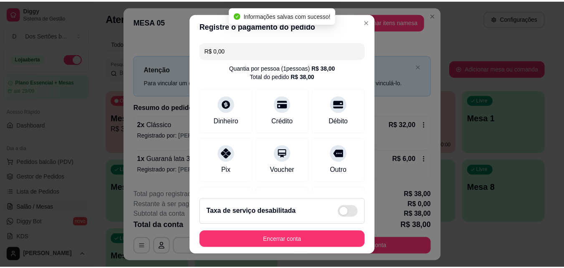
scroll to position [96, 0]
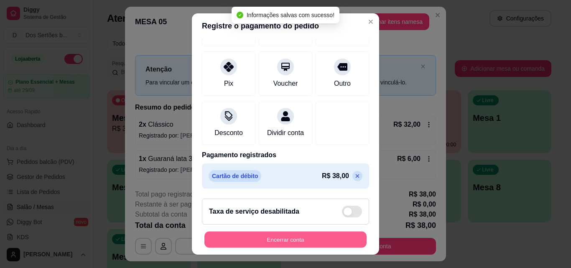
click at [308, 238] on button "Encerrar conta" at bounding box center [285, 239] width 162 height 16
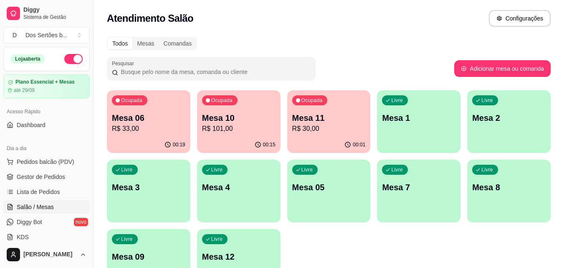
scroll to position [170, 0]
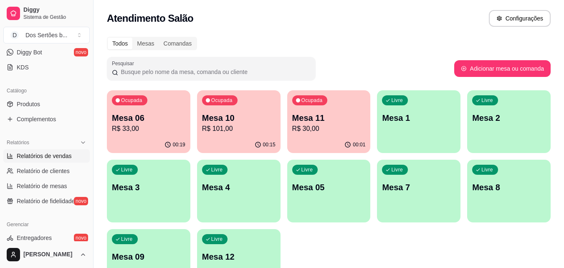
click at [44, 160] on link "Relatórios de vendas" at bounding box center [46, 155] width 86 height 13
select select "ALL"
select select "0"
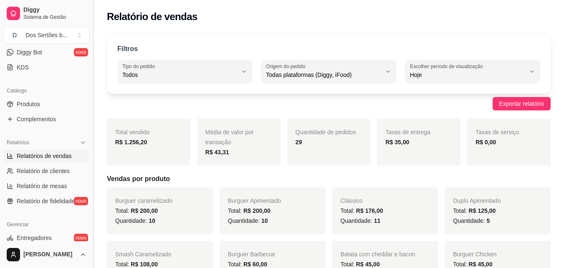
click at [90, 88] on button "Toggle Sidebar" at bounding box center [93, 134] width 7 height 268
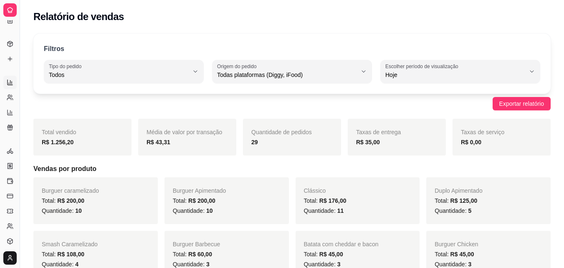
scroll to position [101, 0]
click at [21, 69] on button "Toggle Sidebar" at bounding box center [19, 134] width 7 height 268
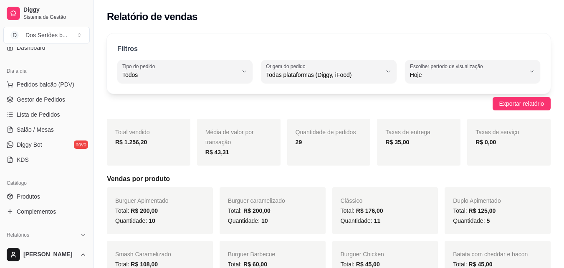
scroll to position [0, 0]
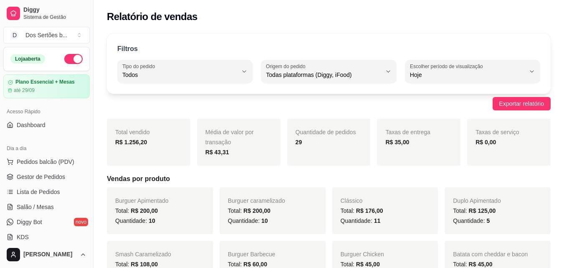
drag, startPoint x: 90, startPoint y: 49, endPoint x: 82, endPoint y: 64, distance: 17.4
click at [86, 54] on div "Diggy Sistema de Gestão D Dos Sertões b ... Loja aberta Plano Essencial + Mesas…" at bounding box center [46, 134] width 93 height 268
click at [56, 177] on span "Gestor de Pedidos" at bounding box center [41, 176] width 48 height 8
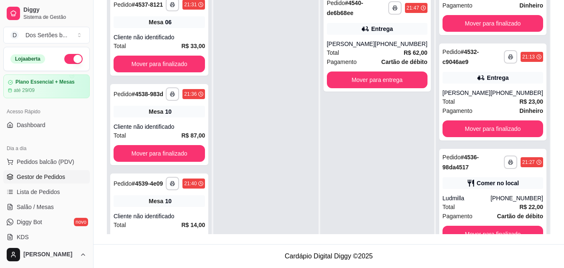
scroll to position [23, 0]
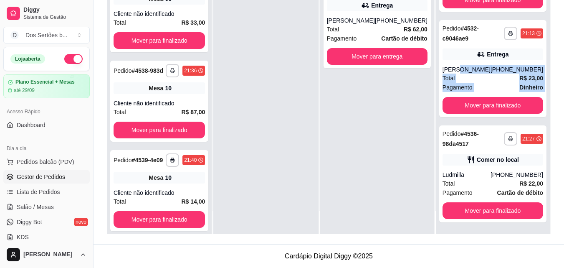
drag, startPoint x: 458, startPoint y: 62, endPoint x: 537, endPoint y: 104, distance: 88.9
click at [537, 104] on div "**********" at bounding box center [493, 100] width 114 height 268
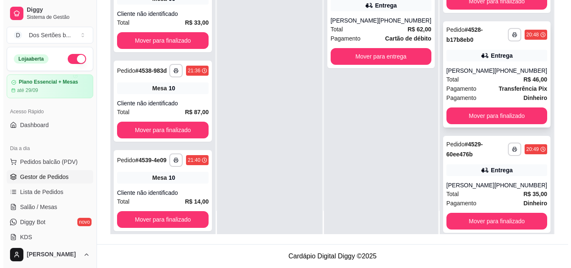
scroll to position [0, 0]
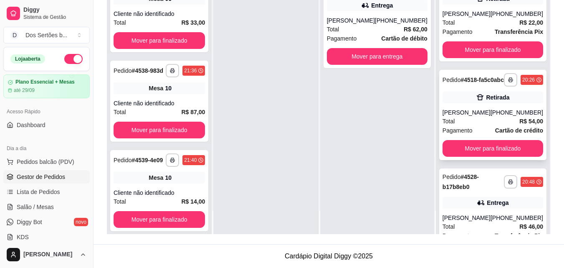
click at [509, 103] on div "Retirada" at bounding box center [493, 97] width 101 height 12
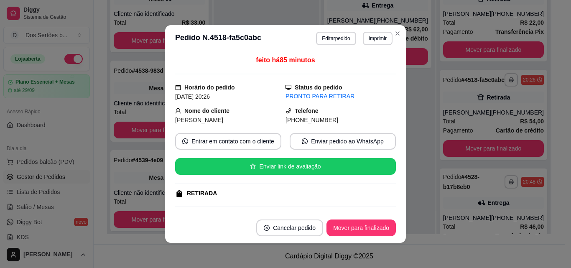
scroll to position [105, 0]
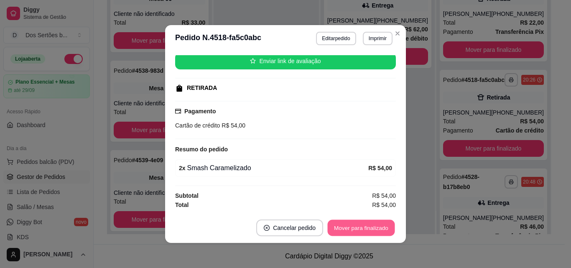
click at [339, 223] on button "Mover para finalizado" at bounding box center [360, 228] width 67 height 16
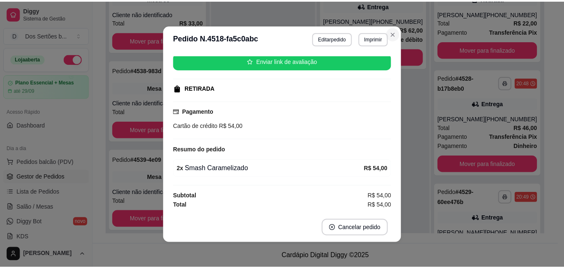
scroll to position [86, 0]
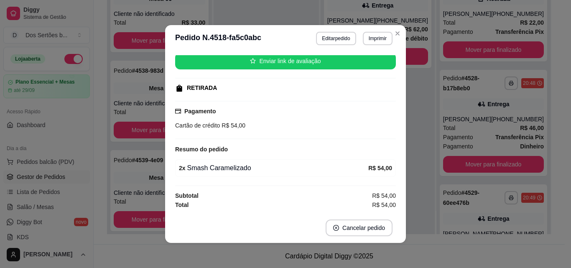
click at [396, 41] on header "**********" at bounding box center [285, 38] width 241 height 27
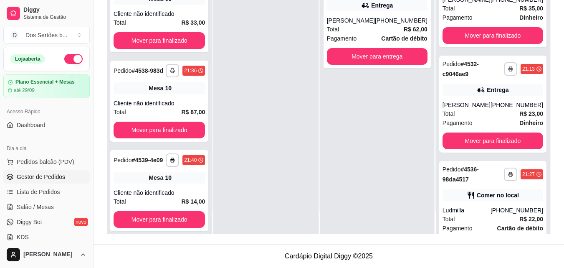
scroll to position [276, 0]
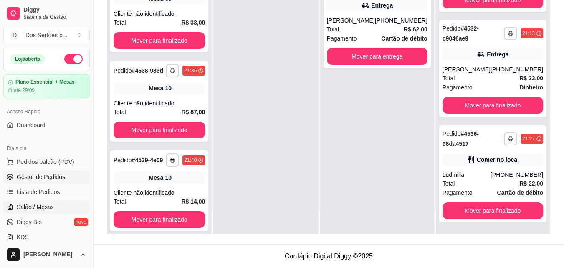
click at [34, 206] on span "Salão / Mesas" at bounding box center [35, 207] width 37 height 8
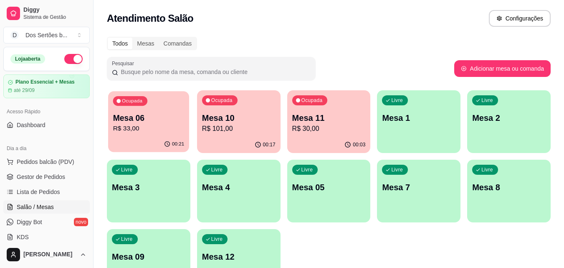
click at [152, 132] on p "R$ 33,00" at bounding box center [148, 129] width 71 height 10
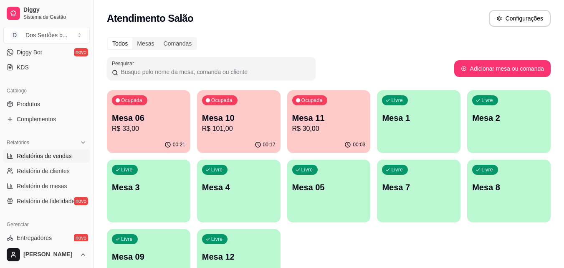
click at [64, 156] on span "Relatórios de vendas" at bounding box center [44, 156] width 55 height 8
select select "ALL"
select select "0"
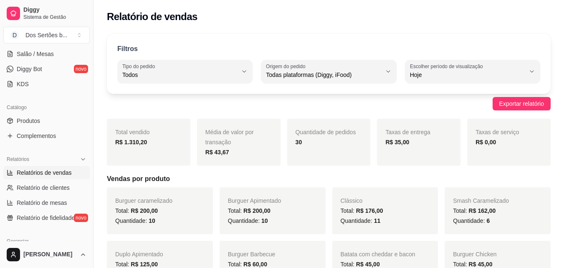
scroll to position [136, 0]
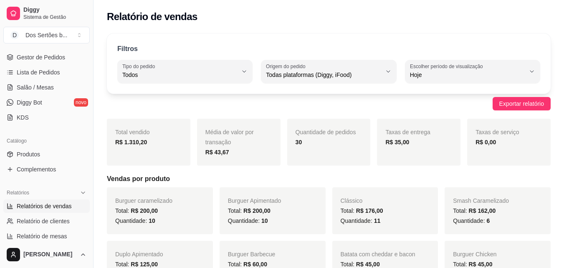
click at [86, 51] on div "Dia a dia Pedidos balcão (PDV) Gestor de Pedidos Lista de Pedidos Salão / Mesas…" at bounding box center [46, 73] width 93 height 109
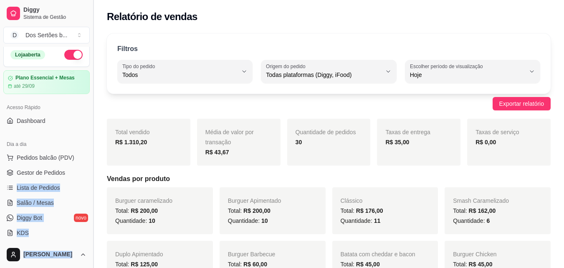
scroll to position [0, 0]
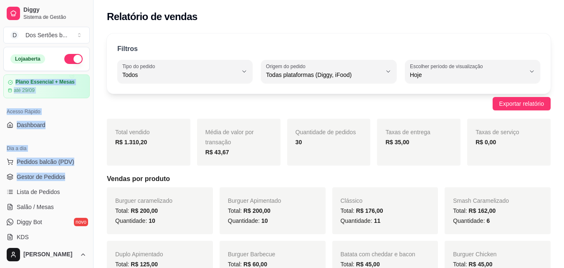
click at [89, 49] on div "Loja aberta Plano Essencial + Mesas até 29/09 Acesso Rápido Dashboard Dia a dia…" at bounding box center [46, 144] width 93 height 194
click at [76, 130] on link "Dashboard" at bounding box center [46, 124] width 86 height 13
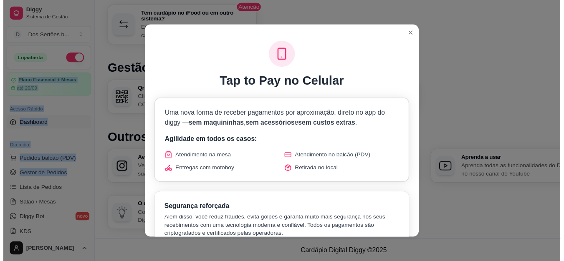
scroll to position [482, 0]
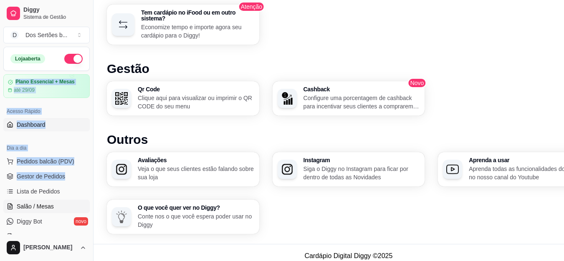
click at [47, 208] on span "Salão / Mesas" at bounding box center [35, 207] width 37 height 8
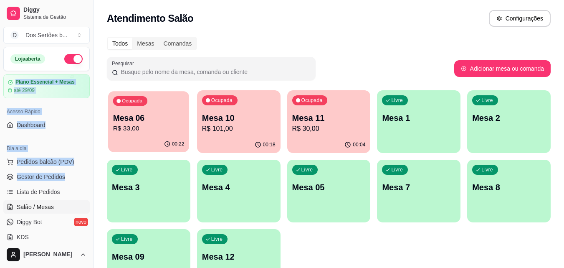
click at [159, 128] on p "R$ 33,00" at bounding box center [148, 129] width 71 height 10
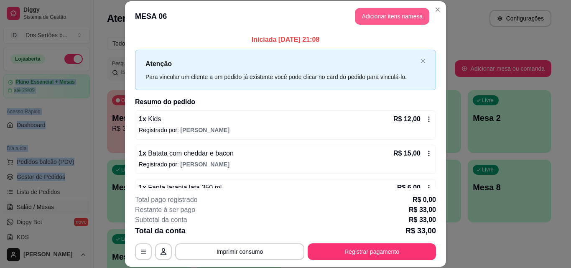
click at [385, 23] on button "Adicionar itens na mesa" at bounding box center [392, 16] width 74 height 17
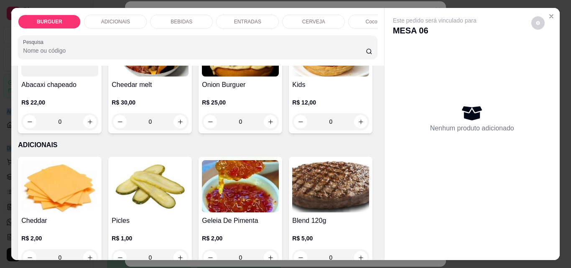
scroll to position [371, 0]
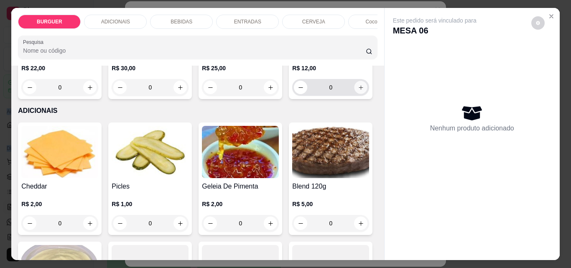
click at [358, 89] on icon "increase-product-quantity" at bounding box center [360, 87] width 4 height 4
type input "1"
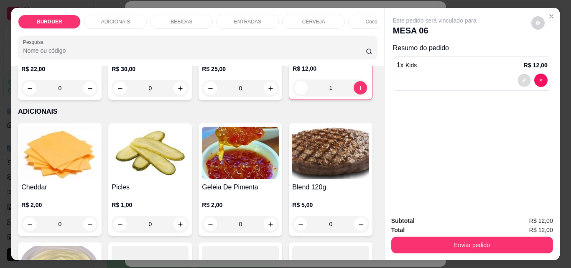
click at [518, 74] on button "decrease-product-quantity" at bounding box center [523, 80] width 13 height 13
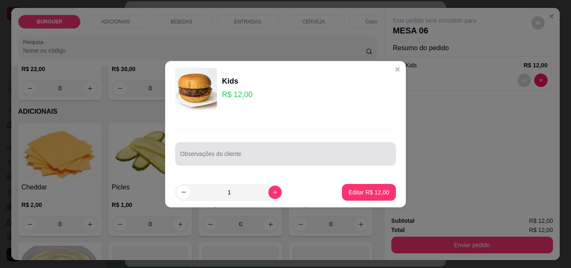
click at [245, 157] on input "Observações do cliente" at bounding box center [285, 157] width 211 height 8
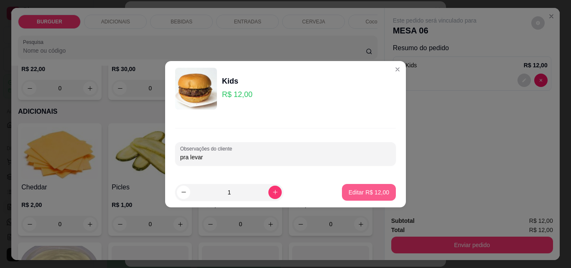
type input "pra levar"
click at [358, 188] on p "Editar R$ 12,00" at bounding box center [368, 192] width 39 height 8
type input "0"
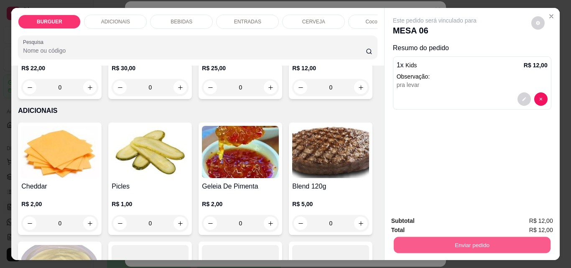
click at [454, 246] on button "Enviar pedido" at bounding box center [471, 244] width 157 height 16
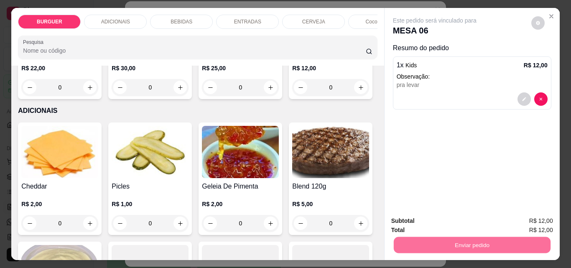
click at [436, 221] on button "Não registrar e enviar pedido" at bounding box center [444, 220] width 84 height 15
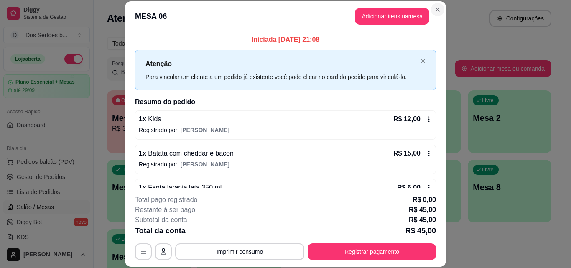
drag, startPoint x: 431, startPoint y: 16, endPoint x: 438, endPoint y: 7, distance: 11.7
click at [435, 10] on section "**********" at bounding box center [285, 133] width 321 height 265
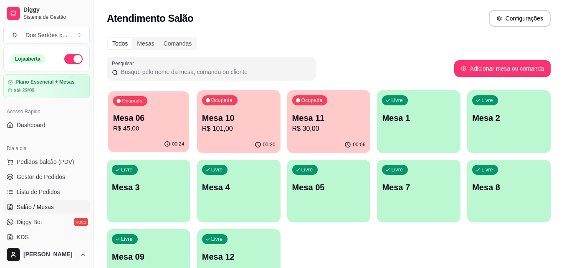
click at [152, 125] on p "R$ 45,00" at bounding box center [148, 129] width 71 height 10
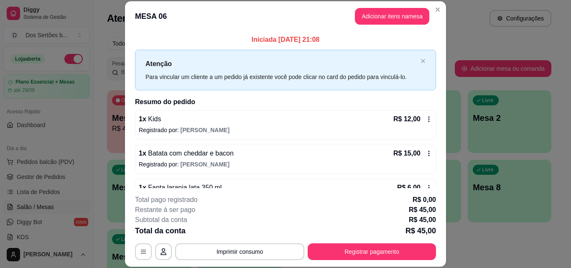
click at [425, 120] on icon at bounding box center [428, 119] width 7 height 7
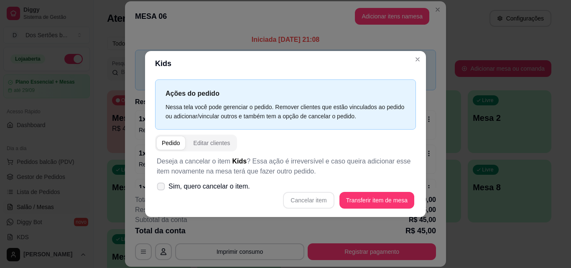
click at [164, 187] on icon at bounding box center [160, 186] width 6 height 5
click at [162, 188] on input "Sim, quero cancelar o item." at bounding box center [158, 190] width 5 height 5
checkbox input "true"
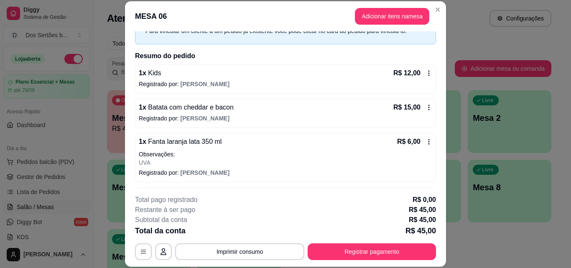
scroll to position [64, 0]
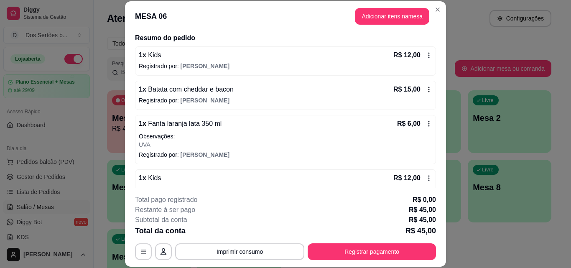
drag, startPoint x: 413, startPoint y: 176, endPoint x: 421, endPoint y: 172, distance: 8.2
click at [421, 172] on div "1 x Kids R$ 12,00 Observações: pra levar Registrado por: [PERSON_NAME]" at bounding box center [285, 193] width 301 height 49
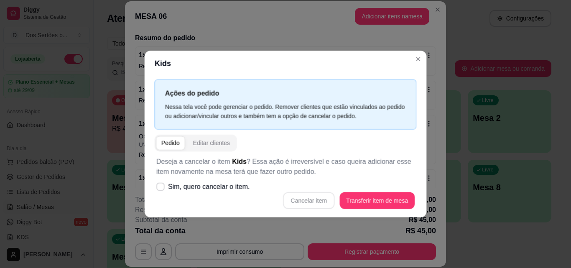
click at [420, 172] on div "Ações do pedido Nessa tela você pode gerenciar o pedido. Remover clientes que e…" at bounding box center [286, 146] width 282 height 141
click at [162, 185] on icon at bounding box center [160, 186] width 6 height 5
click at [162, 188] on input "Sim, quero cancelar o item." at bounding box center [158, 190] width 5 height 5
checkbox input "true"
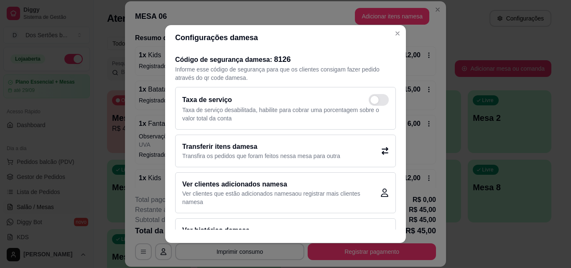
scroll to position [25, 0]
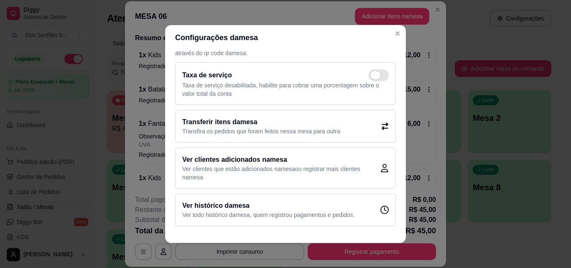
click at [370, 74] on span at bounding box center [378, 75] width 20 height 12
click at [370, 77] on input "checkbox" at bounding box center [370, 79] width 5 height 5
checkbox input "true"
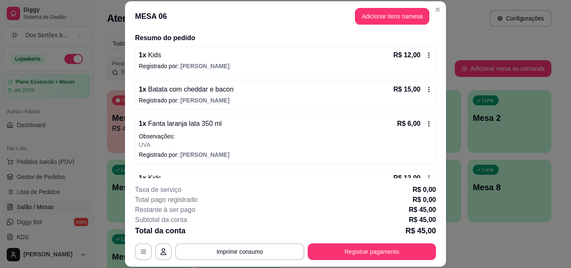
scroll to position [108, 0]
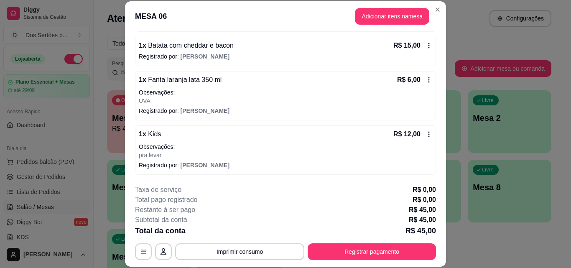
drag, startPoint x: 394, startPoint y: 106, endPoint x: 414, endPoint y: 107, distance: 20.1
click at [414, 107] on div "1 x Fanta laranja lata 350 ml R$ 6,00 Observações: UVA Registrado por: [PERSON_…" at bounding box center [285, 95] width 301 height 49
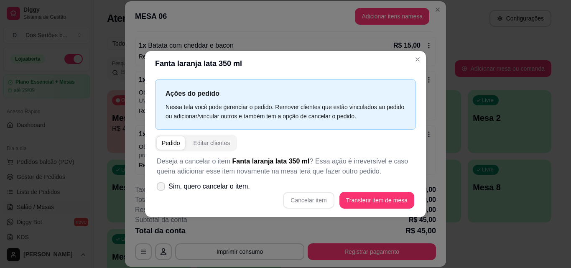
click at [162, 184] on icon at bounding box center [160, 186] width 7 height 5
click at [162, 188] on input "Sim, quero cancelar o item." at bounding box center [158, 190] width 5 height 5
checkbox input "true"
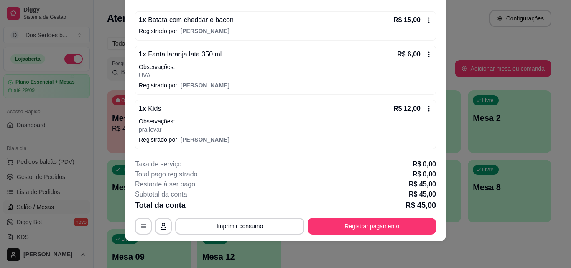
scroll to position [0, 0]
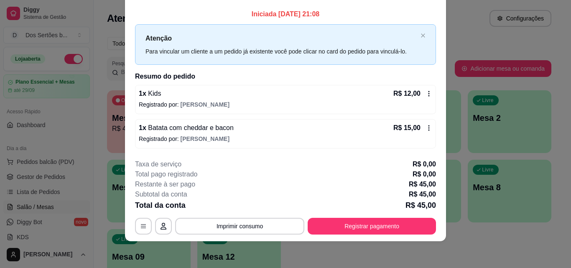
click at [425, 94] on icon at bounding box center [428, 93] width 7 height 7
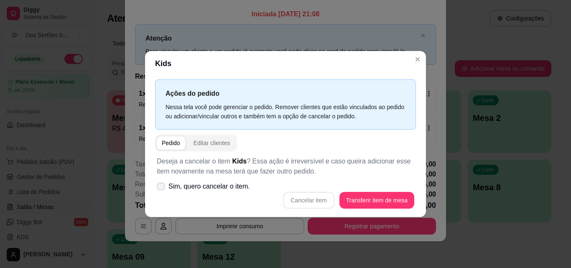
click at [157, 186] on icon at bounding box center [160, 186] width 6 height 5
click at [157, 188] on input "Sim, quero cancelar o item." at bounding box center [158, 190] width 5 height 5
checkbox input "true"
click at [318, 197] on button "Cancelar item" at bounding box center [308, 200] width 51 height 17
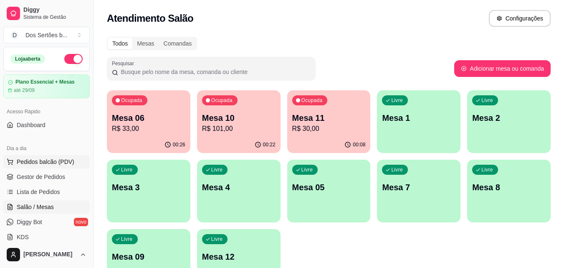
click at [66, 163] on span "Pedidos balcão (PDV)" at bounding box center [46, 161] width 58 height 8
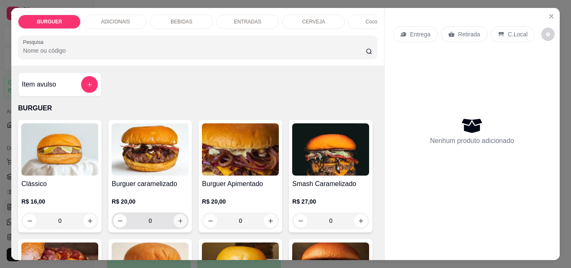
click at [177, 224] on icon "increase-product-quantity" at bounding box center [180, 221] width 6 height 6
type input "1"
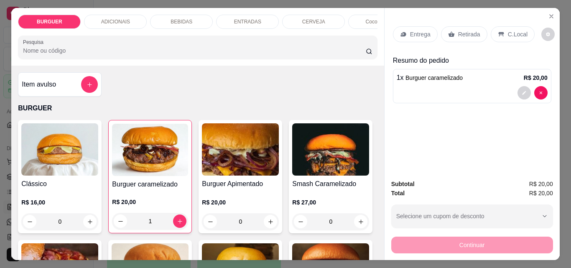
click at [401, 32] on icon at bounding box center [402, 34] width 5 height 5
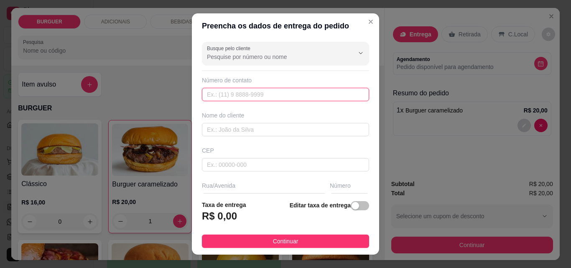
click at [232, 92] on input "text" at bounding box center [285, 94] width 167 height 13
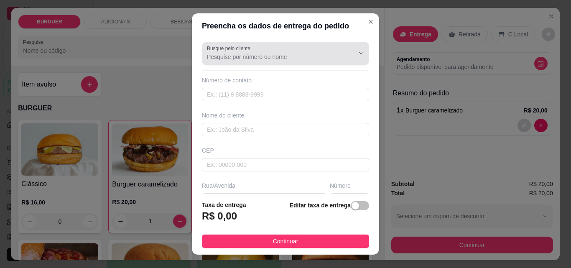
click at [231, 61] on div at bounding box center [285, 53] width 157 height 17
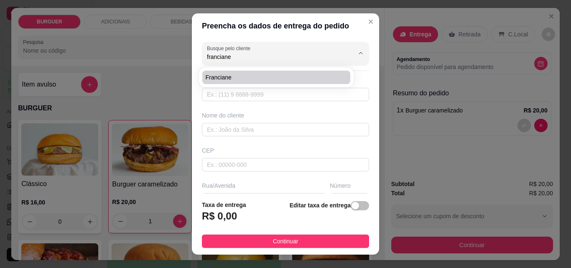
click at [219, 75] on span "Franciane" at bounding box center [271, 77] width 133 height 8
type input "Franciane"
type input "86981479716"
type input "Franciane"
type input "64180000"
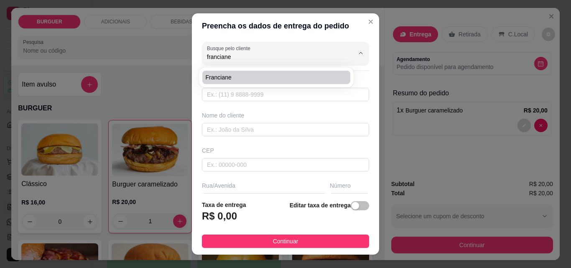
type input "Rua [PERSON_NAME]"
type input "371"
type input "Esperantina"
type input "Casa"
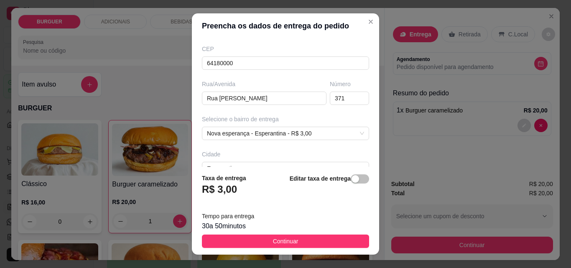
scroll to position [153, 0]
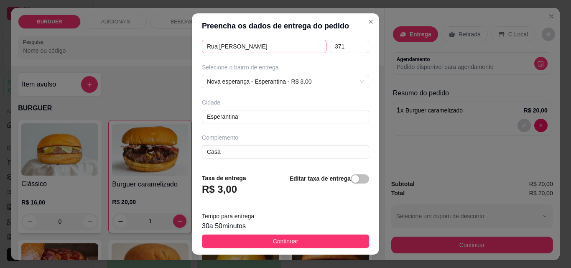
type input "Franciane"
click at [250, 49] on input "Rua [PERSON_NAME]" at bounding box center [264, 46] width 124 height 13
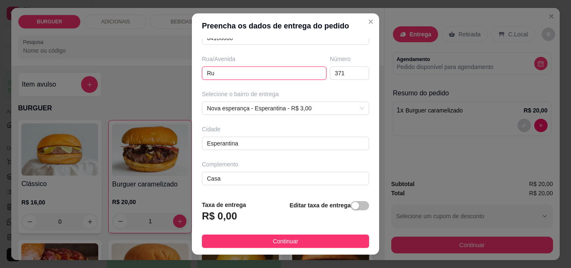
type input "R"
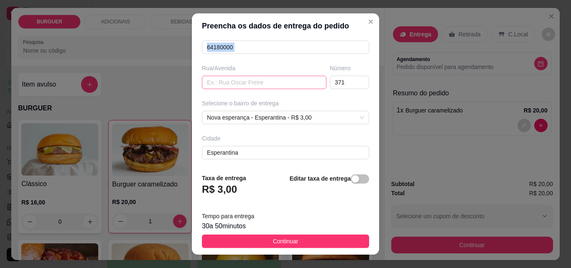
click at [250, 49] on div "Busque pelo cliente Franciane Número de contato 86981479716 Nome do cliente Fra…" at bounding box center [285, 102] width 187 height 128
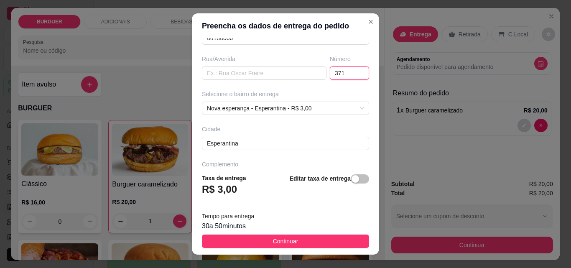
click at [336, 73] on input "371" at bounding box center [349, 72] width 39 height 13
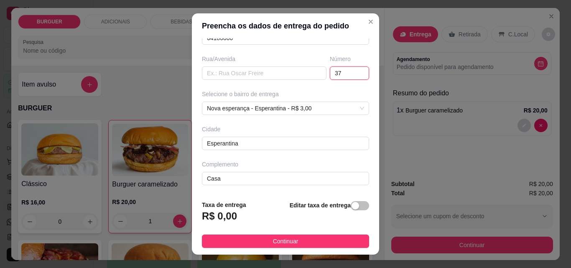
type input "3"
type input "R"
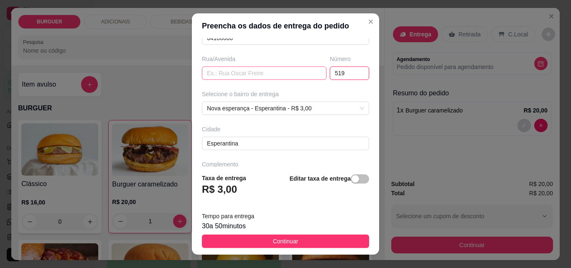
type input "519"
click at [230, 68] on input "text" at bounding box center [264, 72] width 124 height 13
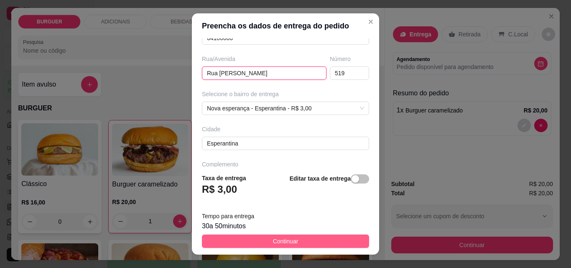
type input "Rua [PERSON_NAME]"
click at [273, 238] on span "Continuar" at bounding box center [285, 240] width 25 height 9
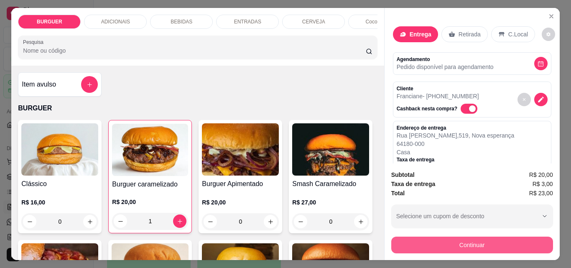
click at [436, 236] on button "Continuar" at bounding box center [472, 244] width 162 height 17
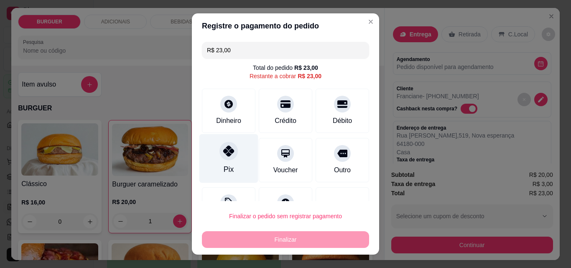
click at [223, 152] on icon at bounding box center [228, 150] width 11 height 11
type input "R$ 0,00"
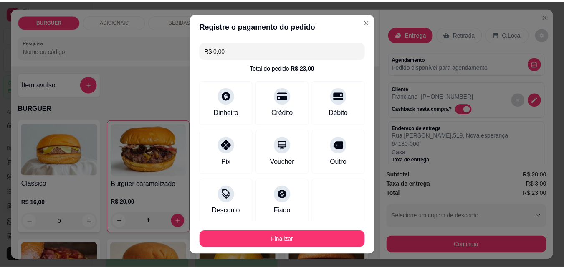
scroll to position [49, 0]
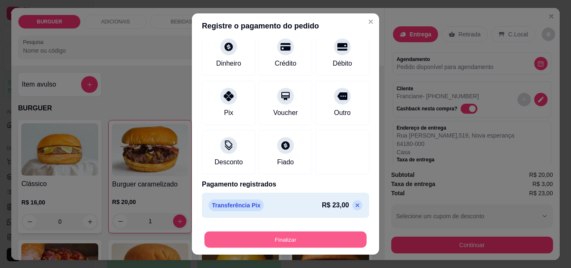
click at [310, 238] on button "Finalizar" at bounding box center [285, 239] width 162 height 16
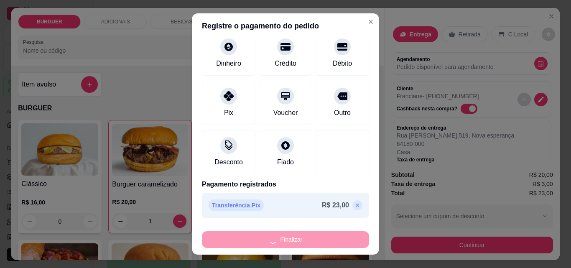
type input "0"
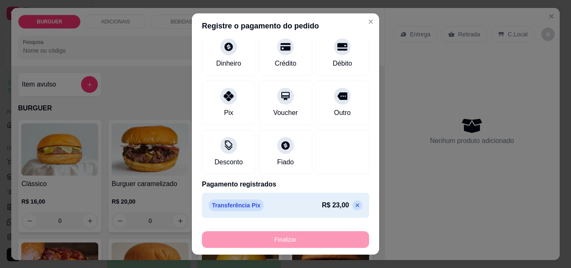
type input "-R$ 23,00"
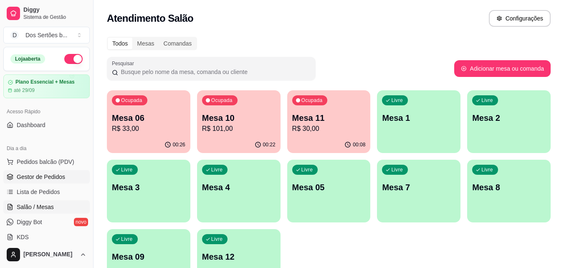
click at [56, 177] on span "Gestor de Pedidos" at bounding box center [41, 176] width 48 height 8
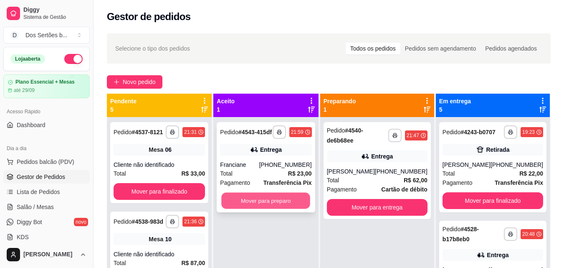
click at [258, 193] on button "Mover para preparo" at bounding box center [266, 201] width 89 height 16
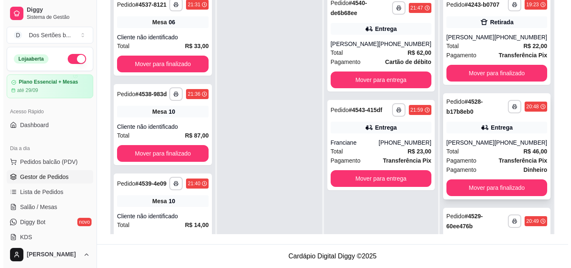
scroll to position [17, 0]
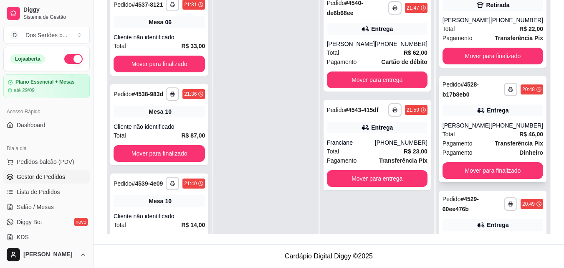
click at [482, 148] on div "Pagamento Transferência Pix" at bounding box center [493, 143] width 101 height 9
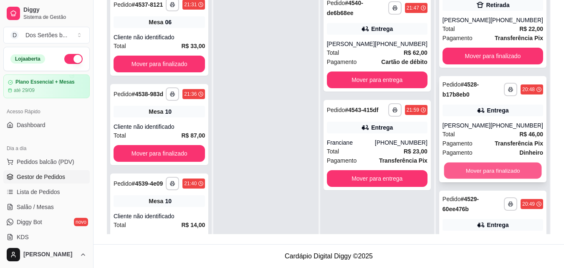
click at [471, 173] on button "Mover para finalizado" at bounding box center [493, 170] width 98 height 16
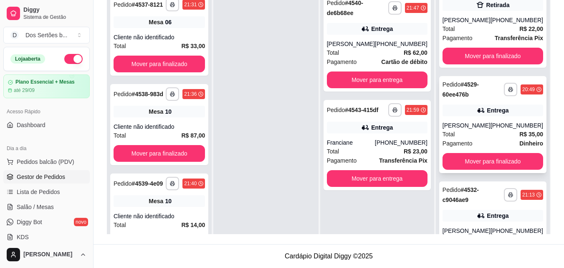
click at [487, 129] on div "[PERSON_NAME]" at bounding box center [467, 125] width 48 height 8
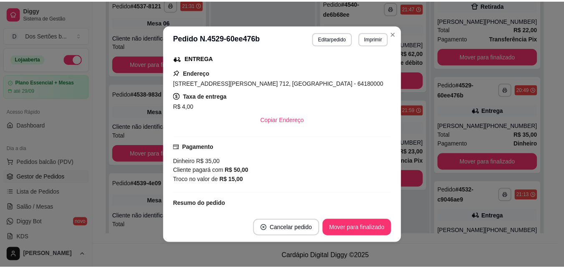
scroll to position [215, 0]
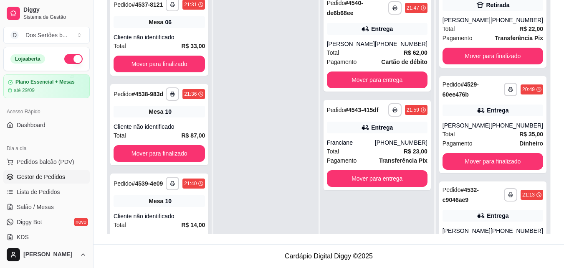
click at [544, 185] on div "**********" at bounding box center [493, 111] width 115 height 291
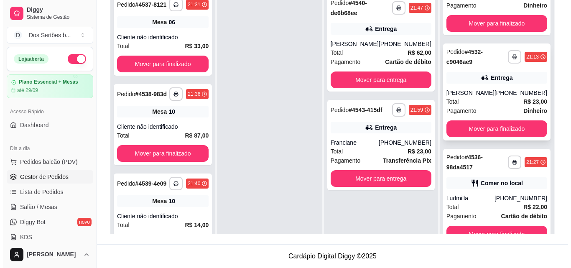
scroll to position [23, 0]
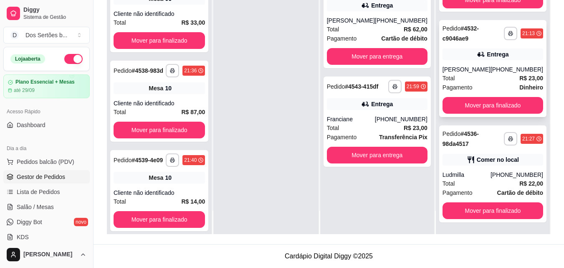
click at [468, 56] on div "Entrega" at bounding box center [493, 54] width 101 height 12
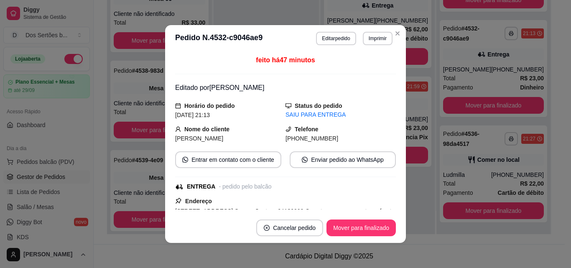
scroll to position [147, 0]
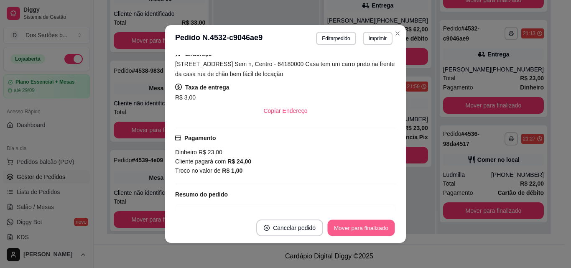
click at [352, 223] on button "Mover para finalizado" at bounding box center [360, 228] width 67 height 16
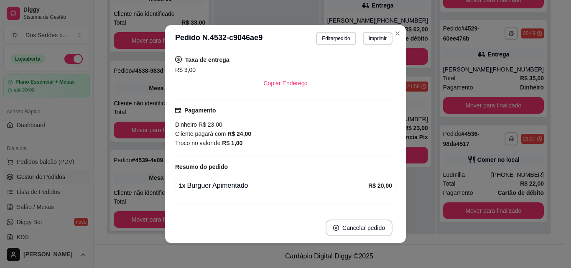
scroll to position [119, 0]
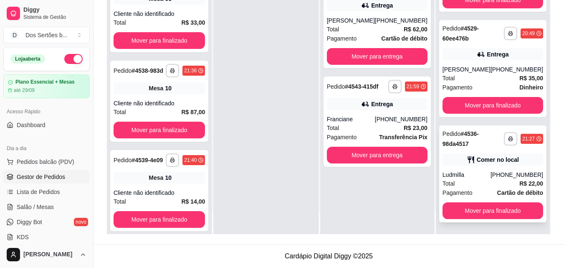
click at [477, 175] on div "Ludmilla" at bounding box center [467, 174] width 48 height 8
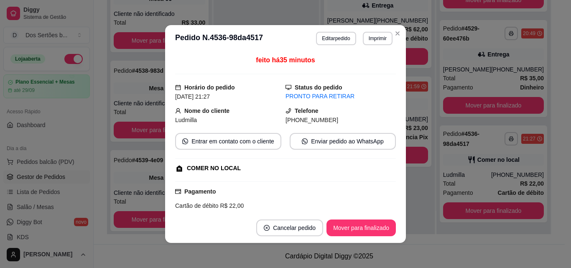
click at [392, 164] on div "feito há 35 minutos Horário do pedido [DATE] 21:27 Status do pedido PRONTO PARA…" at bounding box center [285, 132] width 221 height 154
click at [362, 228] on button "Mover para finalizado" at bounding box center [360, 228] width 67 height 16
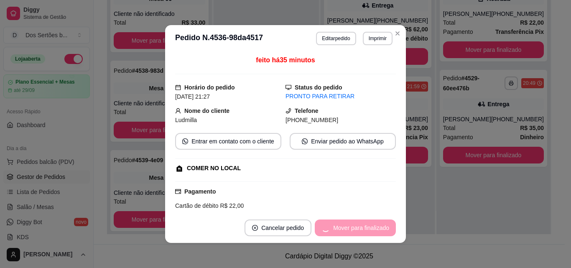
scroll to position [0, 0]
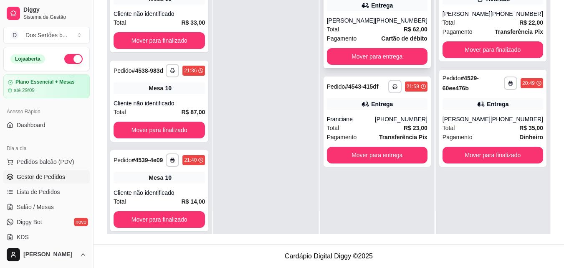
click at [365, 17] on div "[PERSON_NAME]" at bounding box center [351, 20] width 48 height 8
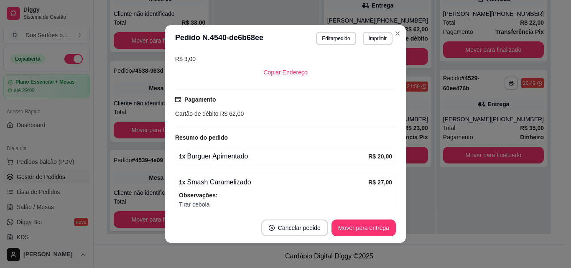
scroll to position [244, 0]
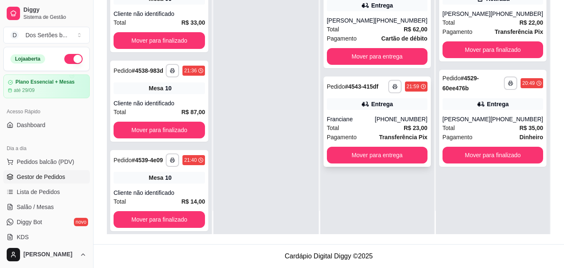
click at [393, 125] on div "Total R$ 23,00" at bounding box center [377, 127] width 101 height 9
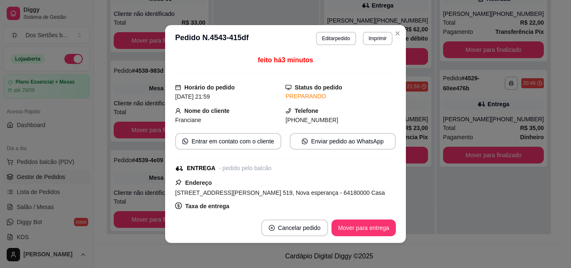
scroll to position [122, 0]
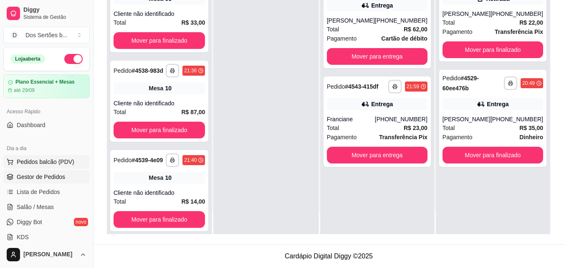
click at [51, 155] on button "Pedidos balcão (PDV)" at bounding box center [46, 161] width 86 height 13
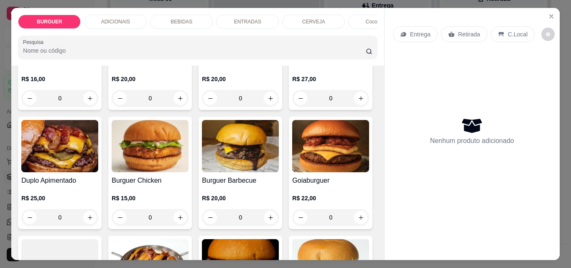
scroll to position [208, 0]
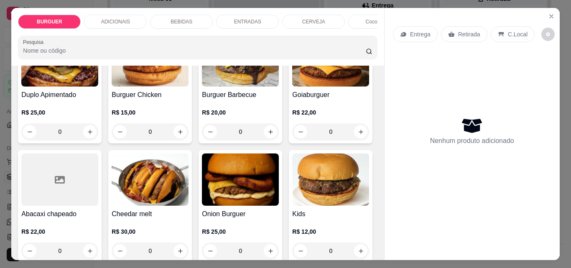
click at [358, 16] on icon "increase-product-quantity" at bounding box center [361, 13] width 6 height 6
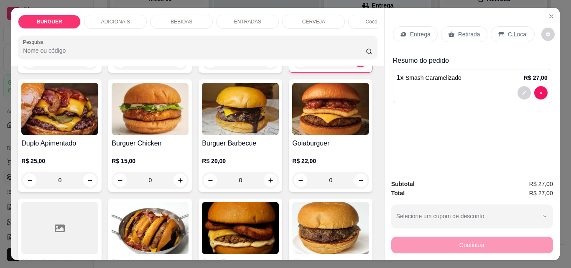
scroll to position [79, 0]
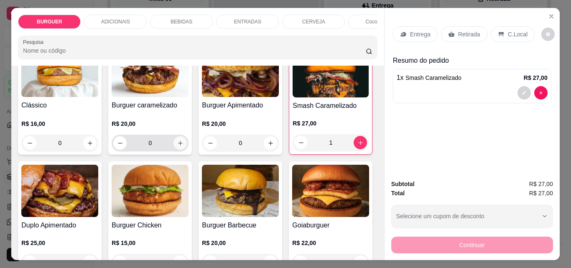
click at [180, 147] on button "increase-product-quantity" at bounding box center [179, 142] width 13 height 13
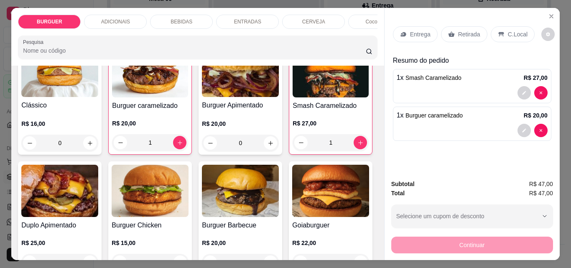
click at [124, 15] on div "ADICIONAIS" at bounding box center [115, 22] width 63 height 14
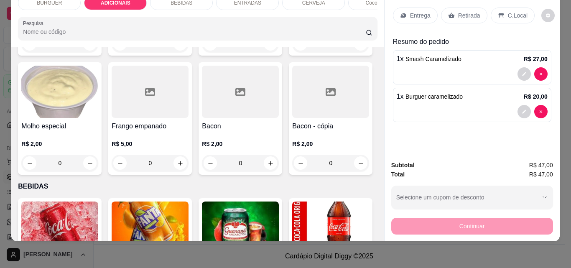
scroll to position [662, 0]
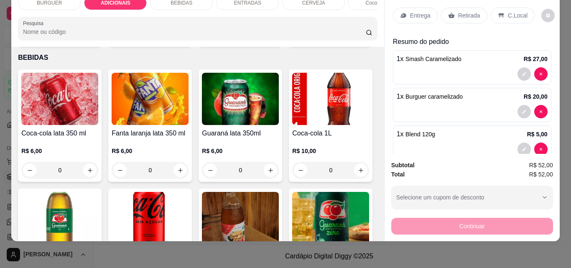
scroll to position [548, 0]
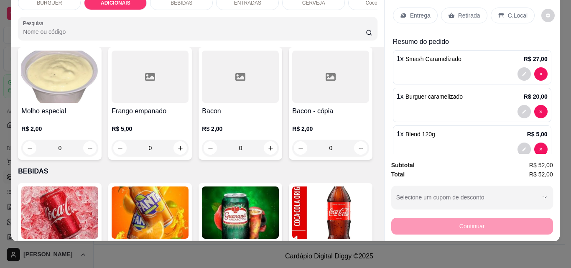
click at [223, 0] on div "ENTRADAS" at bounding box center [247, 3] width 63 height 14
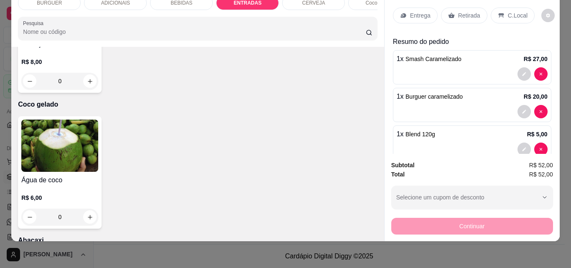
click at [517, 105] on button "decrease-product-quantity" at bounding box center [523, 111] width 13 height 13
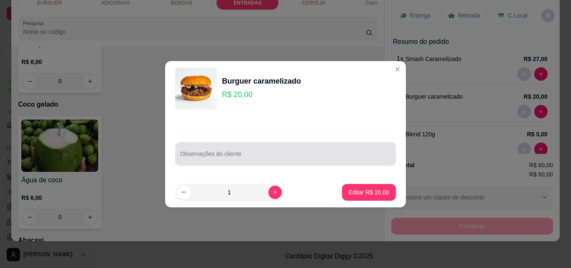
click at [289, 150] on div at bounding box center [285, 153] width 211 height 17
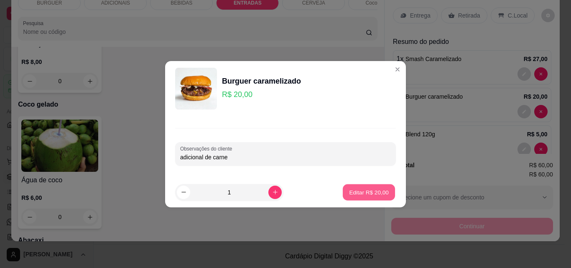
click at [363, 190] on p "Editar R$ 20,00" at bounding box center [368, 192] width 39 height 8
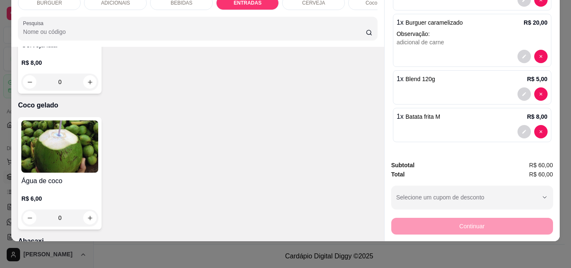
scroll to position [0, 0]
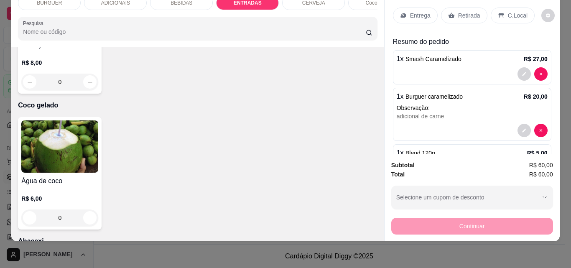
click at [459, 11] on p "Retirada" at bounding box center [469, 15] width 22 height 8
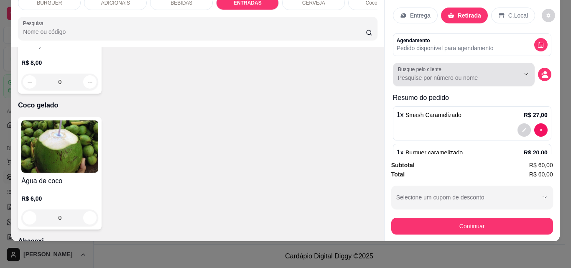
click at [446, 76] on div at bounding box center [464, 74] width 132 height 17
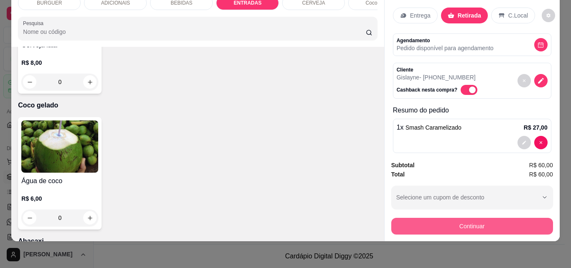
click at [471, 221] on button "Continuar" at bounding box center [472, 226] width 162 height 17
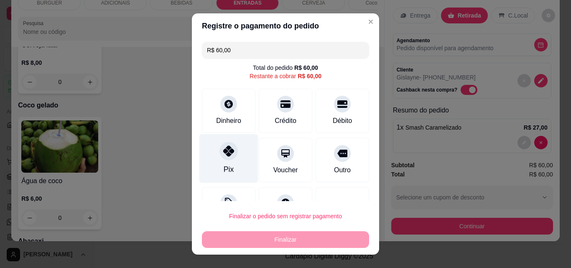
click at [223, 151] on icon at bounding box center [228, 150] width 11 height 11
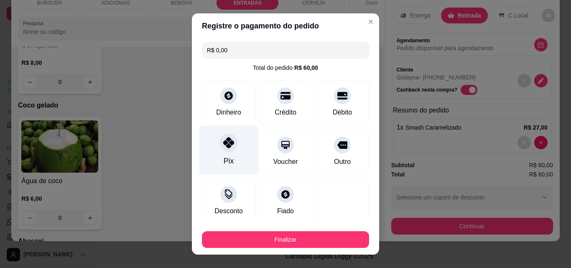
scroll to position [49, 0]
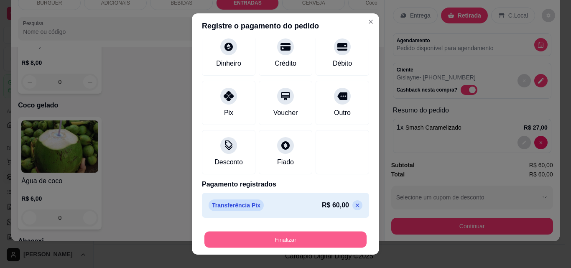
click at [292, 236] on button "Finalizar" at bounding box center [285, 239] width 162 height 16
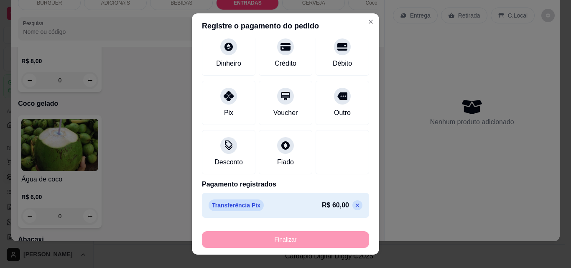
scroll to position [1526, 0]
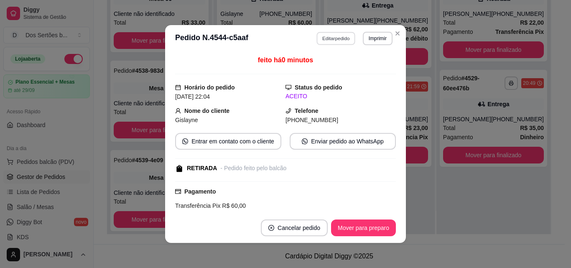
click at [334, 42] on button "Editar pedido" at bounding box center [336, 38] width 39 height 13
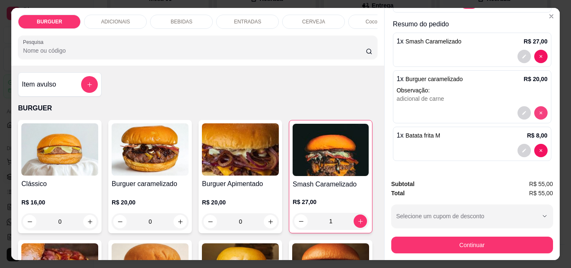
scroll to position [105, 0]
click at [521, 110] on icon "decrease-product-quantity" at bounding box center [523, 112] width 5 height 5
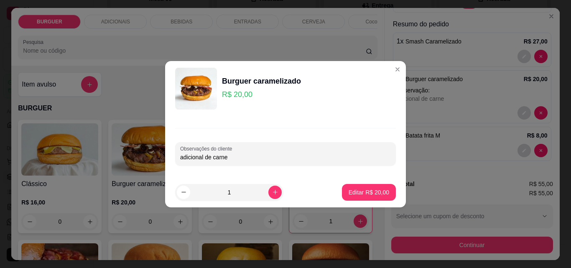
click at [301, 158] on input "adicional de carne" at bounding box center [285, 157] width 211 height 8
click at [362, 195] on p "Editar R$ 20,00" at bounding box center [368, 192] width 39 height 8
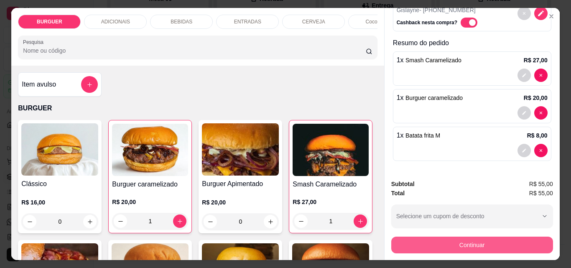
click at [448, 236] on button "Continuar" at bounding box center [472, 244] width 162 height 17
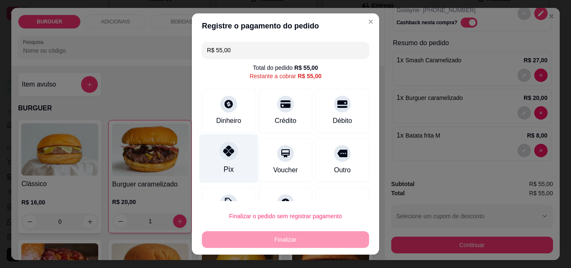
click at [221, 143] on div at bounding box center [228, 151] width 18 height 18
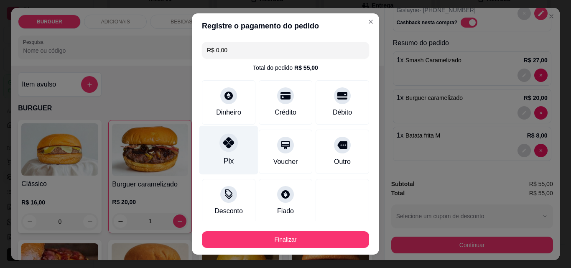
click at [223, 157] on div "Pix" at bounding box center [228, 160] width 10 height 11
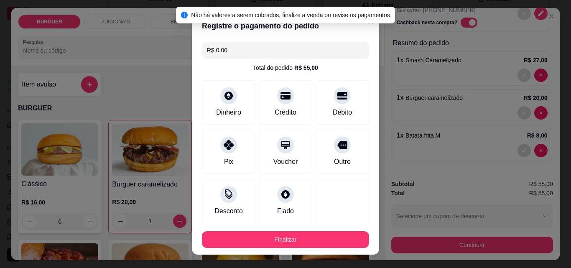
scroll to position [49, 0]
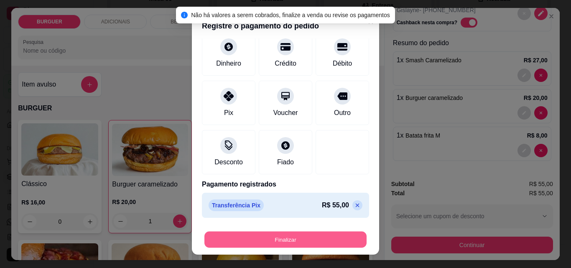
click at [303, 233] on button "Finalizar" at bounding box center [285, 239] width 162 height 16
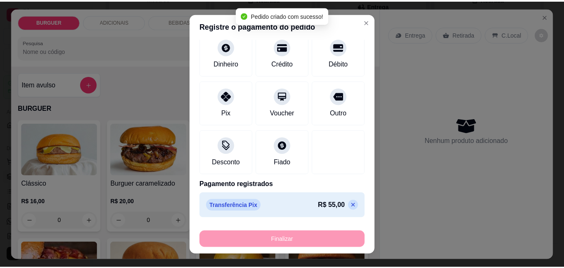
scroll to position [0, 0]
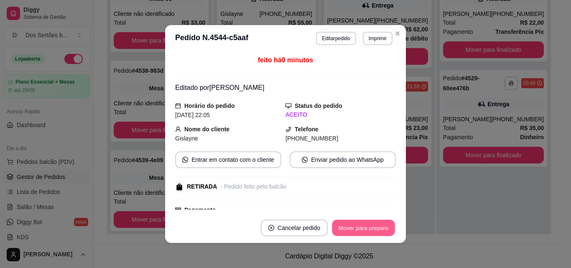
click at [359, 221] on button "Mover para preparo" at bounding box center [363, 228] width 63 height 16
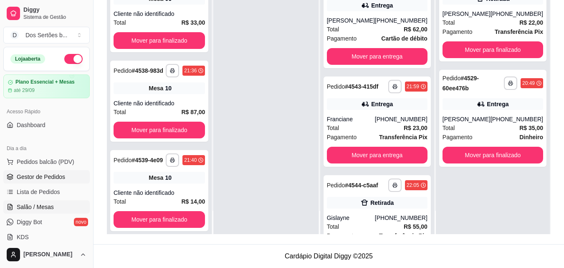
click at [68, 203] on link "Salão / Mesas" at bounding box center [46, 206] width 86 height 13
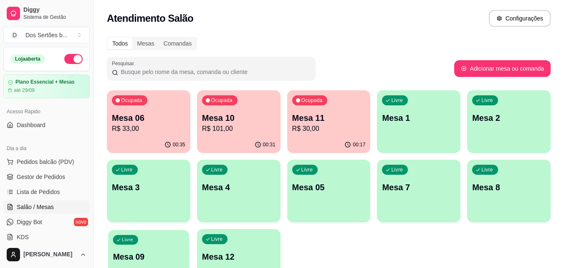
click at [152, 236] on div "Livre Mesa 09" at bounding box center [148, 255] width 81 height 51
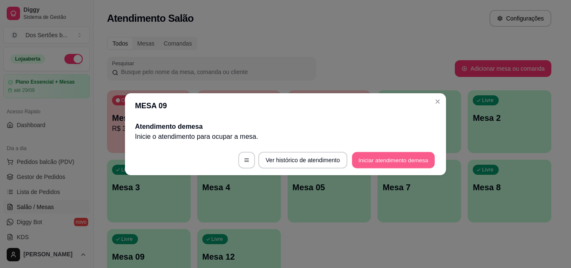
click at [372, 155] on button "Iniciar atendimento de mesa" at bounding box center [393, 160] width 83 height 16
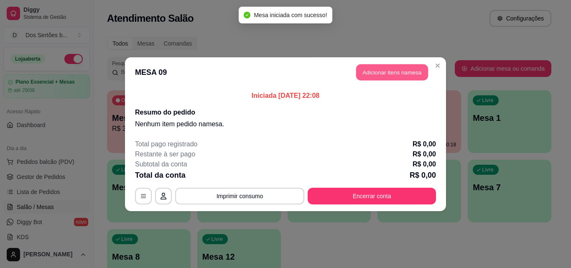
click at [408, 68] on button "Adicionar itens na mesa" at bounding box center [392, 72] width 72 height 16
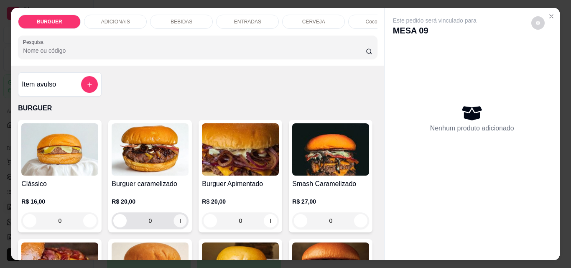
click at [180, 222] on button "increase-product-quantity" at bounding box center [180, 220] width 13 height 13
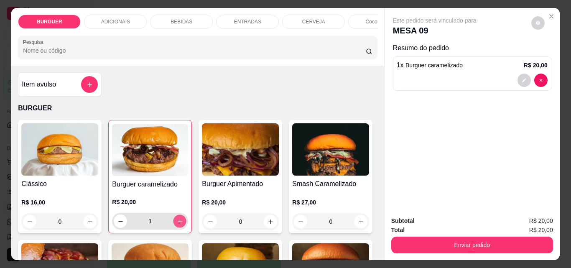
click at [180, 222] on button "increase-product-quantity" at bounding box center [179, 221] width 13 height 13
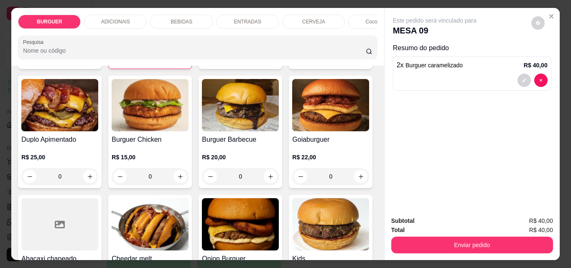
scroll to position [328, 0]
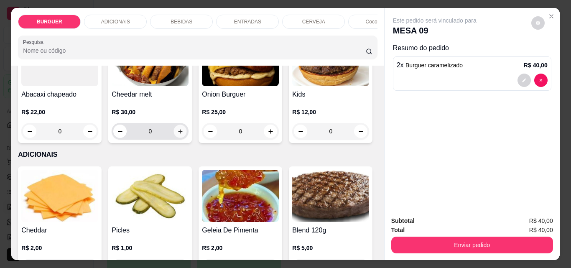
click at [177, 134] on icon "increase-product-quantity" at bounding box center [180, 131] width 6 height 6
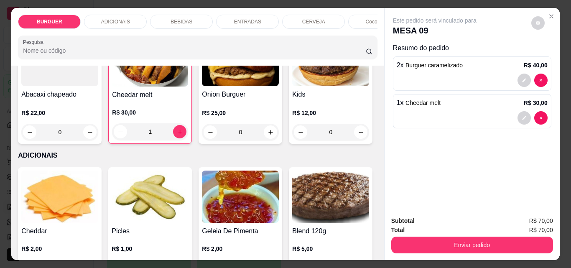
click at [189, 17] on div "BEBIDAS" at bounding box center [181, 22] width 63 height 14
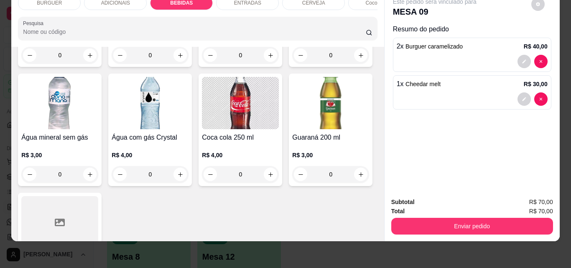
scroll to position [1070, 0]
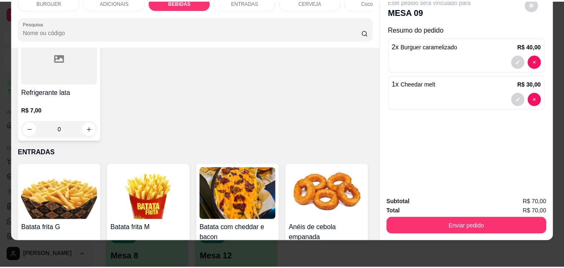
scroll to position [1070, 0]
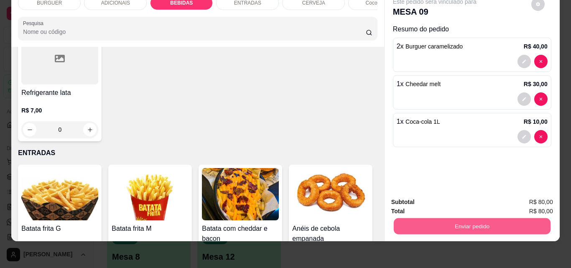
click at [416, 218] on button "Enviar pedido" at bounding box center [471, 226] width 157 height 16
click at [423, 198] on button "Não registrar e enviar pedido" at bounding box center [444, 198] width 84 height 15
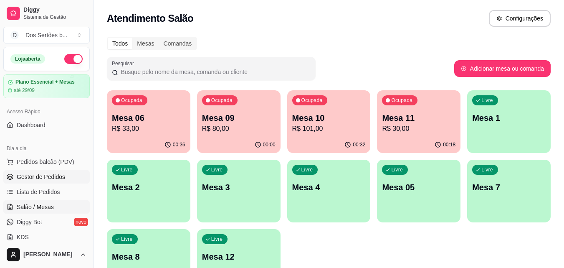
click at [25, 172] on link "Gestor de Pedidos" at bounding box center [46, 176] width 86 height 13
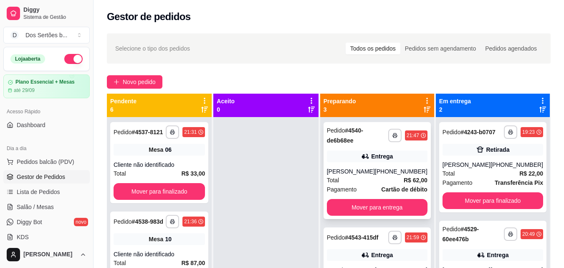
scroll to position [43, 0]
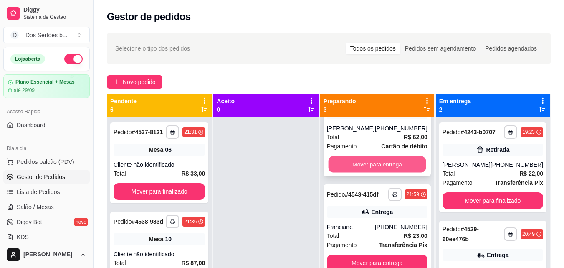
click at [376, 165] on button "Mover para entrega" at bounding box center [377, 164] width 98 height 16
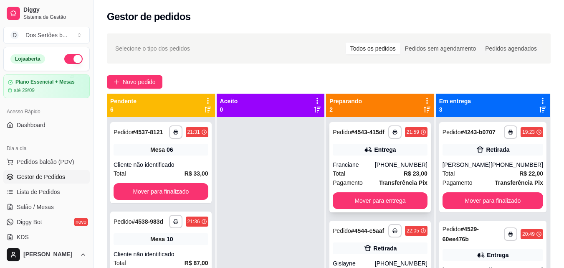
scroll to position [0, 0]
click at [376, 195] on button "Mover para entrega" at bounding box center [381, 201] width 92 height 16
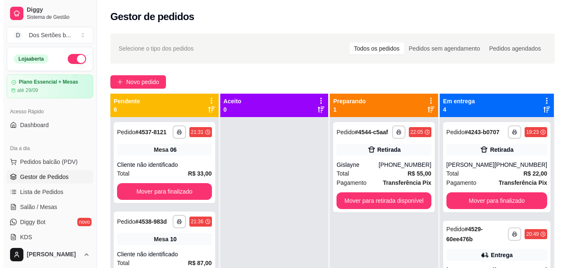
scroll to position [23, 0]
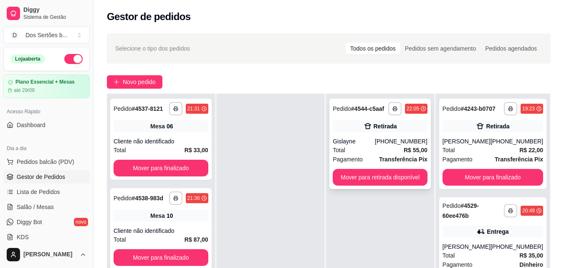
click at [392, 135] on div "**********" at bounding box center [380, 144] width 101 height 90
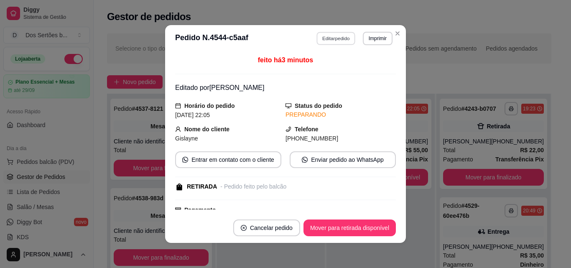
click at [333, 37] on button "Editar pedido" at bounding box center [336, 38] width 39 height 13
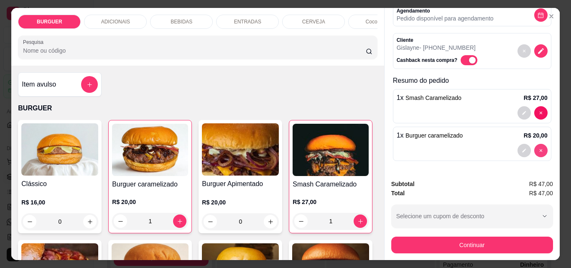
scroll to position [48, 0]
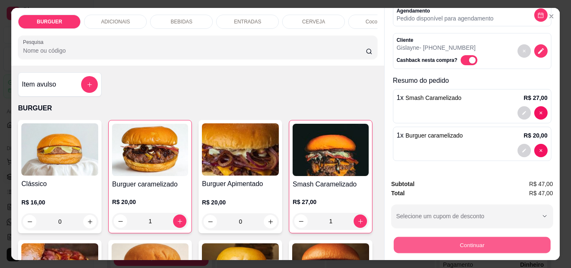
click at [452, 244] on button "Continuar" at bounding box center [471, 244] width 157 height 16
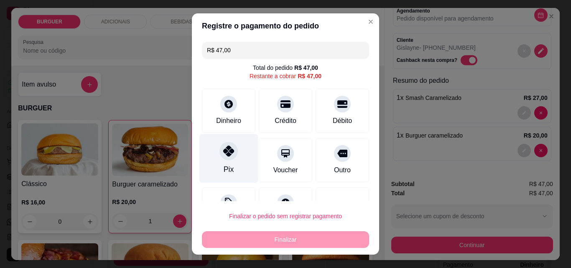
click at [236, 160] on div "Pix" at bounding box center [228, 158] width 59 height 49
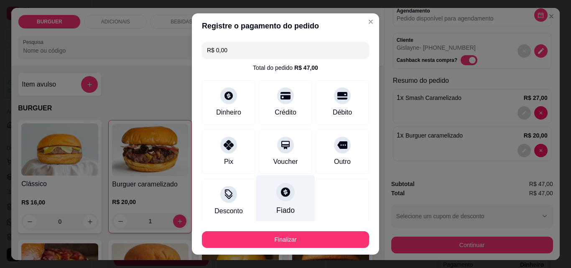
scroll to position [49, 0]
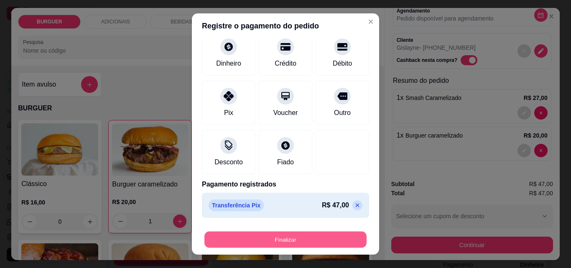
click at [299, 240] on button "Finalizar" at bounding box center [285, 239] width 162 height 16
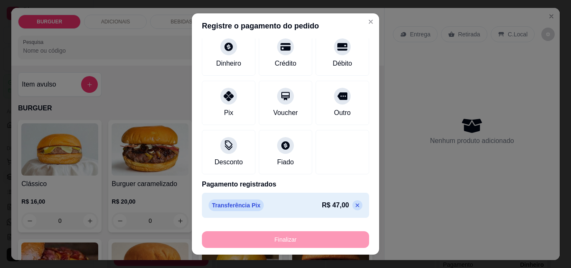
click at [303, 245] on div "Finalizar" at bounding box center [285, 239] width 167 height 17
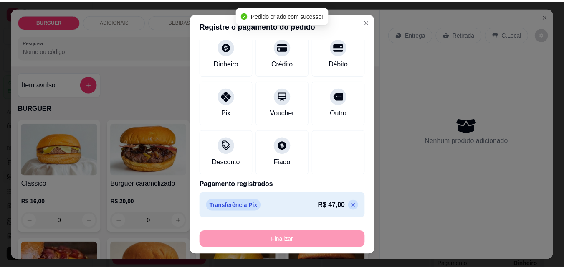
scroll to position [0, 0]
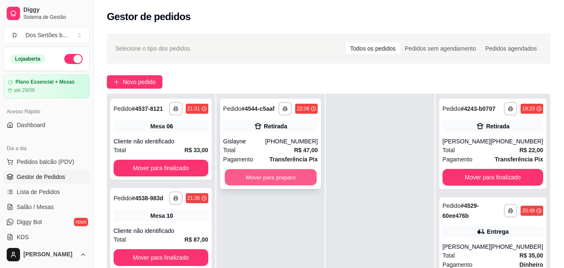
click at [283, 174] on button "Mover para preparo" at bounding box center [271, 177] width 92 height 16
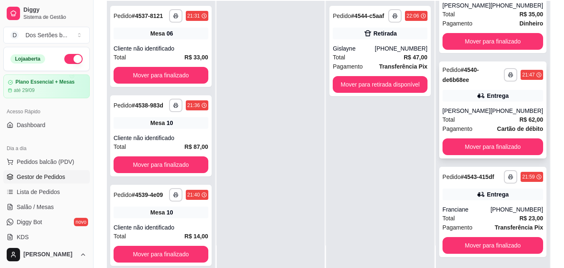
scroll to position [99, 0]
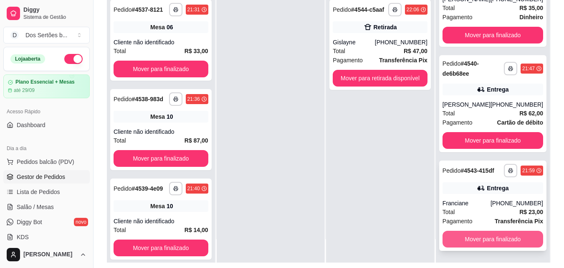
click at [490, 236] on button "Mover para finalizado" at bounding box center [493, 239] width 101 height 17
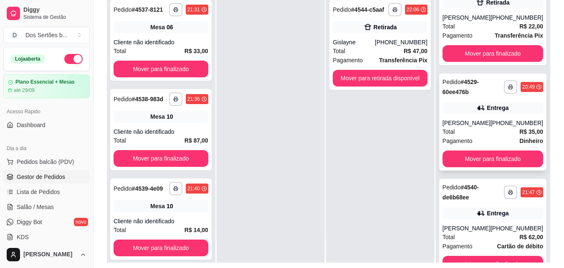
scroll to position [23, 0]
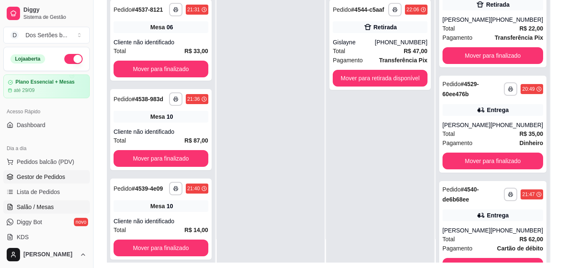
click at [74, 204] on link "Salão / Mesas" at bounding box center [46, 206] width 86 height 13
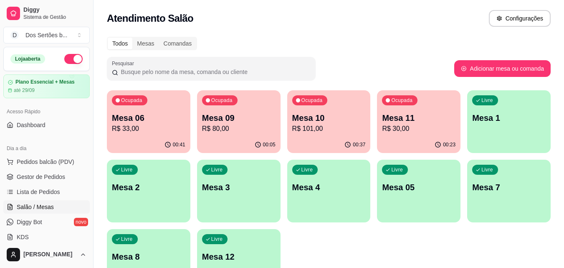
click at [174, 116] on p "Mesa 06" at bounding box center [149, 118] width 74 height 12
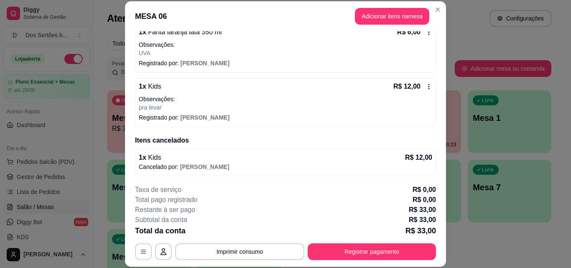
scroll to position [25, 0]
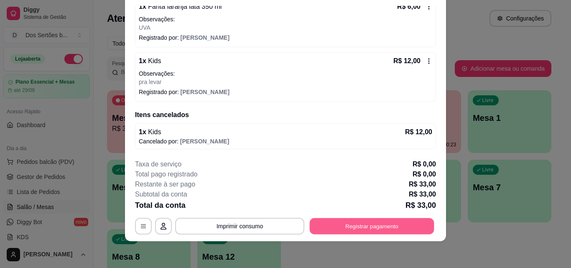
click at [359, 223] on button "Registrar pagamento" at bounding box center [371, 226] width 124 height 16
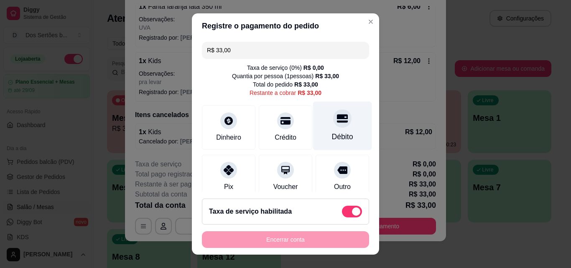
click at [337, 119] on icon at bounding box center [342, 118] width 11 height 8
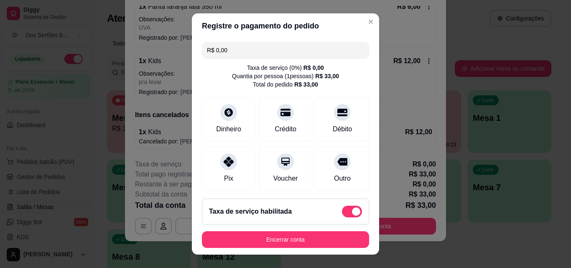
drag, startPoint x: 333, startPoint y: 164, endPoint x: 215, endPoint y: 80, distance: 144.9
click at [215, 80] on div "Taxa de serviço ( 0 %) R$ 0,00 Quantia por pessoa ( 1 pessoas) R$ 33,00 Total d…" at bounding box center [285, 75] width 167 height 25
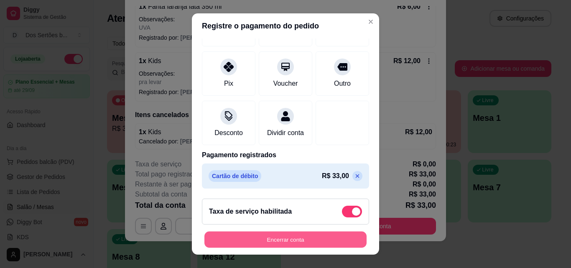
click at [302, 232] on button "Encerrar conta" at bounding box center [285, 239] width 162 height 16
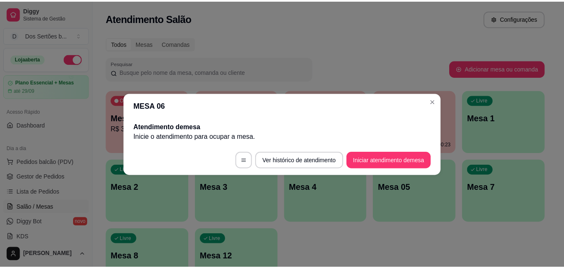
scroll to position [0, 0]
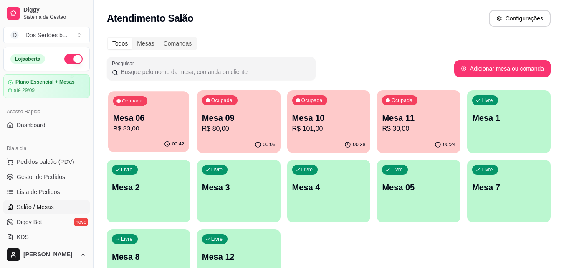
click at [136, 127] on p "R$ 33,00" at bounding box center [148, 129] width 71 height 10
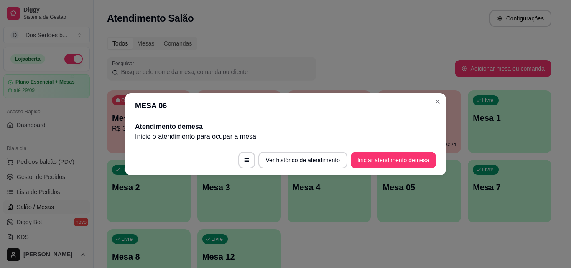
click at [439, 94] on header "MESA 06" at bounding box center [285, 105] width 321 height 25
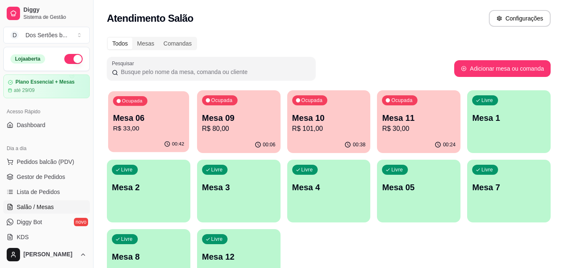
click at [157, 135] on div "Ocupada Mesa 06 R$ 33,00" at bounding box center [148, 113] width 81 height 45
click at [49, 179] on span "Gestor de Pedidos" at bounding box center [41, 176] width 48 height 8
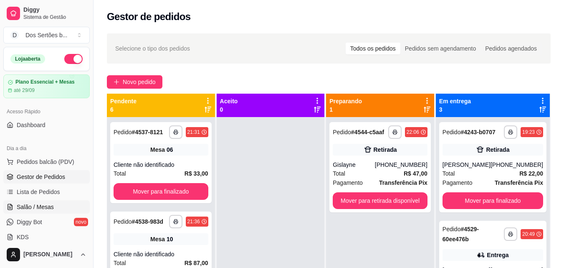
click at [35, 211] on span "Salão / Mesas" at bounding box center [35, 207] width 37 height 8
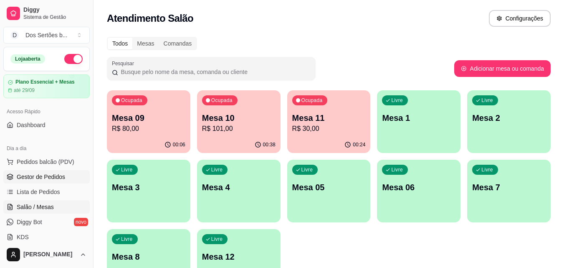
click at [43, 175] on span "Gestor de Pedidos" at bounding box center [41, 176] width 48 height 8
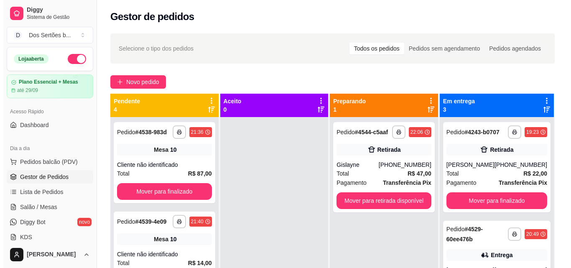
scroll to position [127, 0]
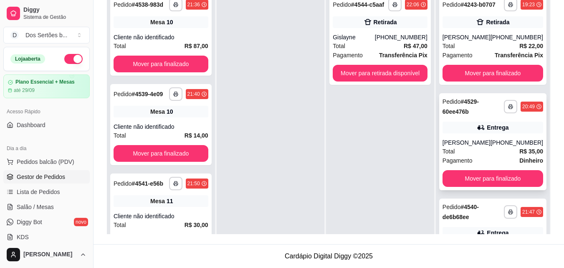
click at [487, 156] on div "Total R$ 35,00" at bounding box center [493, 151] width 101 height 9
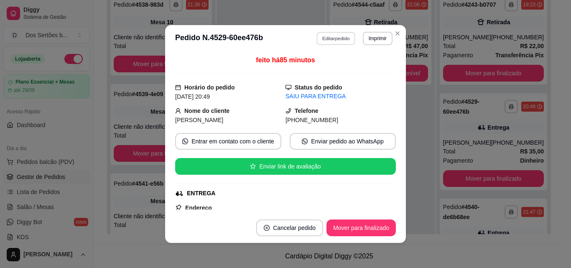
click at [324, 35] on button "Editar pedido" at bounding box center [336, 38] width 39 height 13
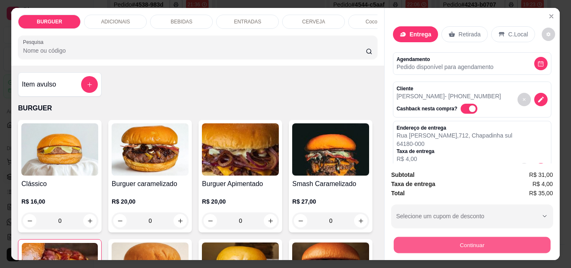
click at [431, 241] on button "Continuar" at bounding box center [471, 244] width 157 height 16
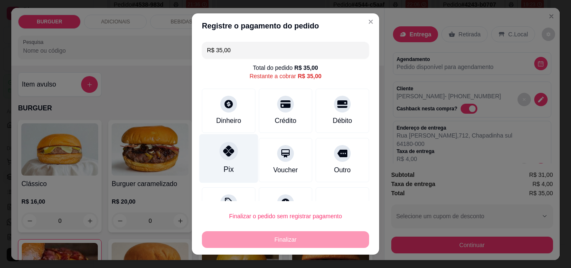
click at [229, 152] on icon at bounding box center [228, 150] width 11 height 11
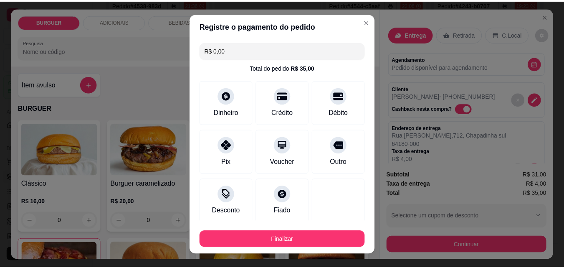
scroll to position [49, 0]
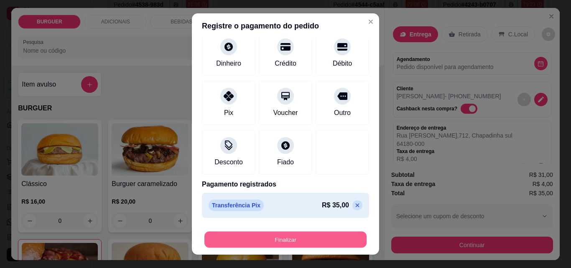
click at [325, 236] on button "Finalizar" at bounding box center [285, 239] width 162 height 16
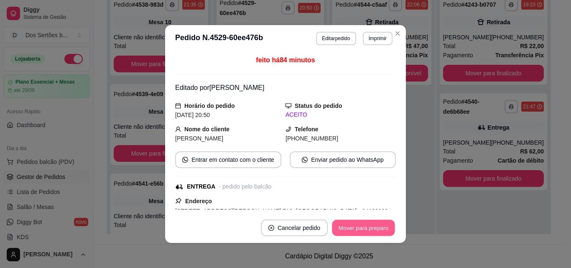
click at [354, 227] on button "Mover para preparo" at bounding box center [363, 228] width 63 height 16
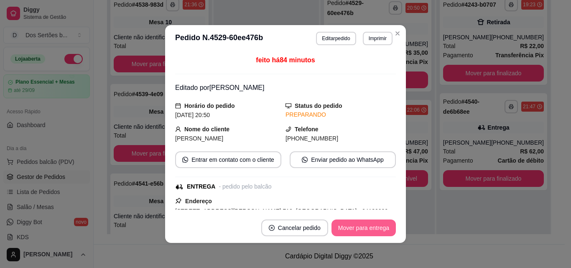
click at [353, 227] on button "Mover para entrega" at bounding box center [363, 227] width 64 height 17
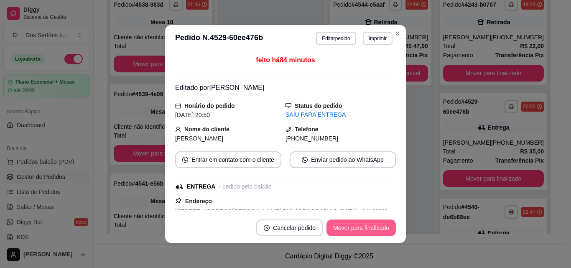
click at [353, 227] on button "Mover para finalizado" at bounding box center [360, 227] width 69 height 17
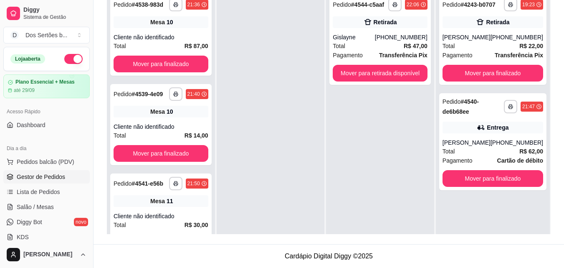
click at [360, 123] on div "**********" at bounding box center [380, 124] width 108 height 268
click at [53, 205] on link "Salão / Mesas" at bounding box center [46, 206] width 86 height 13
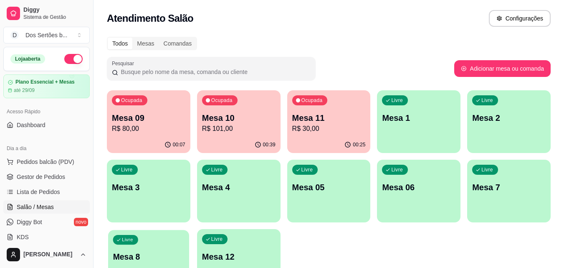
click at [151, 244] on div "Livre Mesa 8" at bounding box center [148, 255] width 81 height 51
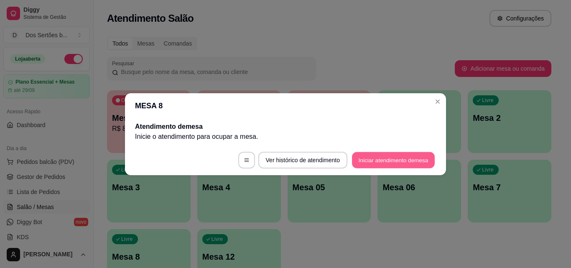
click at [371, 160] on button "Iniciar atendimento de mesa" at bounding box center [393, 160] width 83 height 16
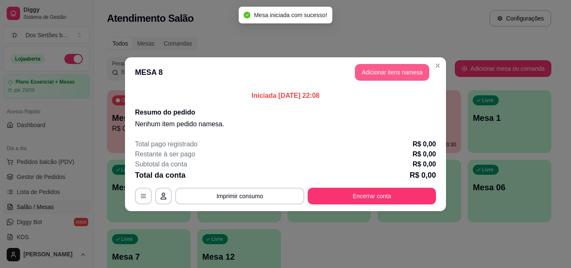
click at [380, 68] on button "Adicionar itens na mesa" at bounding box center [392, 72] width 74 height 17
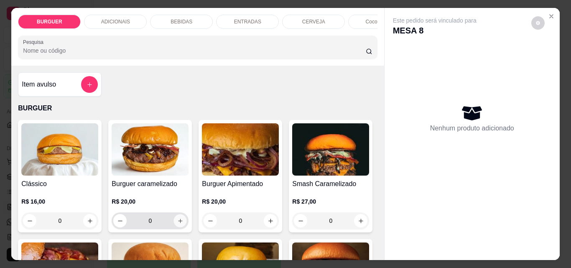
click at [176, 220] on button "increase-product-quantity" at bounding box center [180, 220] width 13 height 13
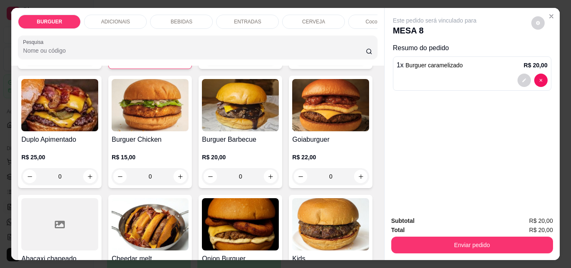
scroll to position [328, 0]
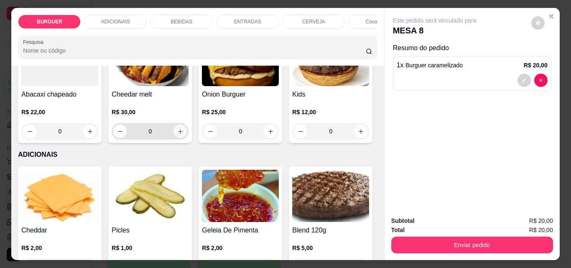
click at [177, 134] on icon "increase-product-quantity" at bounding box center [180, 131] width 6 height 6
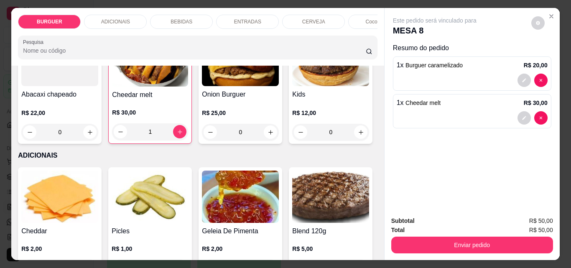
click at [224, 20] on div "ENTRADAS" at bounding box center [247, 22] width 63 height 14
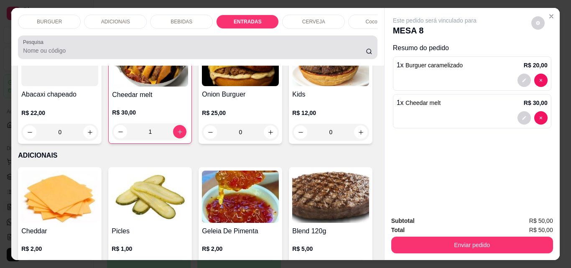
scroll to position [22, 0]
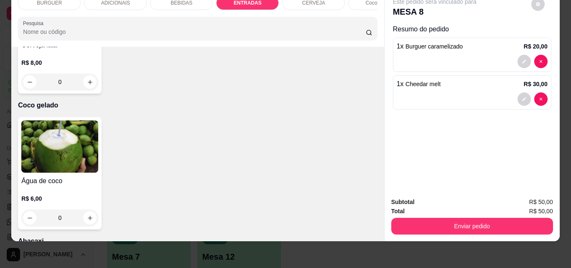
click at [175, 3] on div "BEBIDAS" at bounding box center [181, 3] width 63 height 14
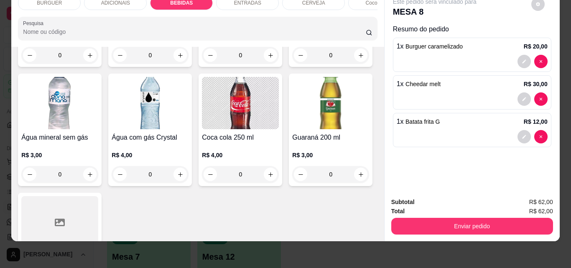
scroll to position [1070, 0]
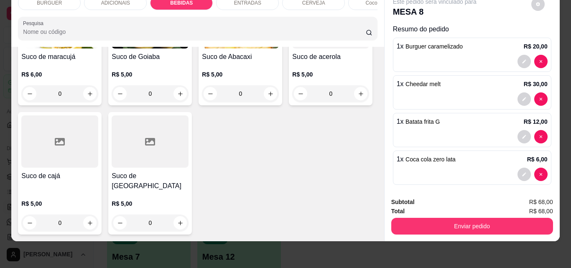
scroll to position [2407, 0]
click at [96, 220] on button "increase-product-quantity" at bounding box center [90, 222] width 13 height 13
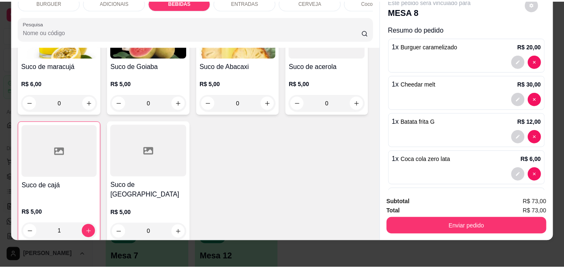
scroll to position [1750, 0]
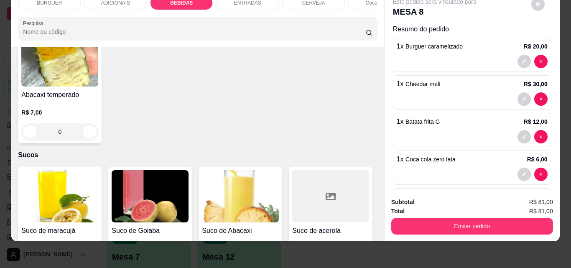
drag, startPoint x: 421, startPoint y: 84, endPoint x: 233, endPoint y: 67, distance: 187.9
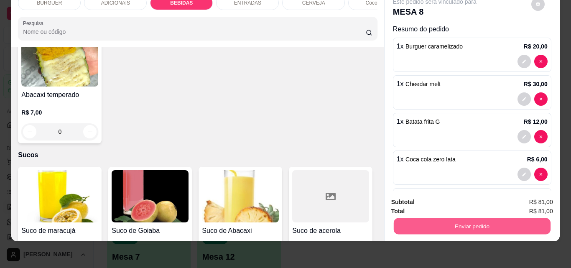
click at [419, 218] on button "Enviar pedido" at bounding box center [471, 226] width 157 height 16
click at [426, 196] on button "Não registrar e enviar pedido" at bounding box center [444, 198] width 84 height 15
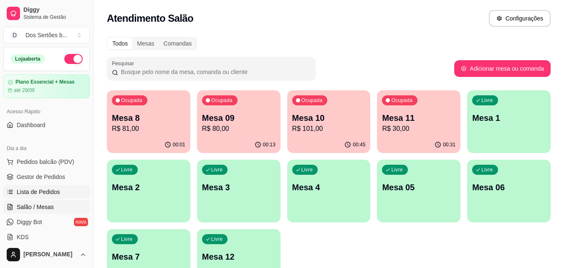
click at [57, 189] on span "Lista de Pedidos" at bounding box center [38, 192] width 43 height 8
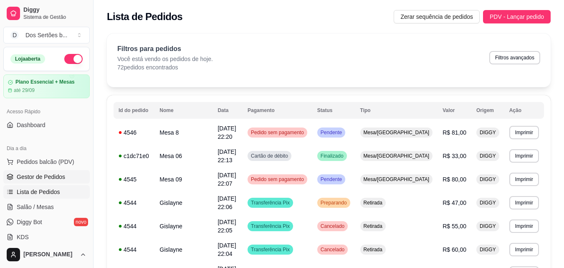
click at [40, 180] on span "Gestor de Pedidos" at bounding box center [41, 176] width 48 height 8
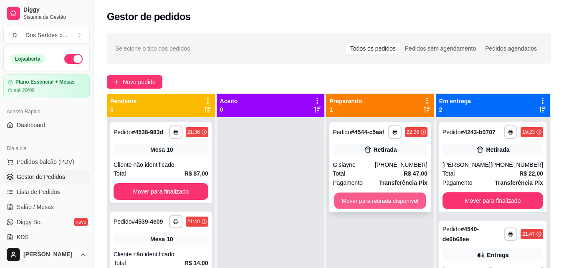
click at [381, 199] on button "Mover para retirada disponível" at bounding box center [381, 201] width 92 height 16
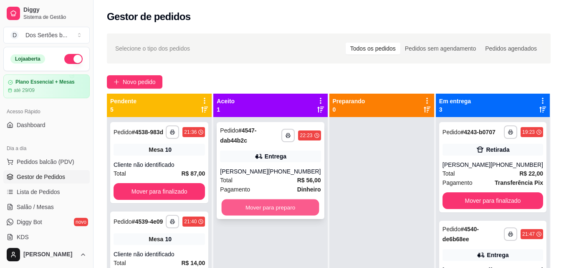
click at [261, 201] on button "Mover para preparo" at bounding box center [271, 207] width 98 height 16
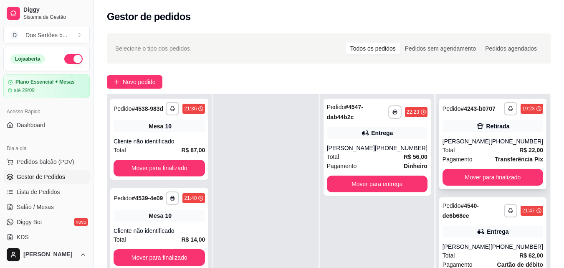
scroll to position [56, 0]
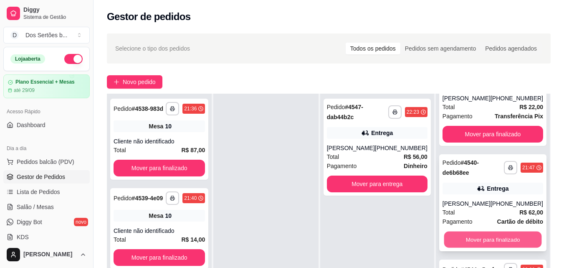
click at [488, 231] on button "Mover para finalizado" at bounding box center [493, 239] width 98 height 16
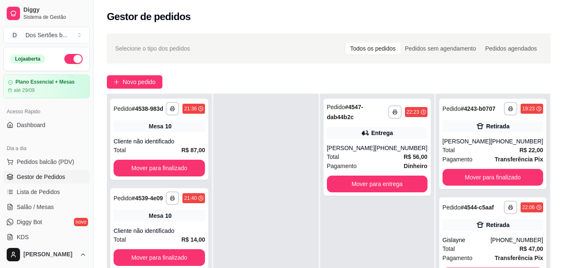
scroll to position [81, 0]
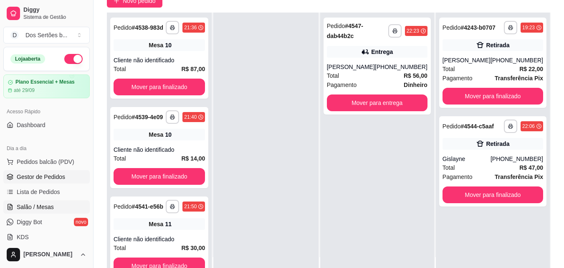
click at [63, 205] on link "Salão / Mesas" at bounding box center [46, 206] width 86 height 13
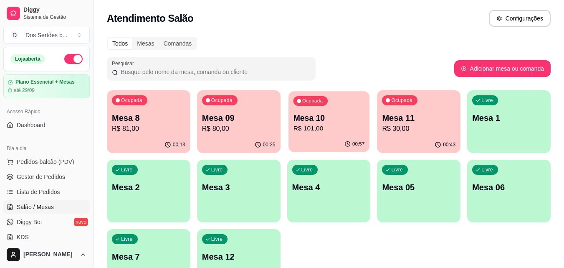
click at [337, 129] on p "R$ 101,00" at bounding box center [328, 129] width 71 height 10
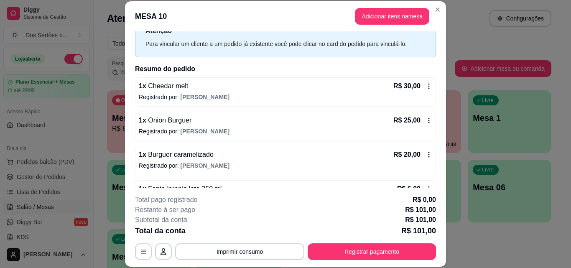
scroll to position [170, 0]
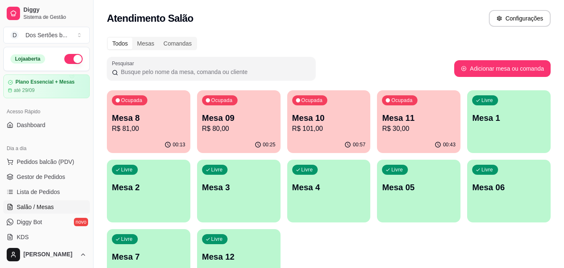
click at [247, 119] on p "Mesa 09" at bounding box center [239, 118] width 74 height 12
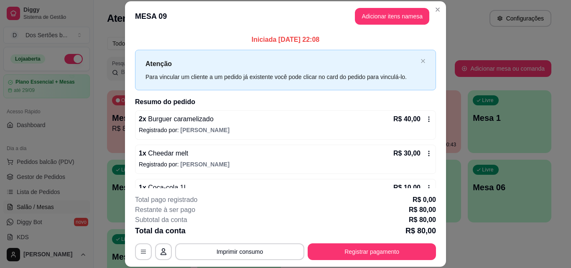
scroll to position [23, 0]
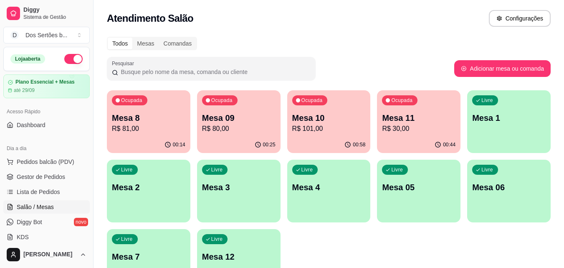
click at [152, 132] on p "R$ 81,00" at bounding box center [149, 129] width 74 height 10
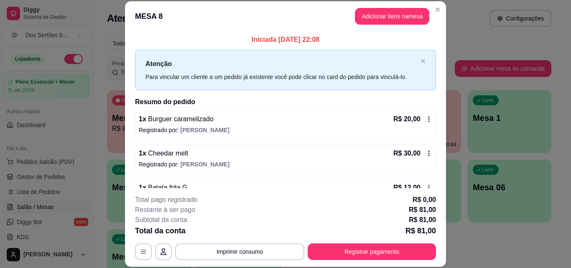
scroll to position [126, 0]
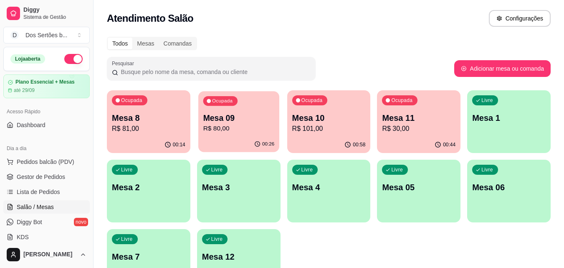
click at [227, 121] on p "Mesa 09" at bounding box center [238, 117] width 71 height 11
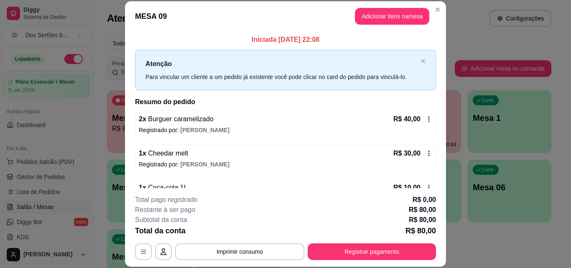
scroll to position [23, 0]
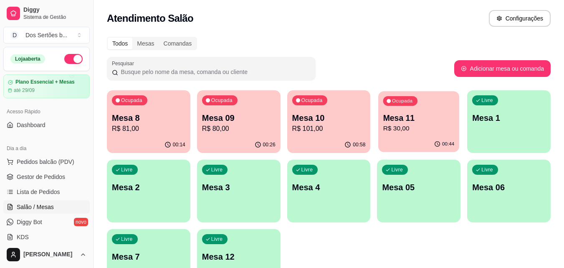
click at [415, 135] on div "Ocupada Mesa 11 R$ 30,00" at bounding box center [418, 113] width 81 height 45
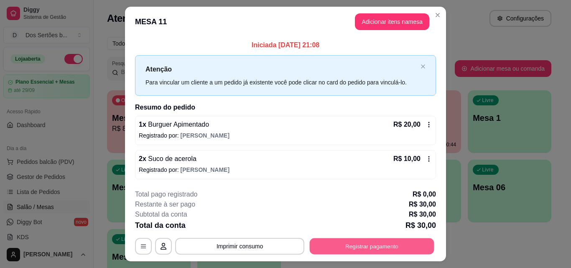
click at [346, 246] on button "Registrar pagamento" at bounding box center [371, 246] width 124 height 16
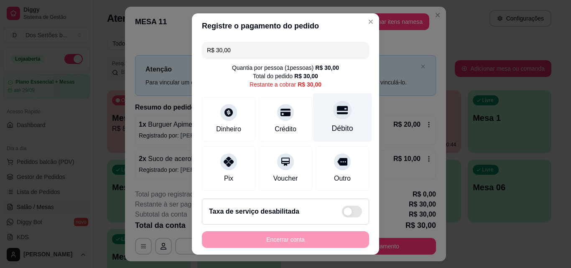
click at [337, 111] on icon at bounding box center [342, 109] width 11 height 11
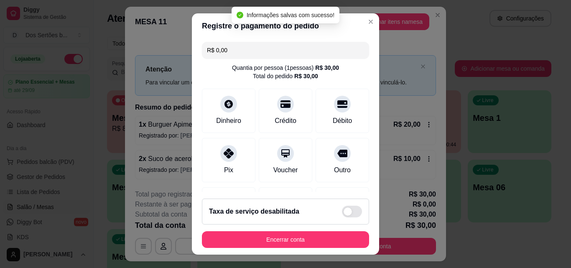
scroll to position [96, 0]
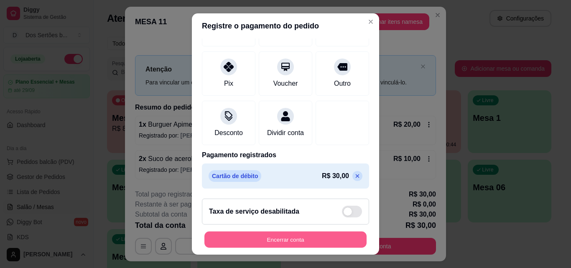
click at [333, 235] on button "Encerrar conta" at bounding box center [285, 239] width 162 height 16
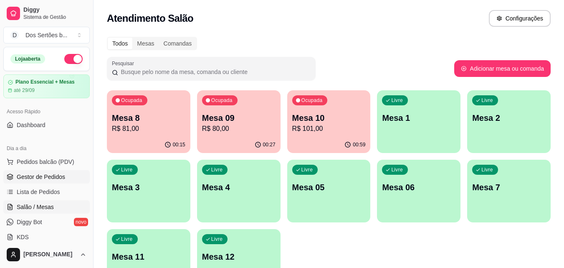
click at [36, 179] on span "Gestor de Pedidos" at bounding box center [41, 176] width 48 height 8
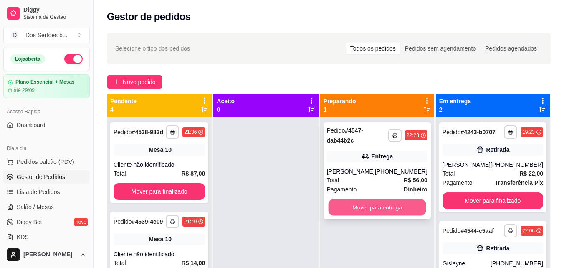
click at [367, 204] on button "Mover para entrega" at bounding box center [377, 207] width 98 height 16
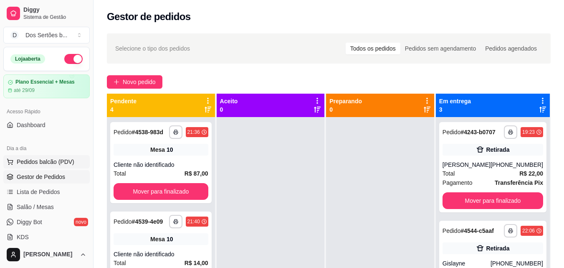
click at [57, 162] on span "Pedidos balcão (PDV)" at bounding box center [46, 161] width 58 height 8
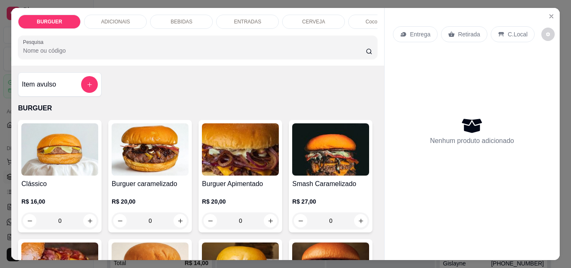
drag, startPoint x: 317, startPoint y: 201, endPoint x: 288, endPoint y: 150, distance: 58.4
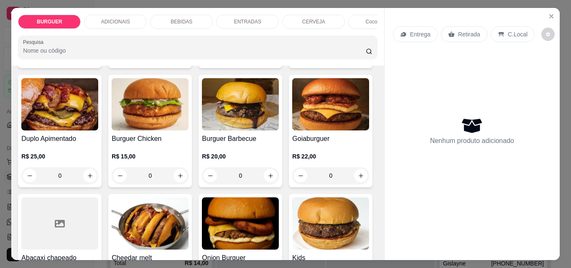
scroll to position [328, 0]
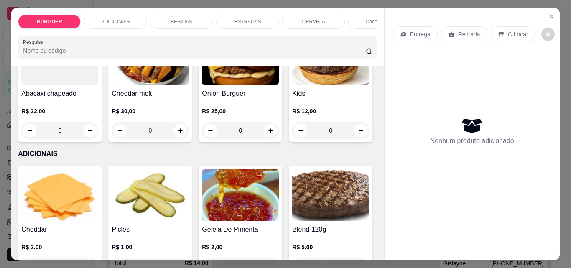
click at [264, 18] on button "increase-product-quantity" at bounding box center [270, 11] width 13 height 13
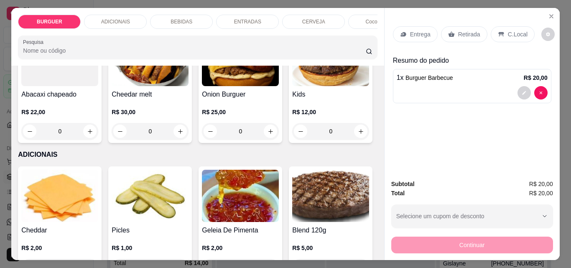
scroll to position [329, 0]
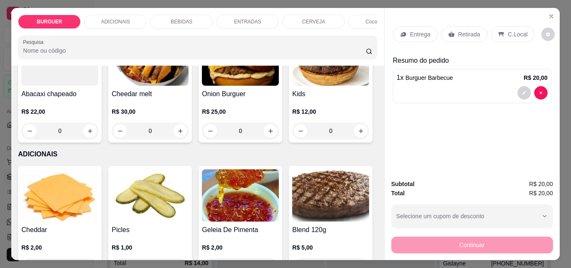
click at [264, 18] on button "increase-product-quantity" at bounding box center [270, 11] width 13 height 13
click at [93, 133] on icon "increase-product-quantity" at bounding box center [90, 131] width 6 height 6
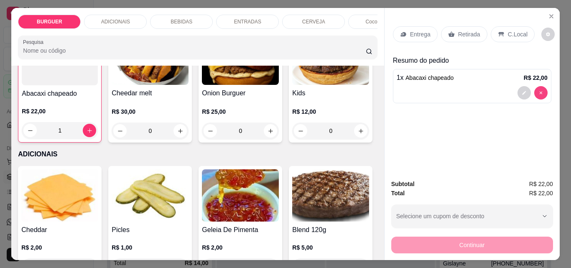
scroll to position [328, 0]
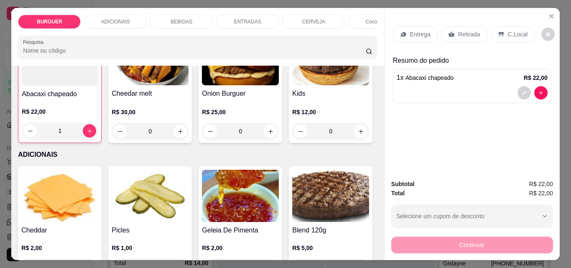
click at [268, 13] on icon "increase-product-quantity" at bounding box center [270, 11] width 4 height 4
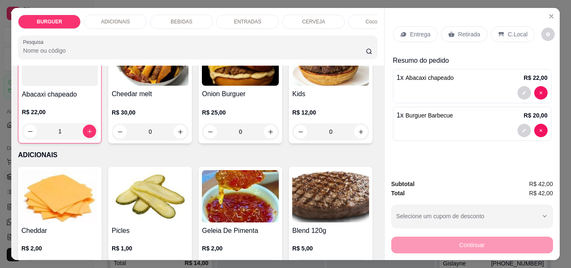
click at [267, 15] on icon "increase-product-quantity" at bounding box center [270, 11] width 6 height 6
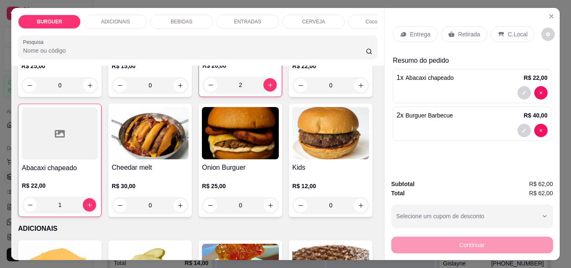
scroll to position [104, 0]
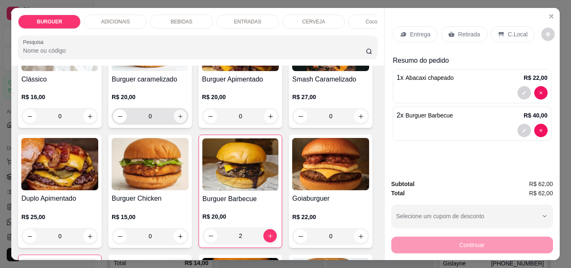
click at [177, 119] on icon "increase-product-quantity" at bounding box center [180, 116] width 6 height 6
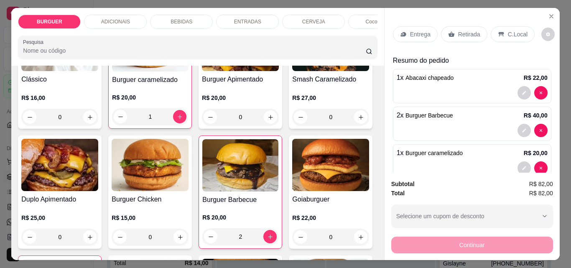
scroll to position [18, 0]
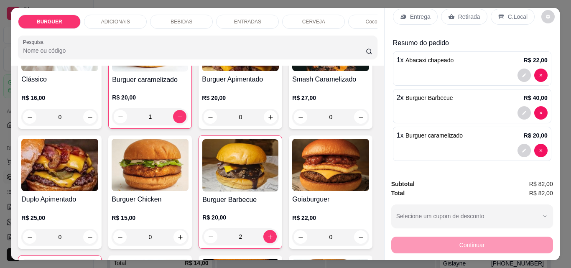
click at [467, 15] on p "Retirada" at bounding box center [469, 17] width 22 height 8
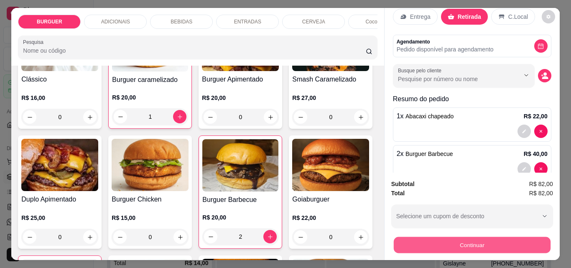
click at [498, 236] on button "Continuar" at bounding box center [471, 244] width 157 height 16
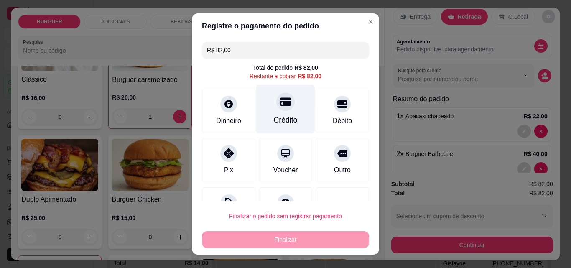
click at [276, 109] on div at bounding box center [285, 101] width 18 height 18
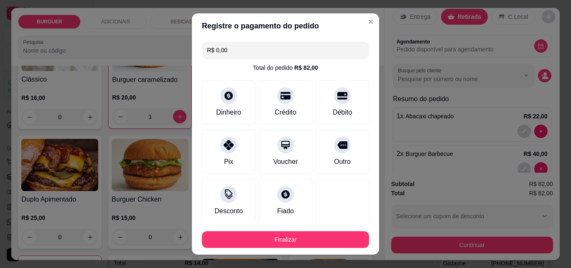
scroll to position [49, 0]
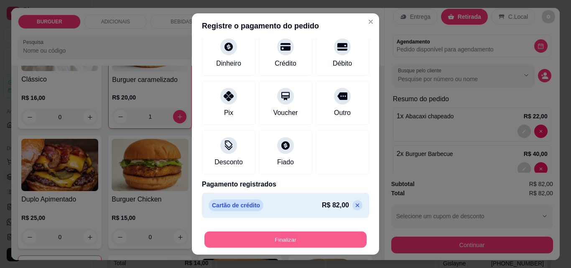
click at [293, 240] on button "Finalizar" at bounding box center [285, 239] width 162 height 16
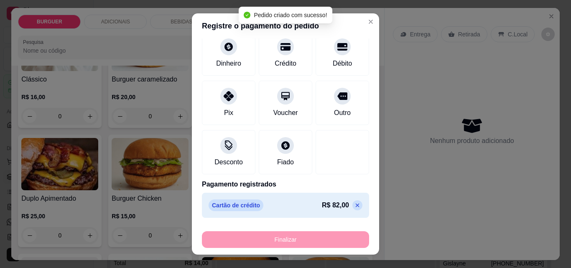
scroll to position [0, 0]
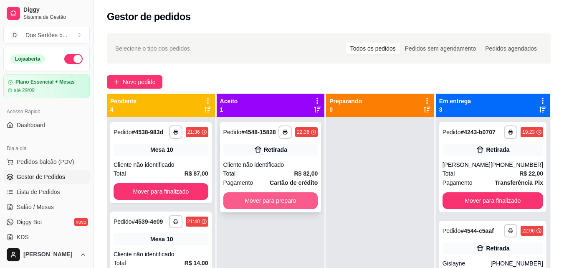
click at [282, 196] on button "Mover para preparo" at bounding box center [270, 200] width 95 height 17
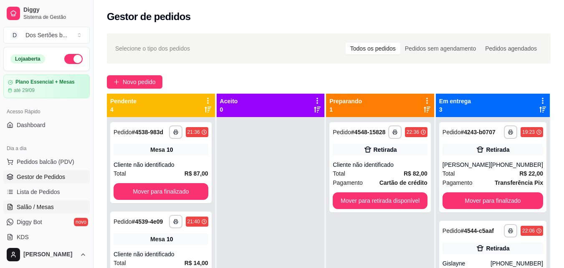
click at [31, 205] on span "Salão / Mesas" at bounding box center [35, 207] width 37 height 8
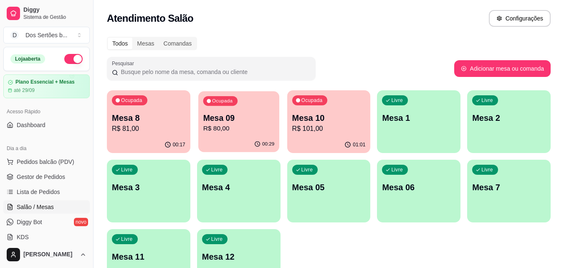
click at [223, 122] on p "Mesa 09" at bounding box center [238, 117] width 71 height 11
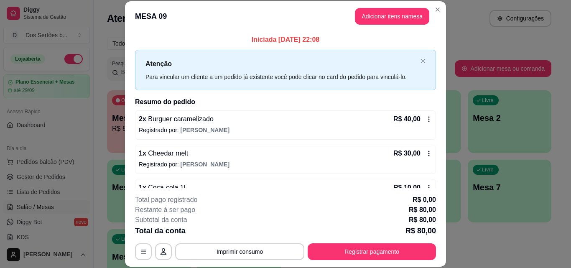
scroll to position [23, 0]
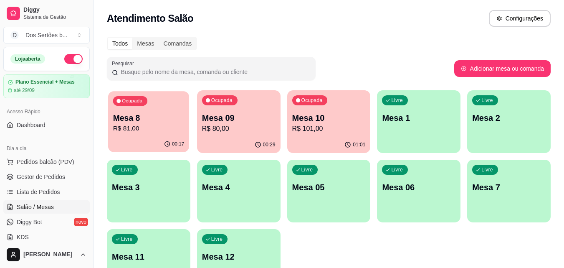
click at [151, 135] on div "Ocupada Mesa 8 R$ 81,00" at bounding box center [148, 113] width 81 height 45
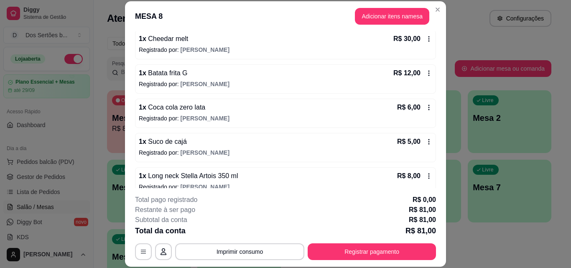
scroll to position [126, 0]
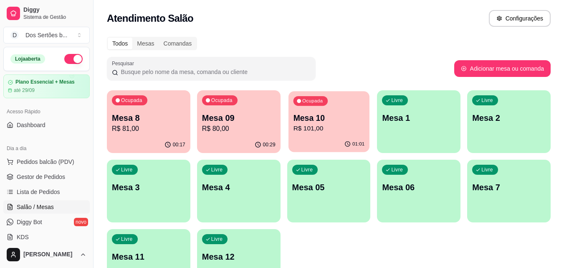
click at [317, 122] on p "Mesa 10" at bounding box center [328, 117] width 71 height 11
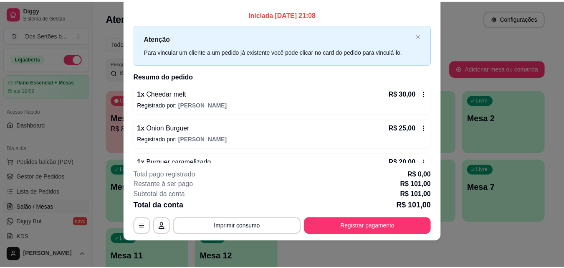
scroll to position [0, 0]
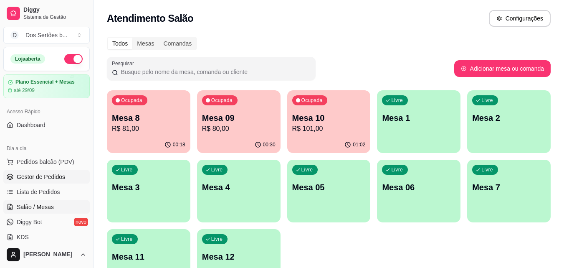
click at [42, 174] on span "Gestor de Pedidos" at bounding box center [41, 176] width 48 height 8
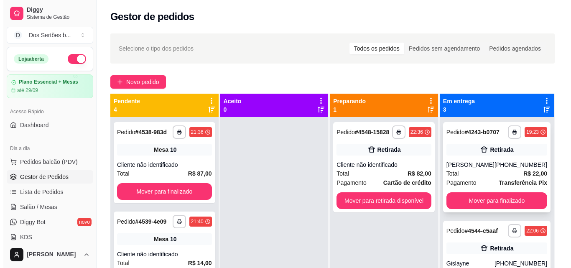
scroll to position [56, 0]
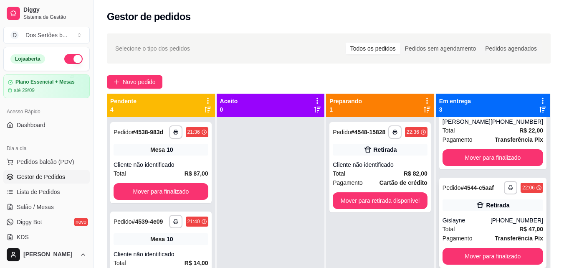
click at [501, 222] on div "[PHONE_NUMBER]" at bounding box center [517, 220] width 53 height 8
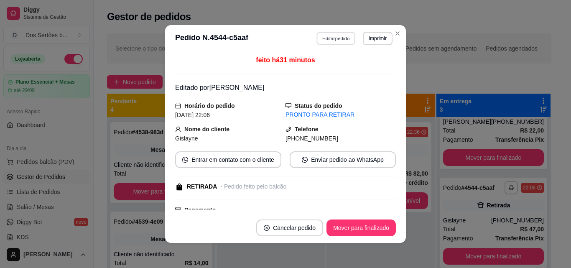
click at [329, 36] on button "Editar pedido" at bounding box center [336, 38] width 39 height 13
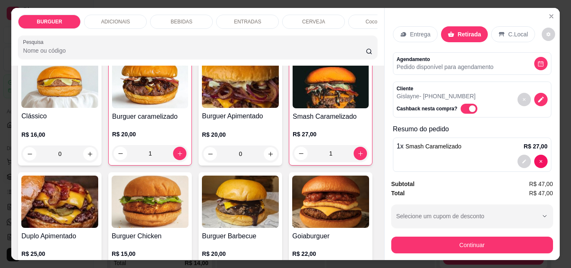
scroll to position [48, 0]
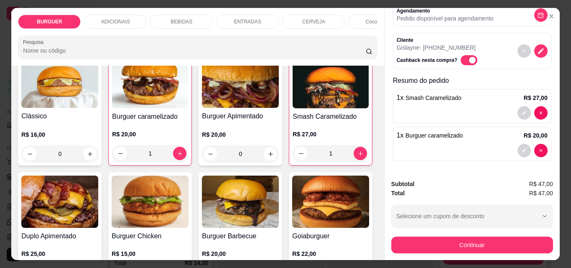
click at [185, 18] on p "BEBIDAS" at bounding box center [181, 21] width 22 height 7
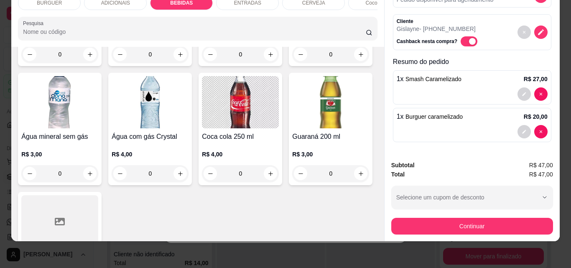
scroll to position [955, 0]
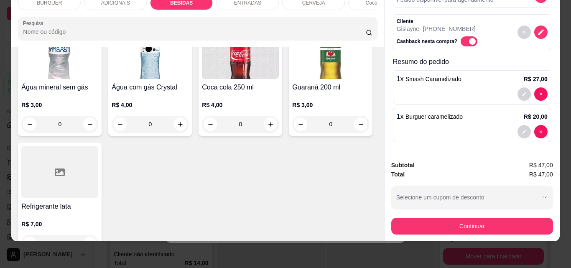
click at [183, 8] on icon "increase-product-quantity" at bounding box center [180, 5] width 6 height 6
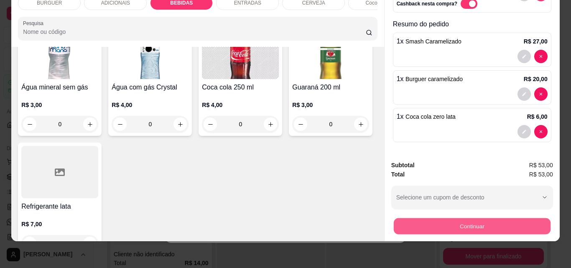
click at [471, 221] on button "Continuar" at bounding box center [471, 226] width 157 height 16
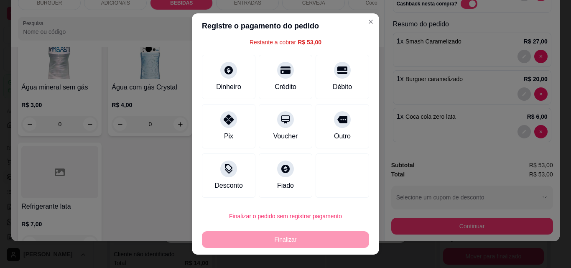
scroll to position [0, 0]
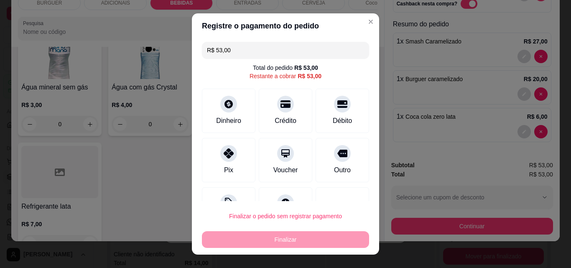
click at [227, 49] on input "R$ 53,00" at bounding box center [285, 50] width 157 height 17
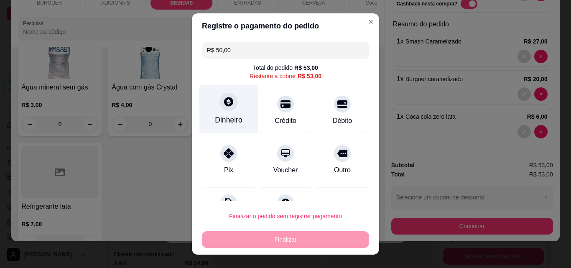
click at [226, 119] on div "Dinheiro" at bounding box center [229, 119] width 28 height 11
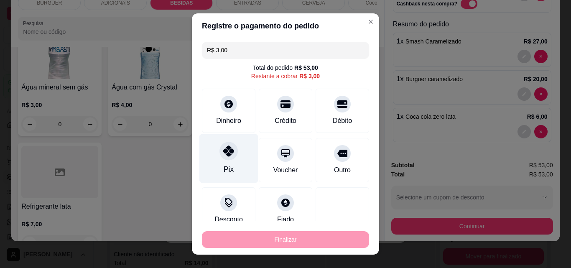
click at [227, 150] on icon at bounding box center [228, 150] width 11 height 11
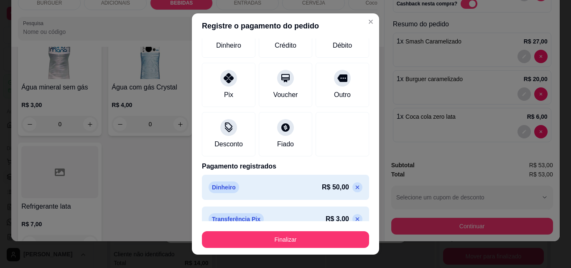
scroll to position [81, 0]
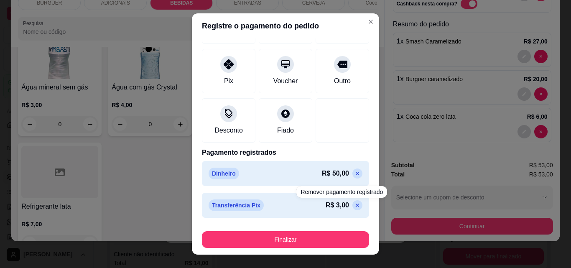
click at [355, 204] on icon at bounding box center [357, 205] width 4 height 4
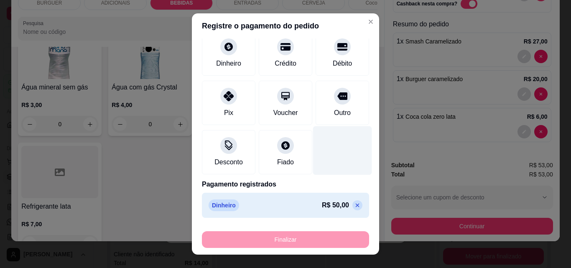
scroll to position [0, 0]
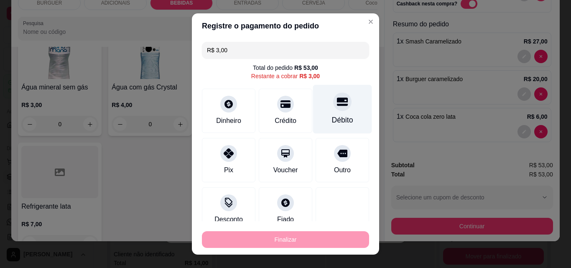
click at [333, 117] on div "Débito" at bounding box center [342, 119] width 21 height 11
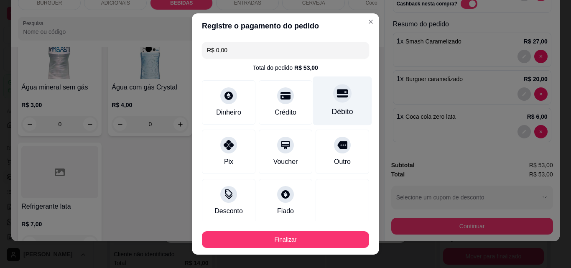
scroll to position [81, 0]
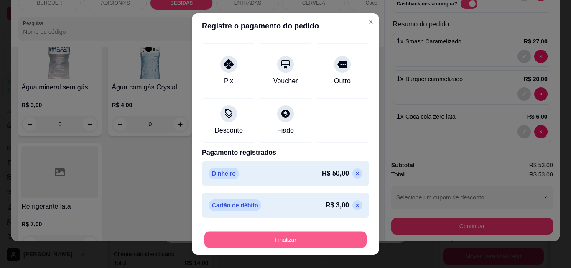
click at [328, 236] on button "Finalizar" at bounding box center [285, 239] width 162 height 16
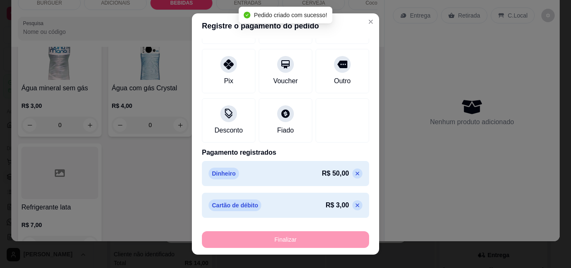
scroll to position [0, 0]
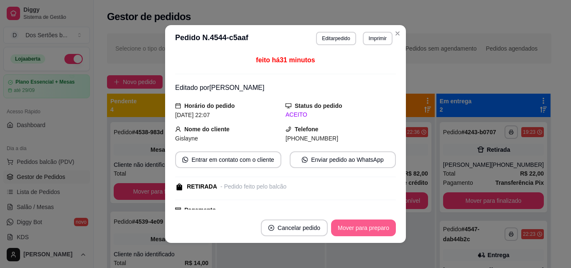
click at [360, 226] on button "Mover para preparo" at bounding box center [363, 227] width 65 height 17
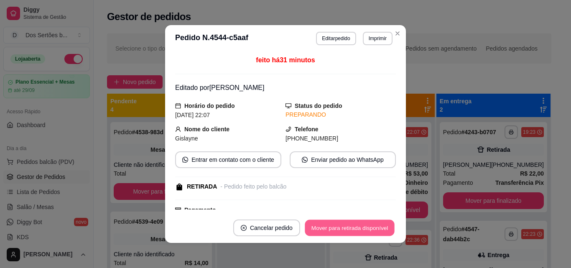
click at [360, 226] on button "Mover para retirada disponível" at bounding box center [348, 228] width 89 height 16
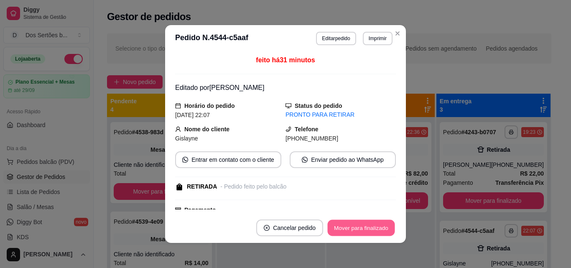
click at [360, 226] on button "Mover para finalizado" at bounding box center [360, 228] width 67 height 16
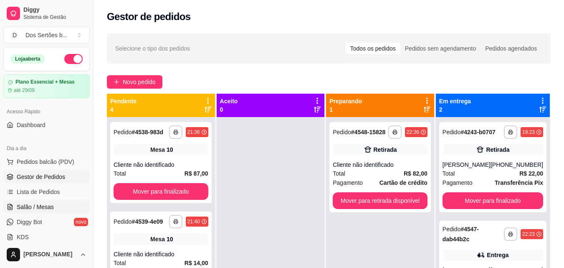
click at [37, 205] on span "Salão / Mesas" at bounding box center [35, 207] width 37 height 8
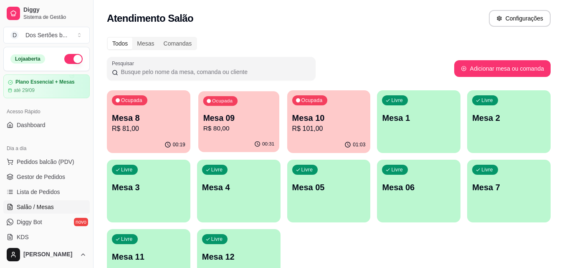
click at [213, 117] on p "Mesa 09" at bounding box center [238, 117] width 71 height 11
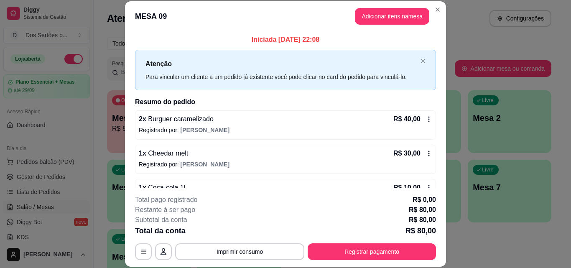
scroll to position [23, 0]
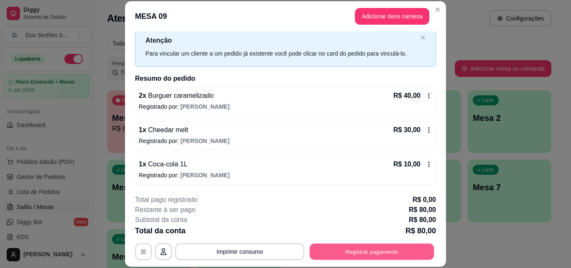
click at [365, 253] on button "Registrar pagamento" at bounding box center [371, 251] width 124 height 16
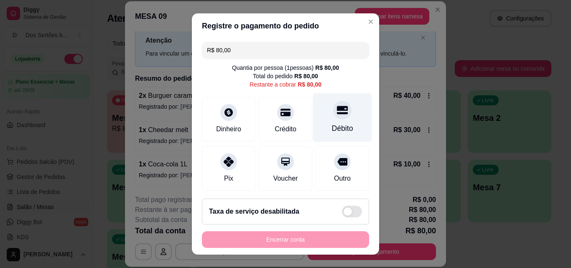
click at [333, 112] on div at bounding box center [342, 110] width 18 height 18
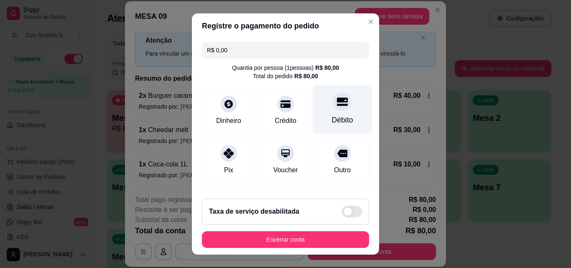
click at [329, 114] on div "Débito" at bounding box center [342, 109] width 59 height 49
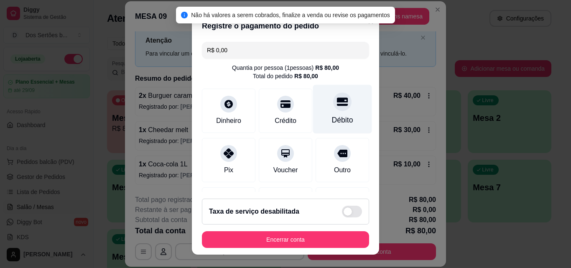
scroll to position [96, 0]
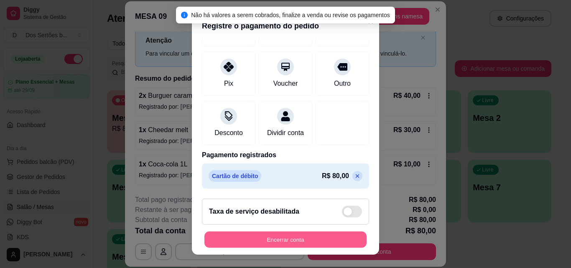
click at [333, 244] on button "Encerrar conta" at bounding box center [285, 239] width 162 height 16
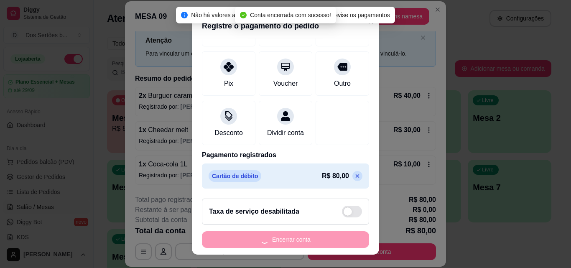
scroll to position [0, 0]
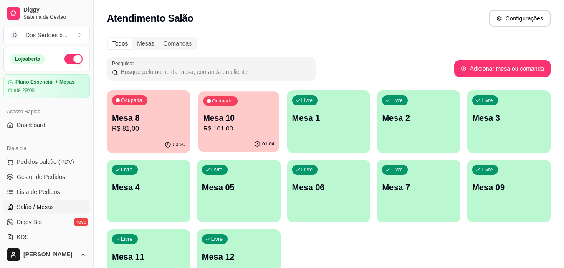
click at [245, 126] on p "R$ 101,00" at bounding box center [238, 129] width 71 height 10
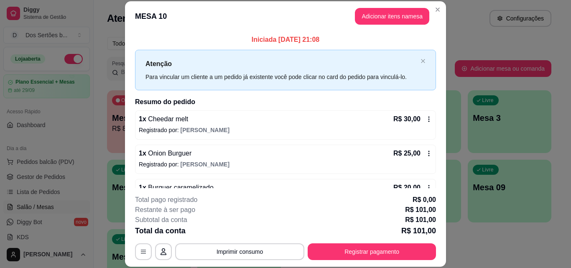
scroll to position [180, 0]
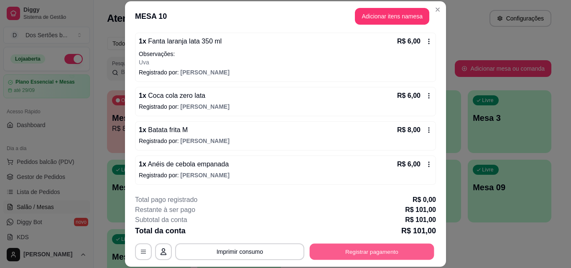
click at [373, 253] on button "Registrar pagamento" at bounding box center [371, 251] width 124 height 16
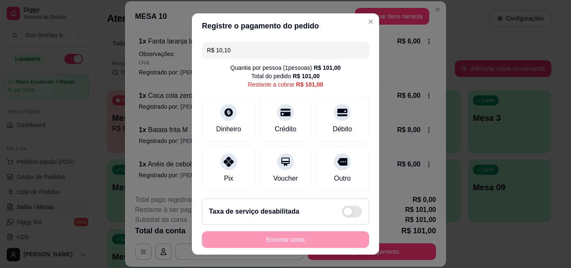
click at [238, 47] on input "R$ 10,10" at bounding box center [285, 50] width 157 height 17
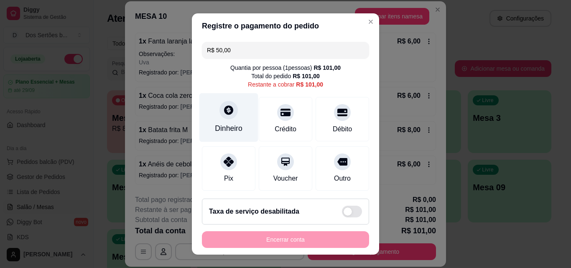
click at [225, 109] on icon at bounding box center [228, 109] width 9 height 9
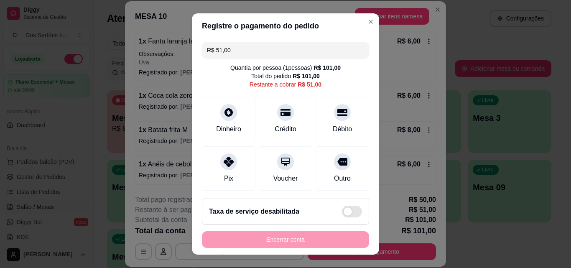
scroll to position [13, 0]
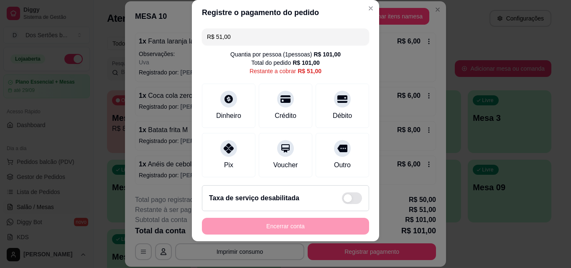
drag, startPoint x: 359, startPoint y: 152, endPoint x: 353, endPoint y: 72, distance: 80.0
click at [353, 72] on div "Quantia por pessoa ( 1 pessoas) R$ 101,00 Total do pedido R$ 101,00 Restante a …" at bounding box center [285, 62] width 167 height 25
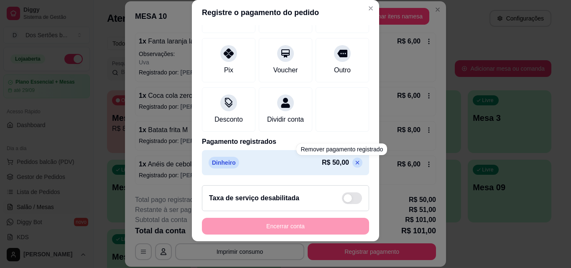
click at [354, 164] on icon at bounding box center [357, 162] width 7 height 7
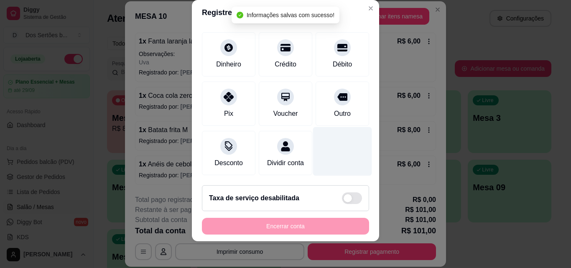
scroll to position [0, 0]
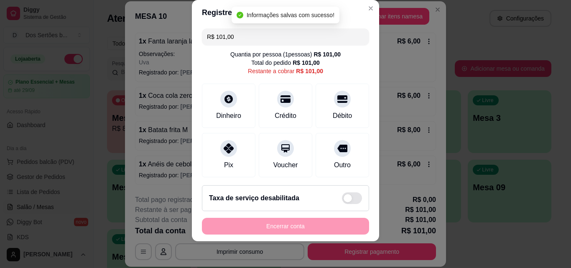
click at [236, 42] on input "R$ 101,00" at bounding box center [285, 36] width 157 height 17
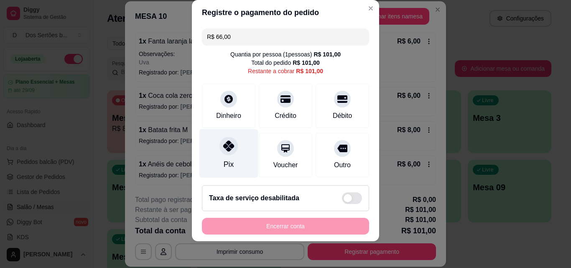
click at [223, 144] on icon at bounding box center [228, 145] width 11 height 11
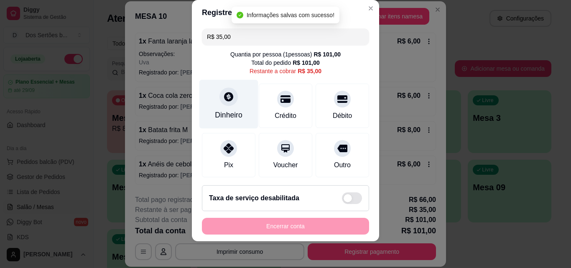
click at [226, 110] on div "Dinheiro" at bounding box center [229, 114] width 28 height 11
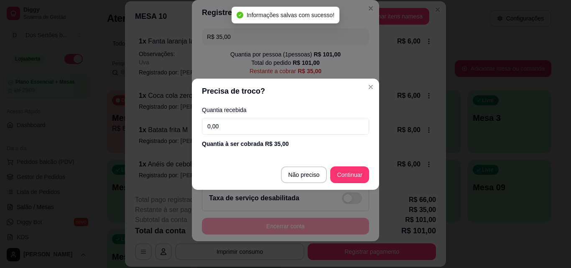
click at [229, 121] on input "0,00" at bounding box center [285, 126] width 167 height 17
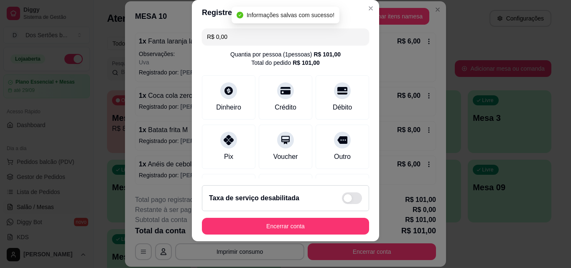
scroll to position [128, 0]
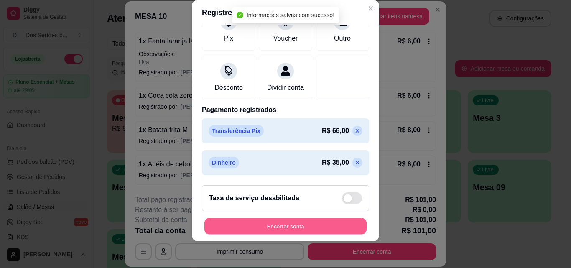
click at [324, 223] on button "Encerrar conta" at bounding box center [285, 226] width 162 height 16
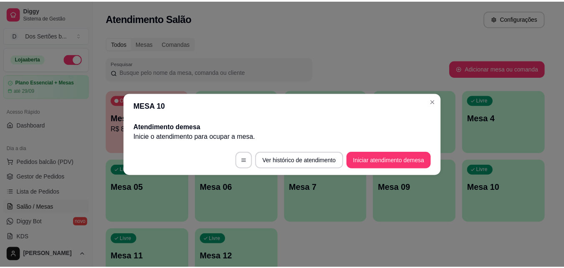
scroll to position [0, 0]
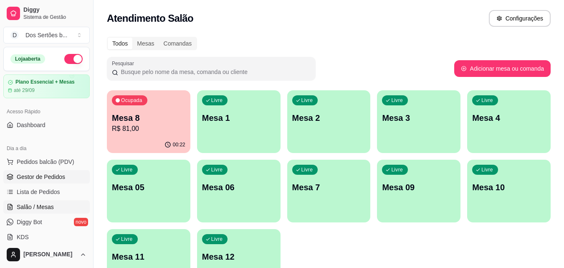
click at [59, 175] on span "Gestor de Pedidos" at bounding box center [41, 176] width 48 height 8
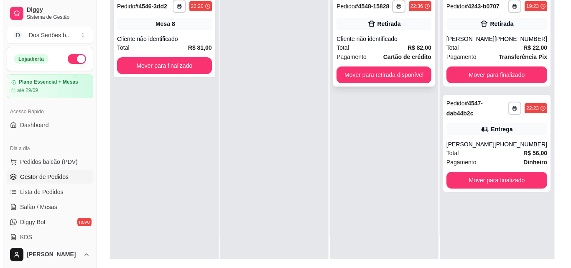
scroll to position [114, 0]
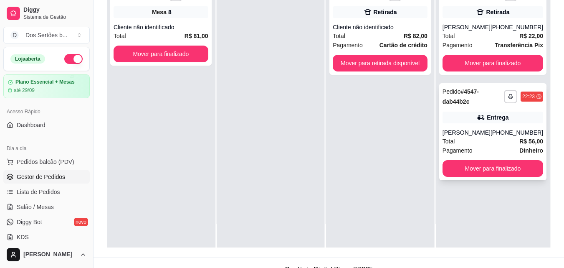
click at [494, 99] on div "Pedido # 4547-dab44b2c" at bounding box center [473, 96] width 61 height 20
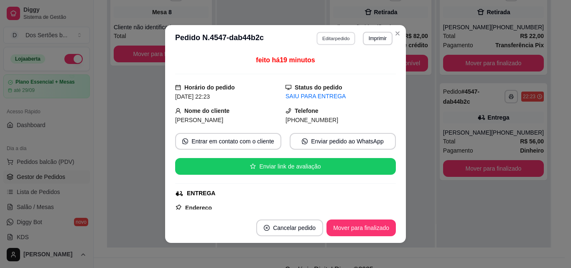
click at [326, 36] on button "Editar pedido" at bounding box center [336, 38] width 39 height 13
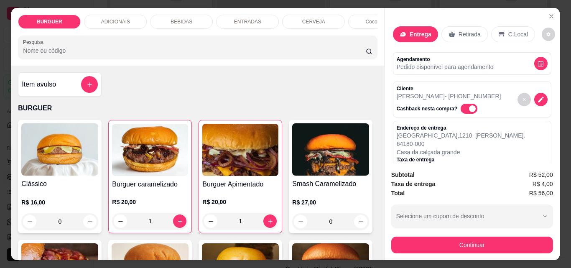
scroll to position [22, 0]
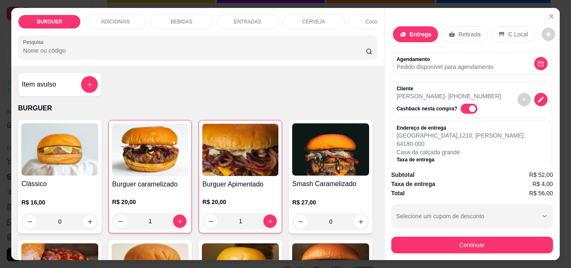
scroll to position [93, 0]
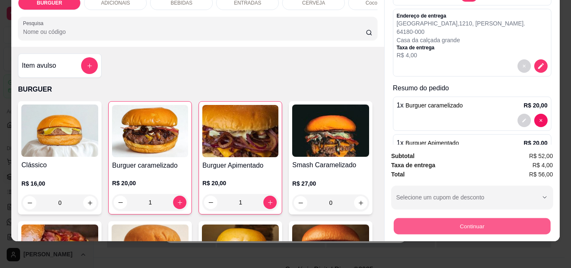
click at [413, 220] on button "Continuar" at bounding box center [471, 226] width 157 height 16
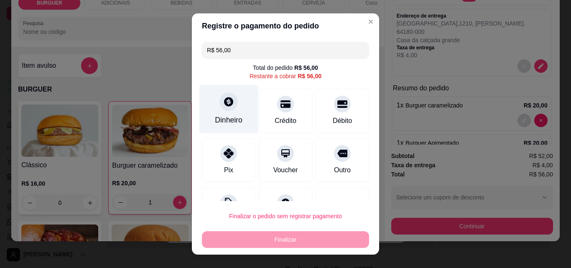
click at [227, 114] on div "Dinheiro" at bounding box center [228, 109] width 59 height 49
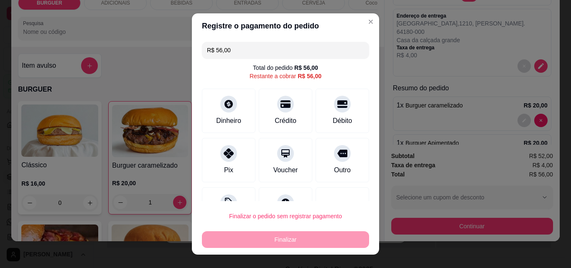
click at [285, 54] on input "R$ 56,00" at bounding box center [285, 50] width 157 height 17
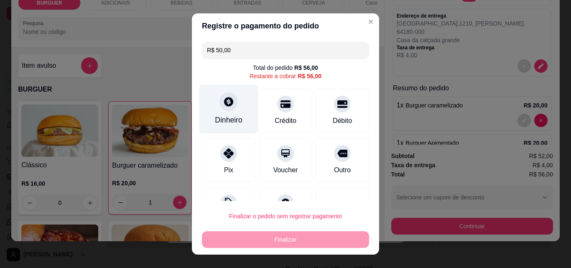
click at [229, 100] on div at bounding box center [228, 101] width 18 height 18
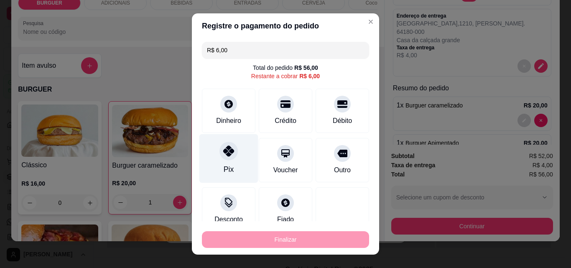
click at [236, 154] on div "Pix" at bounding box center [228, 158] width 59 height 49
type input "R$ 0,00"
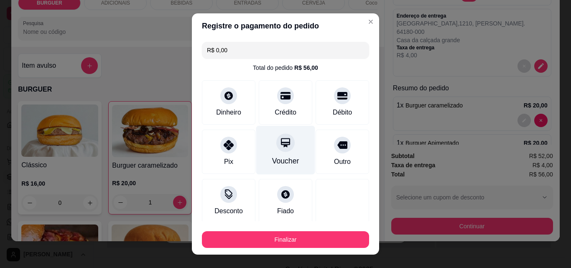
scroll to position [81, 0]
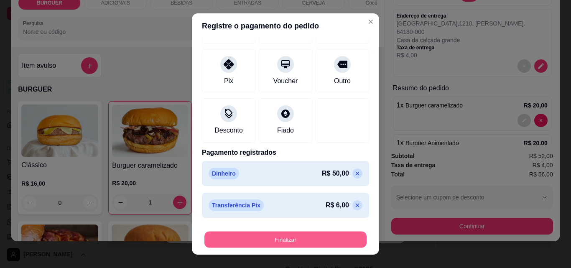
click at [317, 234] on button "Finalizar" at bounding box center [285, 239] width 162 height 16
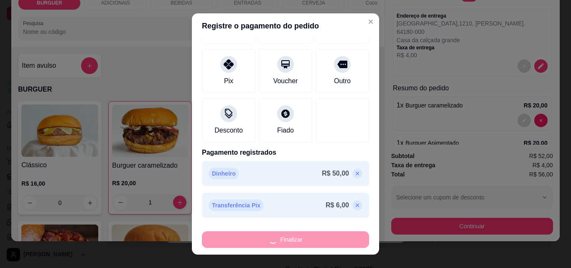
type input "0"
type input "-R$ 56,00"
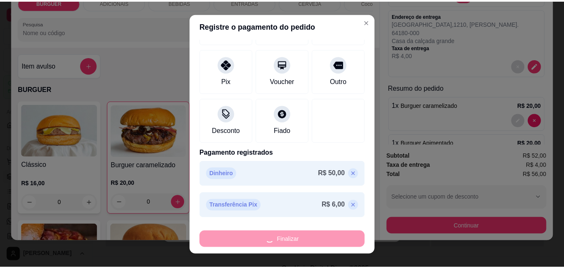
scroll to position [0, 0]
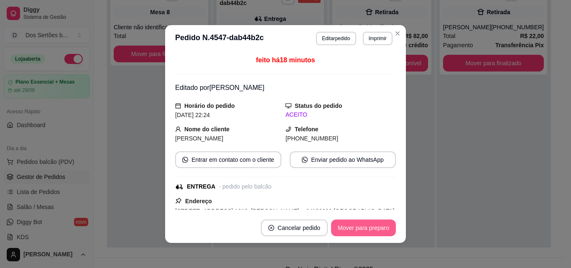
click at [347, 228] on button "Mover para preparo" at bounding box center [363, 227] width 65 height 17
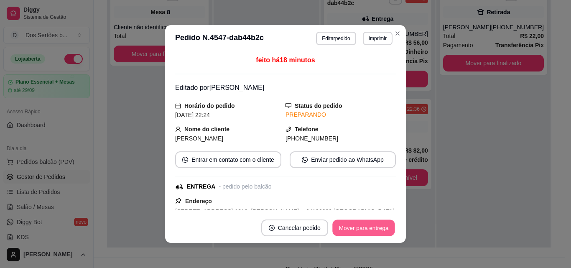
click at [361, 229] on button "Mover para entrega" at bounding box center [363, 228] width 63 height 16
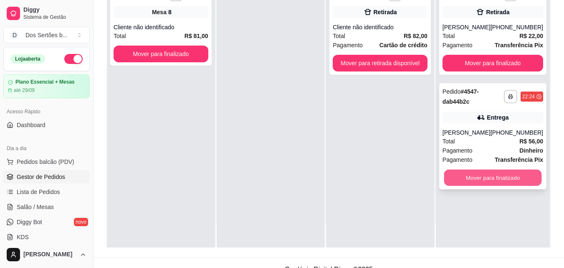
click at [463, 178] on button "Mover para finalizado" at bounding box center [493, 178] width 98 height 16
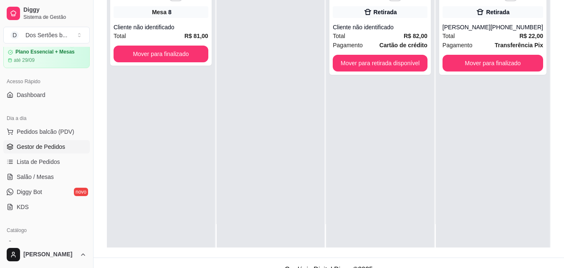
scroll to position [112, 0]
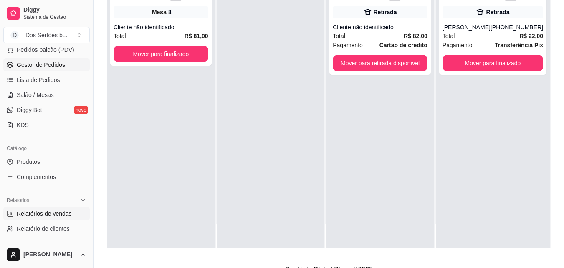
click at [33, 214] on span "Relatórios de vendas" at bounding box center [44, 213] width 55 height 8
select select "ALL"
select select "0"
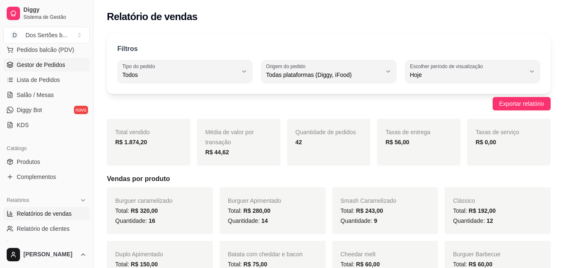
click at [22, 65] on span "Gestor de Pedidos" at bounding box center [41, 65] width 48 height 8
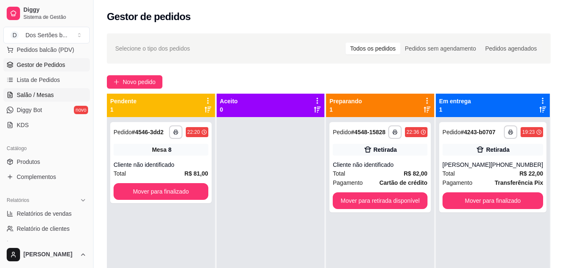
click at [46, 92] on span "Salão / Mesas" at bounding box center [35, 95] width 37 height 8
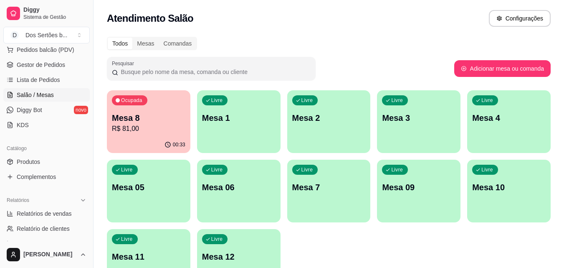
scroll to position [29, 0]
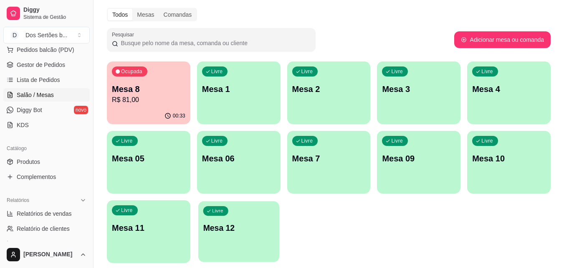
click at [222, 231] on p "Mesa 12" at bounding box center [238, 227] width 71 height 11
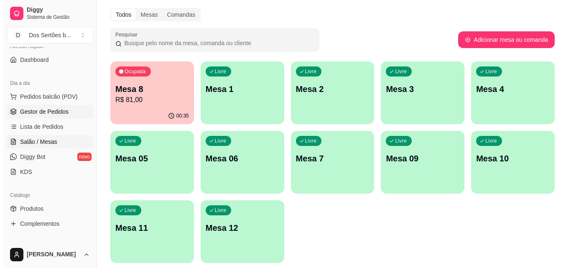
scroll to position [0, 0]
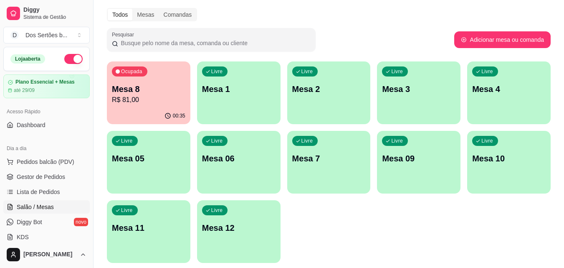
click at [66, 55] on button "button" at bounding box center [73, 59] width 18 height 10
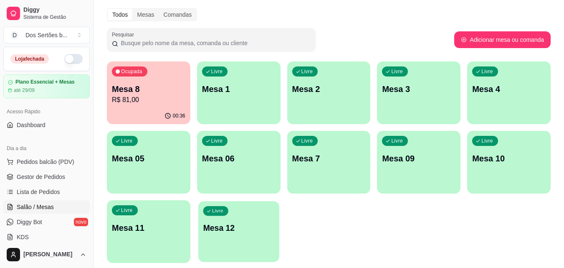
click at [221, 235] on div "Livre Mesa 12" at bounding box center [238, 226] width 81 height 51
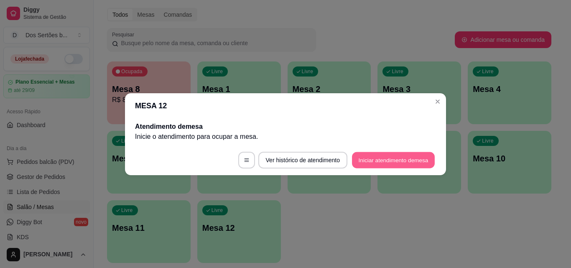
click at [365, 160] on button "Iniciar atendimento de mesa" at bounding box center [393, 160] width 83 height 16
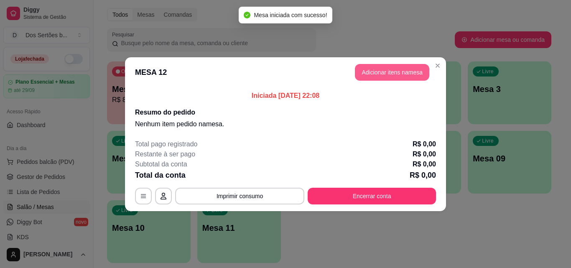
click at [382, 63] on header "MESA 12 Adicionar itens na mesa" at bounding box center [285, 72] width 321 height 30
click at [366, 75] on button "Adicionar itens na mesa" at bounding box center [392, 72] width 72 height 16
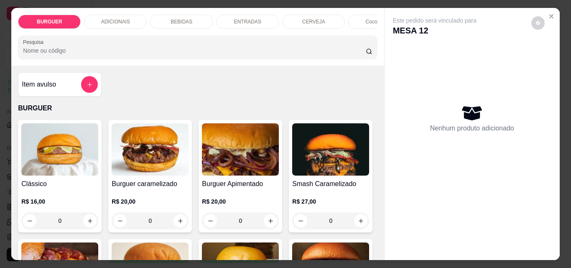
click at [249, 19] on p "ENTRADAS" at bounding box center [247, 21] width 27 height 7
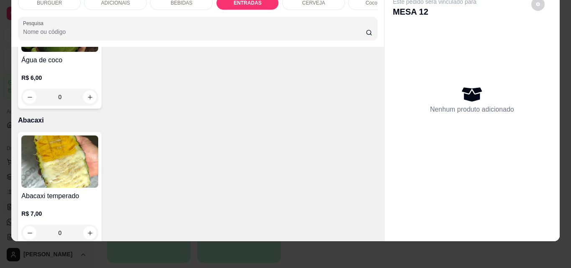
scroll to position [1677, 0]
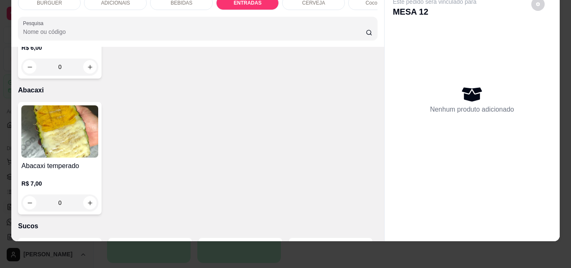
type input "1"
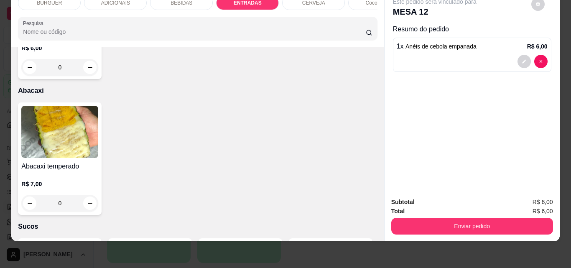
scroll to position [1513, 0]
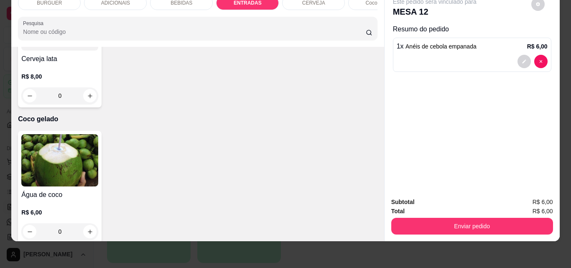
type input "1"
click at [188, 2] on div "BEBIDAS" at bounding box center [181, 3] width 63 height 14
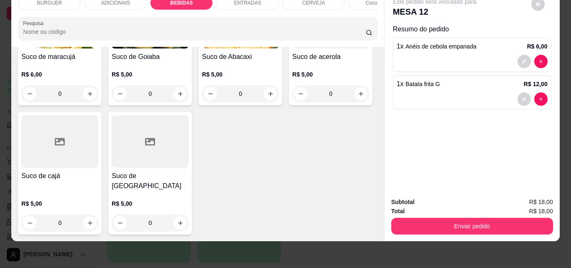
scroll to position [2241, 0]
click at [374, 162] on div "Item avulso BURGUER Clássico R$ 16,00 0 Burguer caramelizado R$ 20,00 0 Burguer…" at bounding box center [197, 144] width 372 height 194
type input "1"
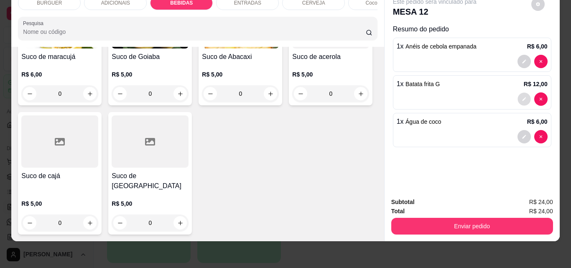
click at [521, 96] on icon "decrease-product-quantity" at bounding box center [523, 98] width 5 height 5
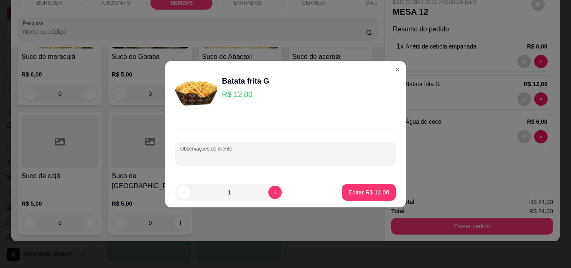
click at [216, 158] on input "Observações do cliente" at bounding box center [285, 157] width 211 height 8
type input "com bacon"
click at [359, 194] on p "Editar R$ 12,00" at bounding box center [368, 192] width 39 height 8
type input "0"
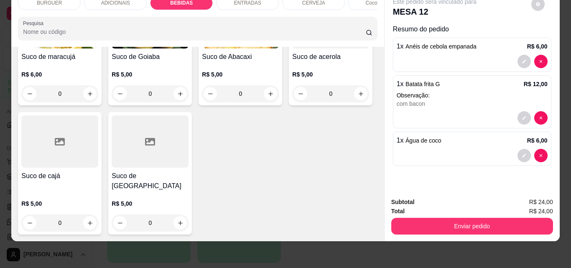
click at [103, 0] on div "ADICIONAIS" at bounding box center [115, 3] width 63 height 14
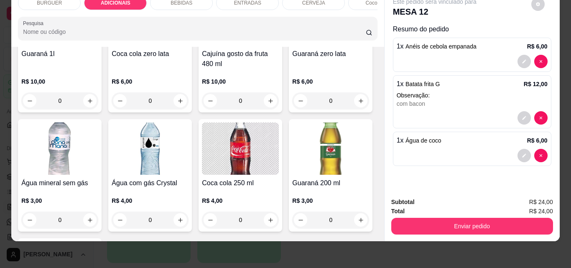
scroll to position [1023, 0]
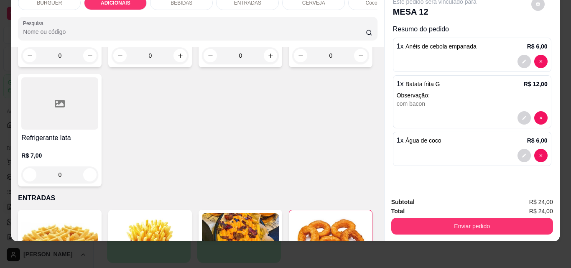
type input "0"
click at [374, 103] on div "Item avulso BURGUER Clássico R$ 16,00 0 Burguer caramelizado R$ 20,00 0 Burguer…" at bounding box center [197, 144] width 372 height 194
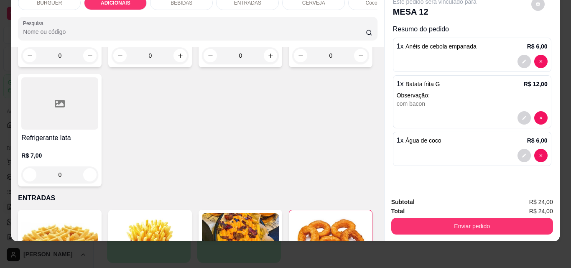
scroll to position [859, 0]
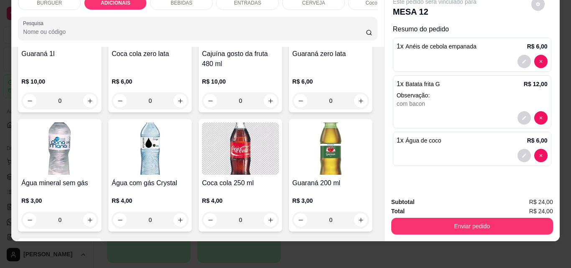
type input "1"
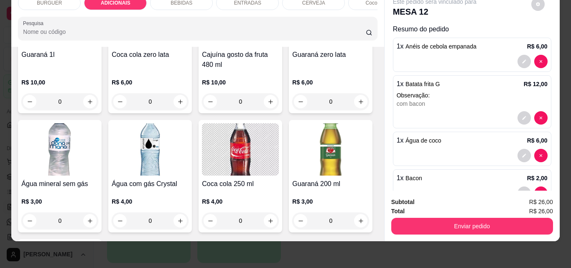
scroll to position [859, 0]
type input "1"
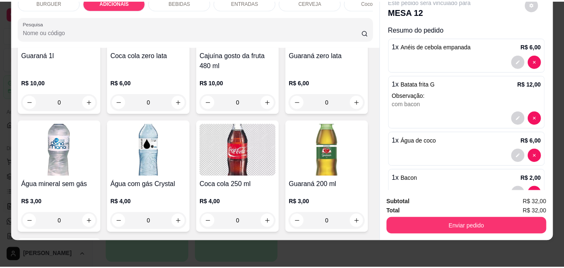
scroll to position [62, 0]
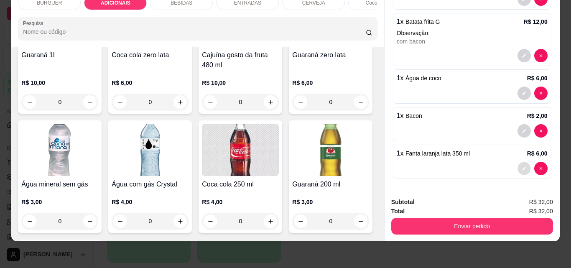
click at [521, 166] on icon "decrease-product-quantity" at bounding box center [523, 168] width 5 height 5
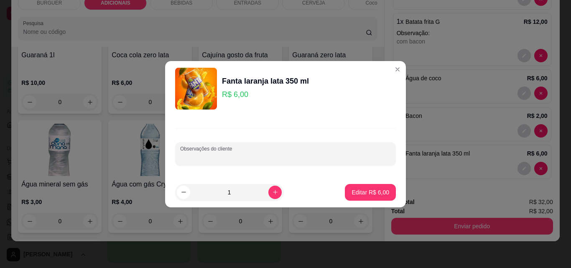
click at [203, 153] on input "Observações do cliente" at bounding box center [285, 157] width 211 height 8
type input "Uva"
click at [385, 199] on button "Editar R$ 6,00" at bounding box center [370, 192] width 51 height 17
type input "0"
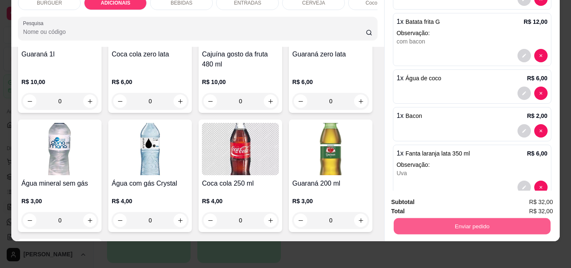
click at [446, 218] on button "Enviar pedido" at bounding box center [471, 226] width 157 height 16
click at [424, 196] on button "Não registrar e enviar pedido" at bounding box center [444, 198] width 84 height 15
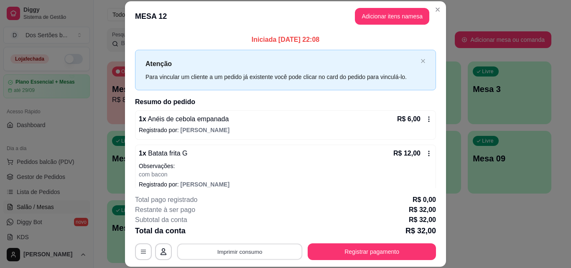
click at [253, 251] on button "Imprimir consumo" at bounding box center [239, 251] width 125 height 16
click at [435, 5] on button "Close" at bounding box center [437, 9] width 13 height 13
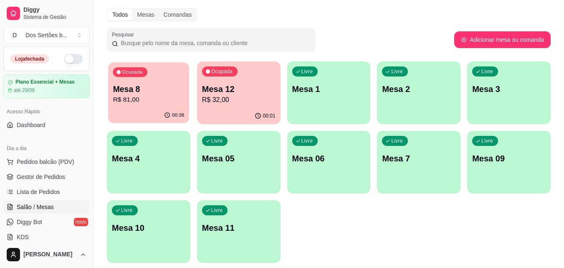
click at [152, 100] on p "R$ 81,00" at bounding box center [148, 100] width 71 height 10
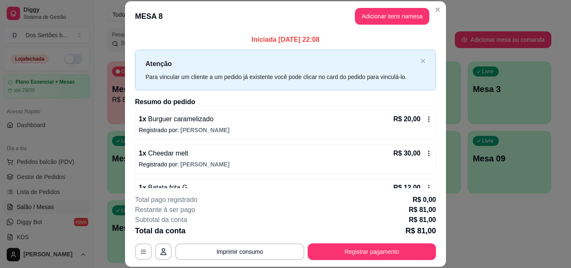
click at [438, 3] on header "MESA 8 Adicionar itens na mesa" at bounding box center [285, 16] width 321 height 30
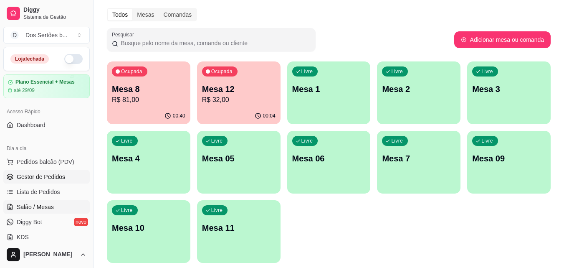
click at [59, 173] on span "Gestor de Pedidos" at bounding box center [41, 176] width 48 height 8
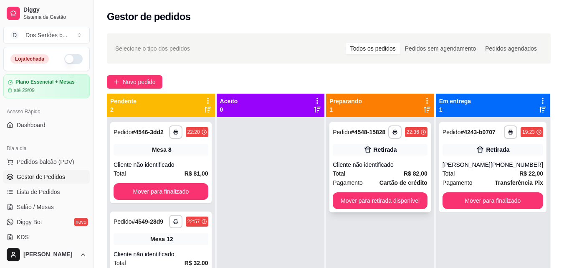
click at [362, 150] on div "Retirada" at bounding box center [380, 150] width 95 height 12
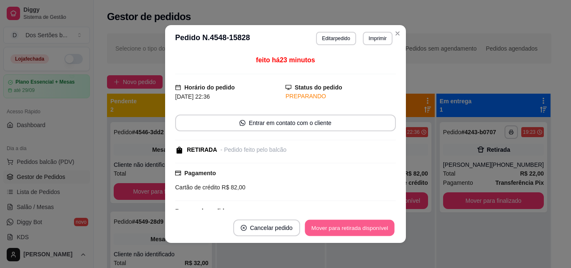
click at [348, 226] on button "Mover para retirada disponível" at bounding box center [348, 228] width 89 height 16
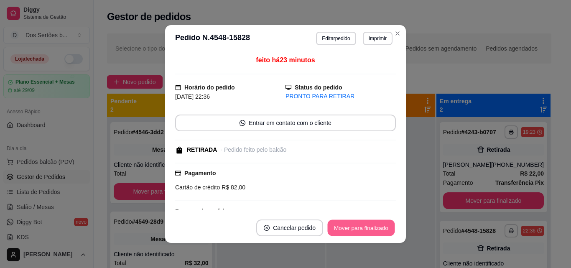
click at [346, 228] on button "Mover para finalizado" at bounding box center [360, 228] width 67 height 16
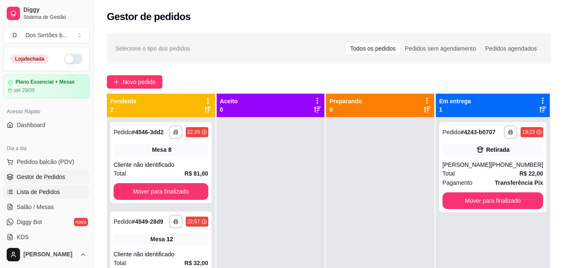
click at [55, 193] on span "Lista de Pedidos" at bounding box center [38, 192] width 43 height 8
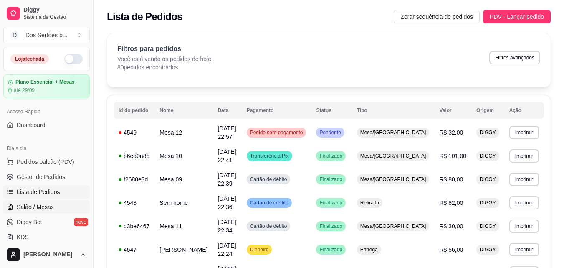
click at [46, 202] on link "Salão / Mesas" at bounding box center [46, 206] width 86 height 13
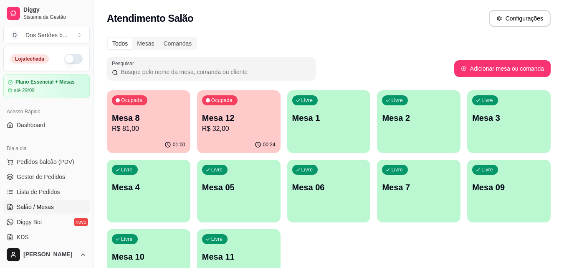
click at [151, 134] on div "Ocupada Mesa 8 R$ 81,00" at bounding box center [149, 113] width 84 height 46
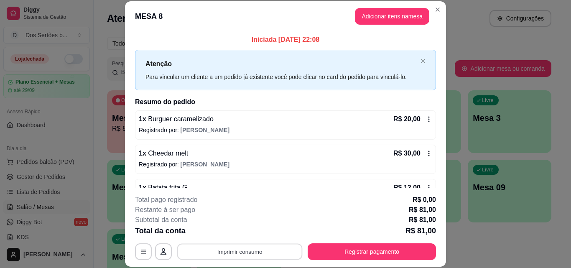
click at [242, 254] on button "Imprimir consumo" at bounding box center [239, 251] width 125 height 16
click at [228, 229] on button "Impressora" at bounding box center [239, 232] width 58 height 13
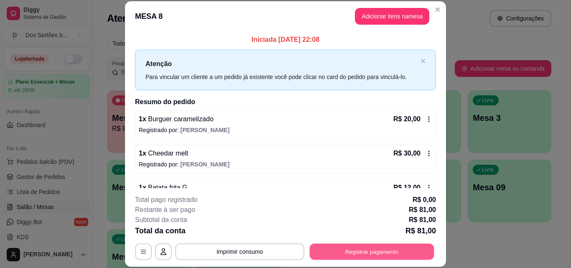
click at [381, 253] on button "Registrar pagamento" at bounding box center [371, 251] width 124 height 16
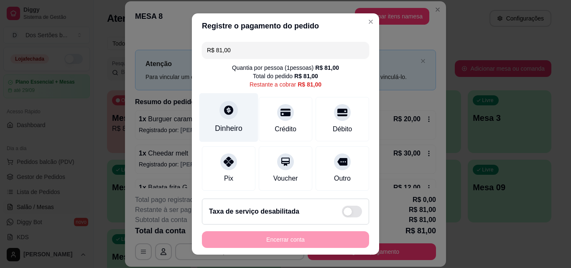
click at [229, 117] on div at bounding box center [228, 110] width 18 height 18
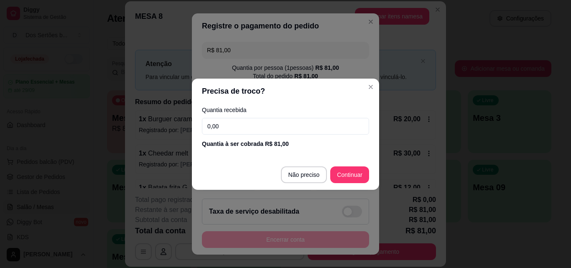
click at [231, 122] on input "0,00" at bounding box center [285, 126] width 167 height 17
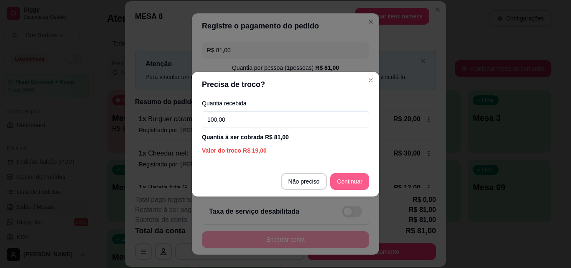
type input "100,00"
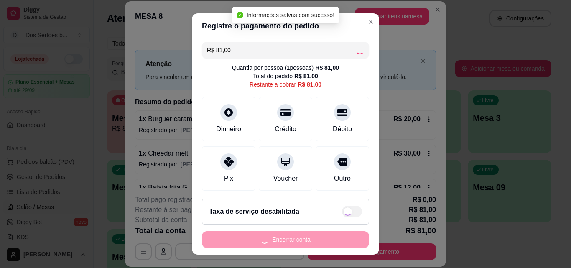
type input "R$ 0,00"
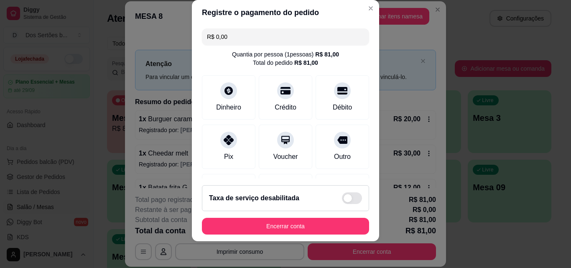
scroll to position [96, 0]
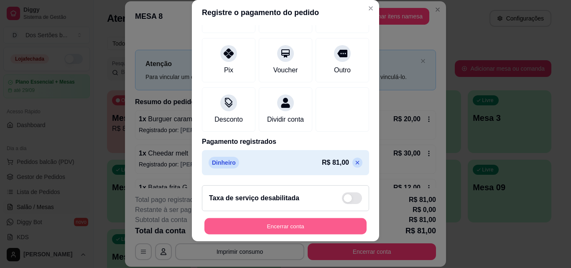
click at [322, 226] on button "Encerrar conta" at bounding box center [285, 226] width 162 height 16
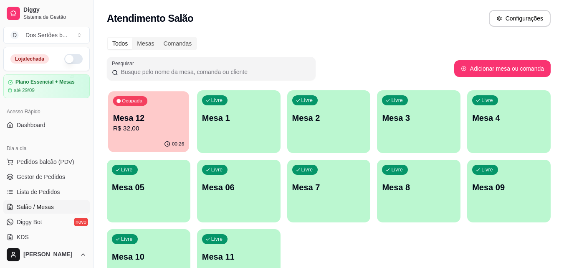
click at [149, 116] on p "Mesa 12" at bounding box center [148, 117] width 71 height 11
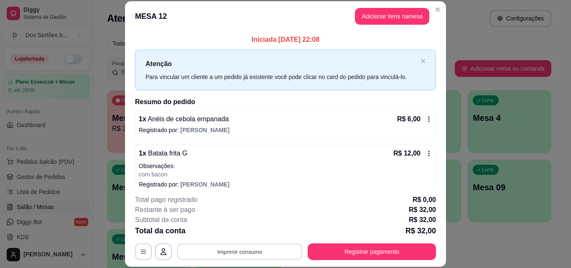
click at [242, 249] on button "Imprimir consumo" at bounding box center [239, 251] width 125 height 16
click at [252, 230] on button "Impressora" at bounding box center [239, 232] width 58 height 13
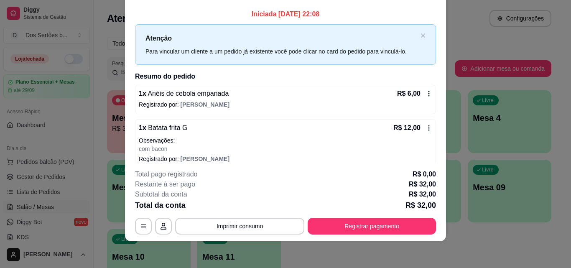
scroll to position [0, 0]
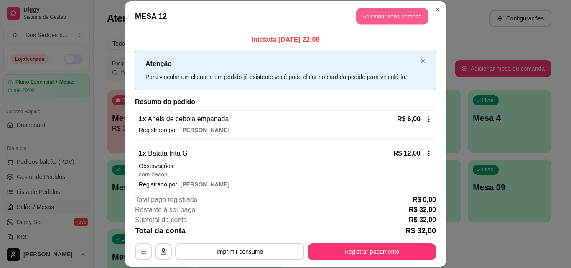
click at [380, 13] on button "Adicionar itens na mesa" at bounding box center [392, 16] width 72 height 16
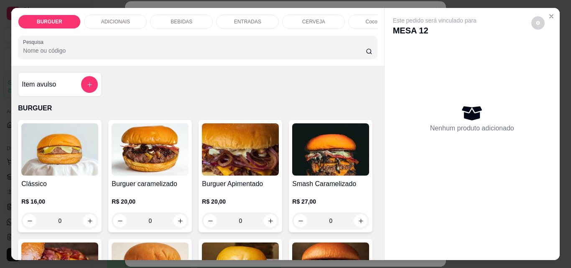
click at [179, 18] on p "BEBIDAS" at bounding box center [181, 21] width 22 height 7
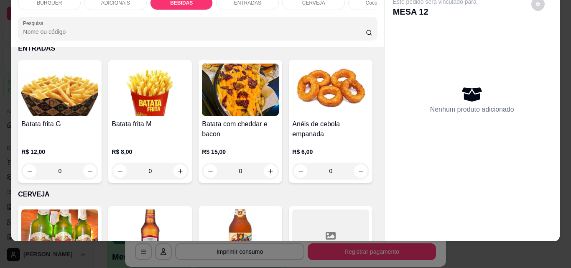
scroll to position [1243, 0]
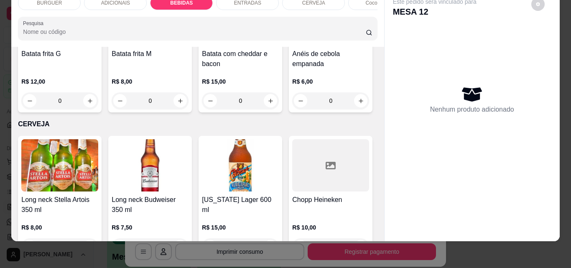
type input "1"
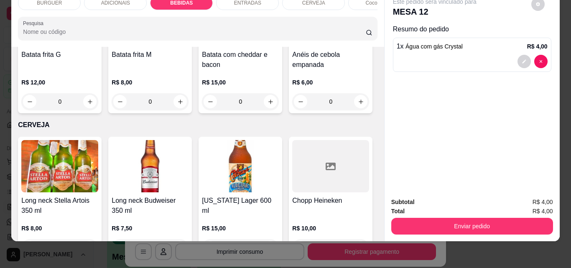
scroll to position [1180, 0]
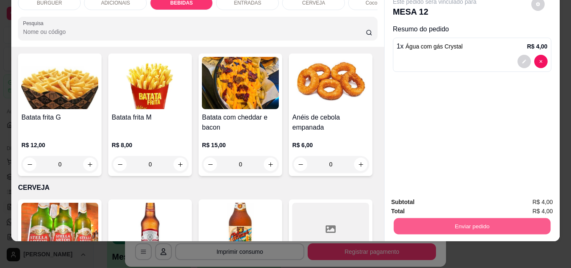
click at [442, 218] on button "Enviar pedido" at bounding box center [471, 226] width 157 height 16
click at [436, 198] on button "Não registrar e enviar pedido" at bounding box center [444, 198] width 84 height 15
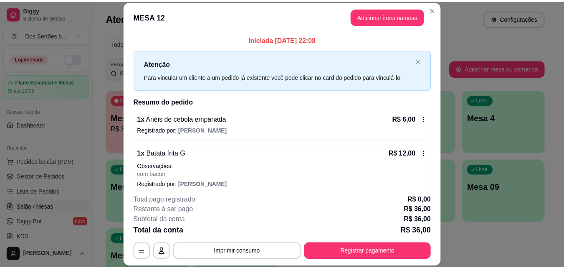
scroll to position [144, 0]
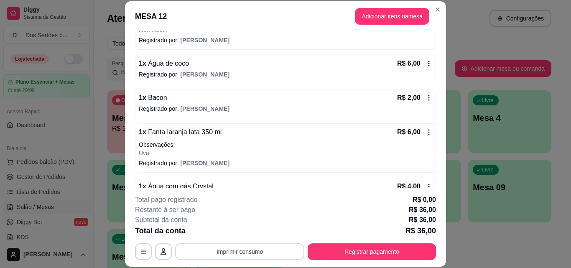
click at [271, 244] on button "Imprimir consumo" at bounding box center [239, 251] width 129 height 17
click at [245, 229] on button "Impressora" at bounding box center [239, 232] width 58 height 13
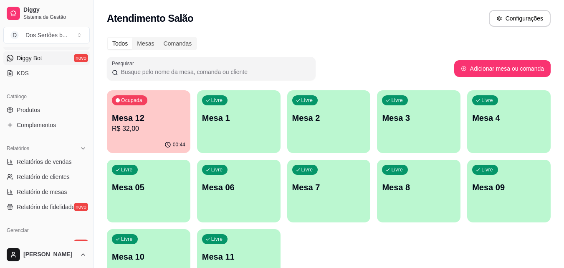
scroll to position [239, 0]
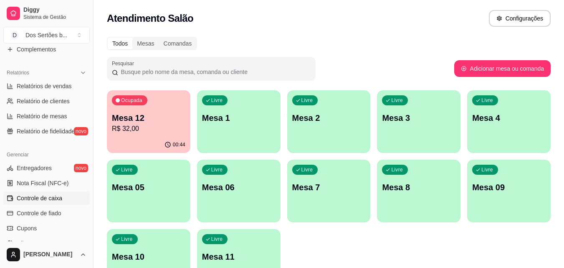
click at [55, 203] on link "Controle de caixa" at bounding box center [46, 197] width 86 height 13
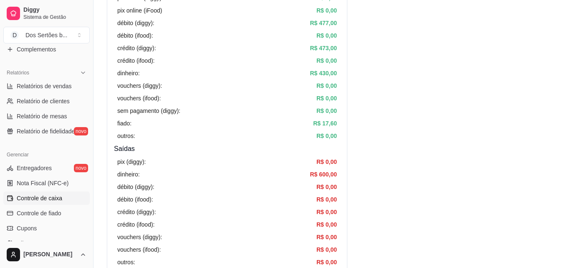
scroll to position [145, 0]
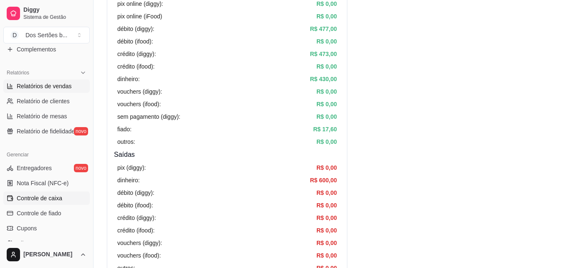
click at [25, 81] on link "Relatórios de vendas" at bounding box center [46, 85] width 86 height 13
select select "ALL"
select select "0"
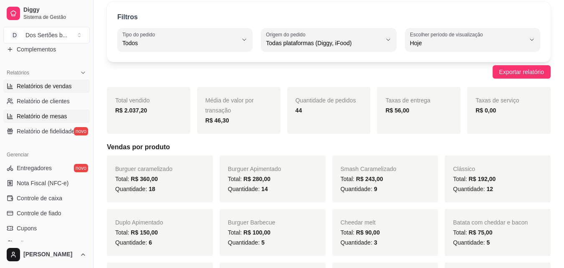
scroll to position [62, 0]
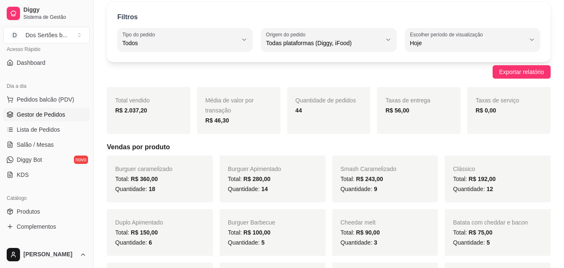
click at [51, 113] on span "Gestor de Pedidos" at bounding box center [41, 114] width 48 height 8
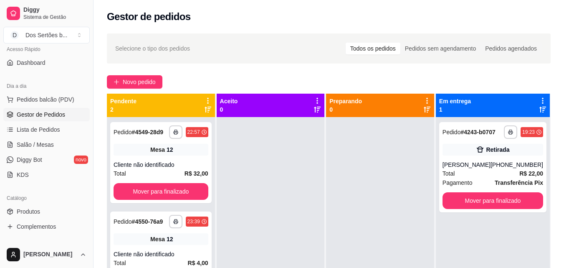
scroll to position [23, 0]
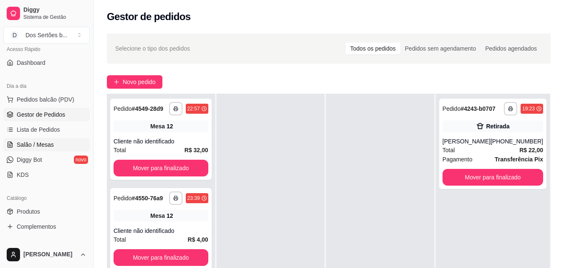
click at [63, 148] on link "Salão / Mesas" at bounding box center [46, 144] width 86 height 13
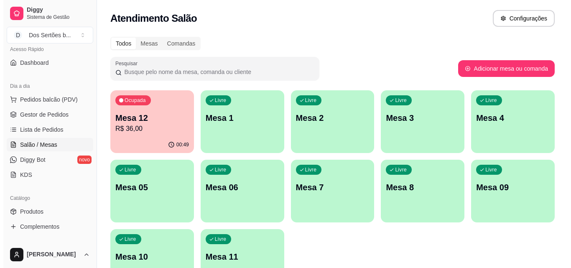
scroll to position [58, 0]
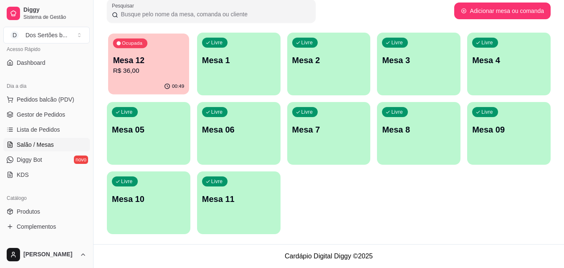
click at [173, 76] on div "Ocupada Mesa 12 R$ 36,00" at bounding box center [148, 55] width 81 height 45
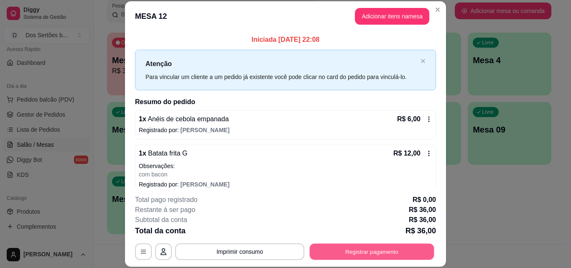
click at [373, 256] on button "Registrar pagamento" at bounding box center [371, 251] width 124 height 16
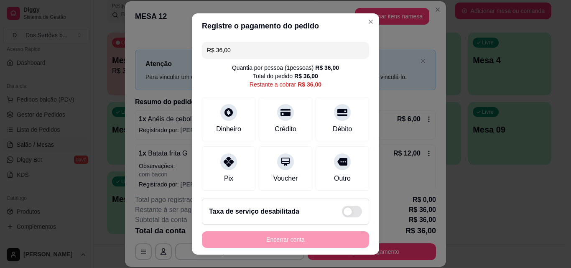
click at [235, 54] on input "R$ 36,00" at bounding box center [285, 50] width 157 height 17
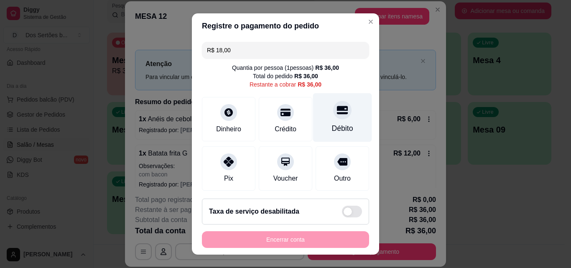
click at [337, 112] on icon at bounding box center [342, 109] width 11 height 11
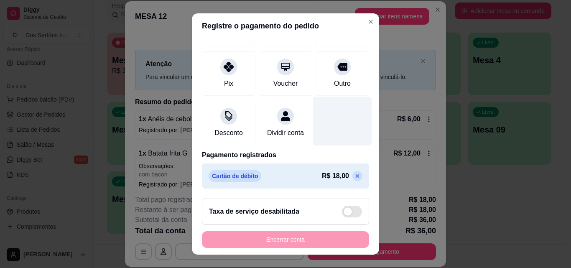
scroll to position [0, 0]
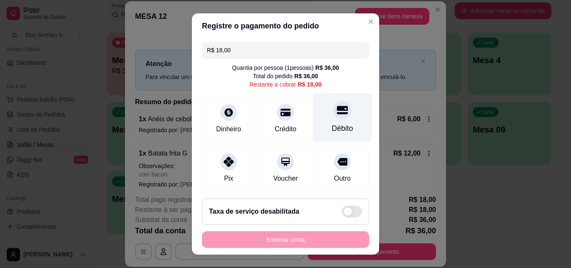
click at [332, 125] on div "Débito" at bounding box center [342, 128] width 21 height 11
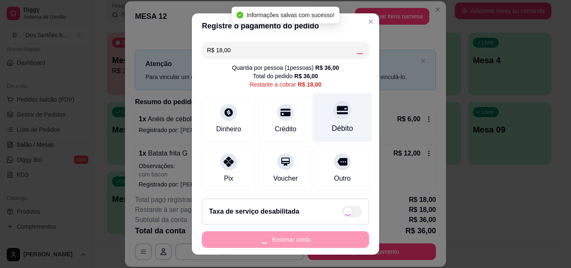
type input "R$ 0,00"
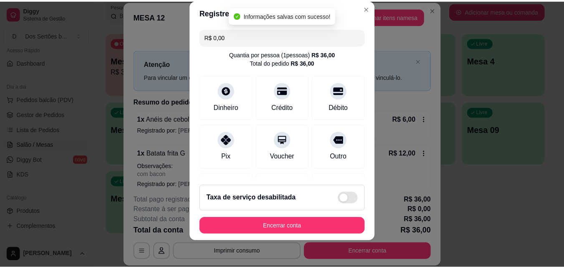
scroll to position [128, 0]
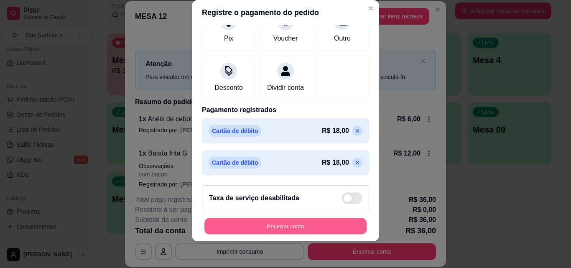
click at [333, 228] on button "Encerrar conta" at bounding box center [285, 226] width 162 height 16
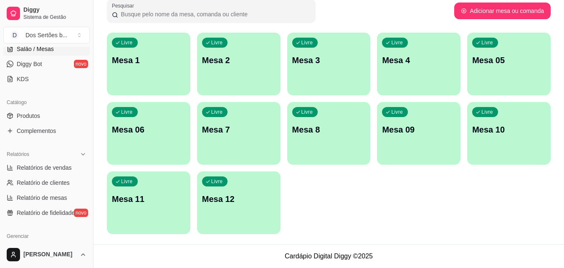
scroll to position [226, 0]
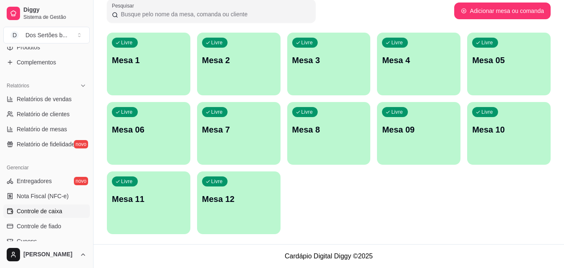
click at [25, 211] on span "Controle de caixa" at bounding box center [40, 211] width 46 height 8
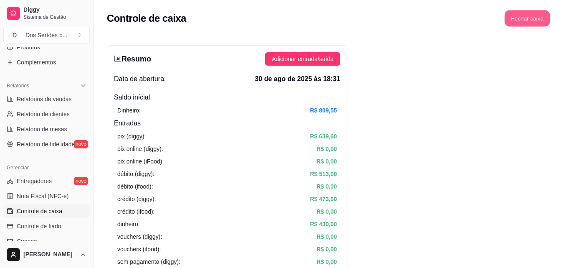
click at [529, 22] on button "Fechar caixa" at bounding box center [528, 18] width 46 height 16
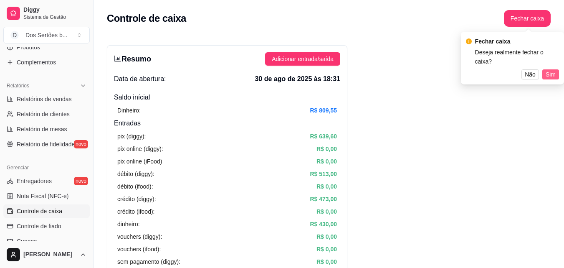
click at [550, 70] on span "Sim" at bounding box center [551, 74] width 10 height 9
